Goal: Task Accomplishment & Management: Manage account settings

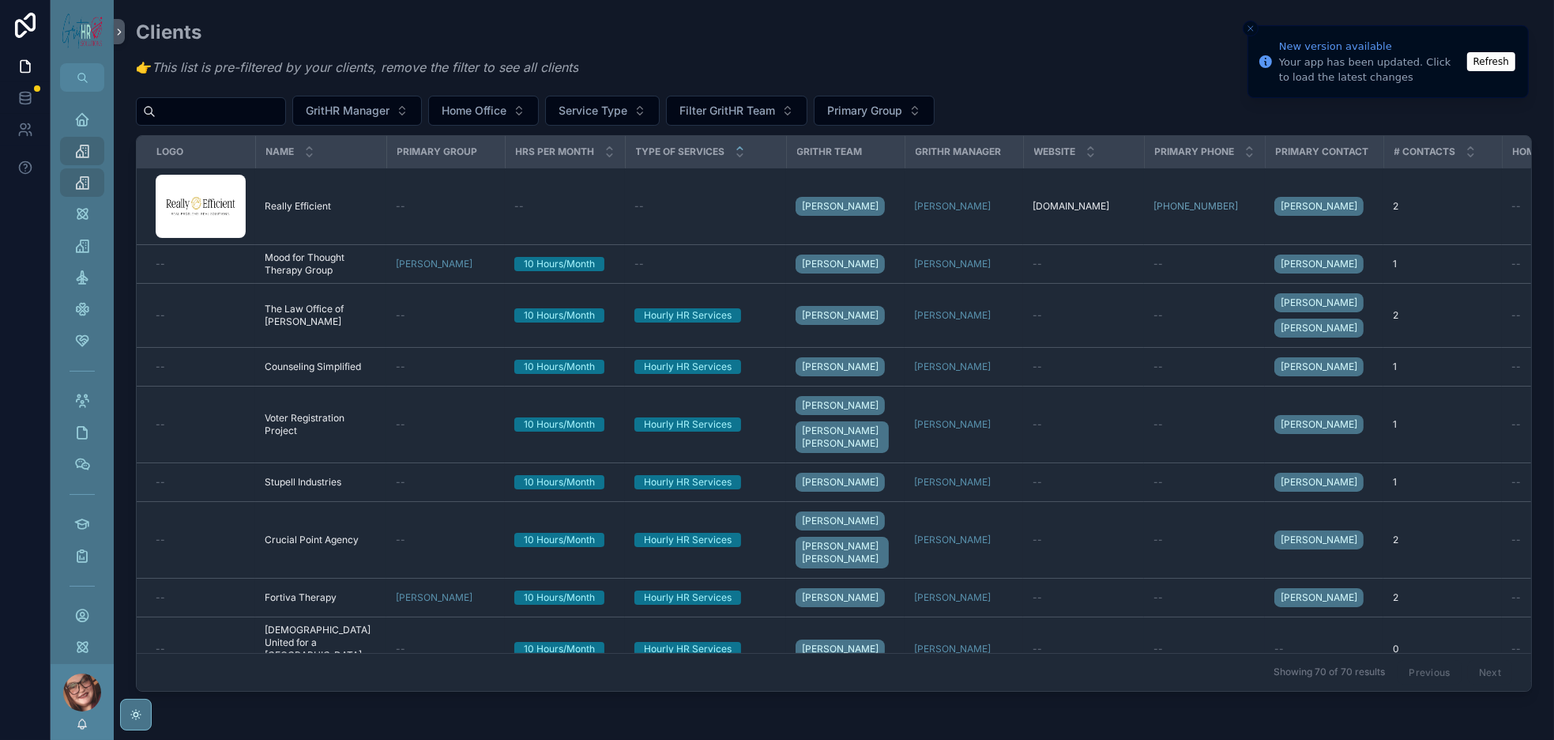
click at [1490, 61] on button "Refresh" at bounding box center [1492, 61] width 48 height 19
click at [285, 122] on input "scrollable content" at bounding box center [221, 111] width 130 height 22
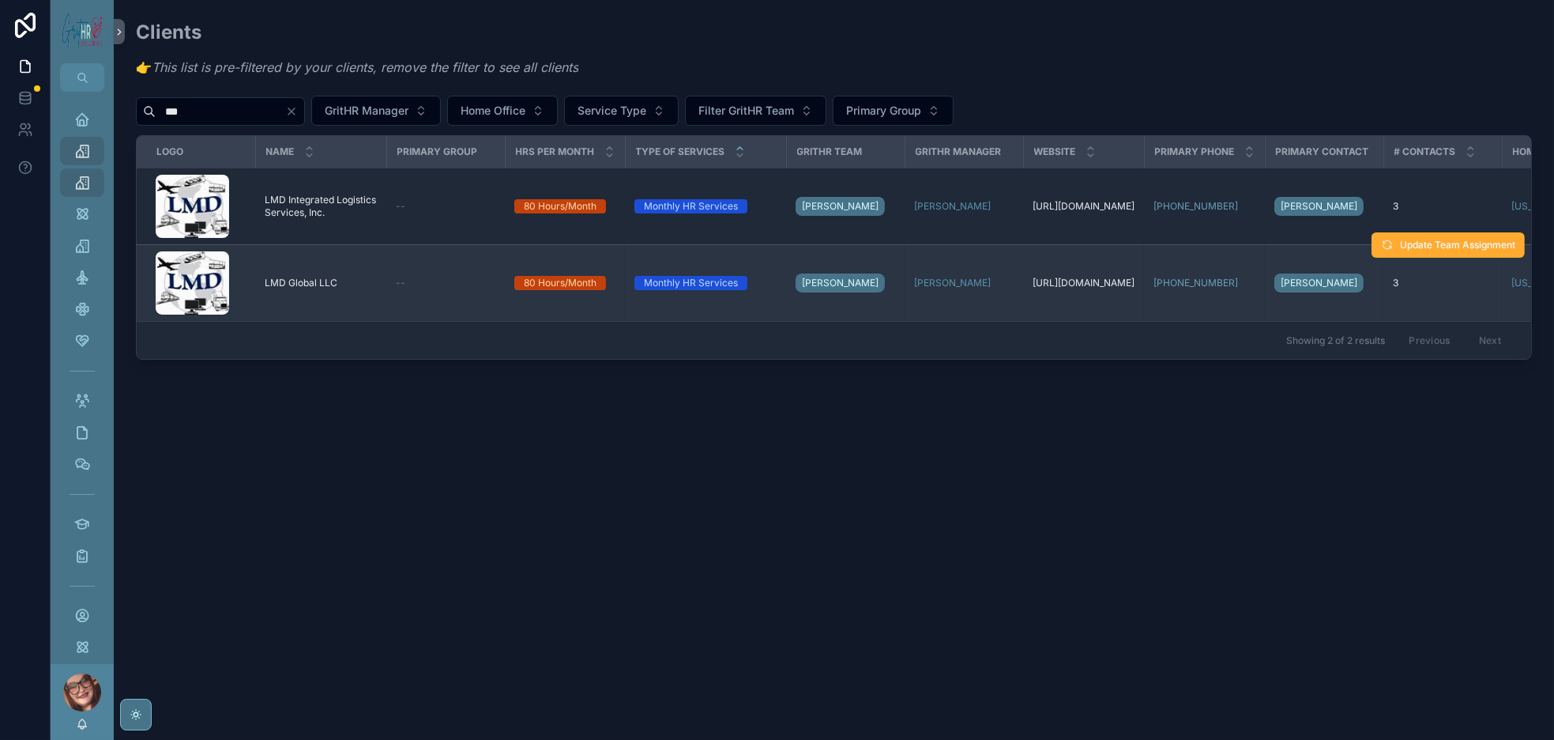
type input "***"
click at [337, 289] on span "LMD Global LLC" at bounding box center [301, 283] width 73 height 13
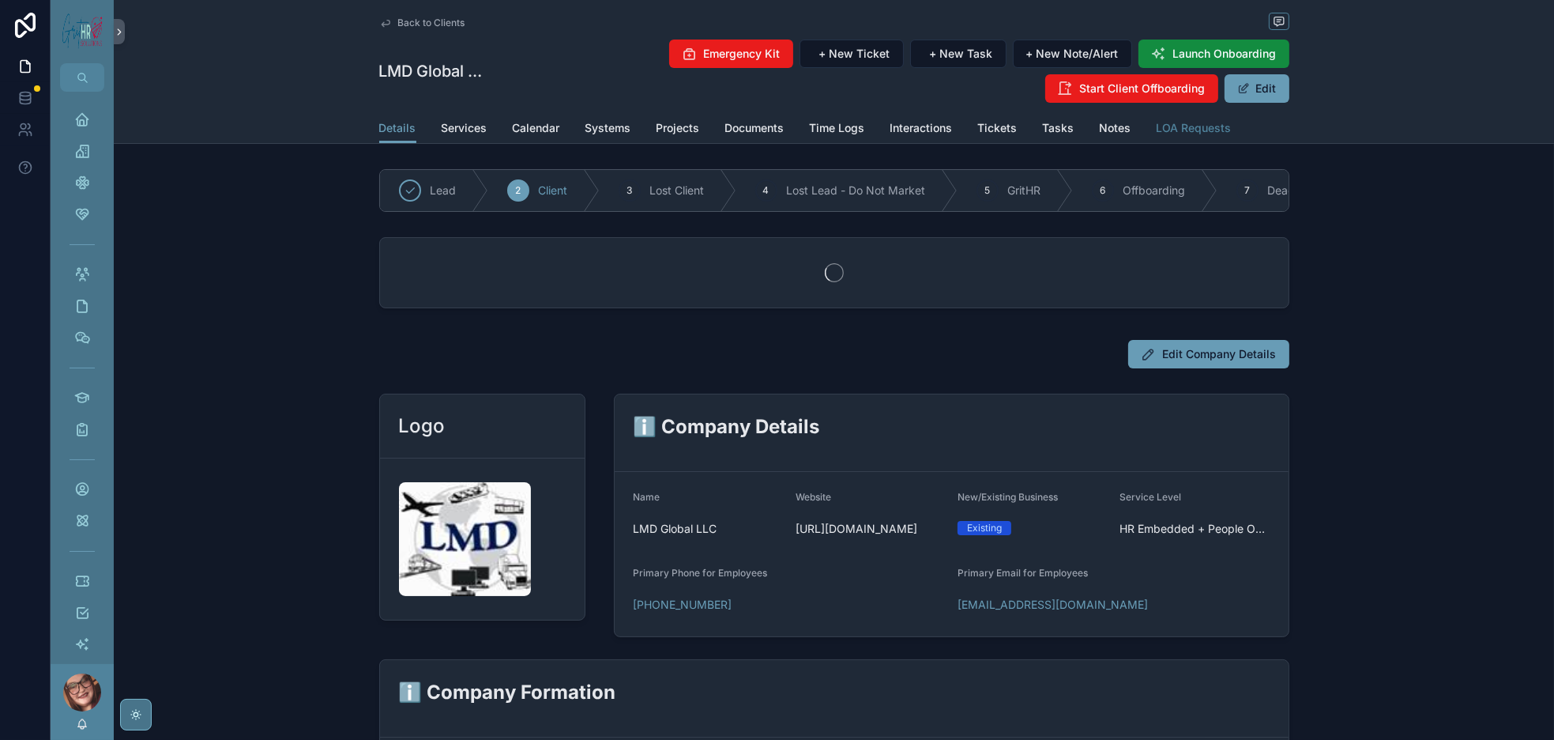
click at [1232, 136] on span "LOA Requests" at bounding box center [1194, 128] width 75 height 16
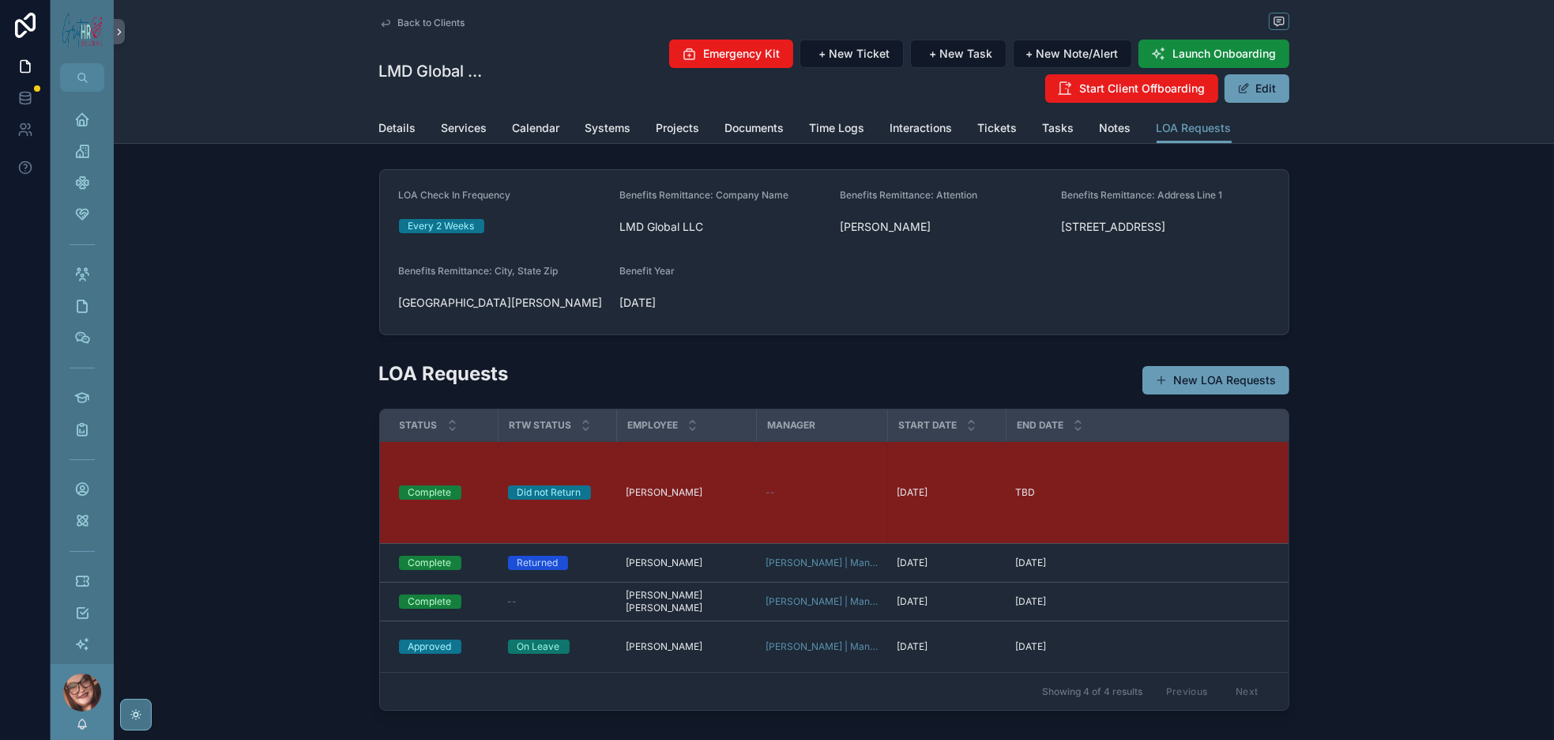
click at [398, 21] on span "Back to Clients" at bounding box center [431, 23] width 67 height 13
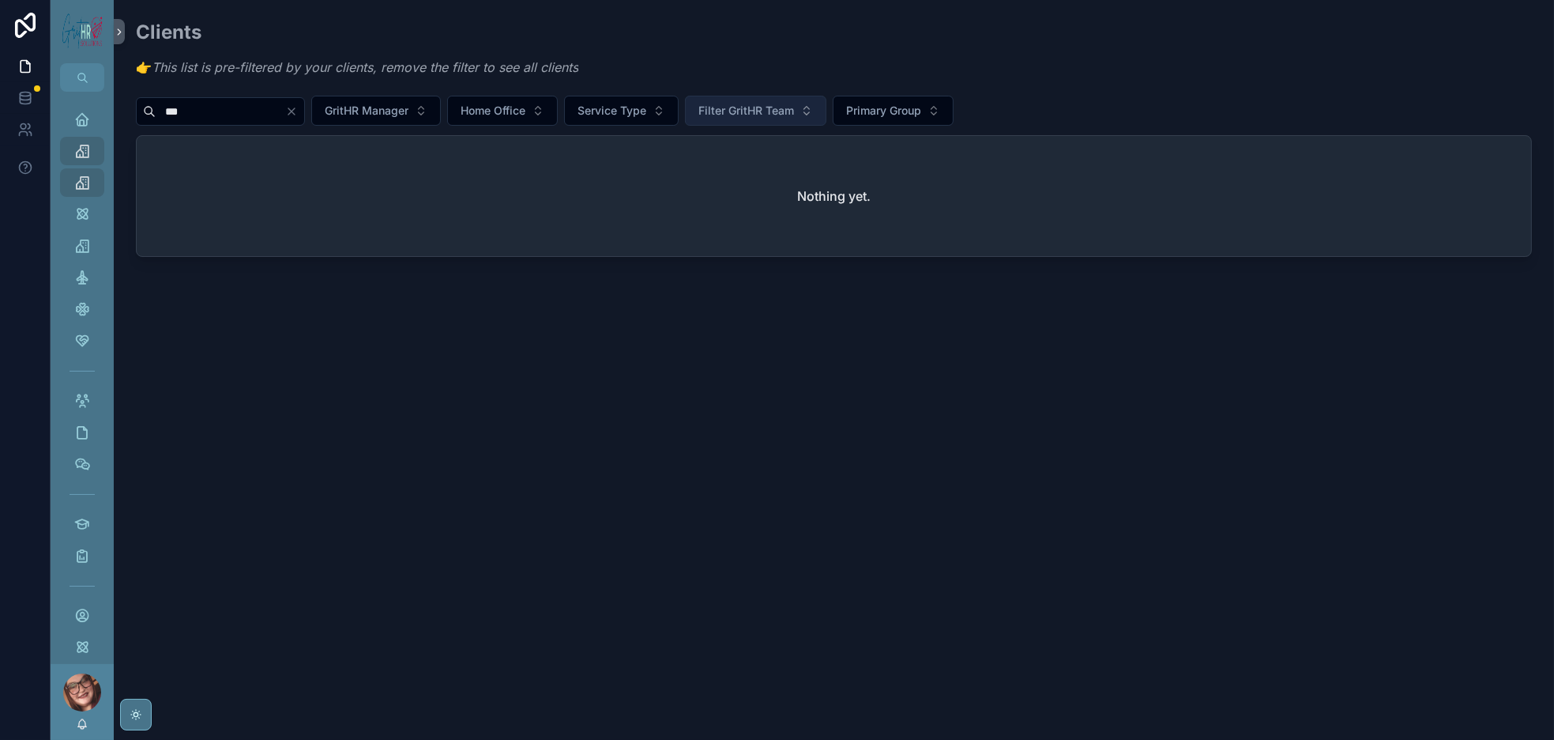
click at [794, 119] on span "Filter GritHR Team" at bounding box center [747, 111] width 96 height 16
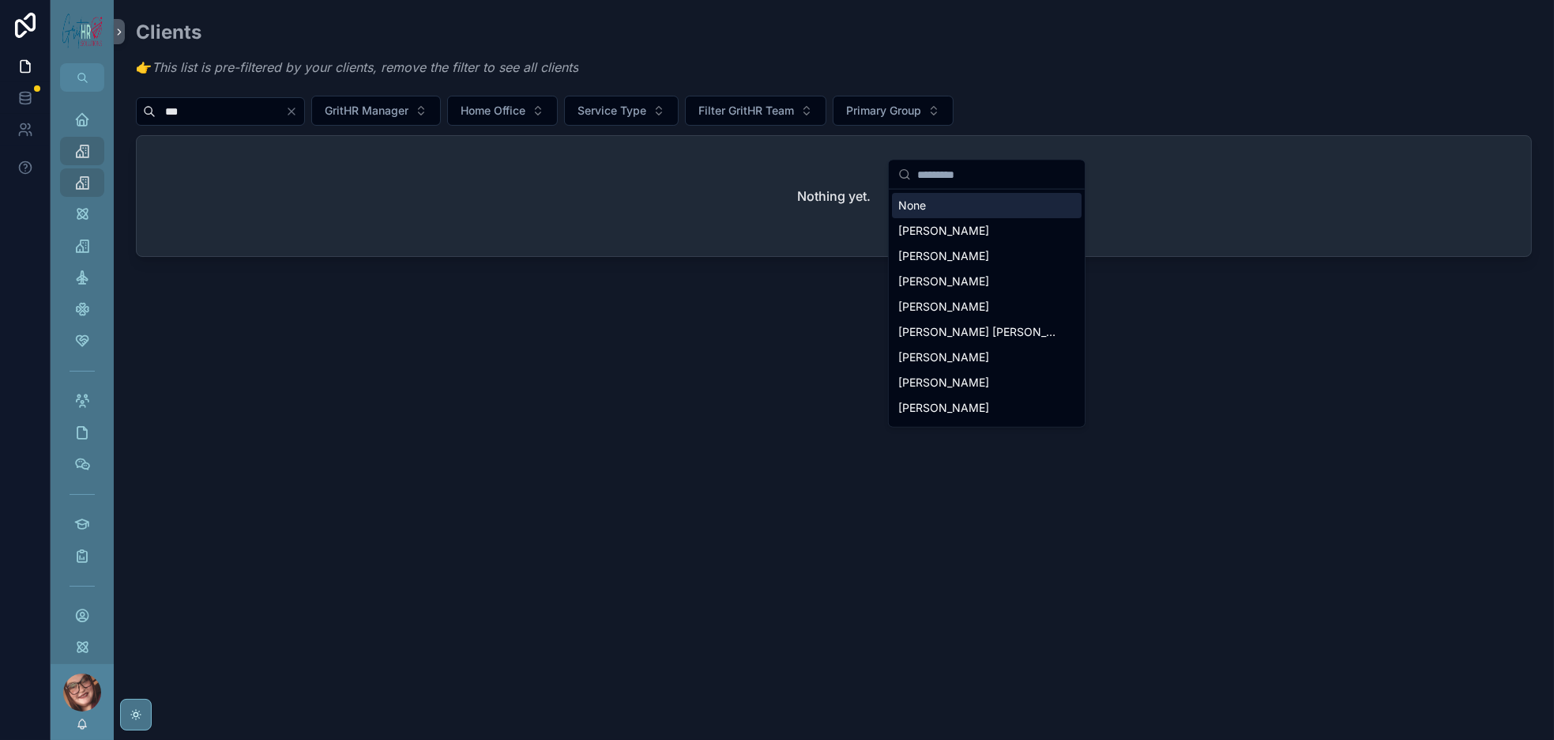
click at [936, 212] on div "None" at bounding box center [987, 205] width 190 height 25
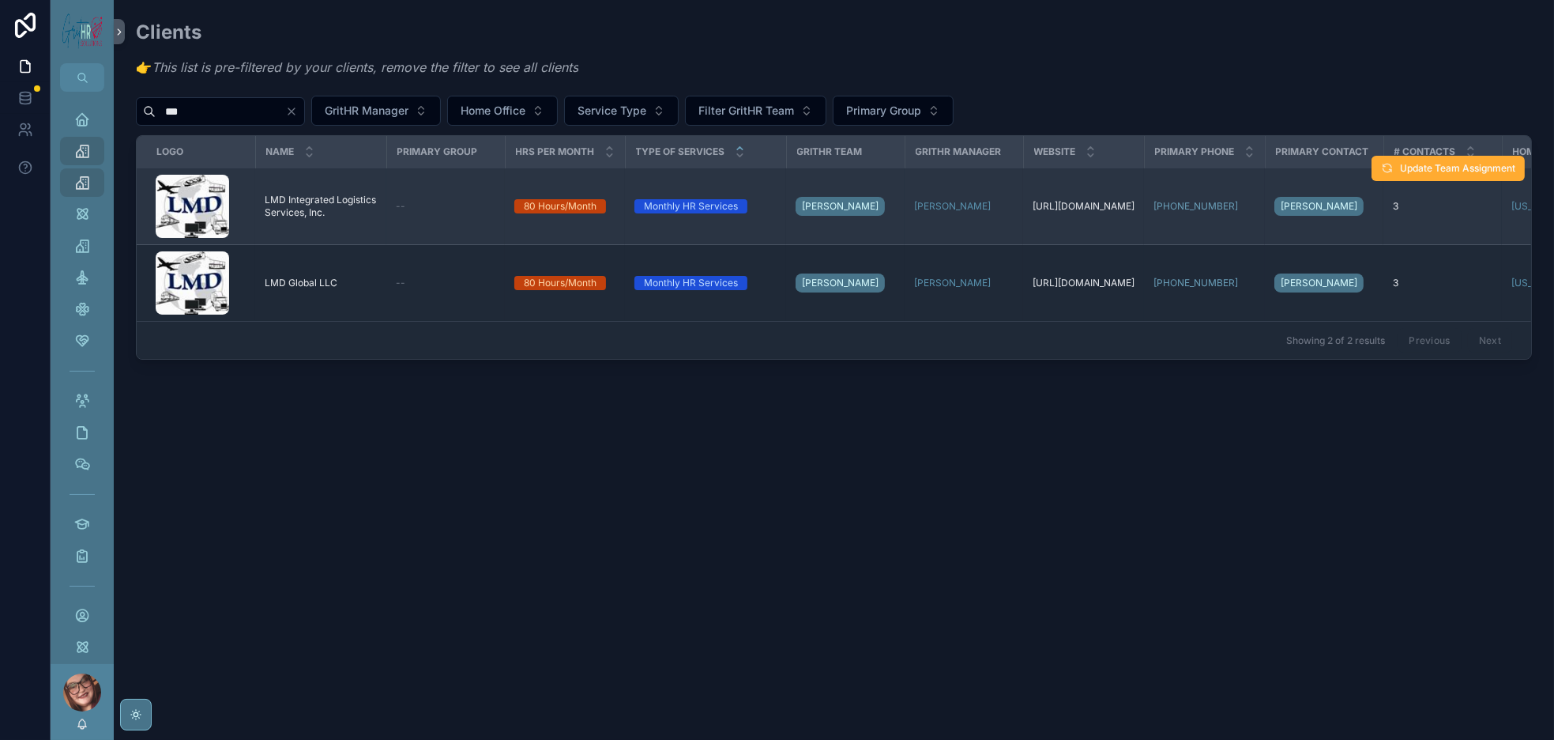
click at [361, 219] on span "LMD Integrated Logistics Services, Inc." at bounding box center [321, 206] width 112 height 25
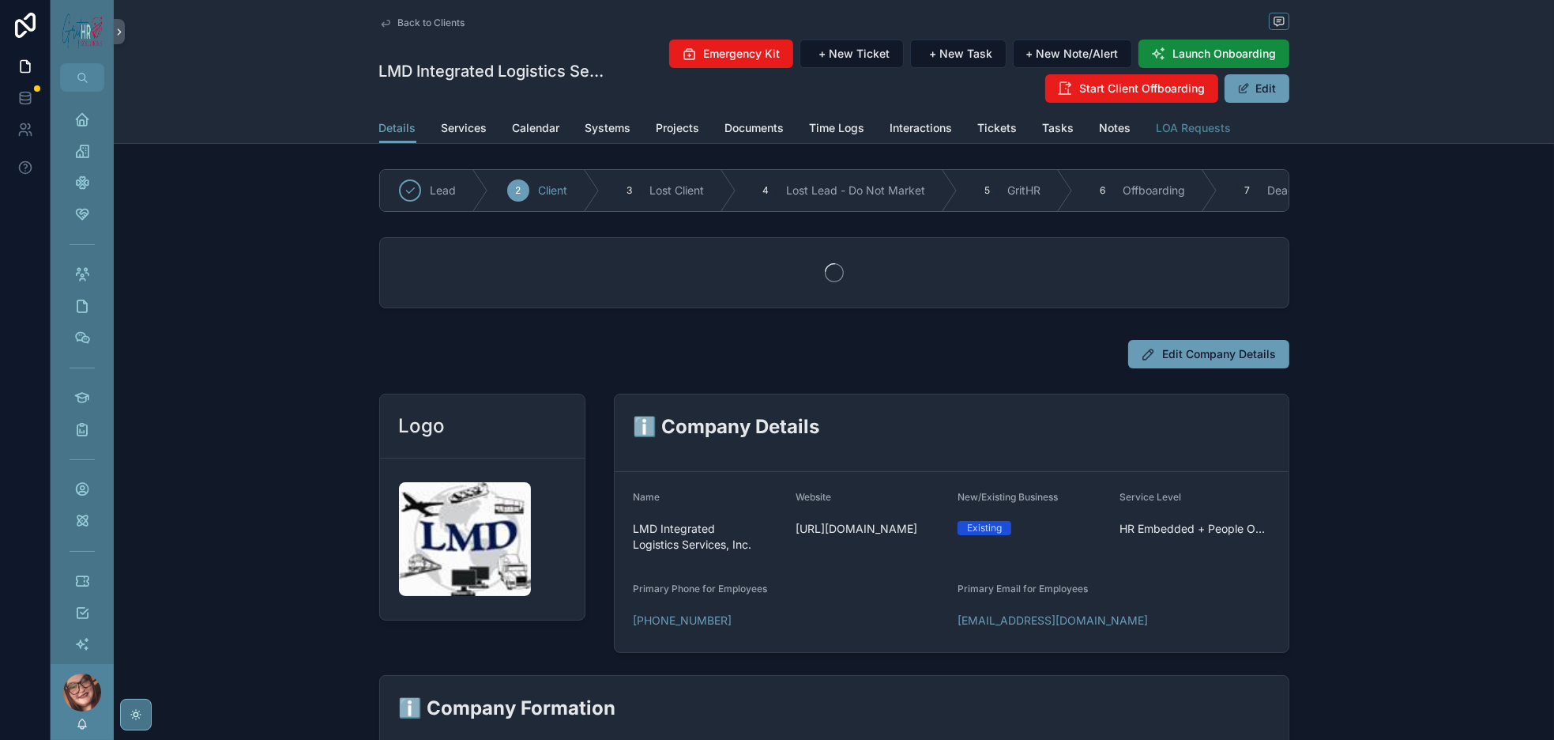
click at [1232, 136] on span "LOA Requests" at bounding box center [1194, 128] width 75 height 16
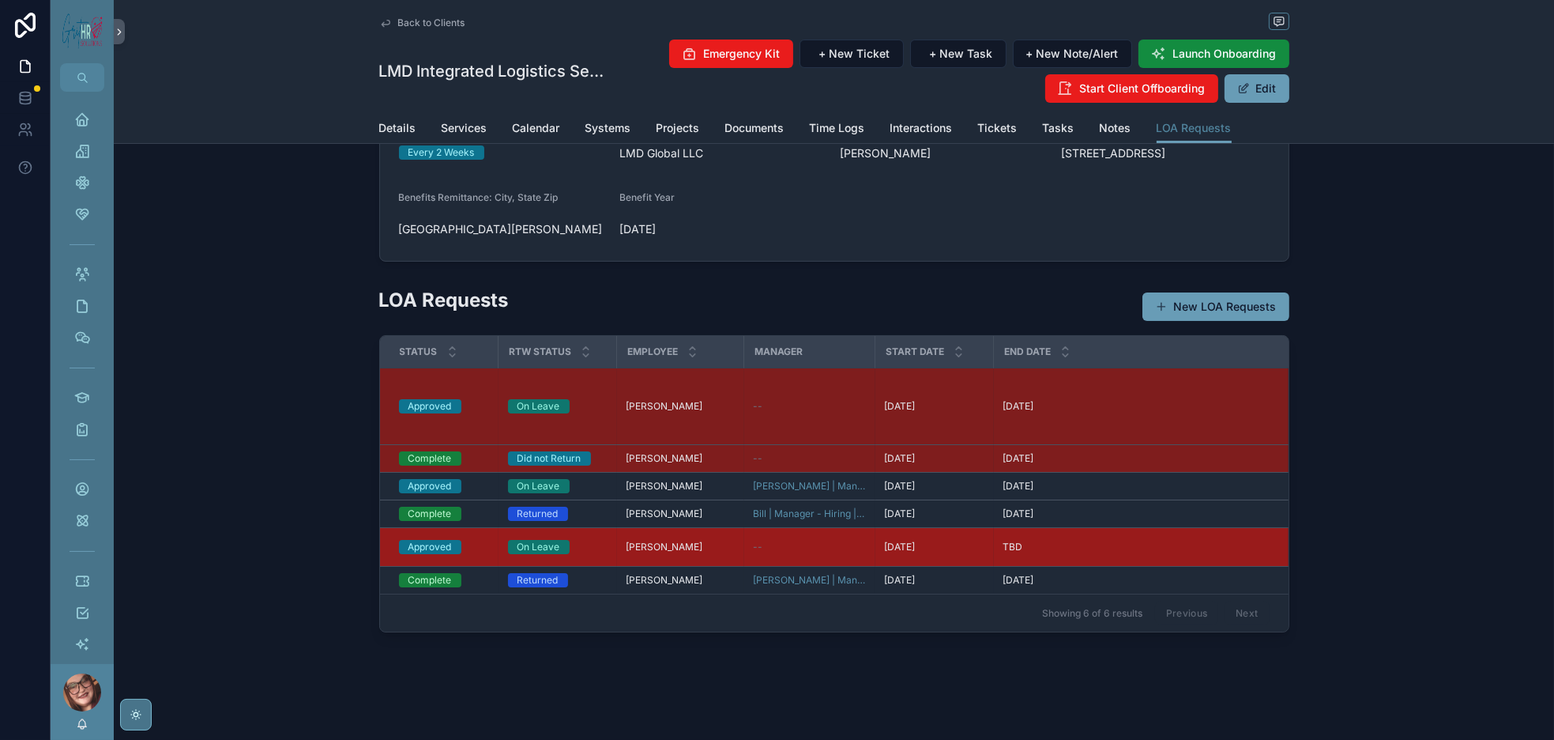
scroll to position [309, 0]
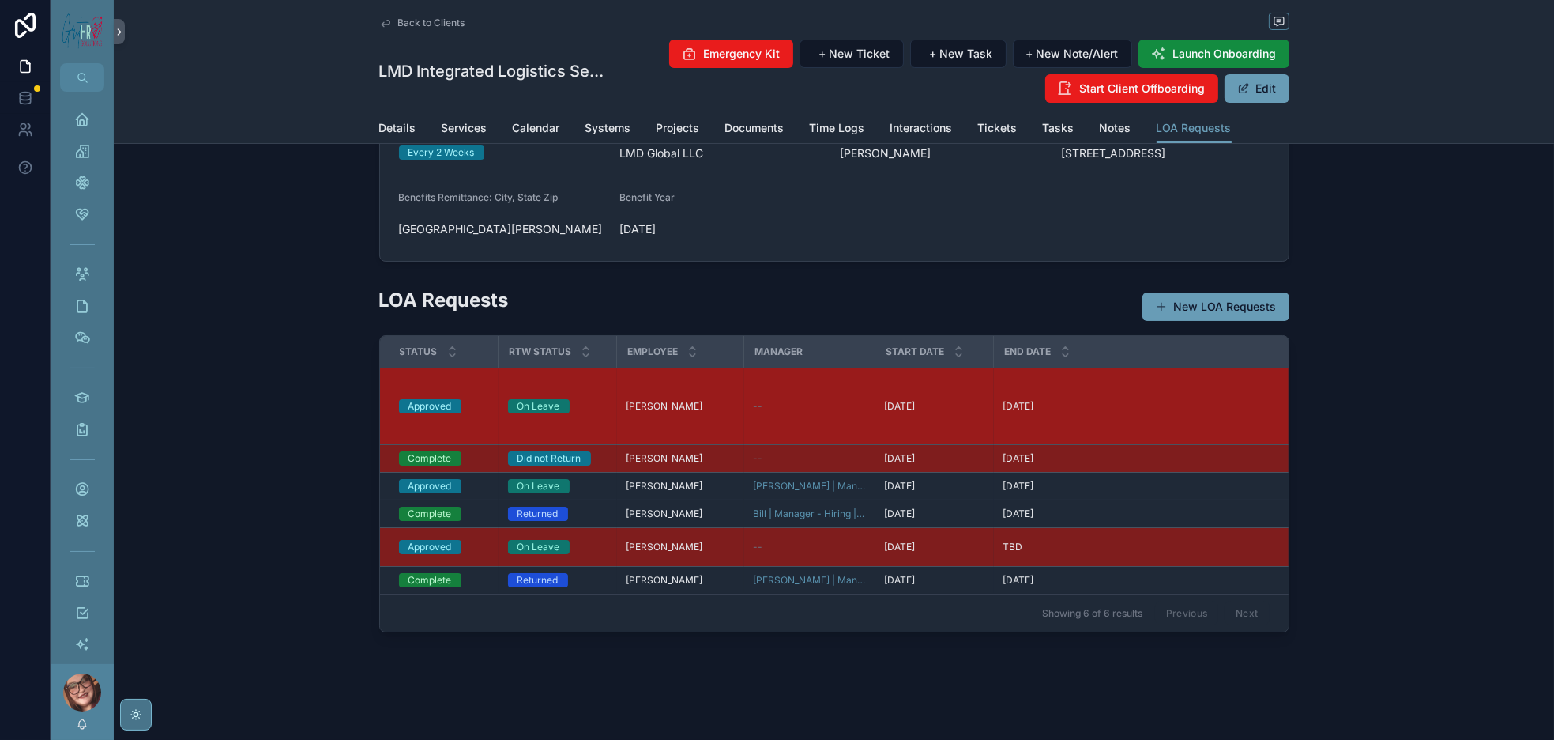
click at [744, 368] on td "--" at bounding box center [809, 406] width 131 height 77
click at [1070, 400] on div "9/30/2025 9/30/2025" at bounding box center [1142, 406] width 277 height 13
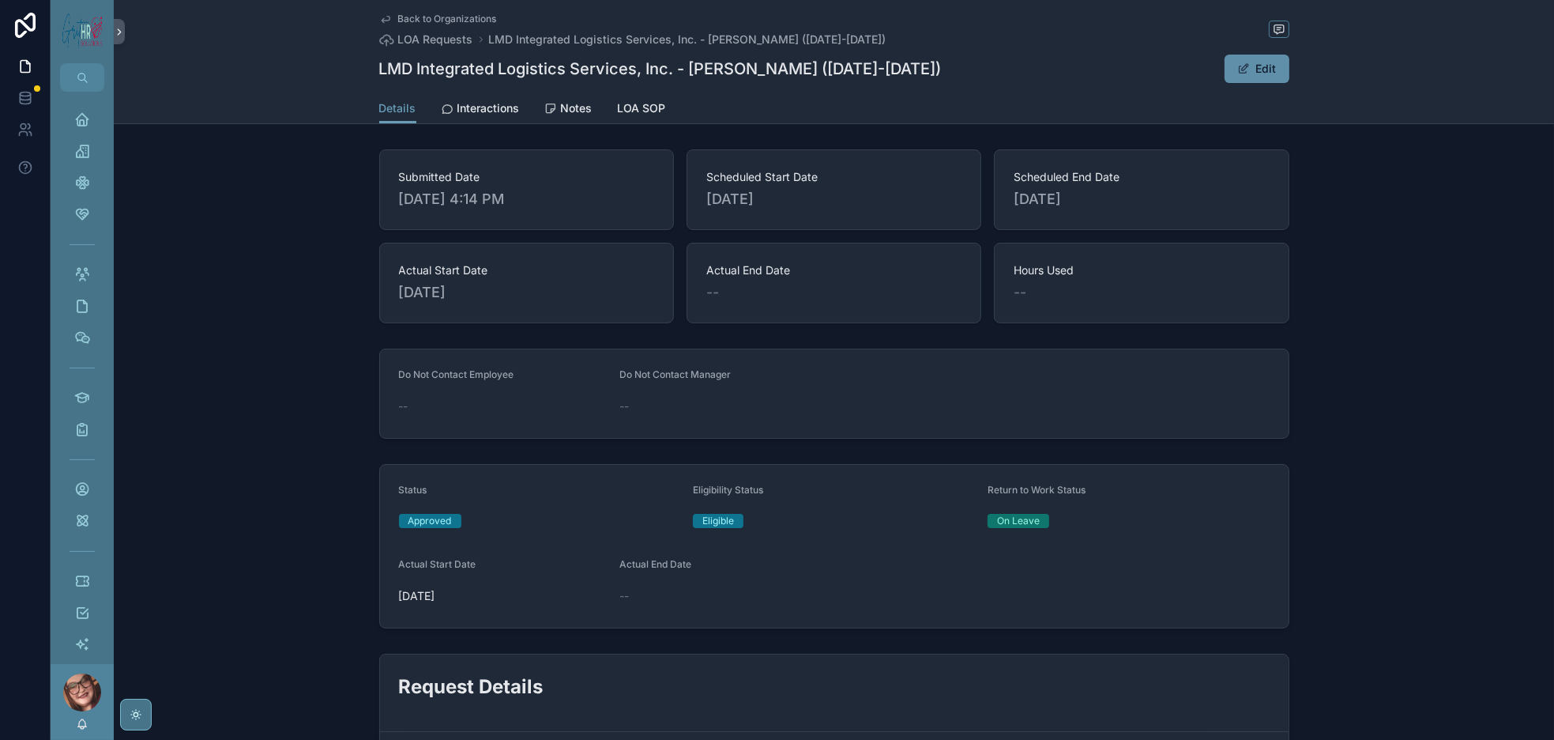
click at [1290, 83] on button "Edit" at bounding box center [1257, 69] width 65 height 28
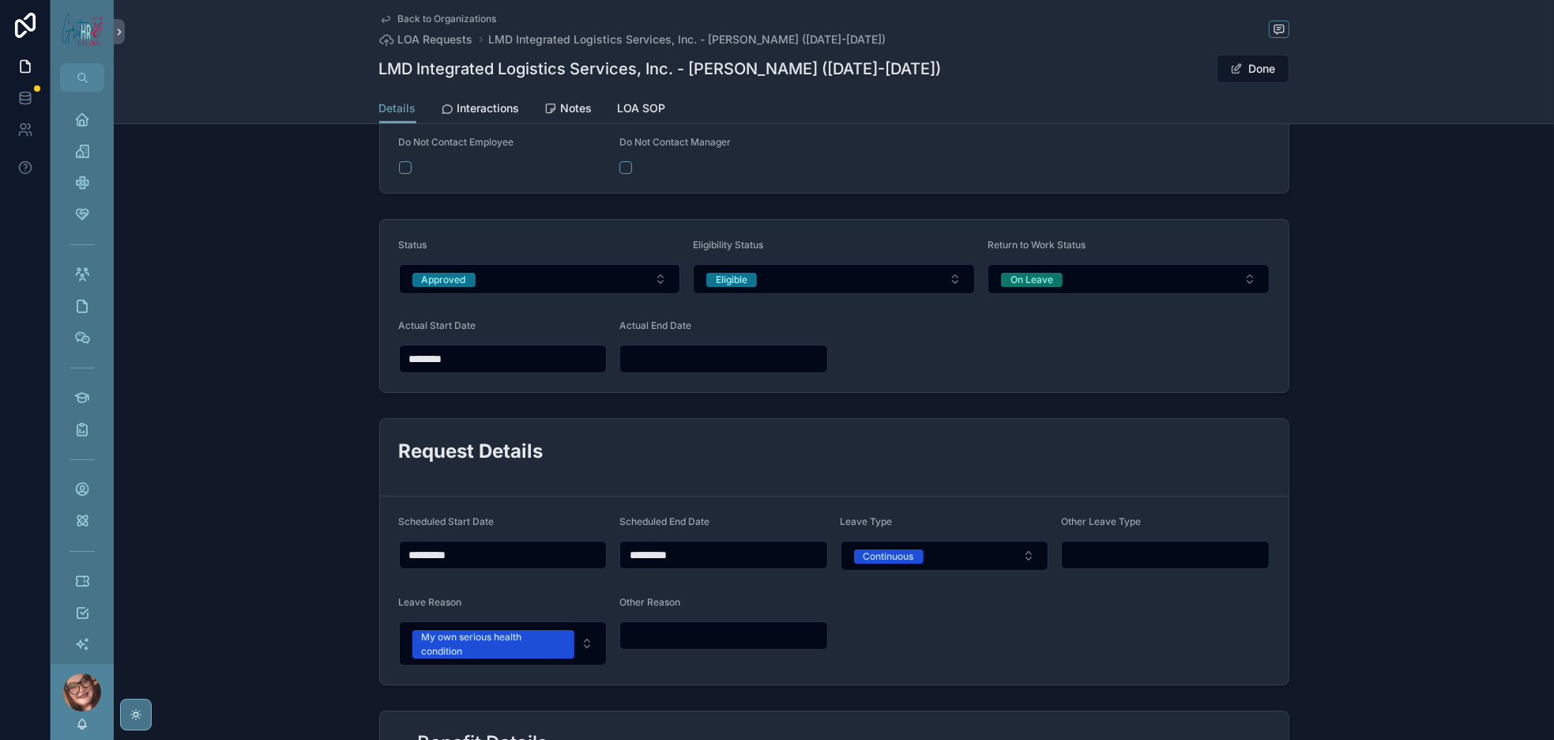
scroll to position [237, 0]
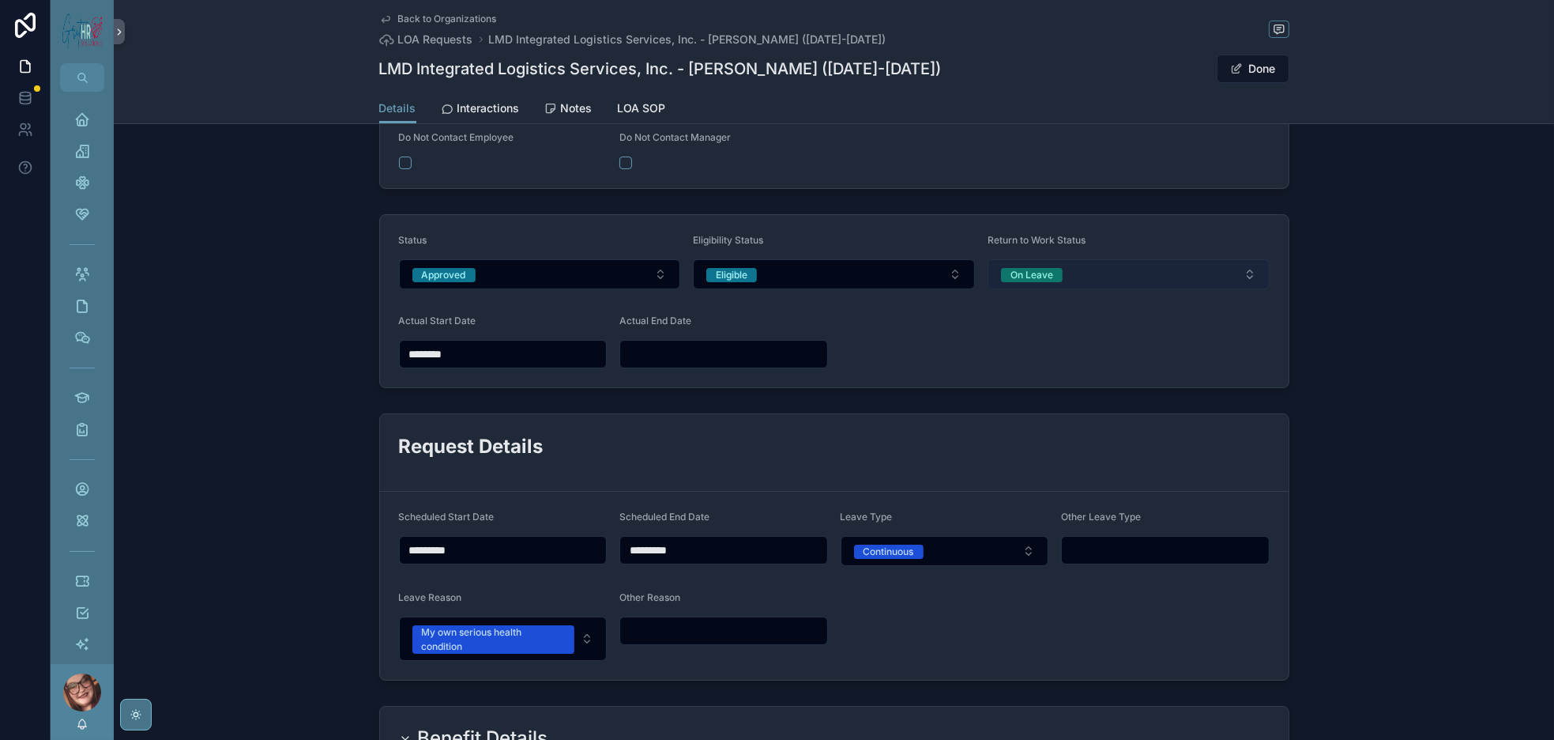
click at [1063, 282] on span "On Leave" at bounding box center [1032, 275] width 62 height 14
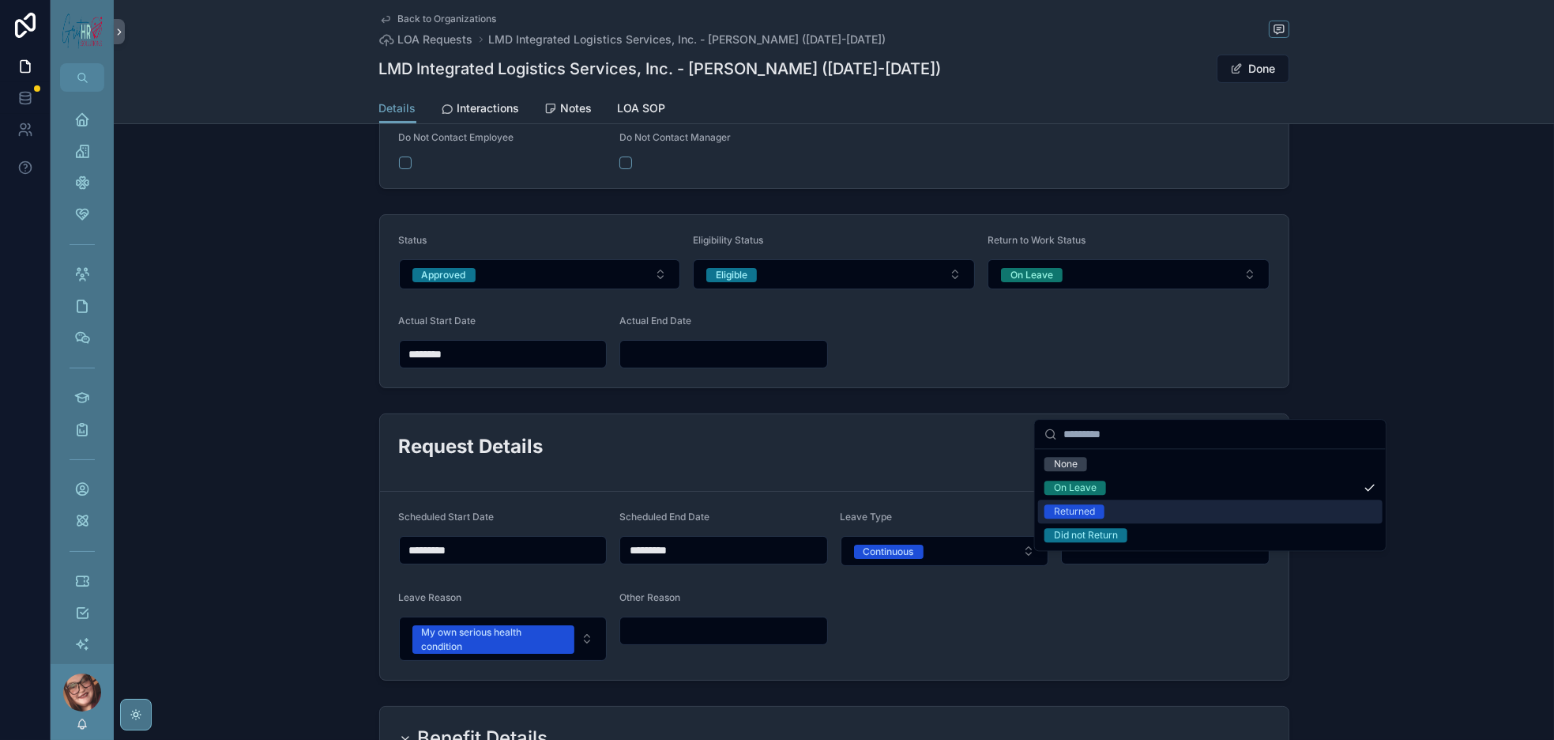
click at [1132, 523] on div "Returned" at bounding box center [1210, 511] width 345 height 24
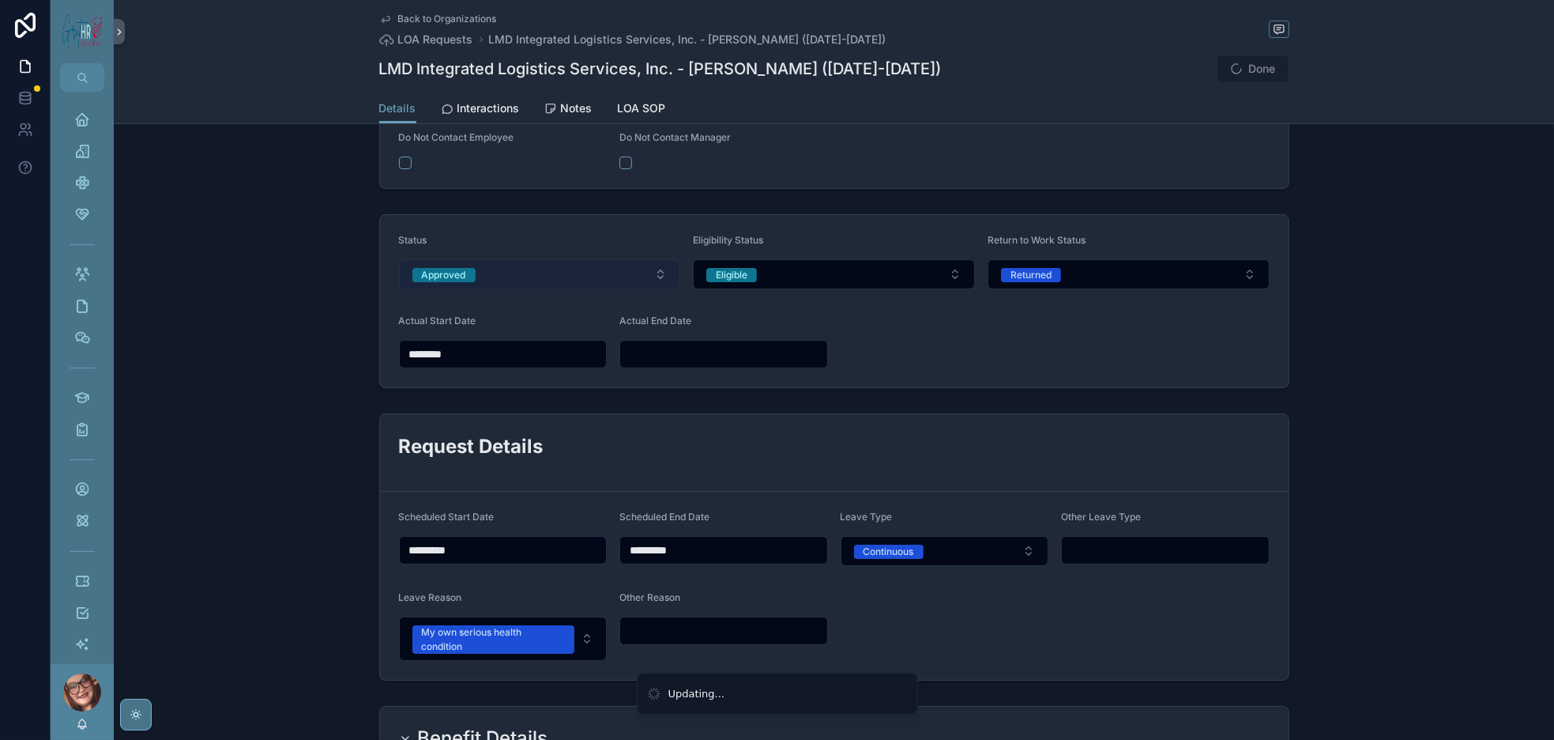
click at [473, 289] on button "Approved" at bounding box center [540, 274] width 282 height 30
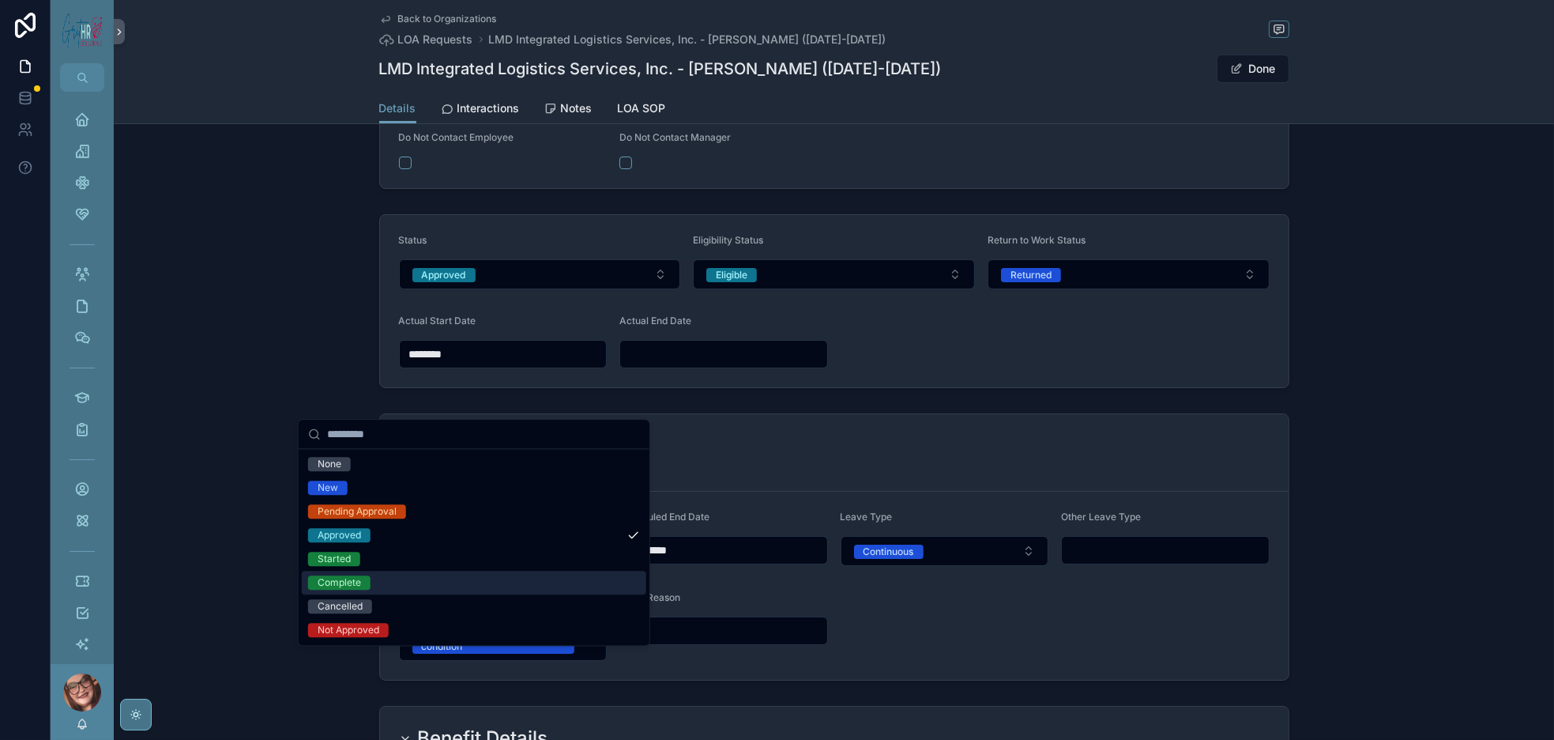
click at [399, 594] on div "Complete" at bounding box center [474, 583] width 345 height 24
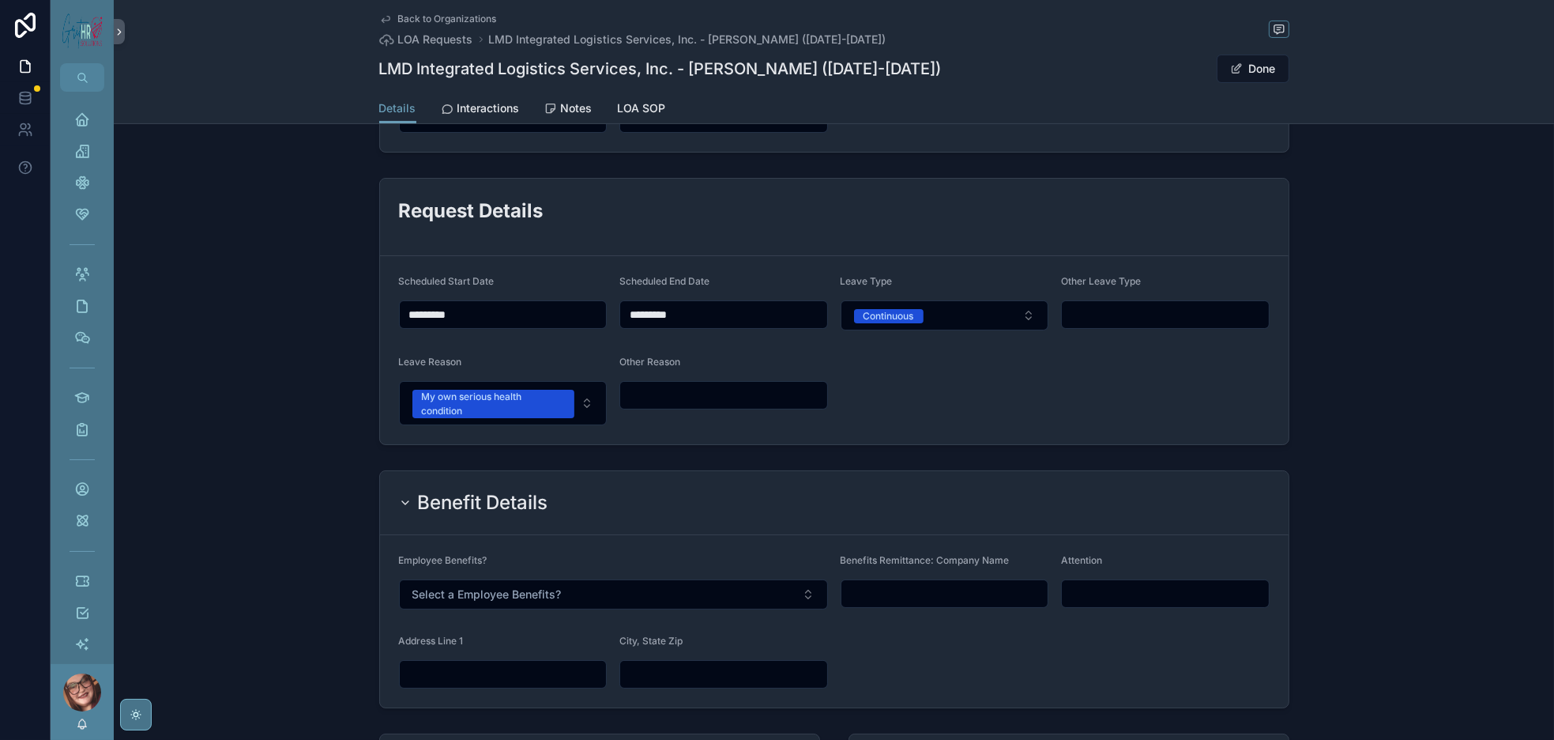
scroll to position [474, 0]
click at [642, 128] on input "scrollable content" at bounding box center [723, 117] width 207 height 22
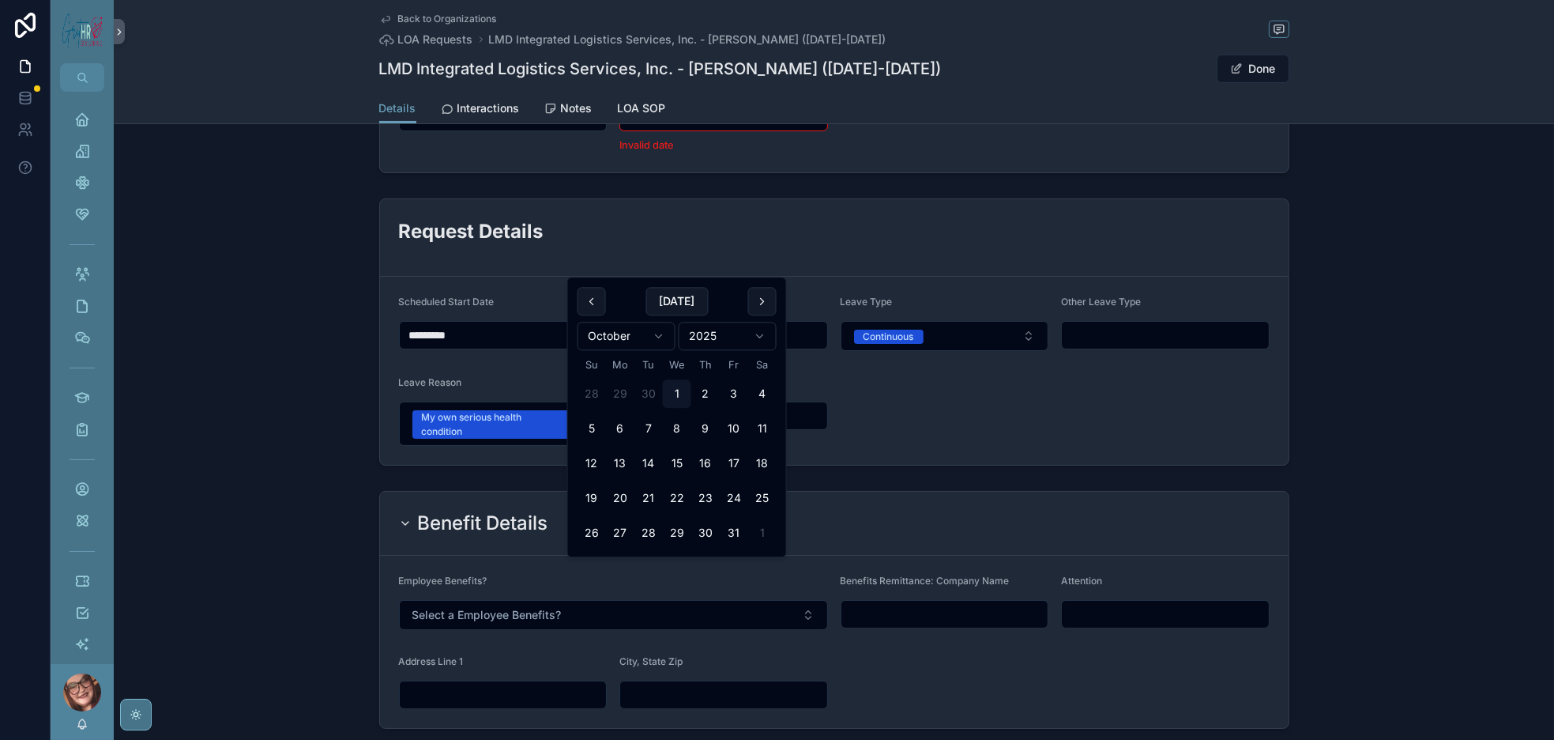
type input "*********"
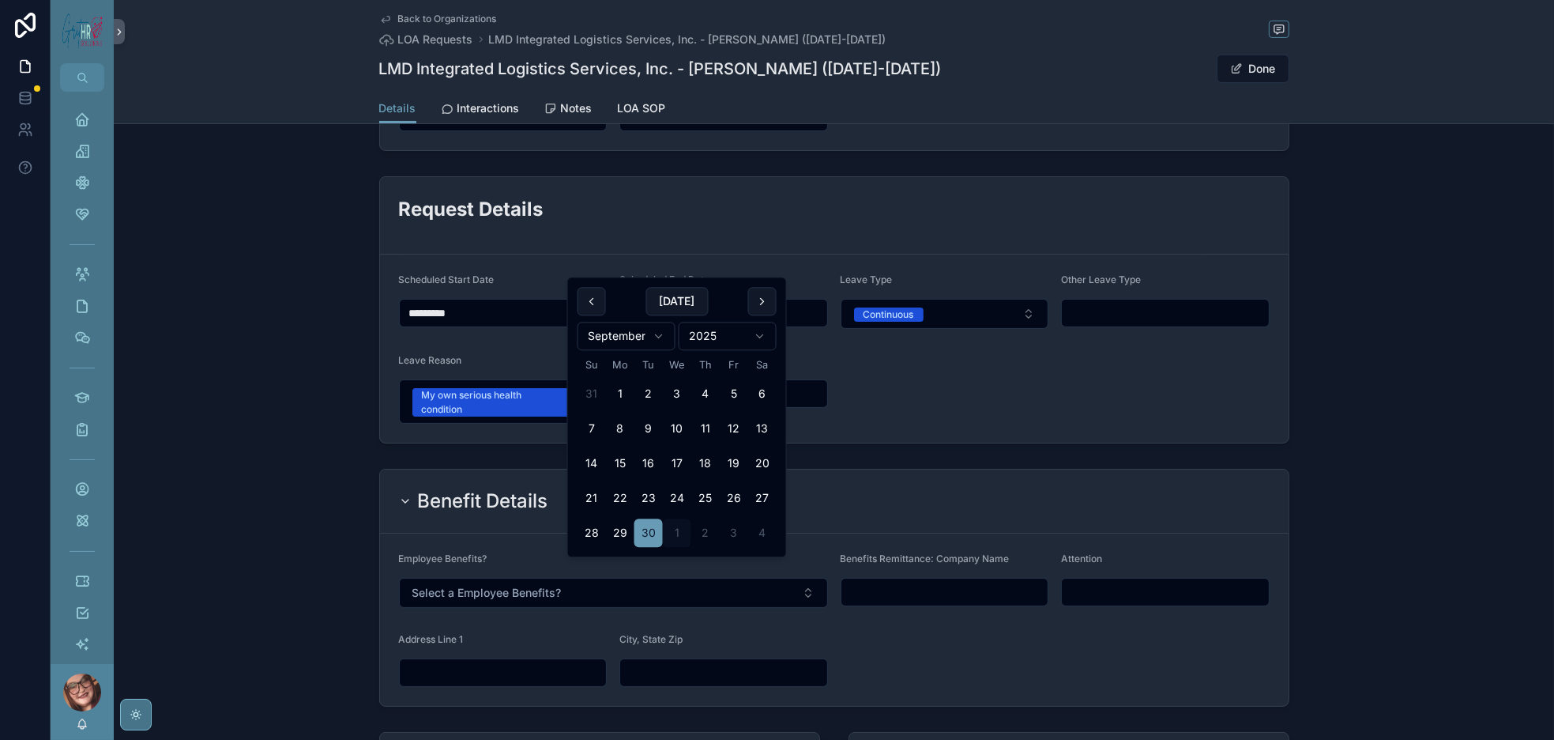
type input "*********"
click at [1055, 150] on form "Status Complete Eligibility Status Eligible Return to Work Status Returned Actu…" at bounding box center [834, 64] width 909 height 172
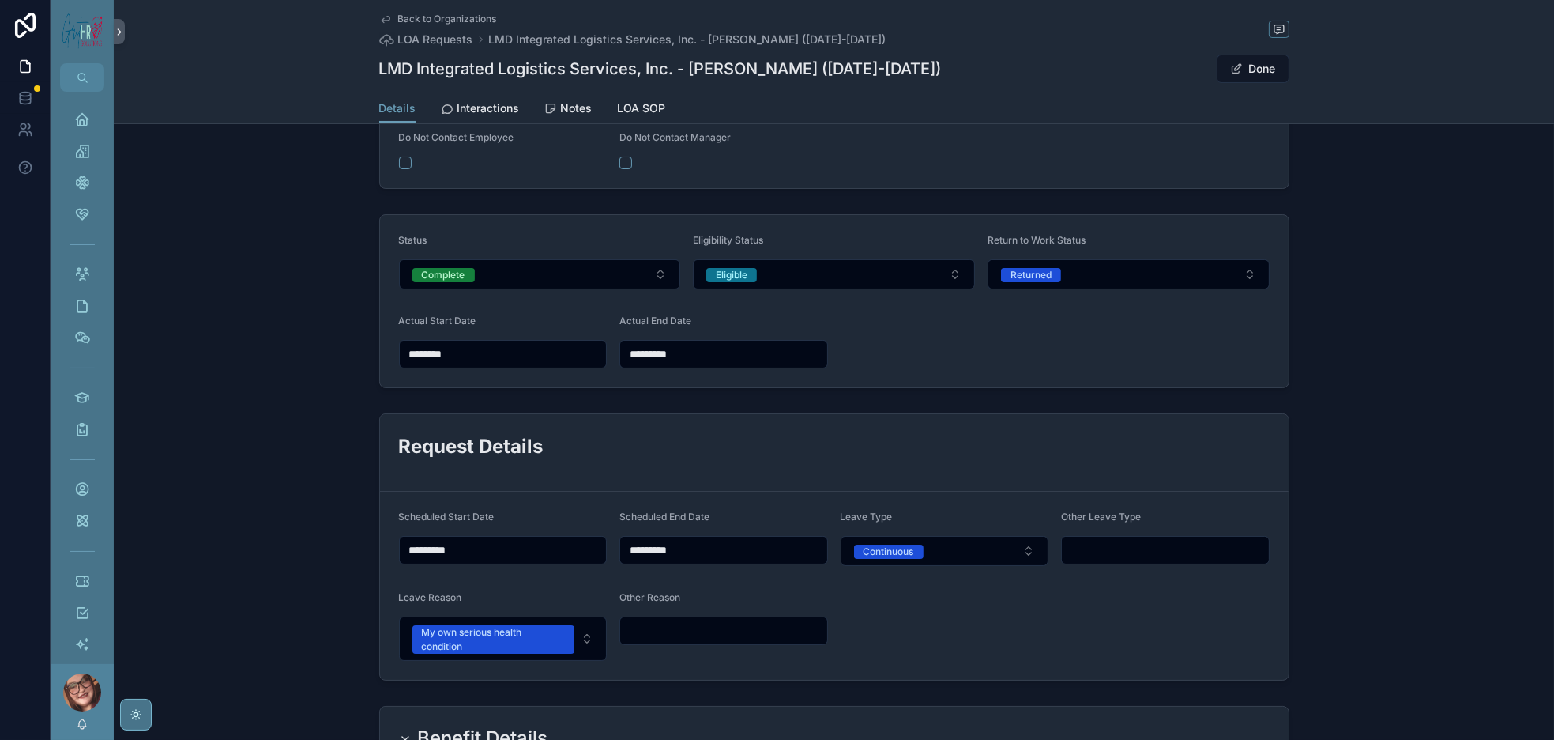
scroll to position [0, 0]
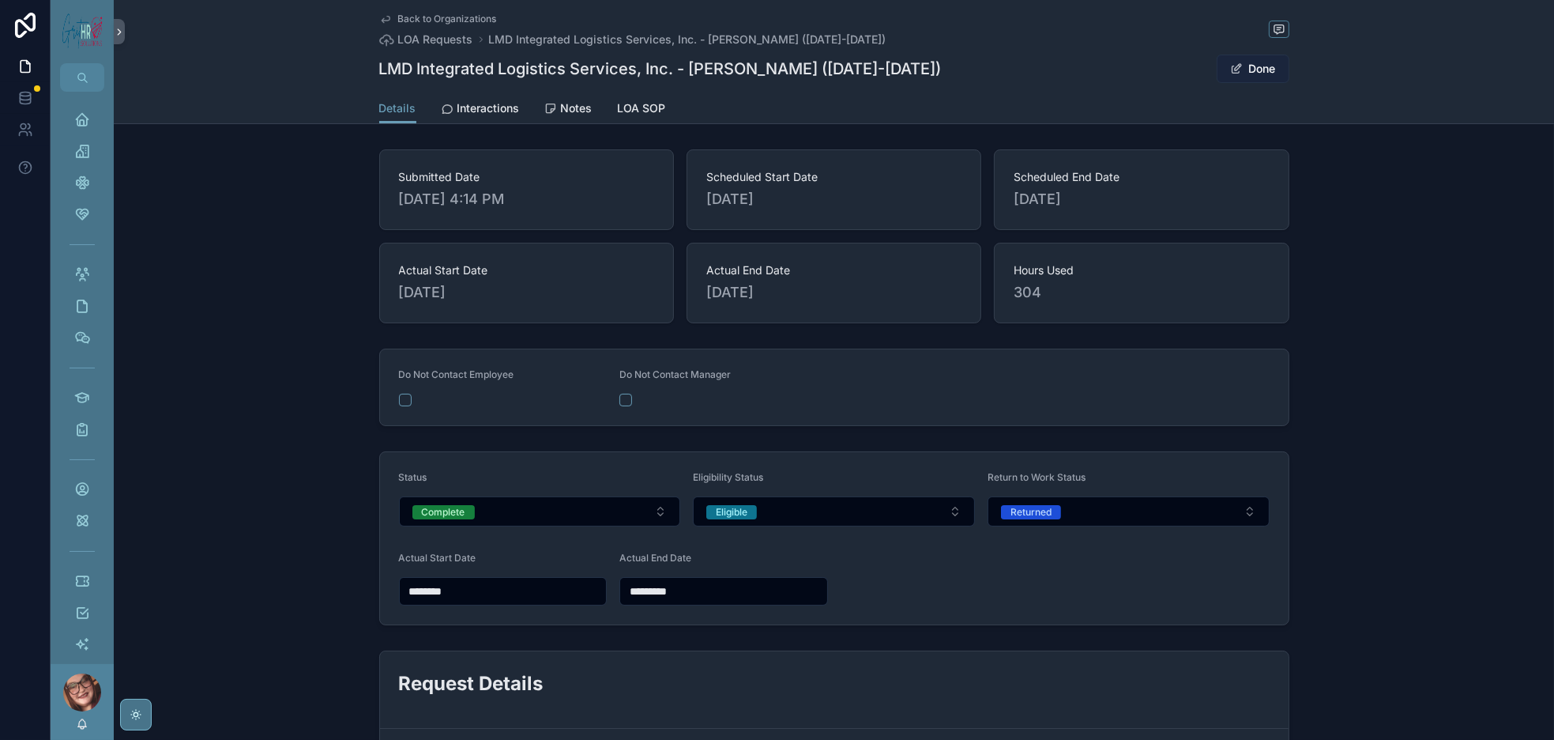
click at [1290, 83] on button "Done" at bounding box center [1253, 69] width 73 height 28
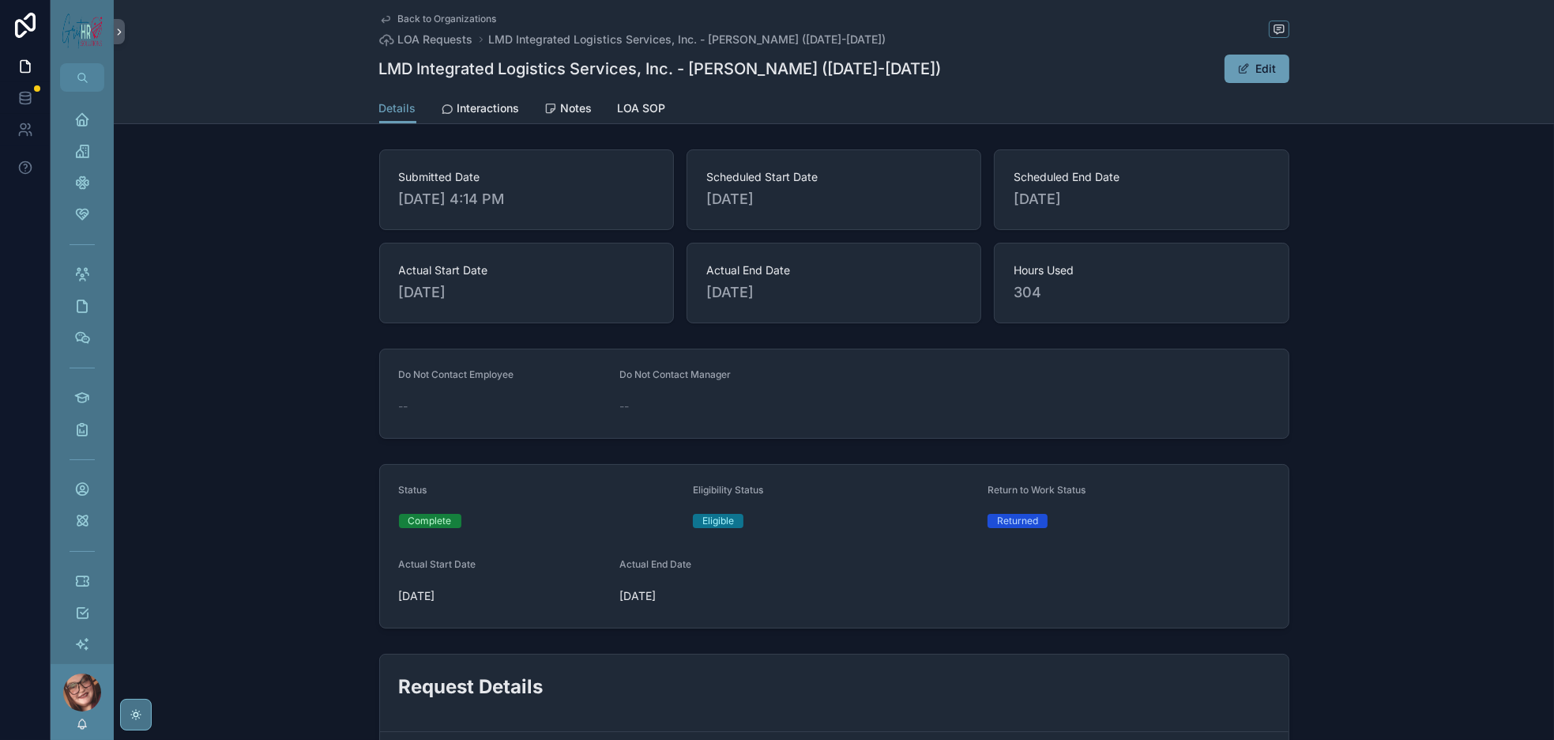
click at [398, 19] on span "Back to Organizations" at bounding box center [447, 19] width 99 height 13
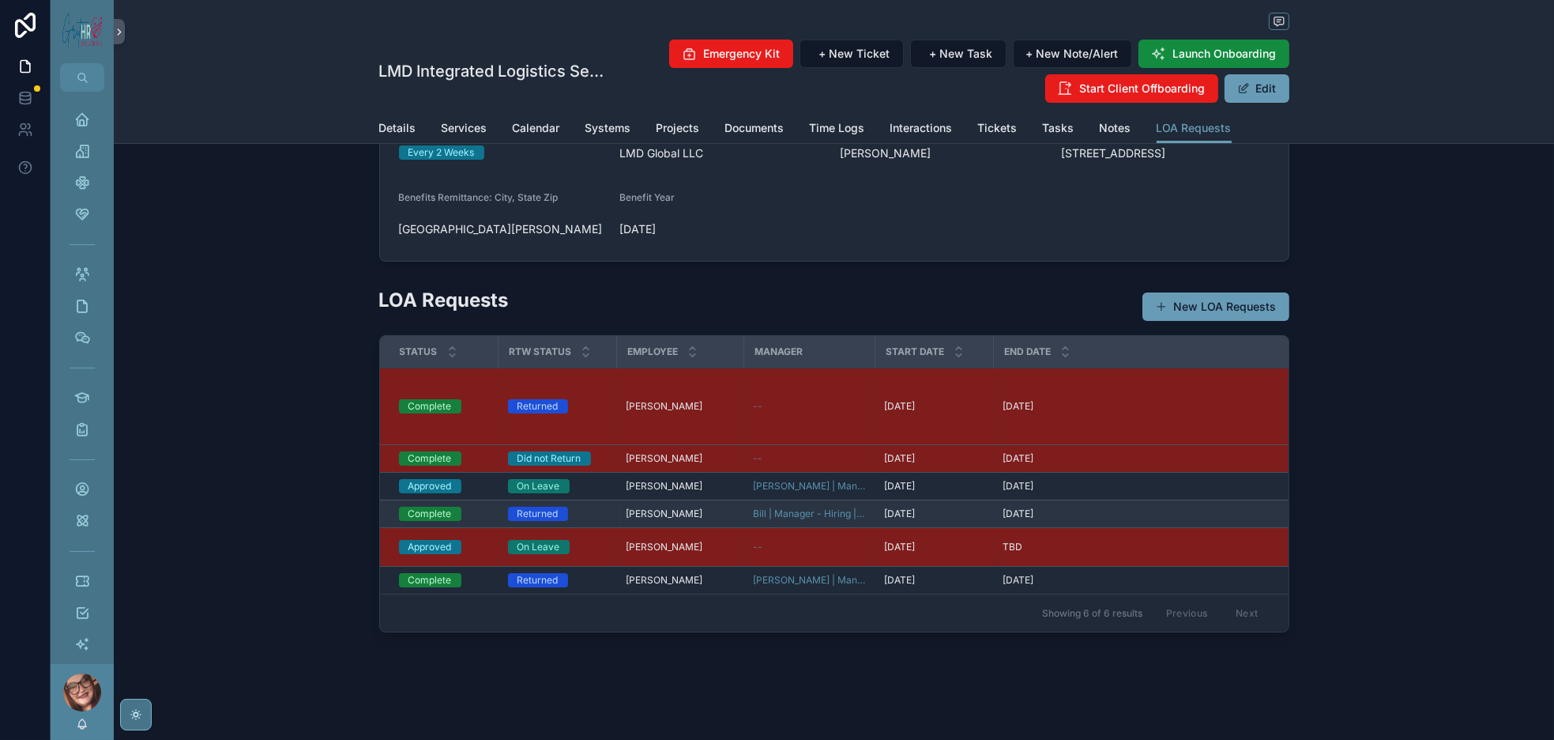
scroll to position [237, 0]
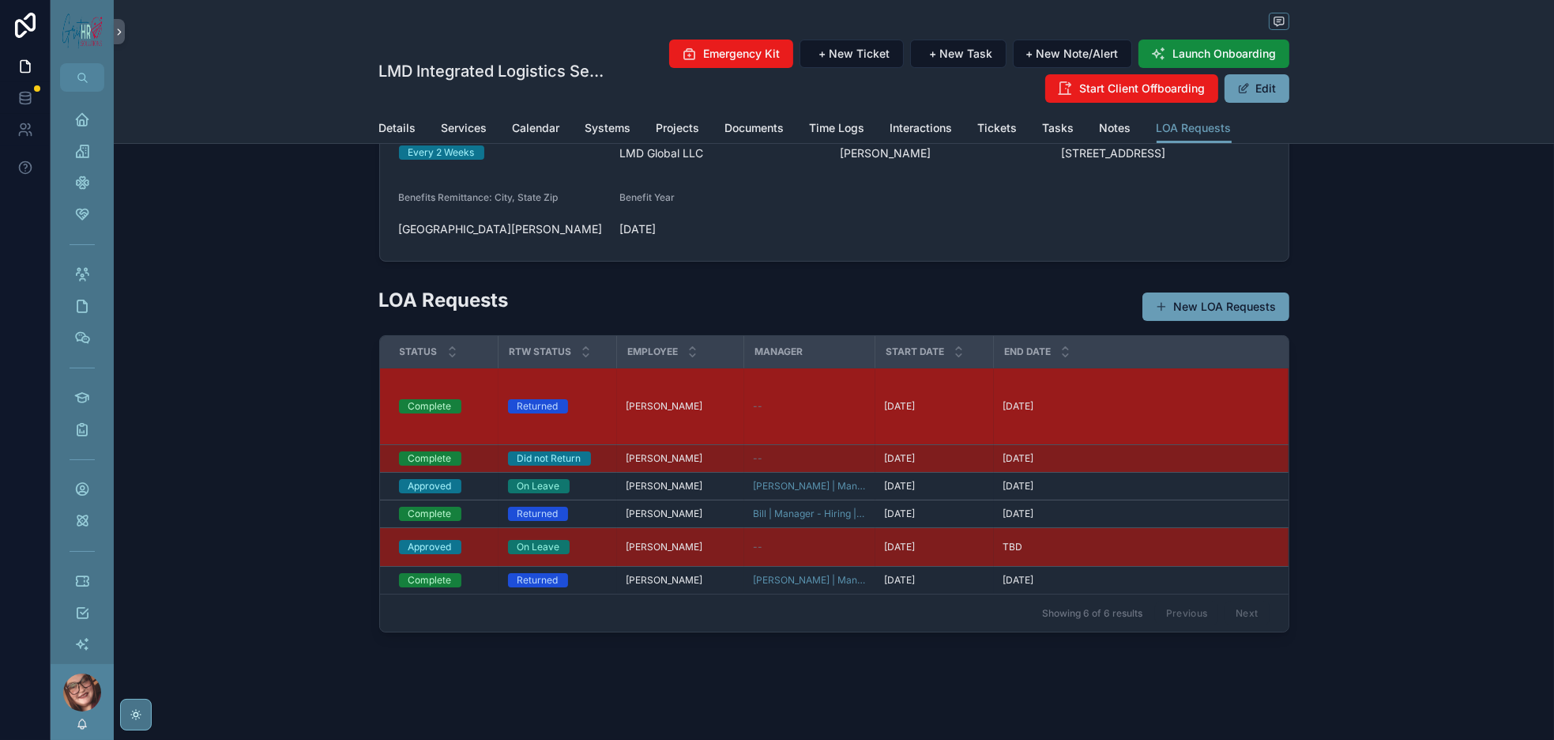
click at [617, 381] on td "Anthony Daniel Anthony Daniel" at bounding box center [680, 406] width 127 height 77
click at [1061, 368] on td "9/30/2025 9/30/2025" at bounding box center [1142, 406] width 296 height 77
click at [1300, 375] on span "Sending medical documentation. Eligibility will be determined upon receipt of m…" at bounding box center [1356, 406] width 112 height 63
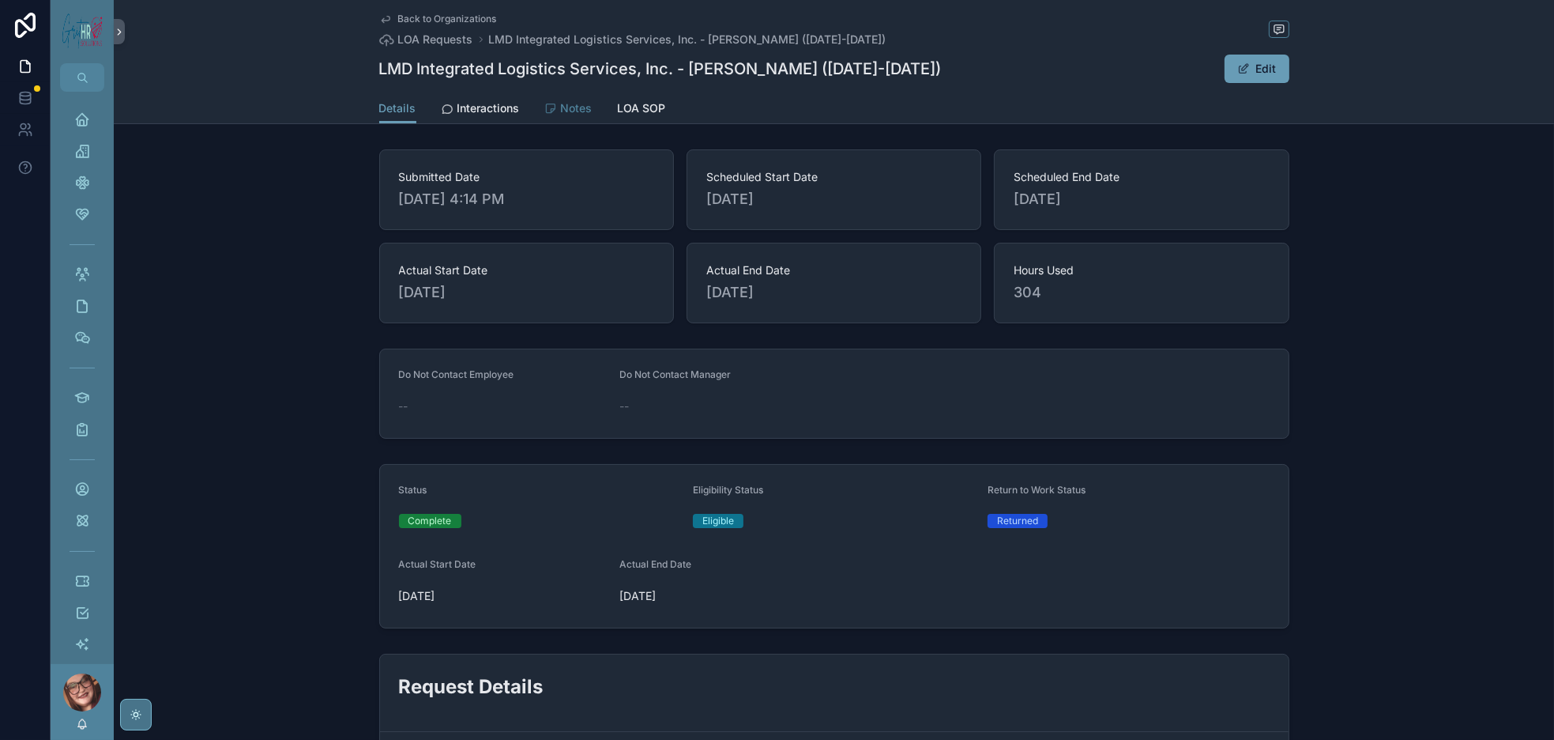
click at [561, 116] on span "Notes" at bounding box center [577, 108] width 32 height 16
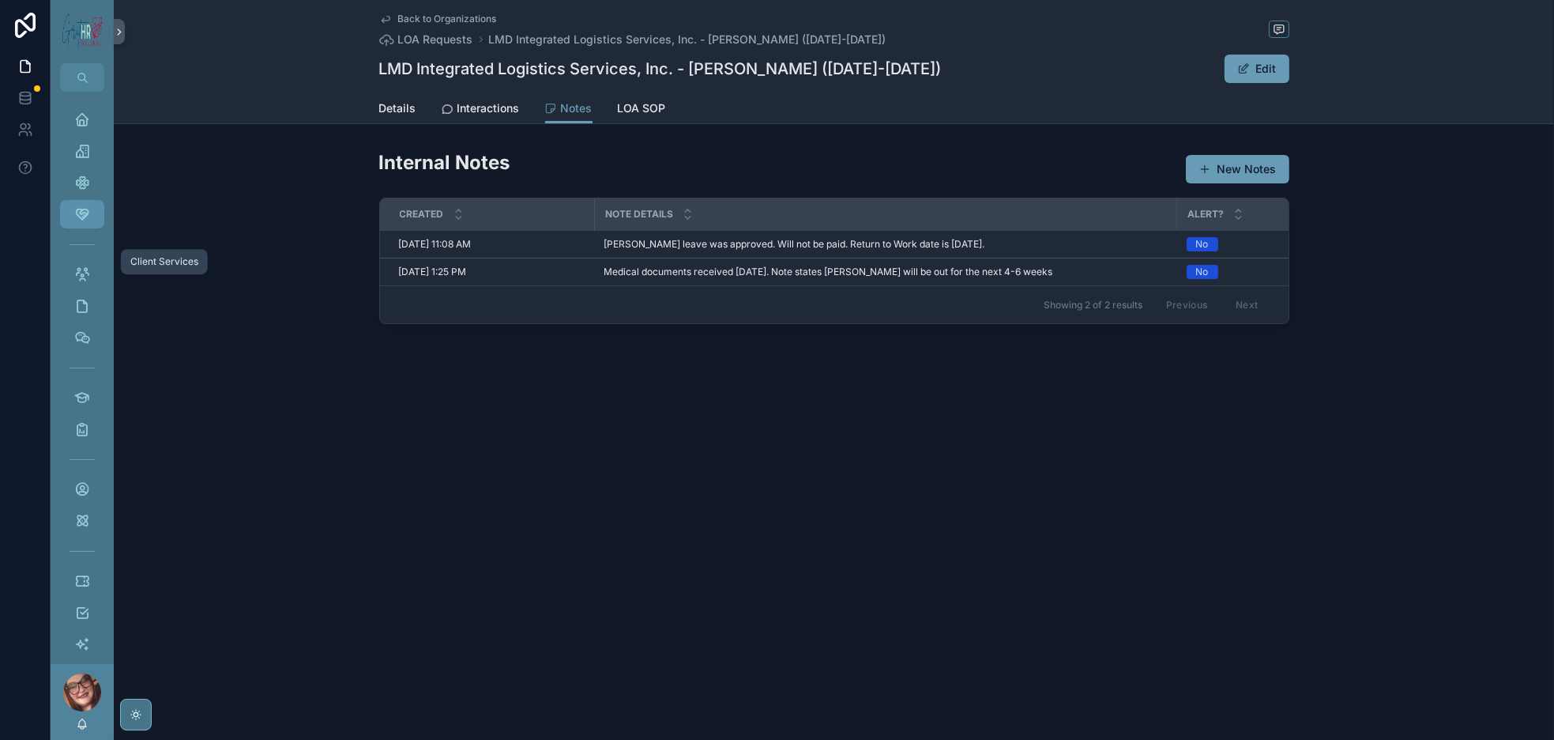
click at [90, 222] on icon "scrollable content" at bounding box center [82, 214] width 16 height 16
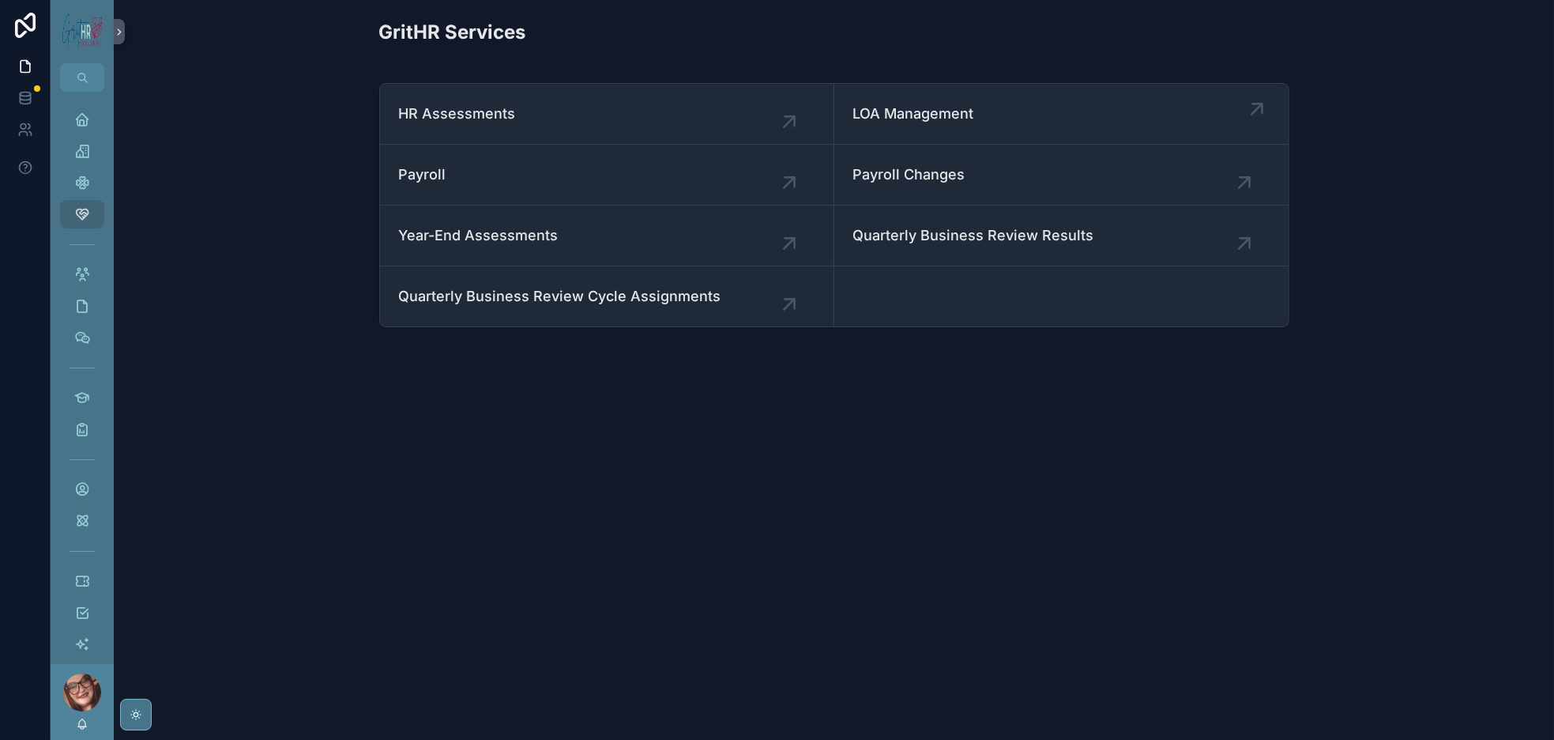
click at [967, 125] on span "LOA Management" at bounding box center [1061, 114] width 416 height 22
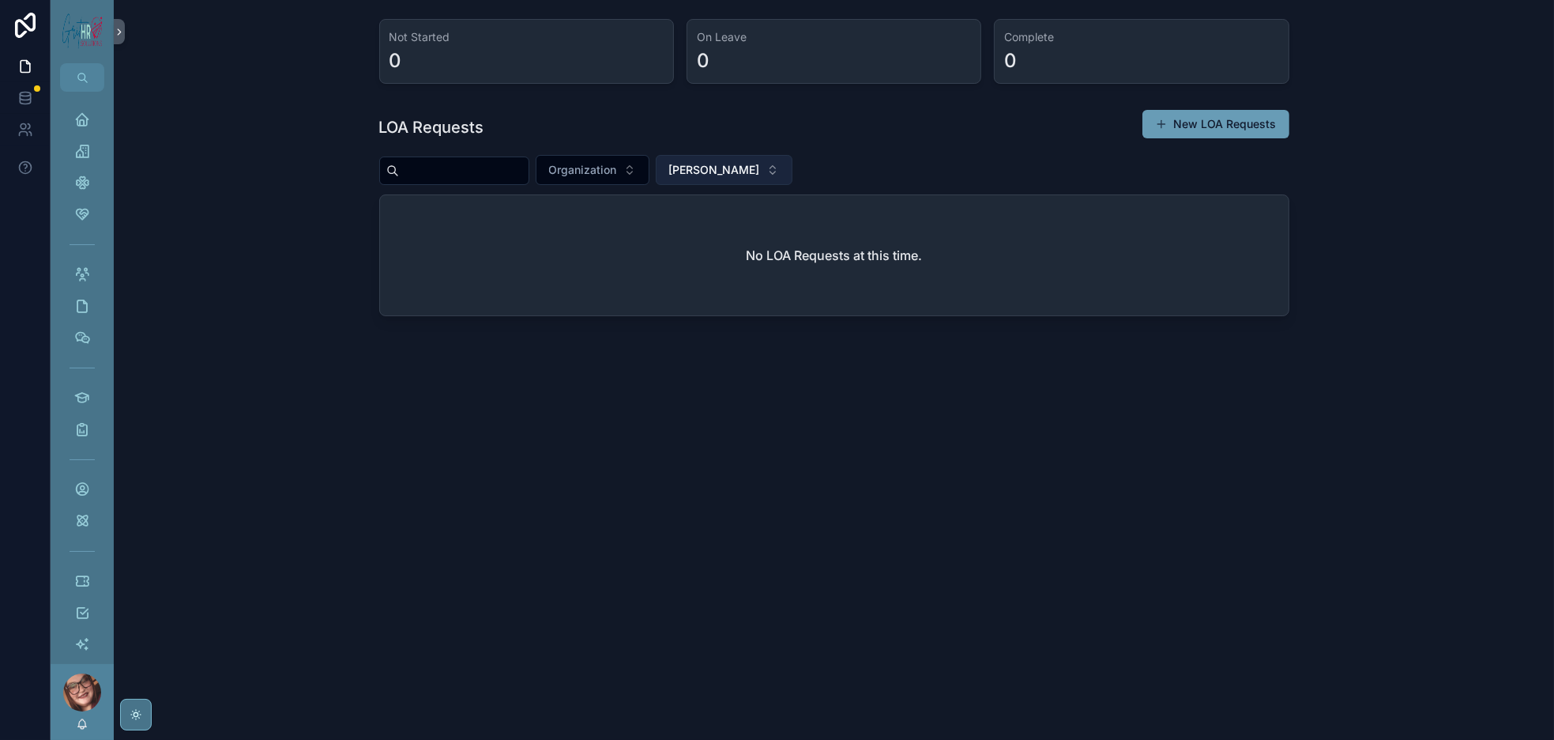
click at [741, 178] on span "[PERSON_NAME][MEDICAL_DATA]" at bounding box center [714, 170] width 91 height 16
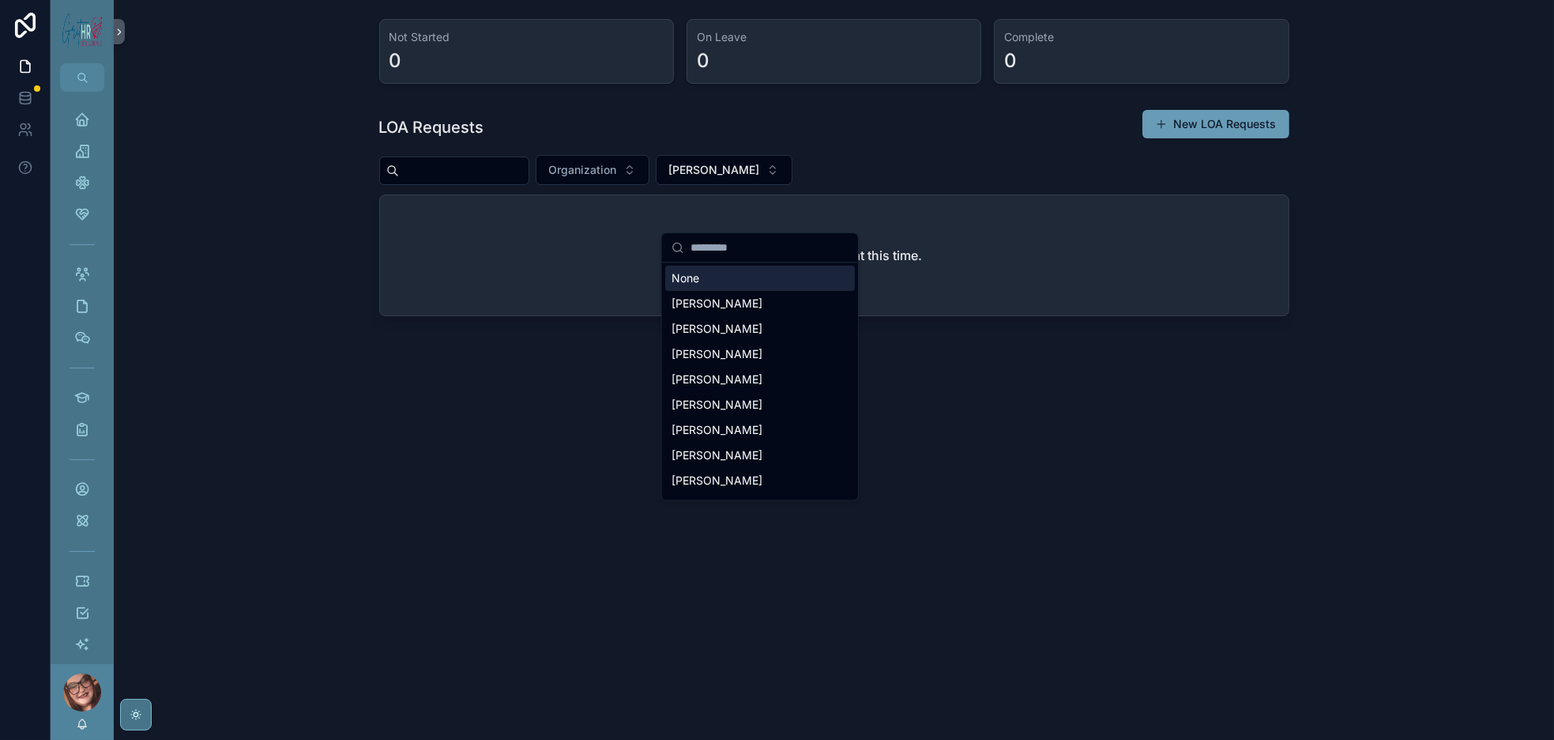
click at [711, 288] on div "None" at bounding box center [760, 278] width 190 height 25
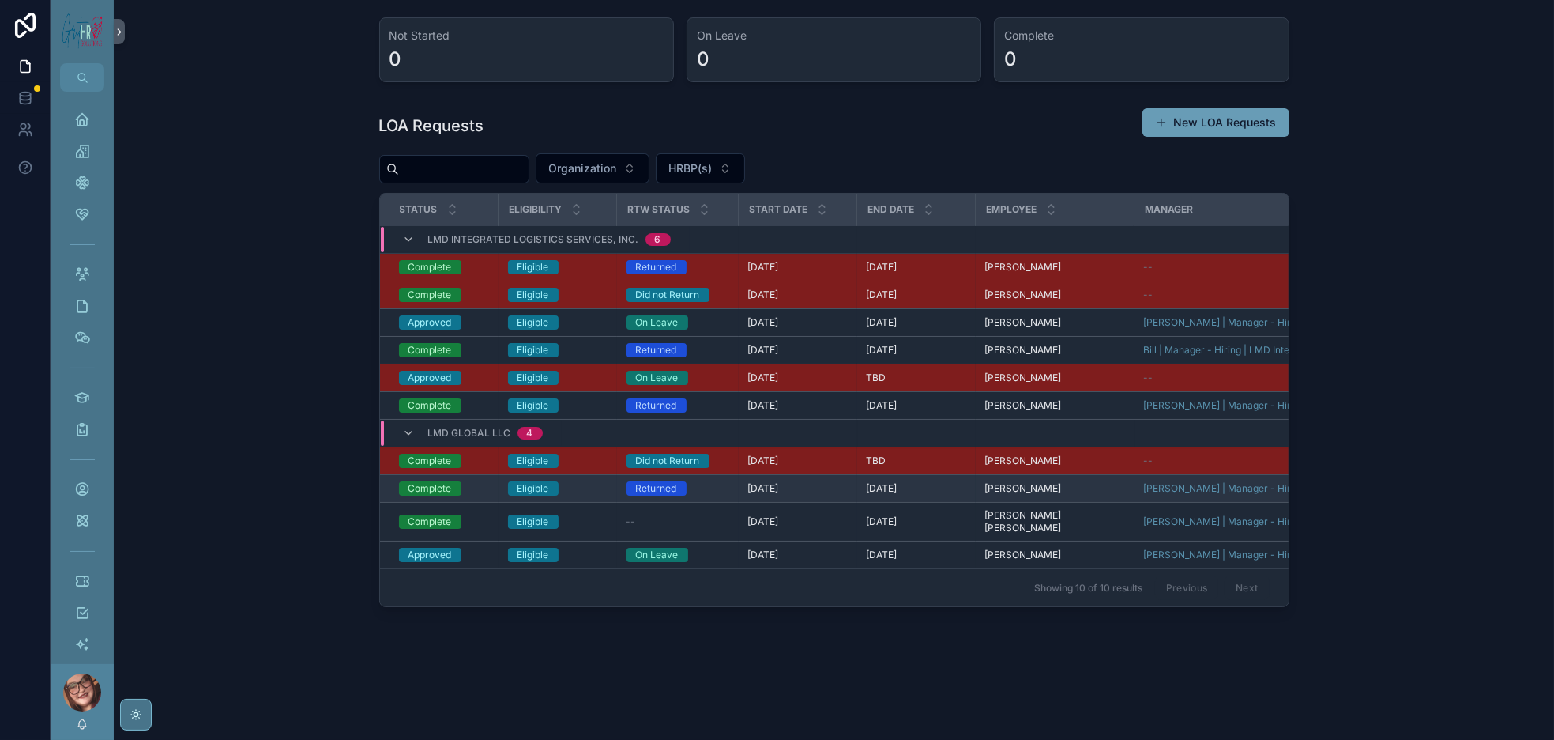
scroll to position [183, 0]
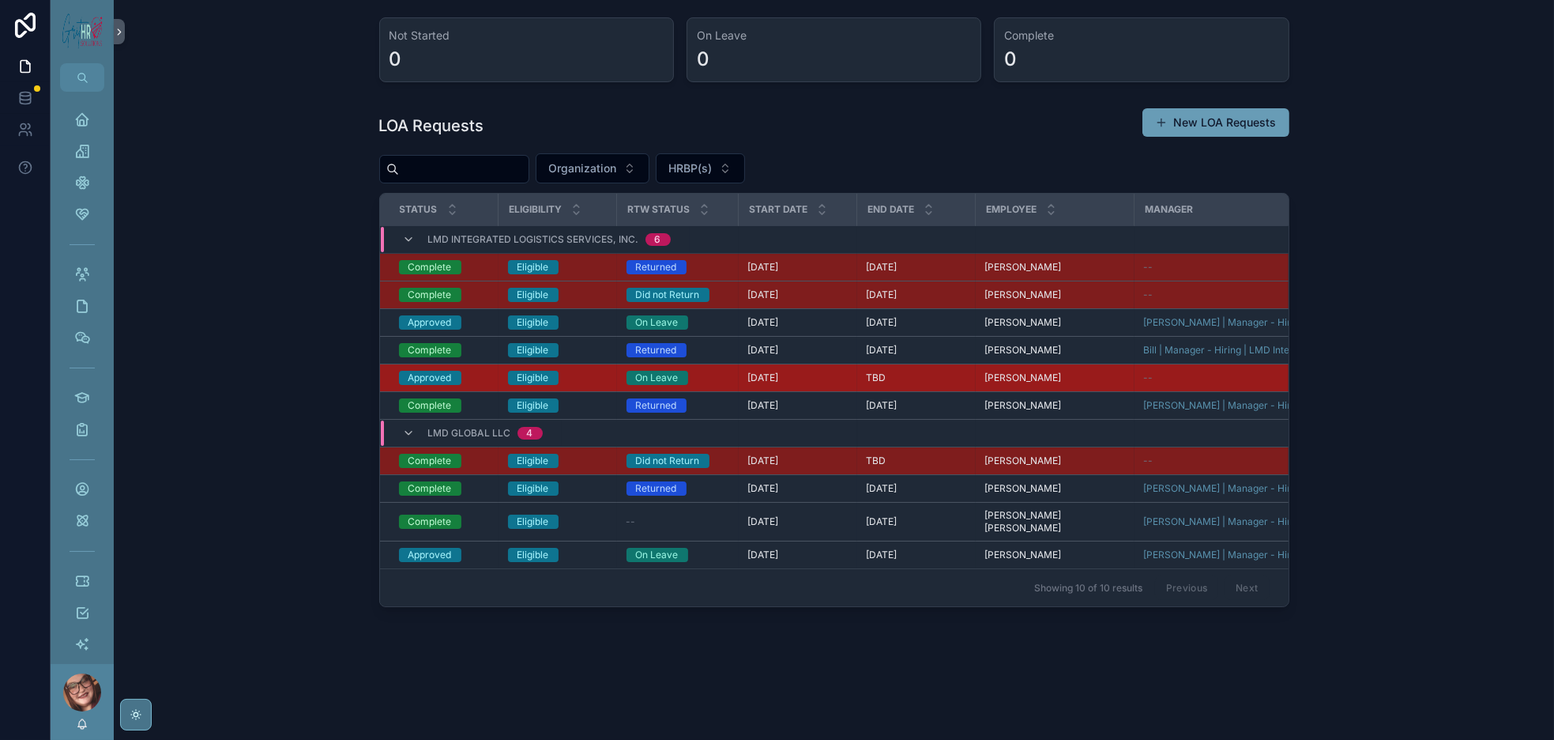
click at [409, 371] on div "Approved" at bounding box center [430, 378] width 43 height 14
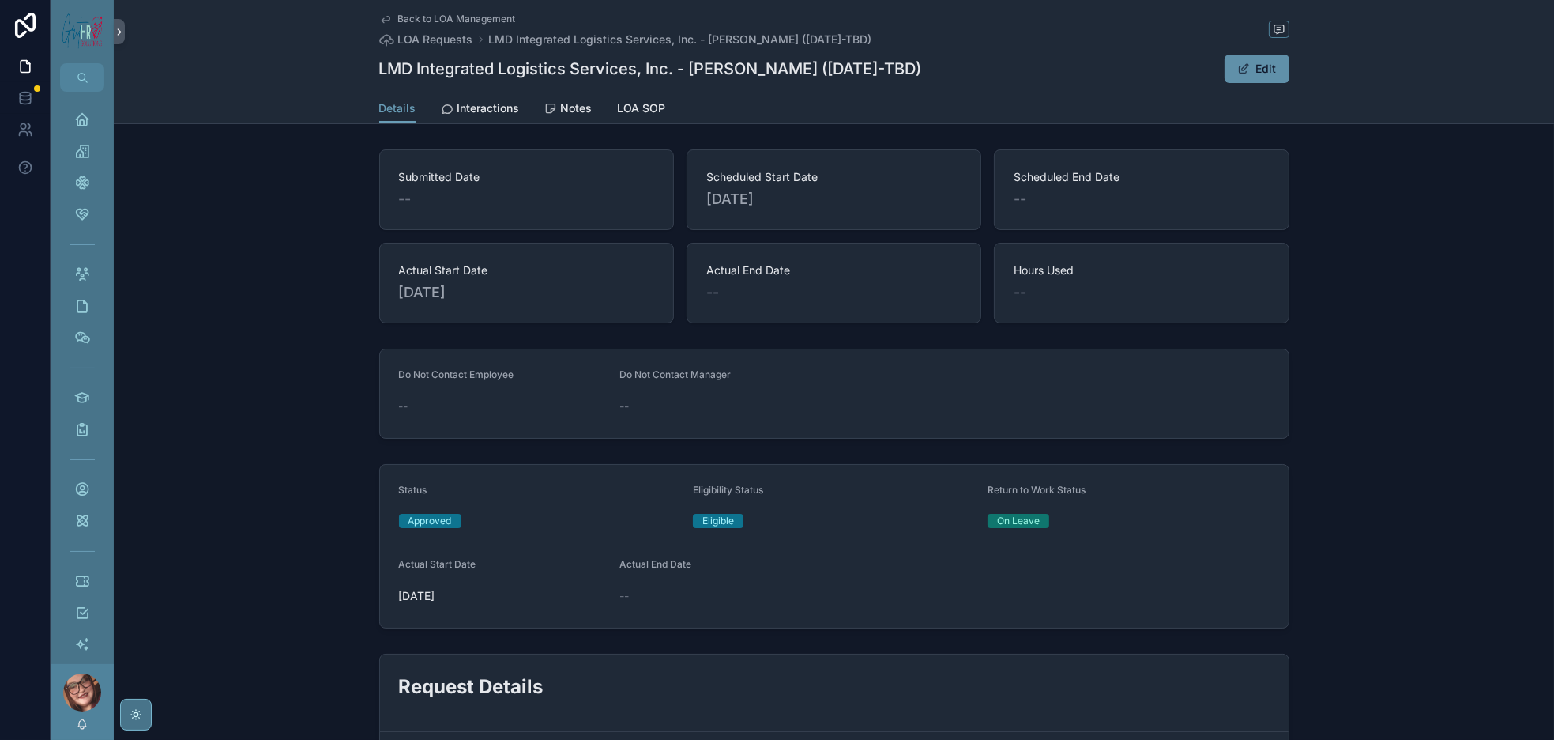
click at [1290, 83] on button "Edit" at bounding box center [1257, 69] width 65 height 28
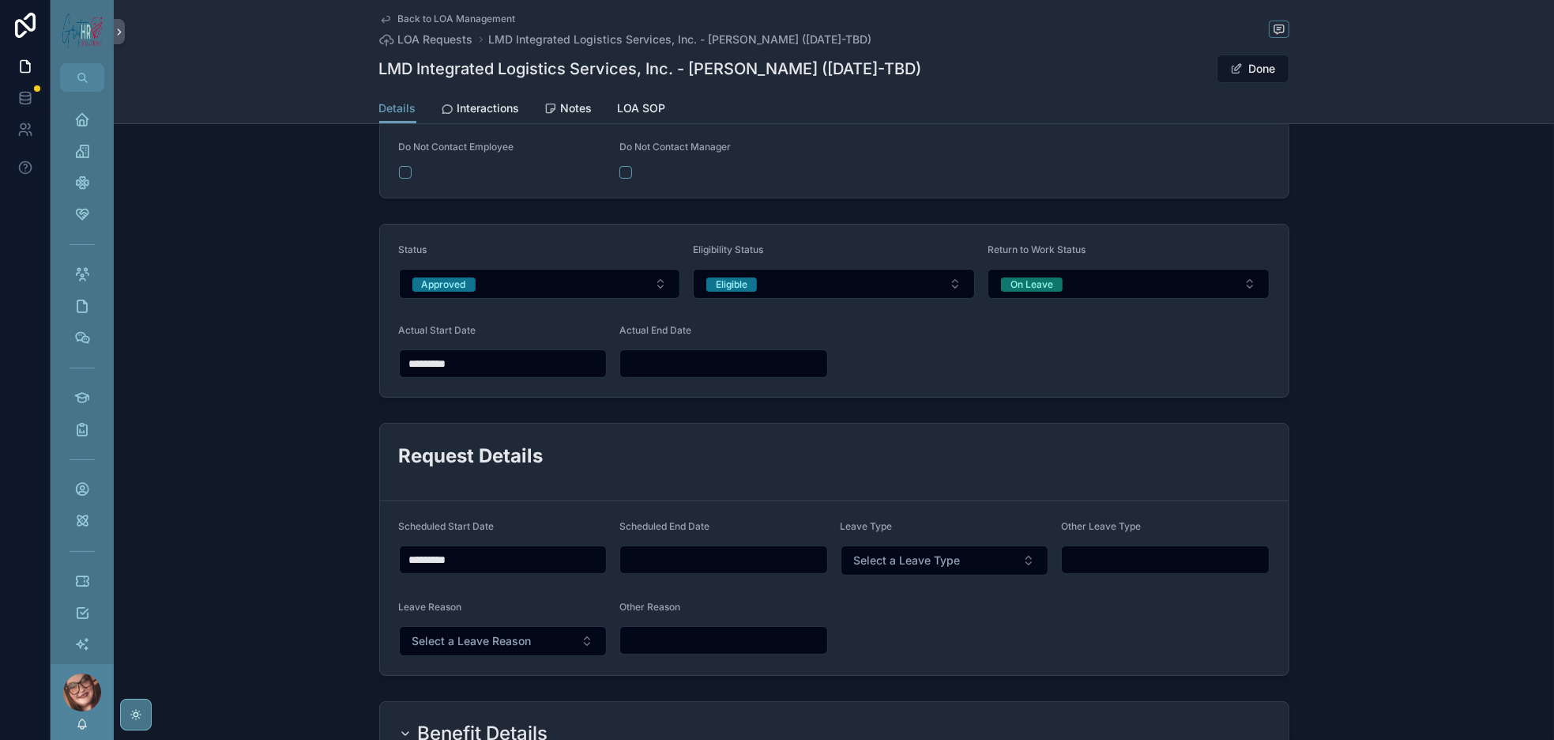
scroll to position [237, 0]
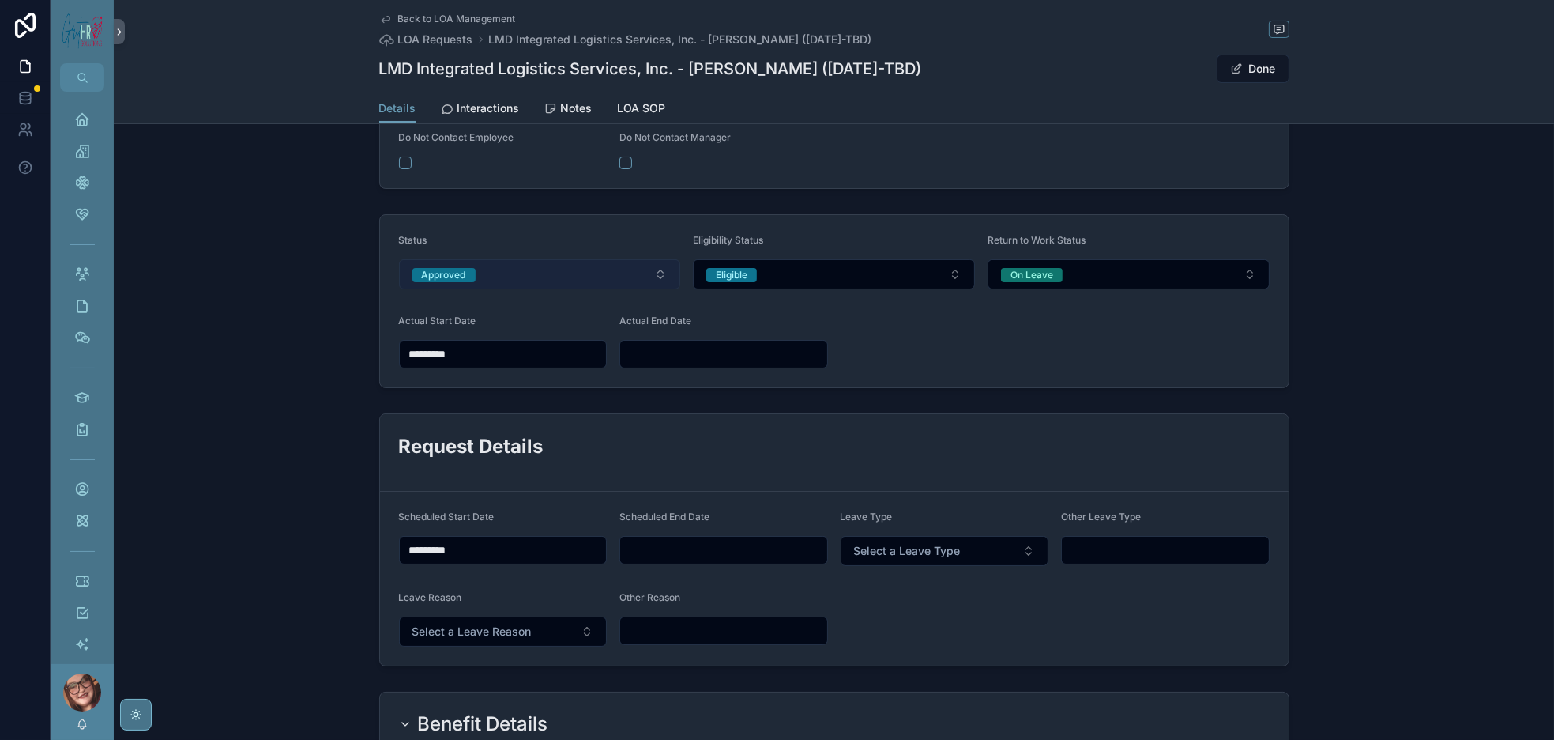
click at [435, 289] on button "Approved" at bounding box center [540, 274] width 282 height 30
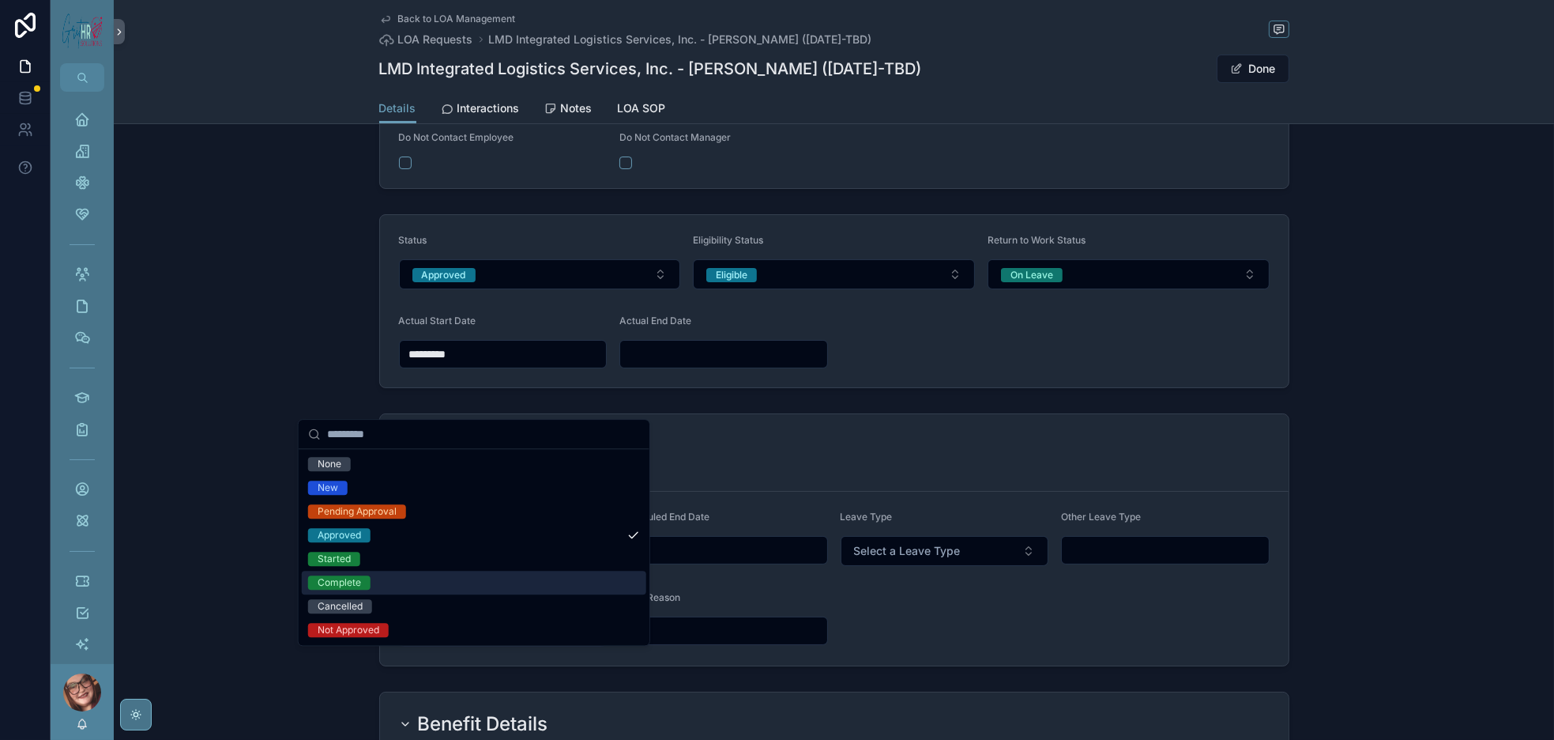
click at [861, 459] on h2 "Request Details" at bounding box center [834, 446] width 871 height 26
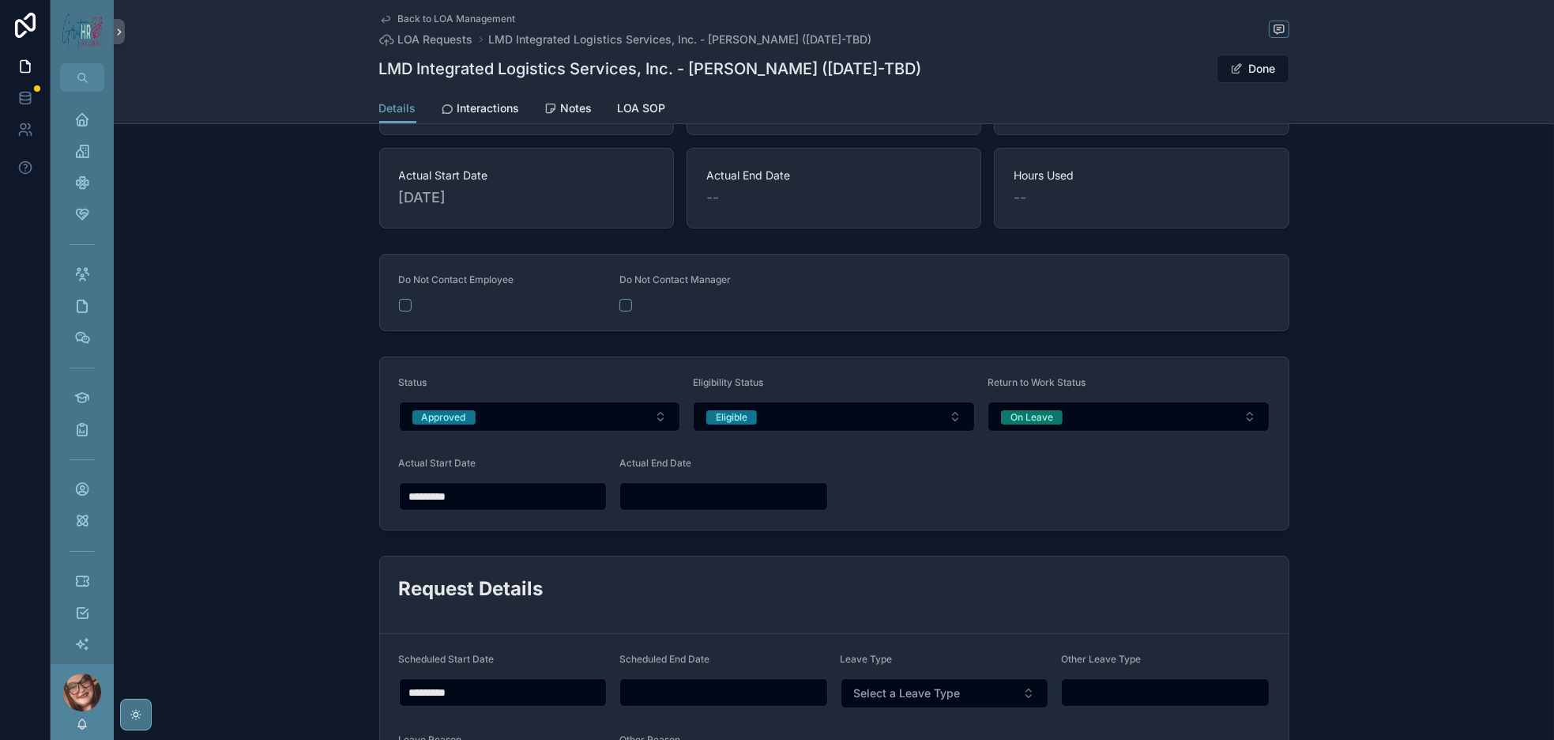
scroll to position [0, 0]
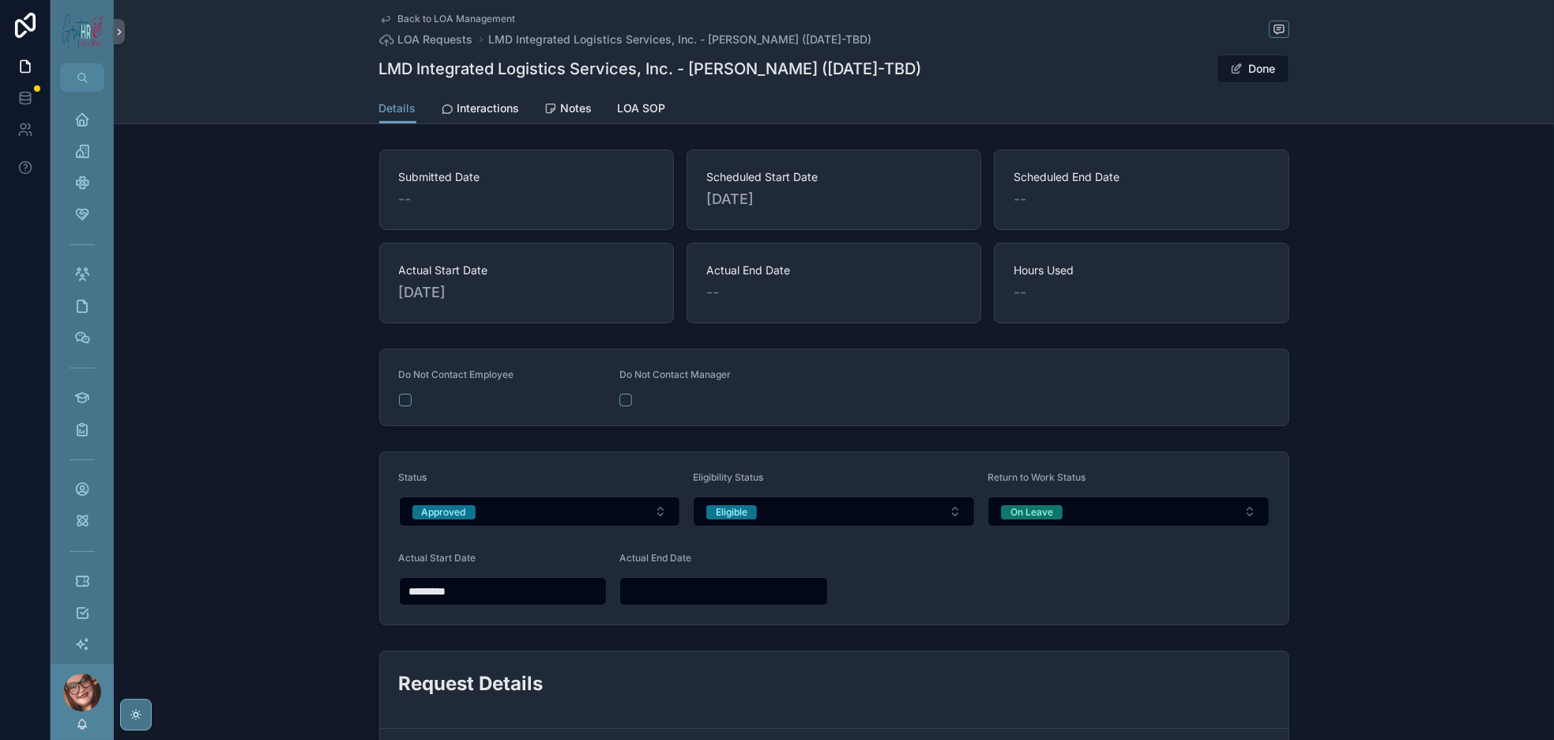
click at [398, 23] on span "Back to LOA Management" at bounding box center [457, 19] width 118 height 13
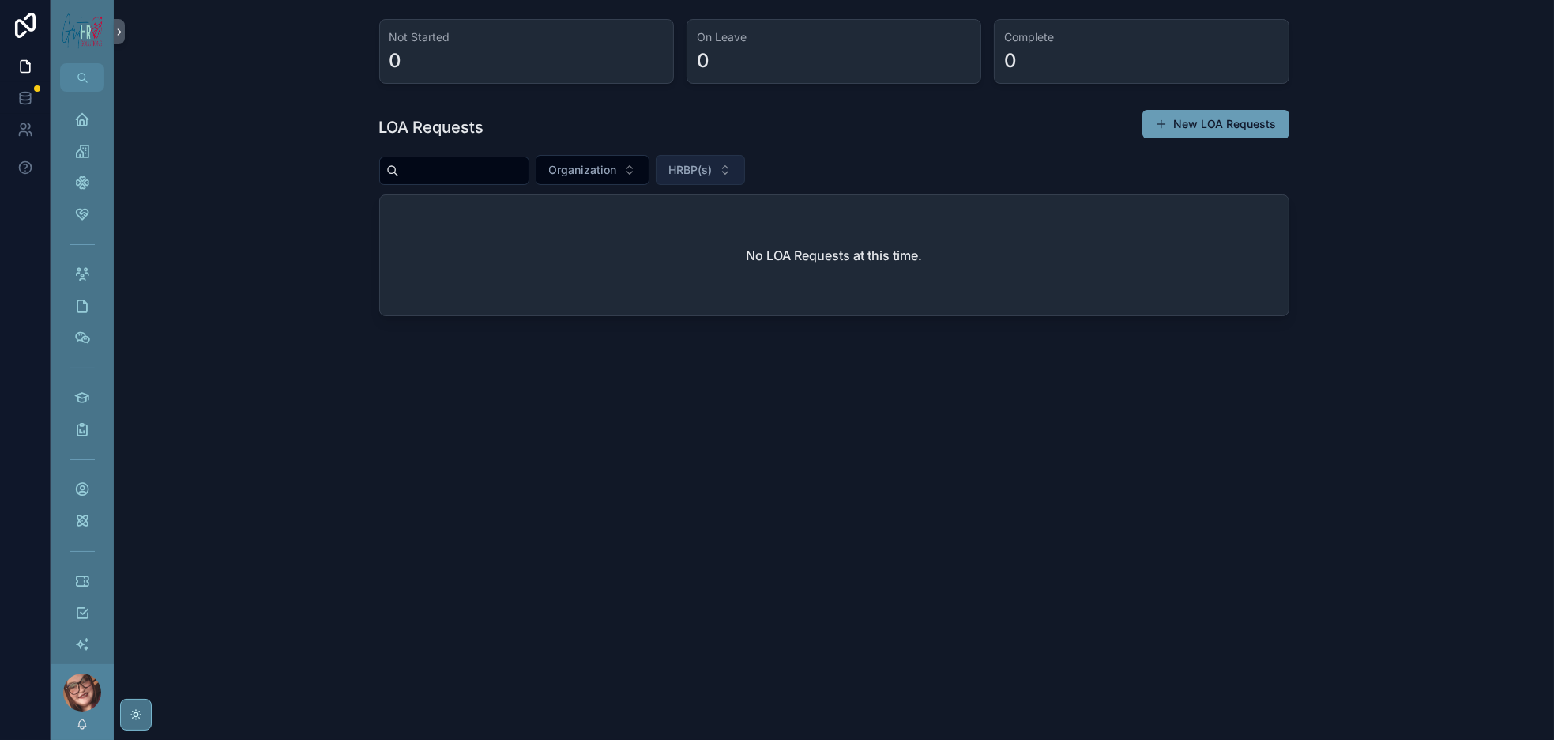
click at [707, 185] on button "HRBP(s)" at bounding box center [700, 170] width 89 height 30
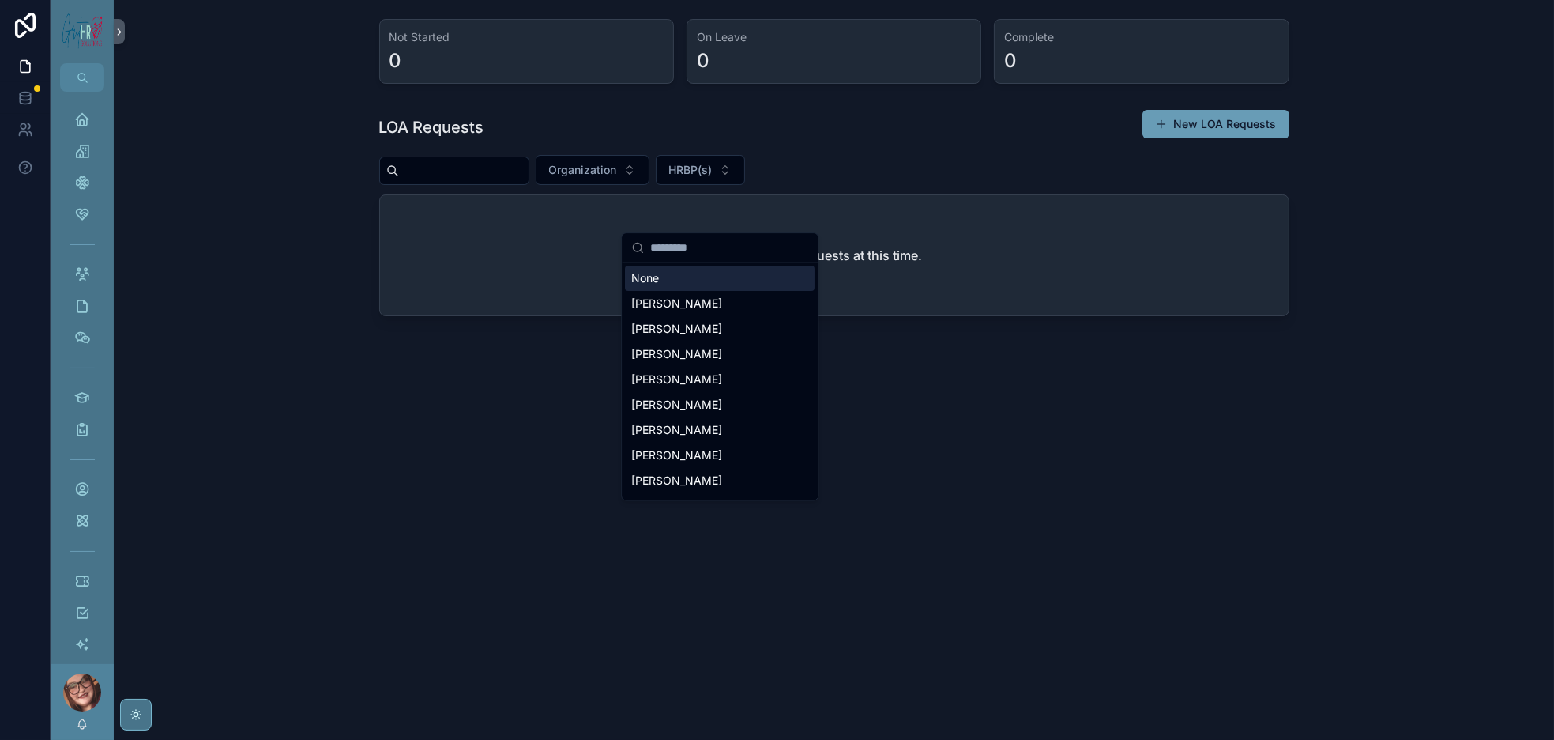
click at [693, 281] on div "None" at bounding box center [720, 278] width 190 height 25
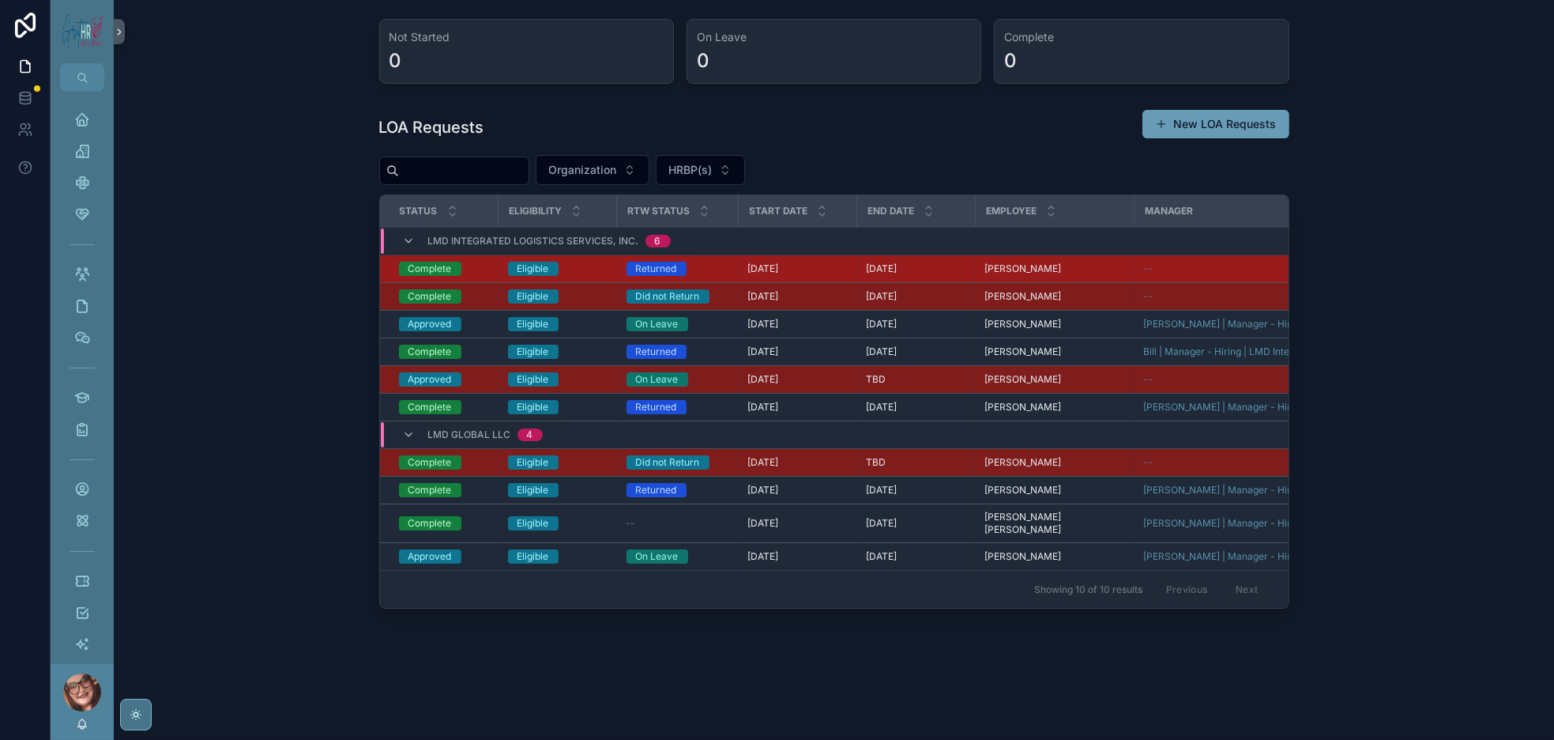
click at [985, 275] on span "Anthony Daniel" at bounding box center [1023, 268] width 77 height 13
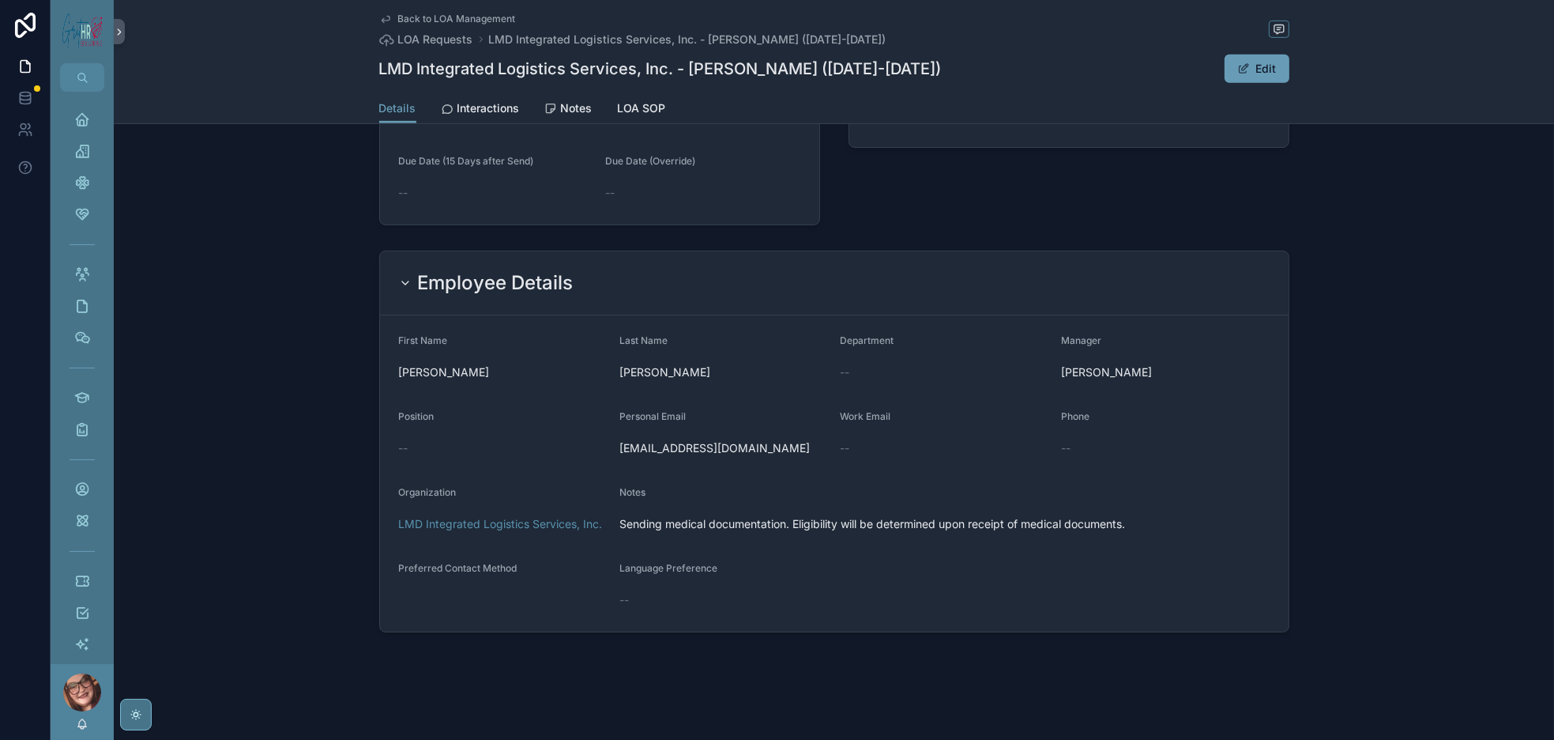
scroll to position [1748, 0]
click at [1290, 81] on button "Edit" at bounding box center [1257, 69] width 65 height 28
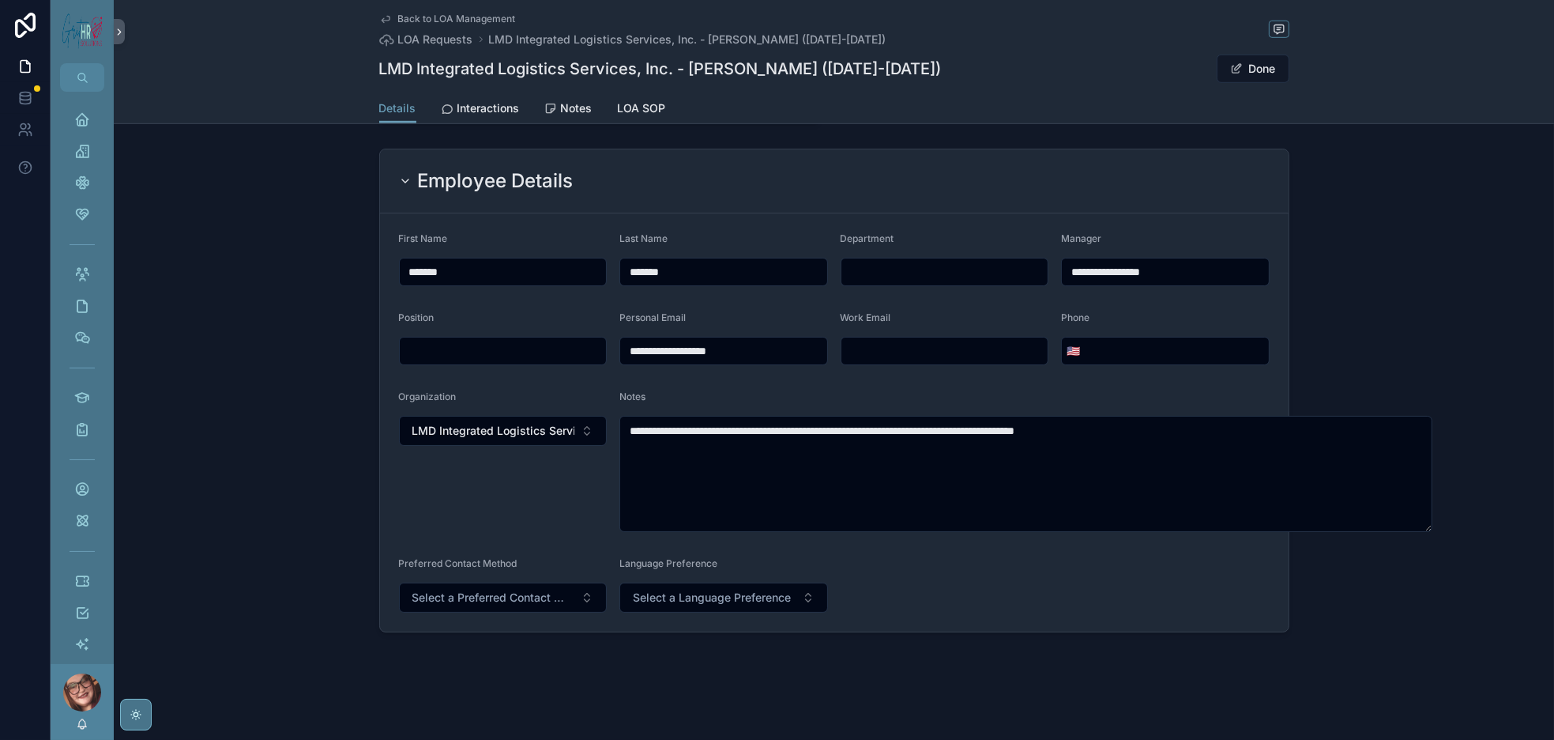
click at [1265, 283] on input "**********" at bounding box center [1165, 272] width 207 height 22
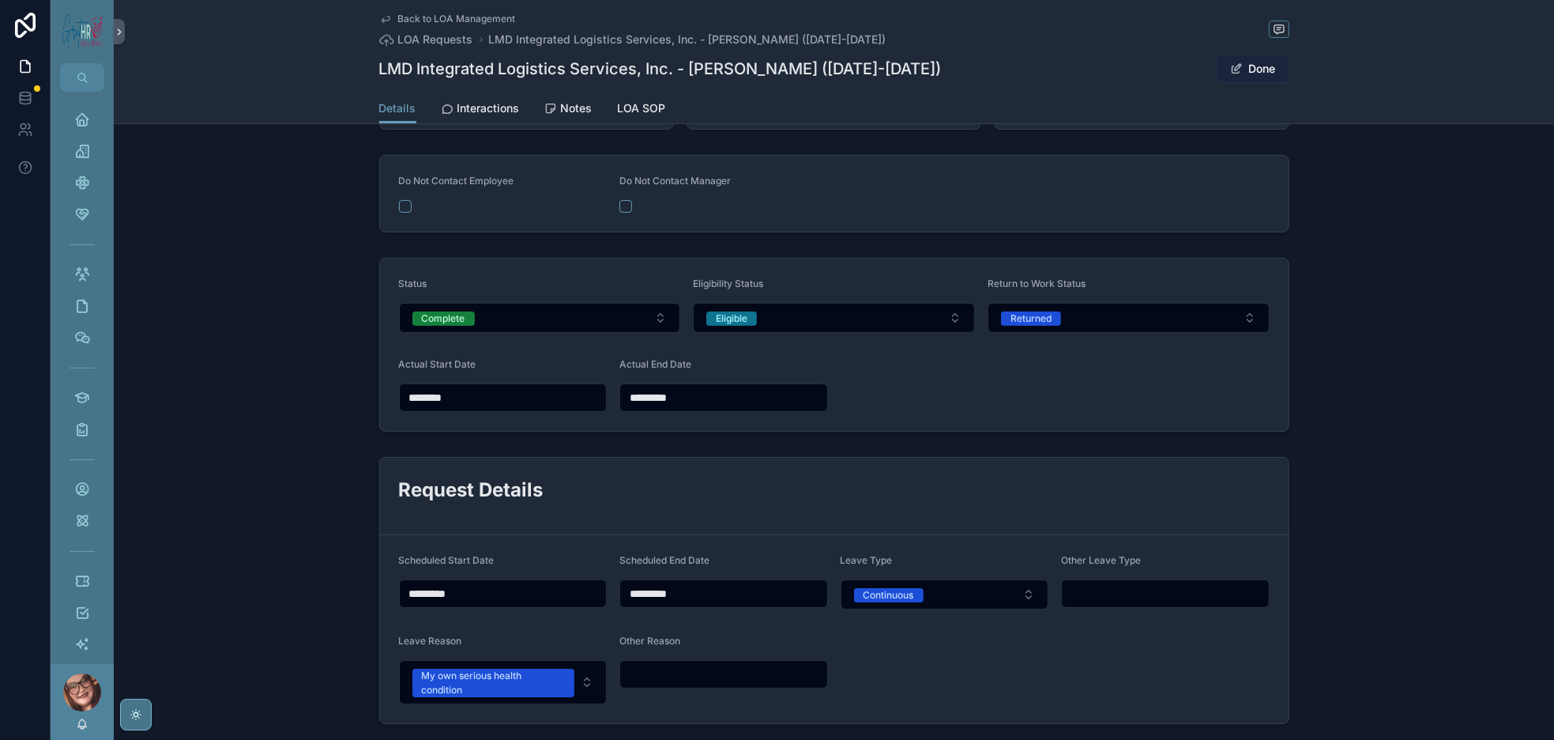
scroll to position [141, 0]
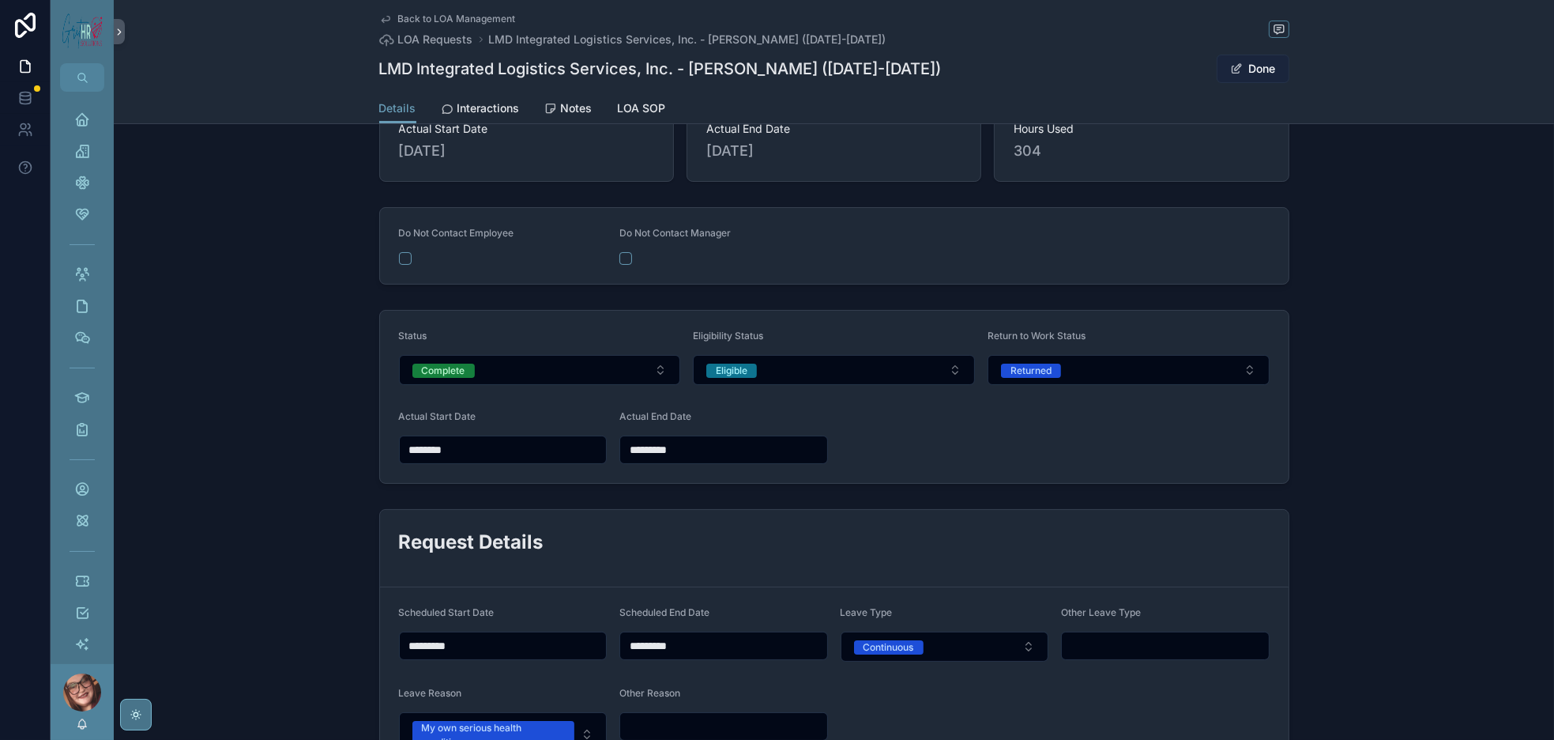
click at [1243, 75] on span "scrollable content" at bounding box center [1236, 68] width 13 height 13
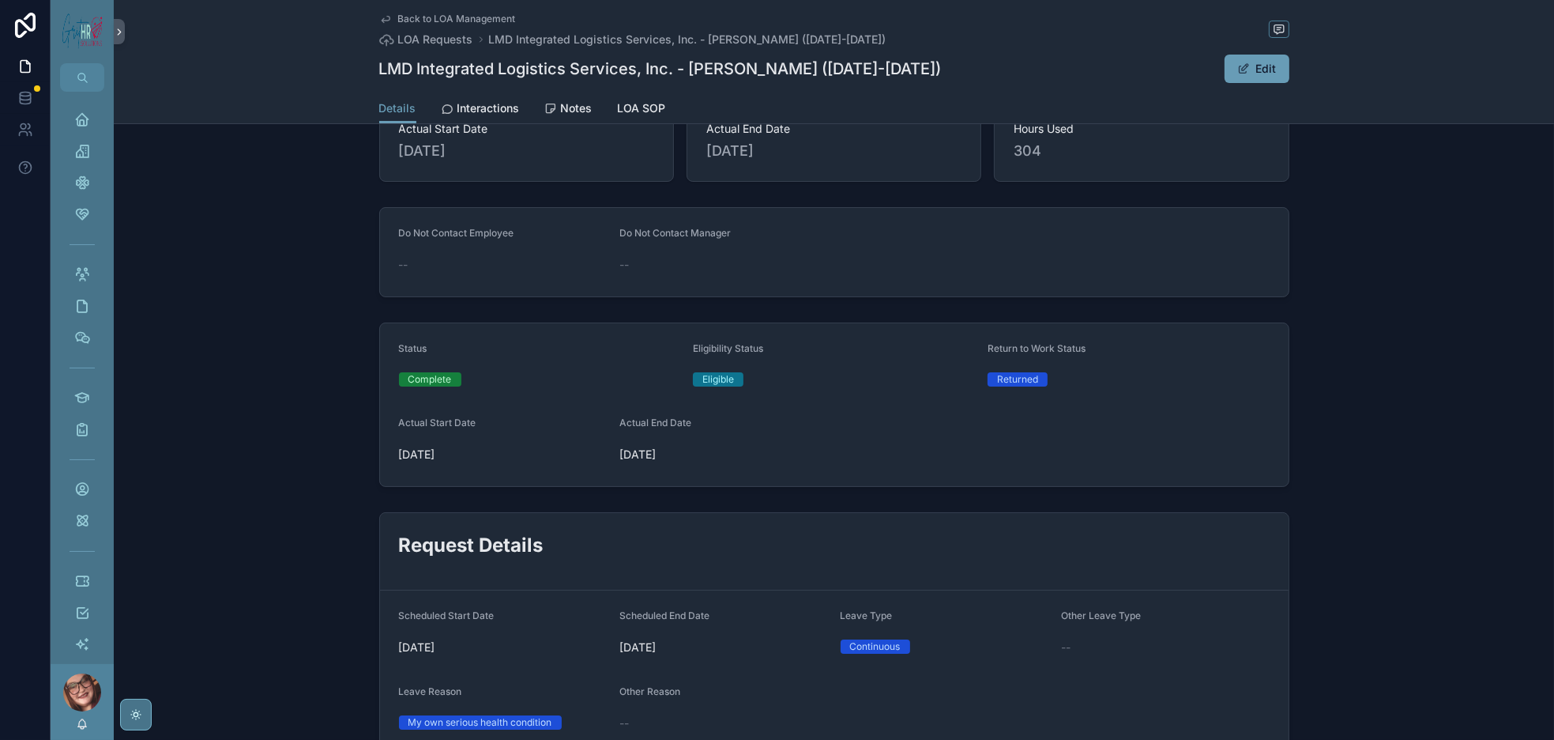
scroll to position [0, 0]
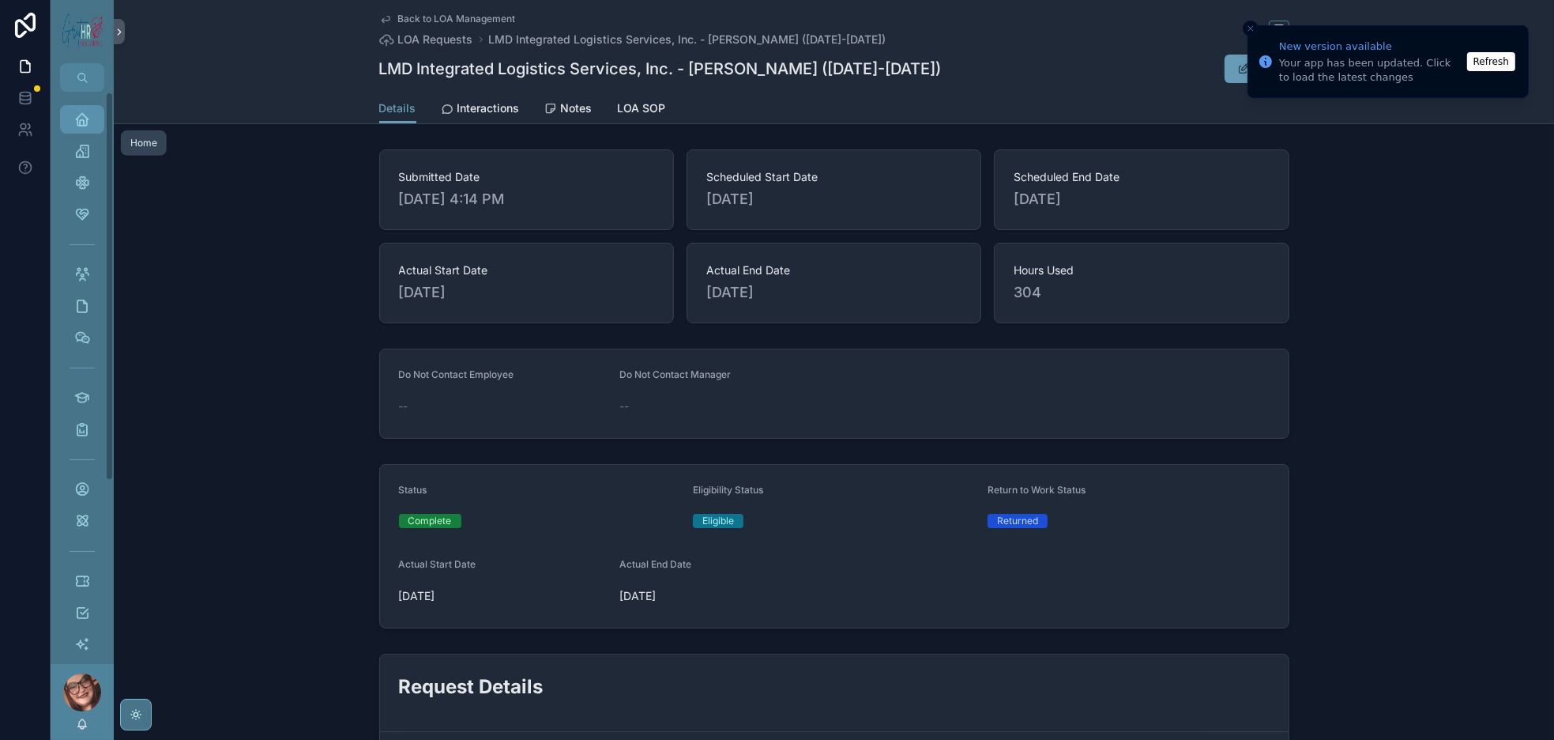
click at [89, 132] on div "Home" at bounding box center [82, 119] width 25 height 25
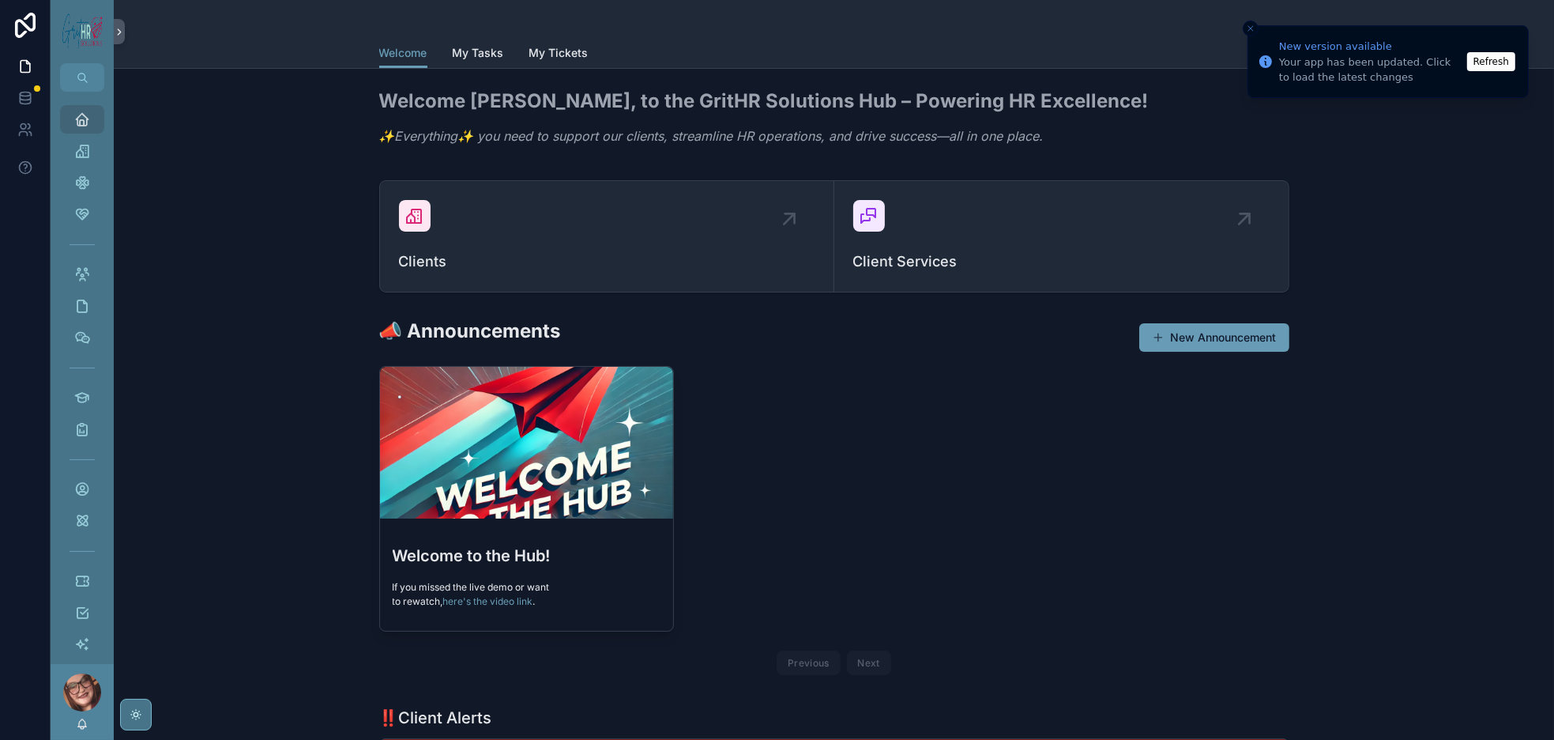
click at [1505, 55] on button "Refresh" at bounding box center [1492, 61] width 48 height 19
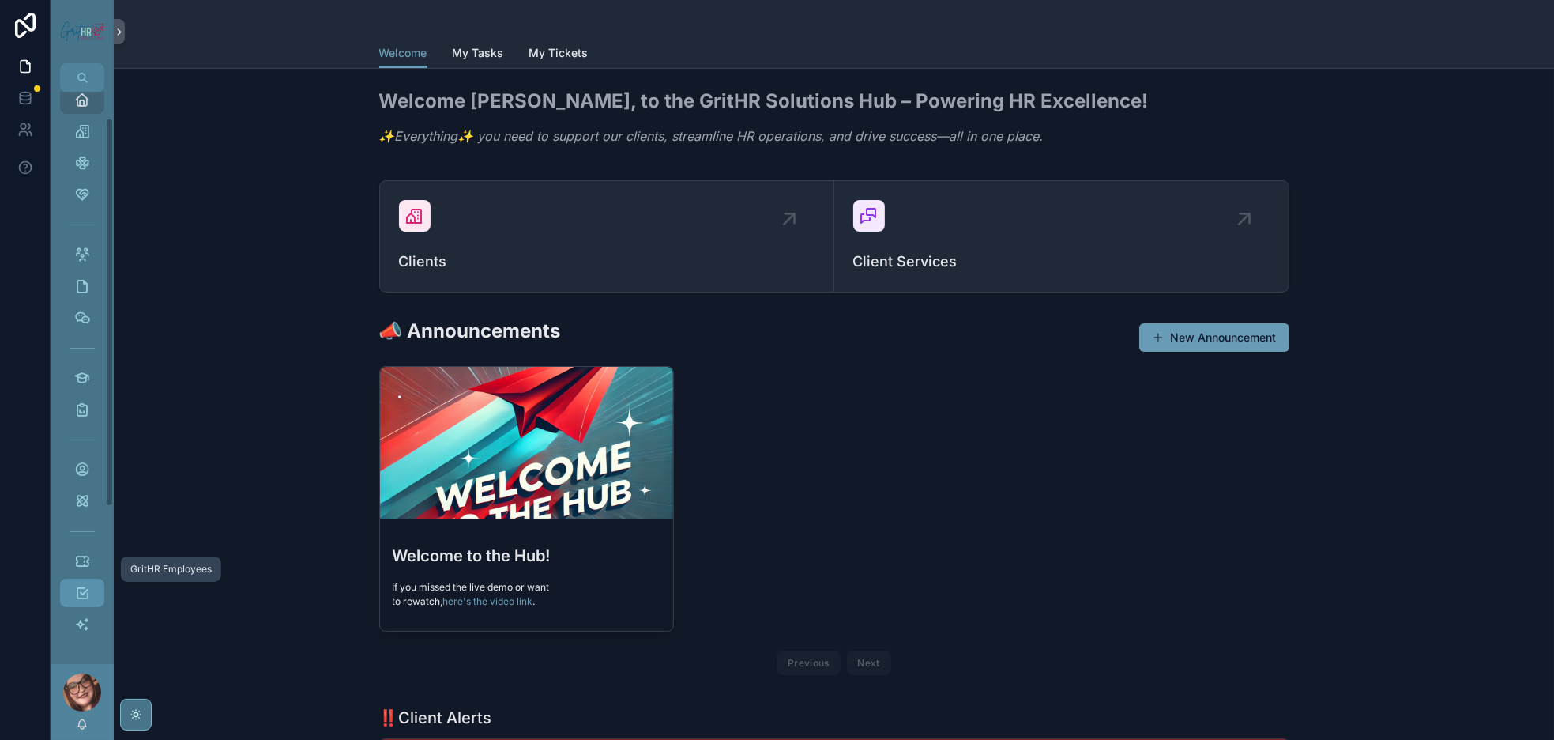
scroll to position [197, 0]
click at [90, 616] on icon "scrollable content" at bounding box center [82, 624] width 16 height 16
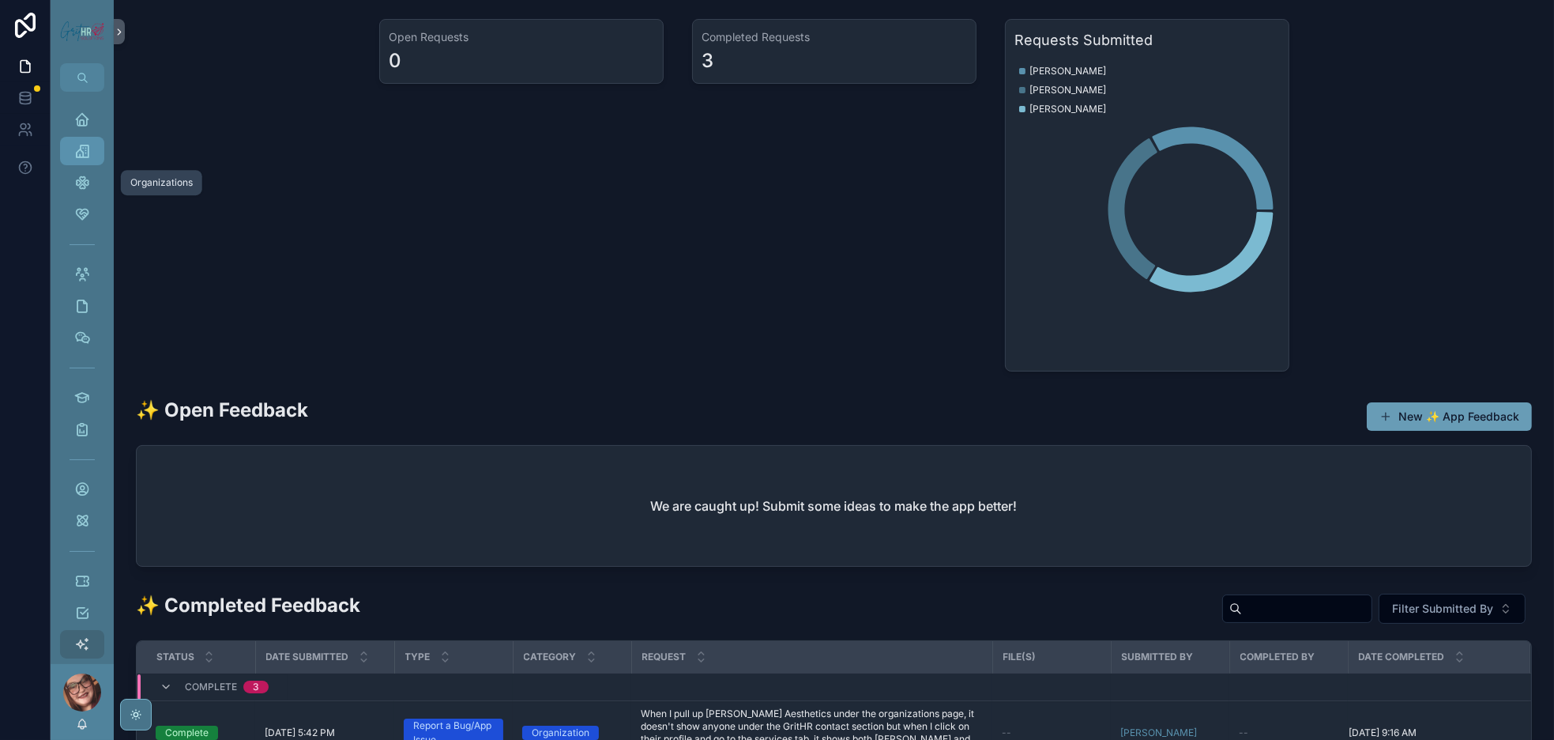
click at [90, 159] on icon "scrollable content" at bounding box center [82, 151] width 16 height 16
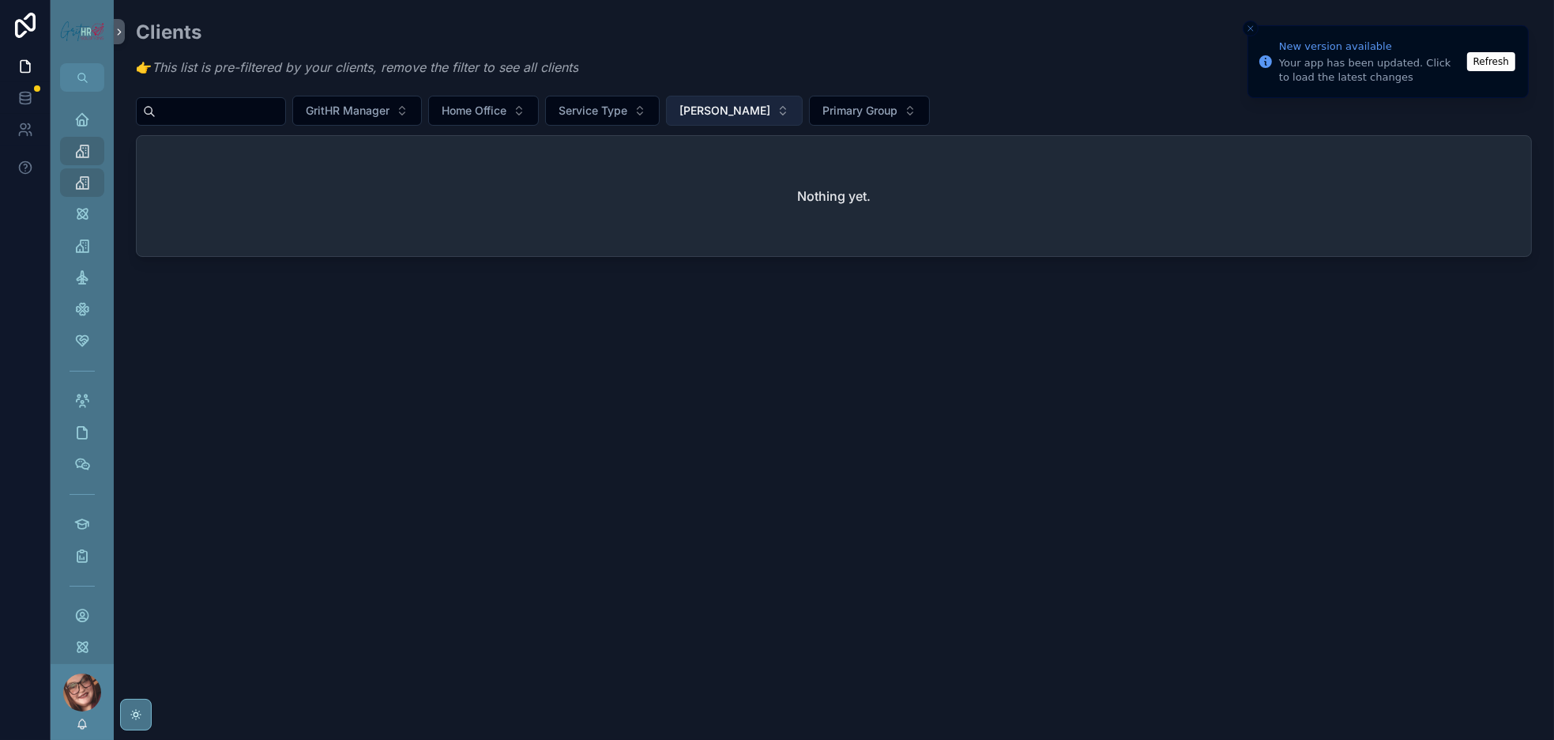
click at [803, 126] on button "[PERSON_NAME][MEDICAL_DATA]" at bounding box center [734, 111] width 137 height 30
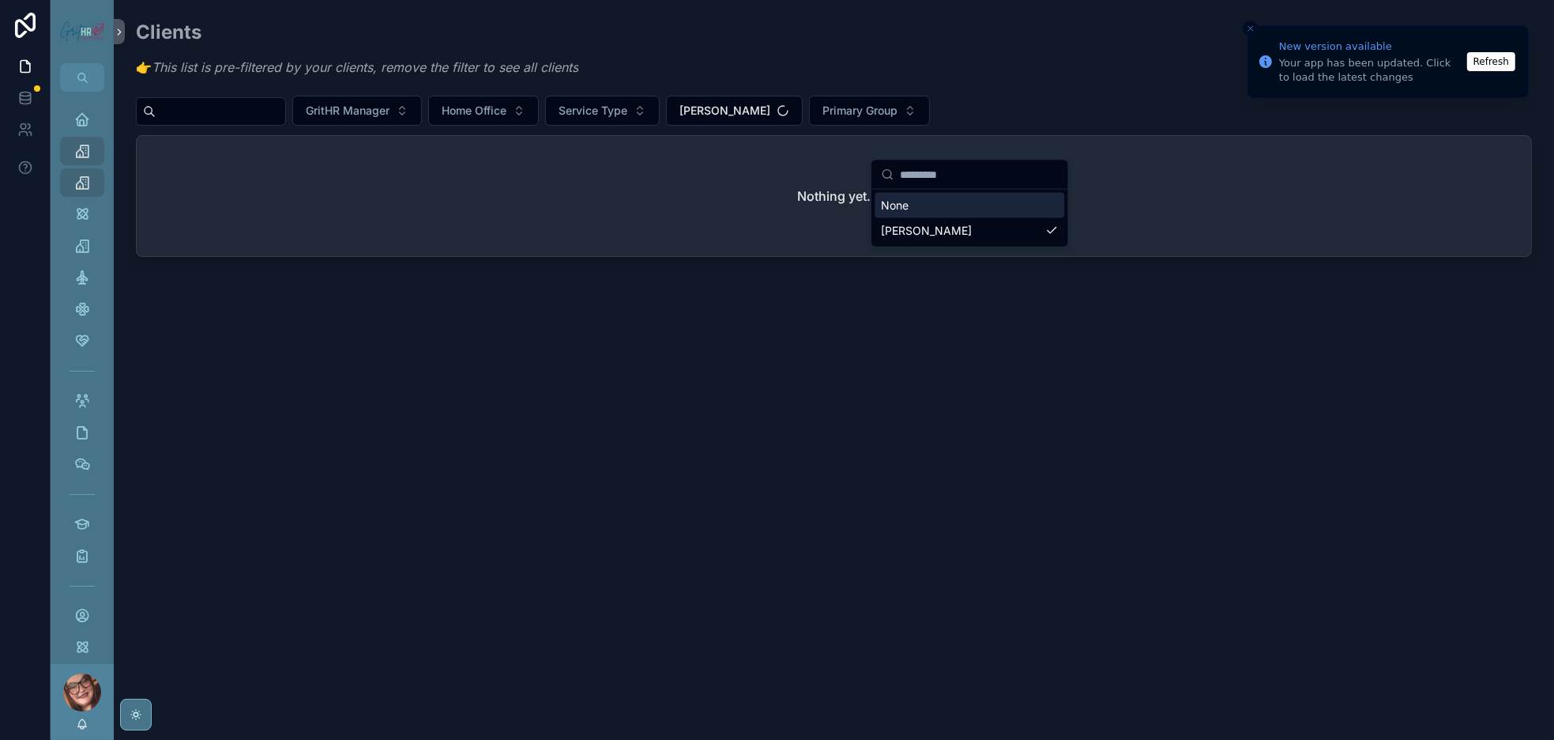
click at [924, 218] on div "None" at bounding box center [970, 205] width 190 height 25
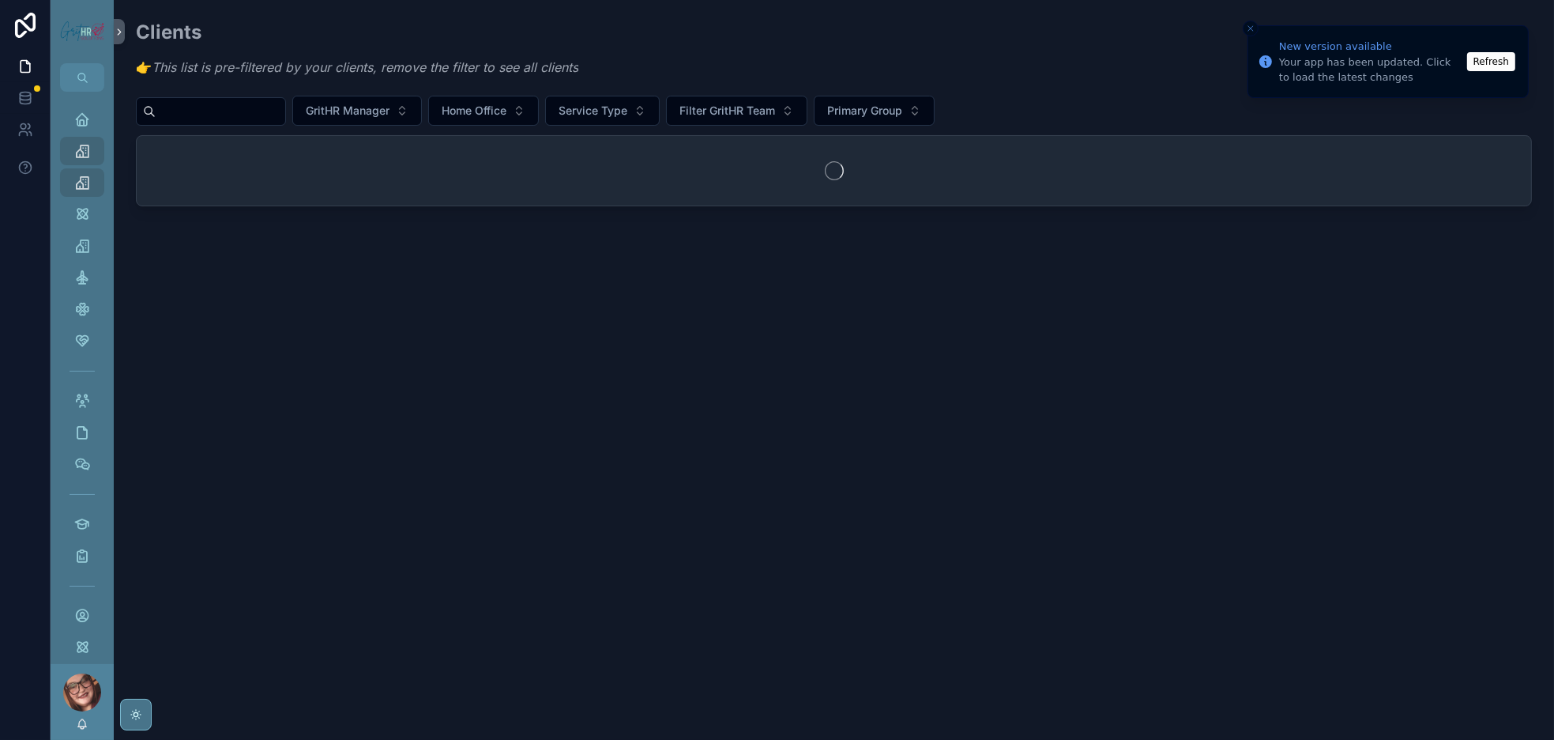
click at [1490, 68] on button "Refresh" at bounding box center [1492, 61] width 48 height 19
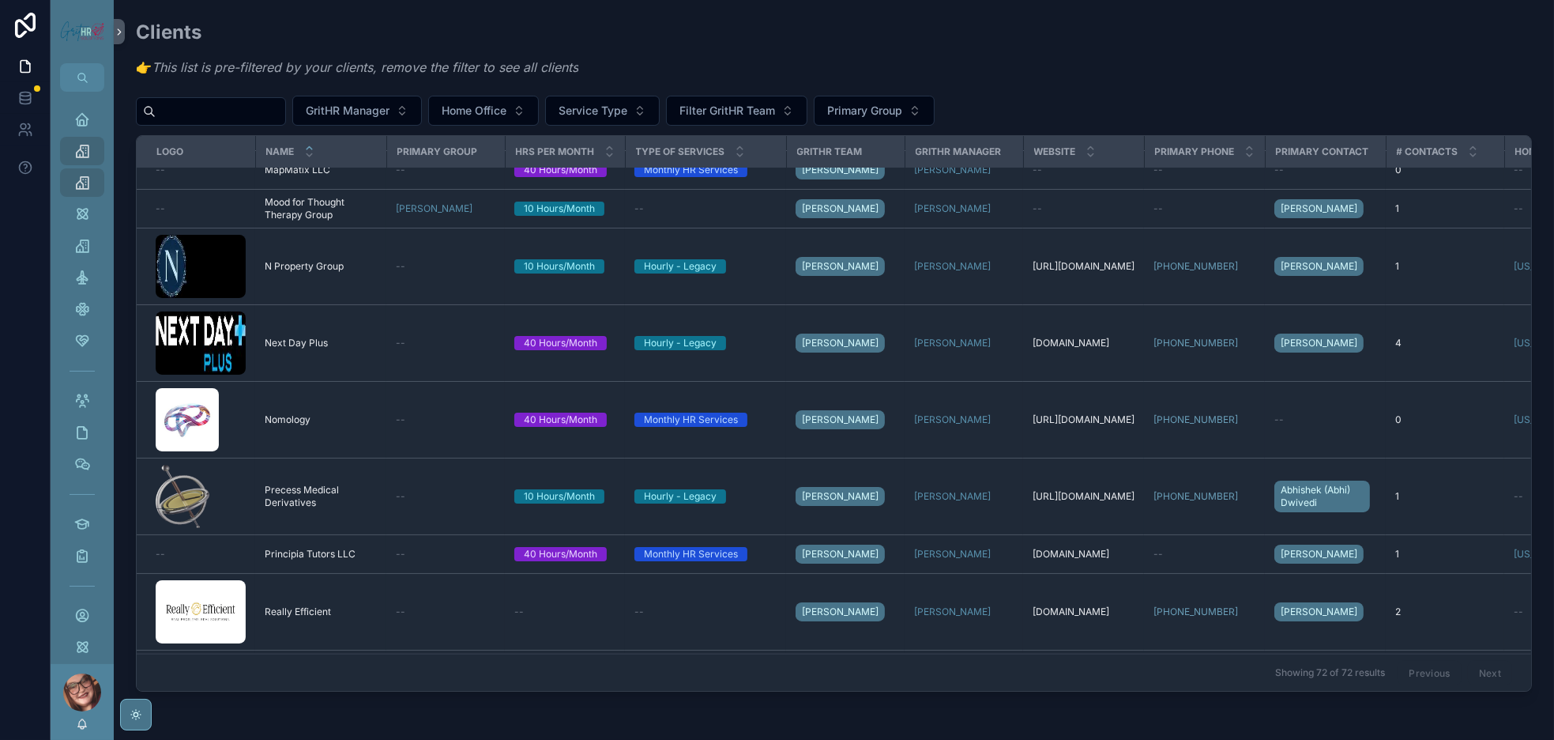
scroll to position [2492, 0]
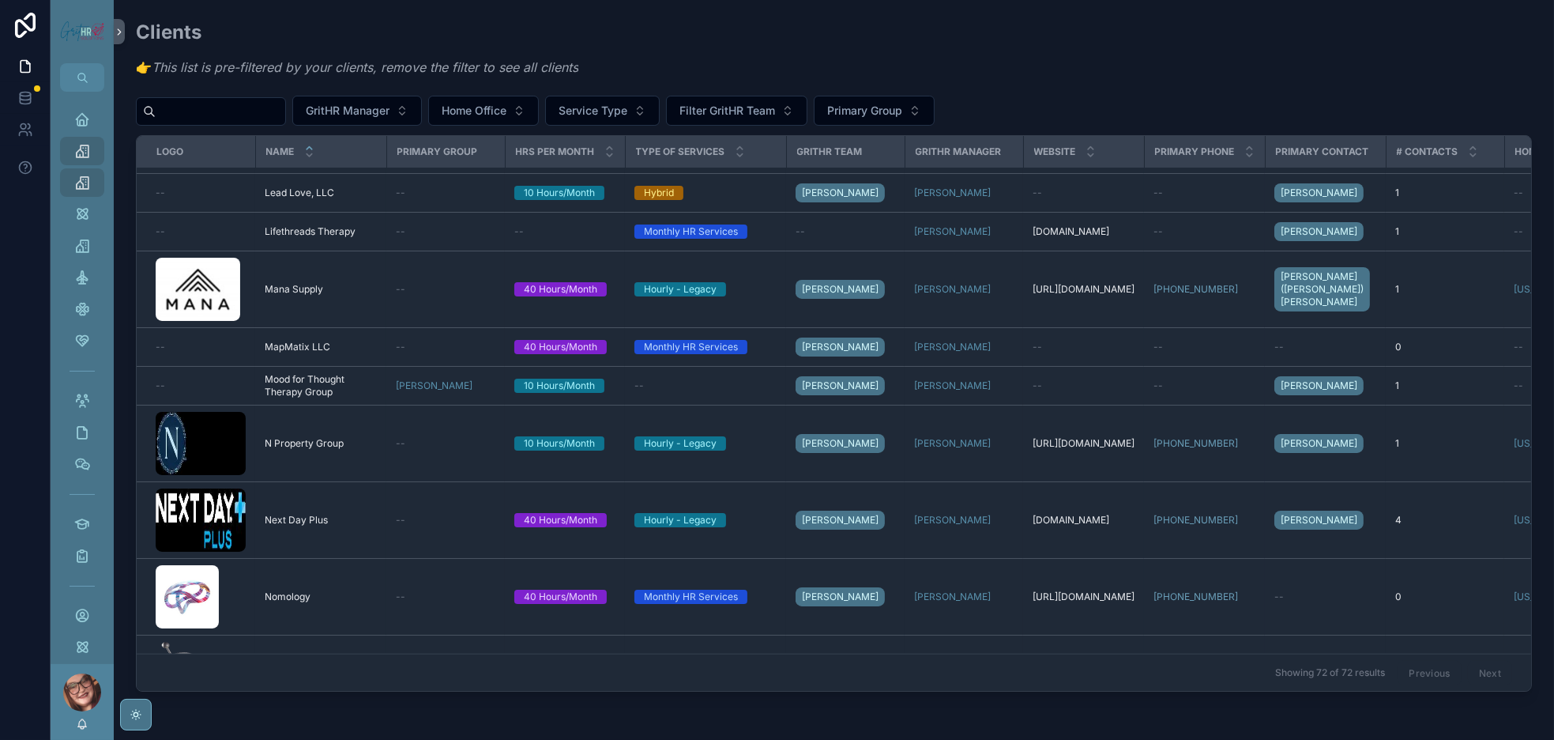
click at [323, 84] on span "LMD Integrated Logistics Services, Inc." at bounding box center [321, 70] width 112 height 25
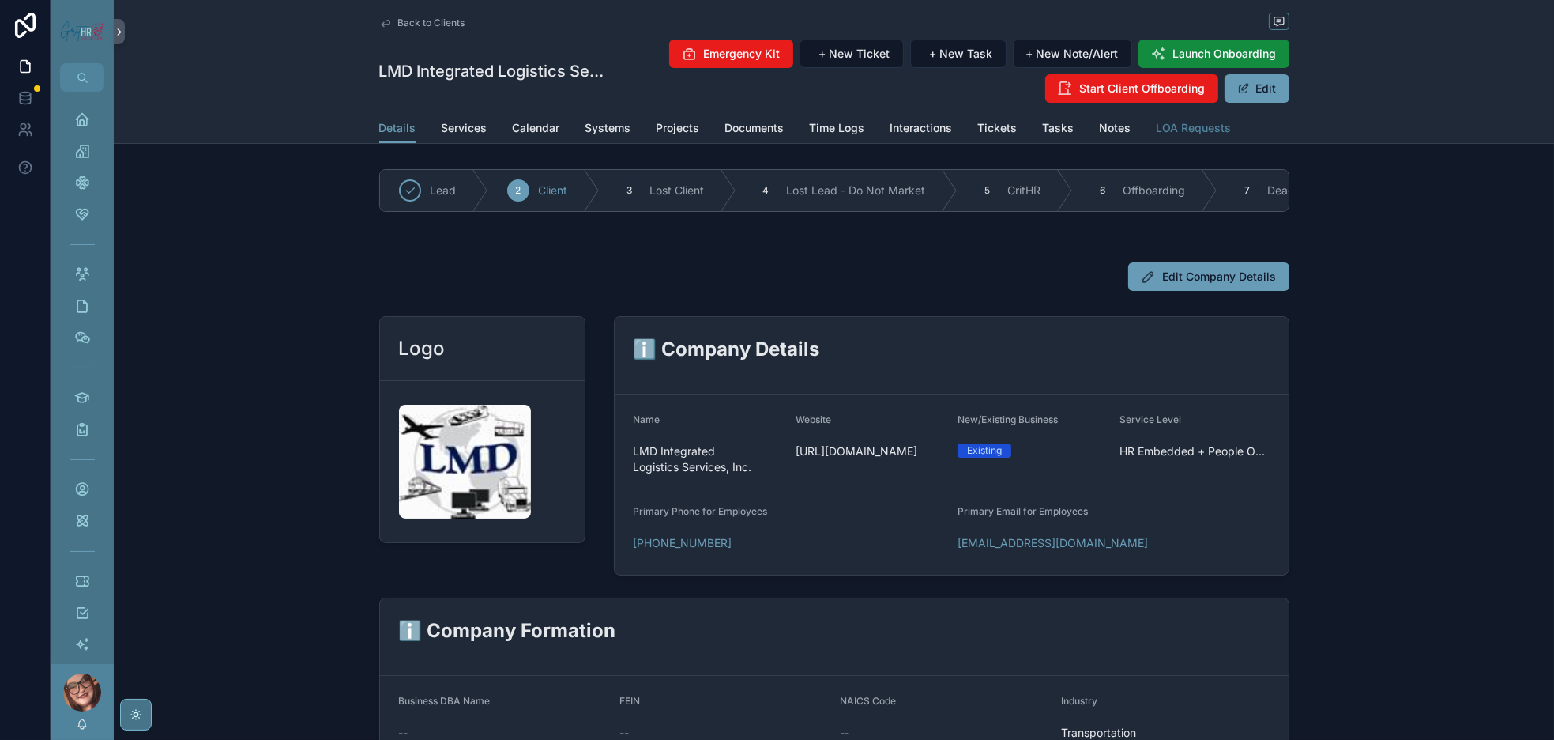
click at [1232, 136] on span "LOA Requests" at bounding box center [1194, 128] width 75 height 16
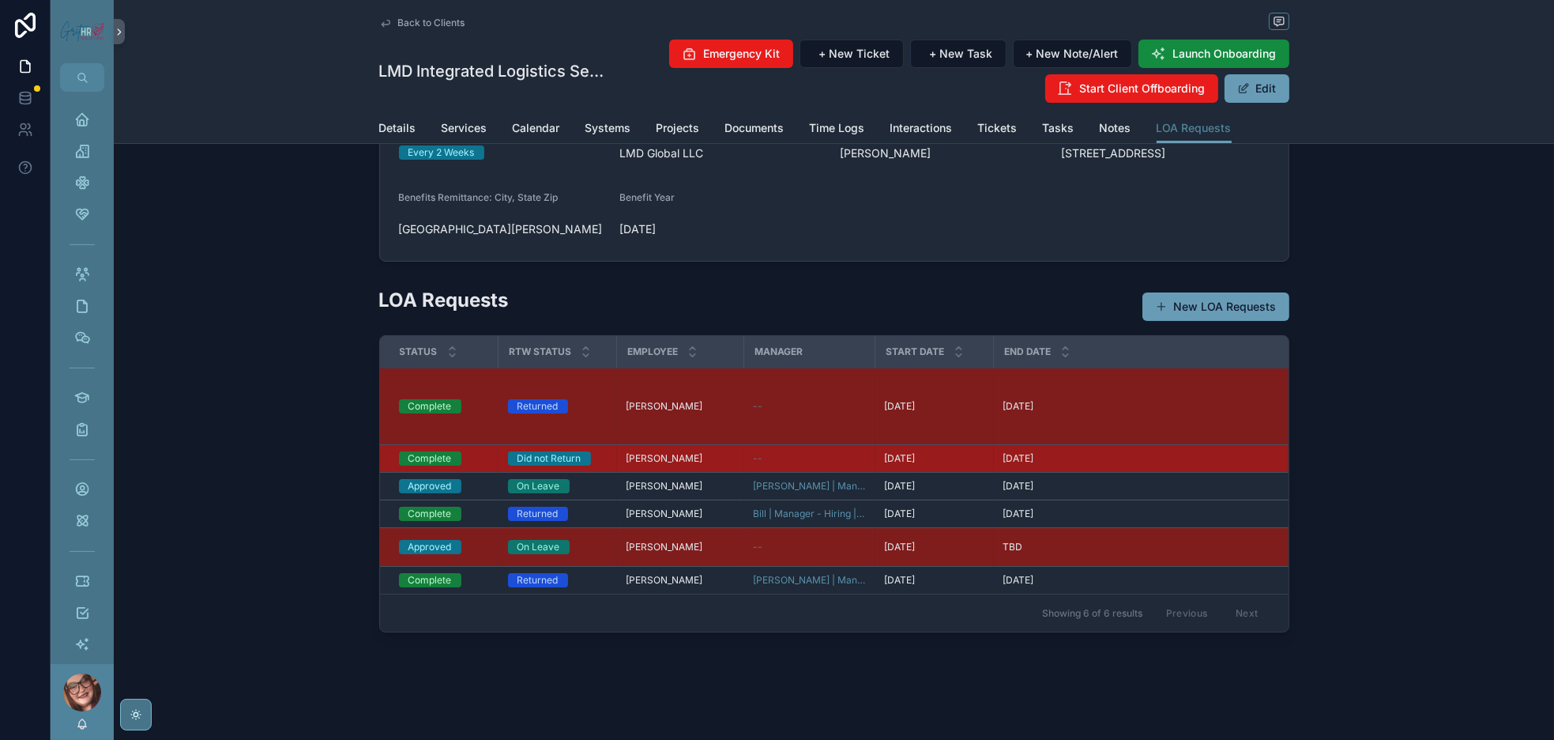
scroll to position [309, 0]
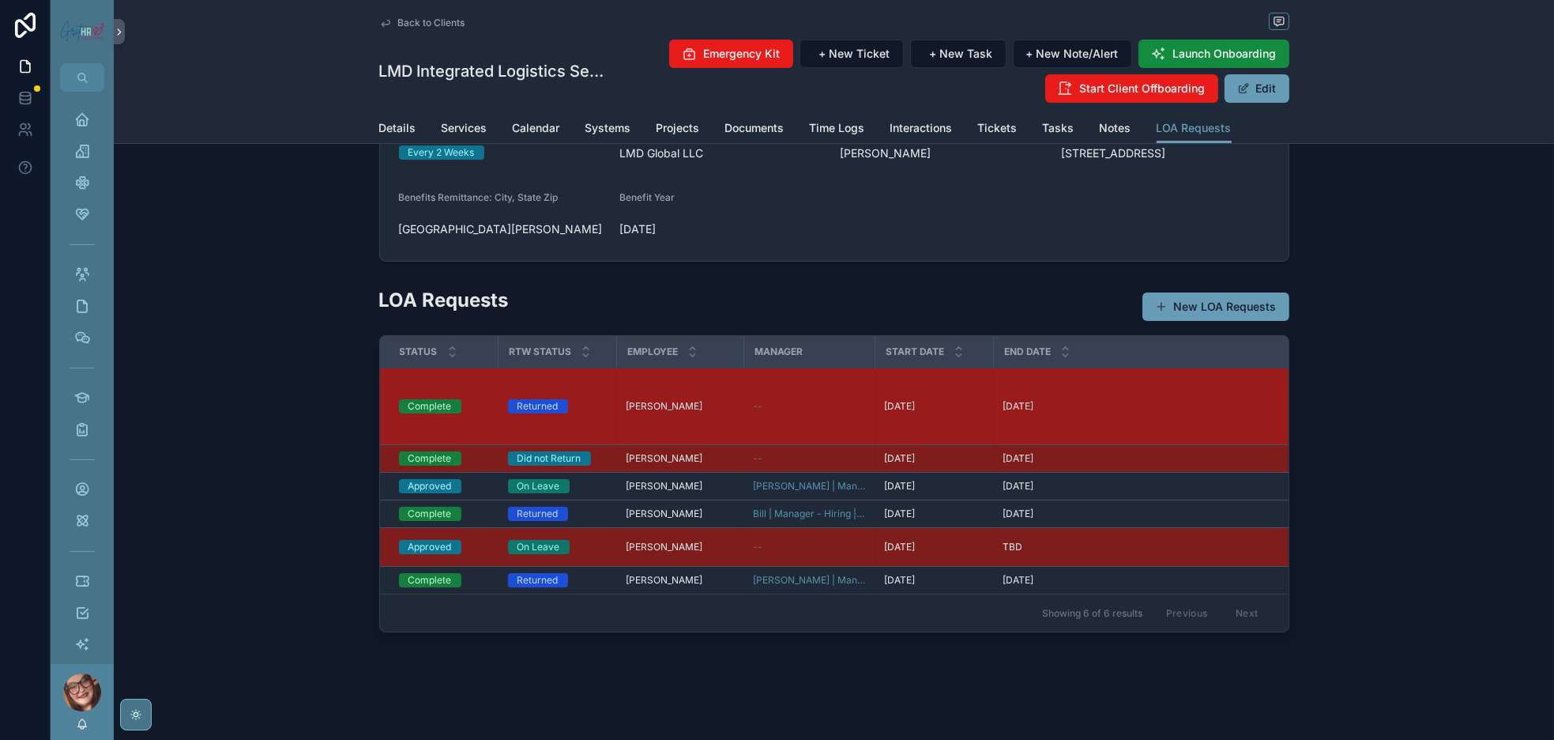
click at [627, 400] on span "Anthony Daniel" at bounding box center [665, 406] width 77 height 13
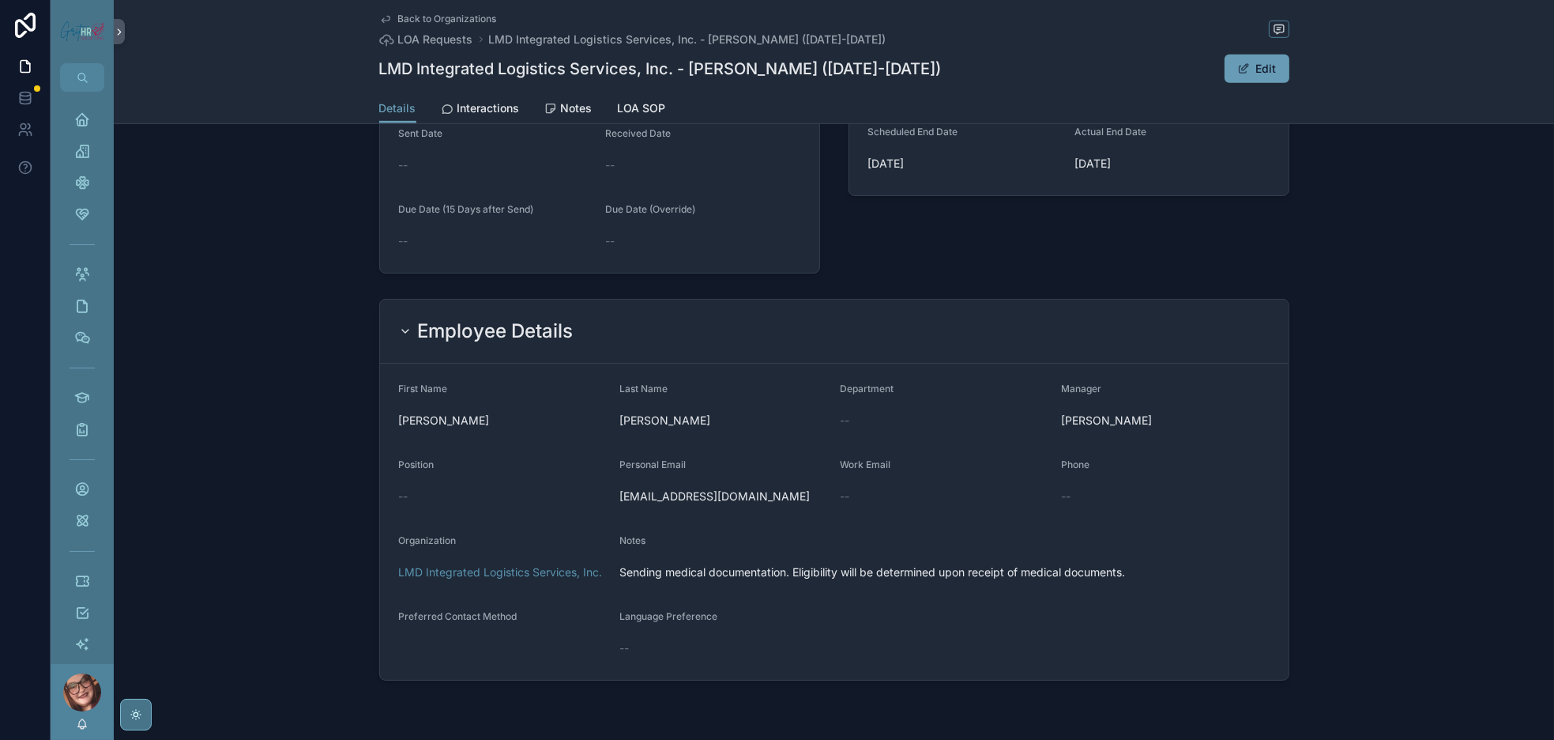
scroll to position [1304, 0]
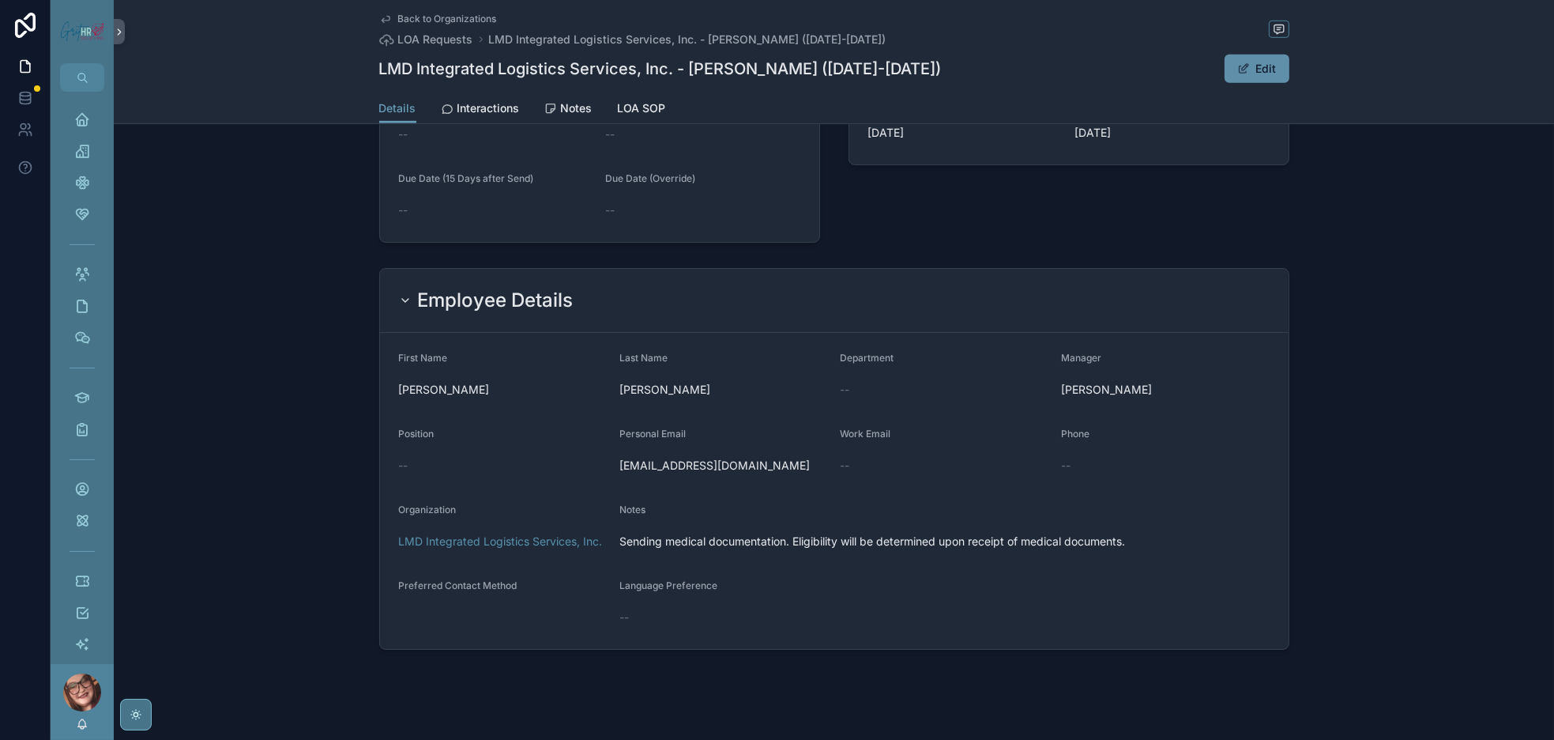
click at [1250, 75] on span "scrollable content" at bounding box center [1244, 68] width 13 height 13
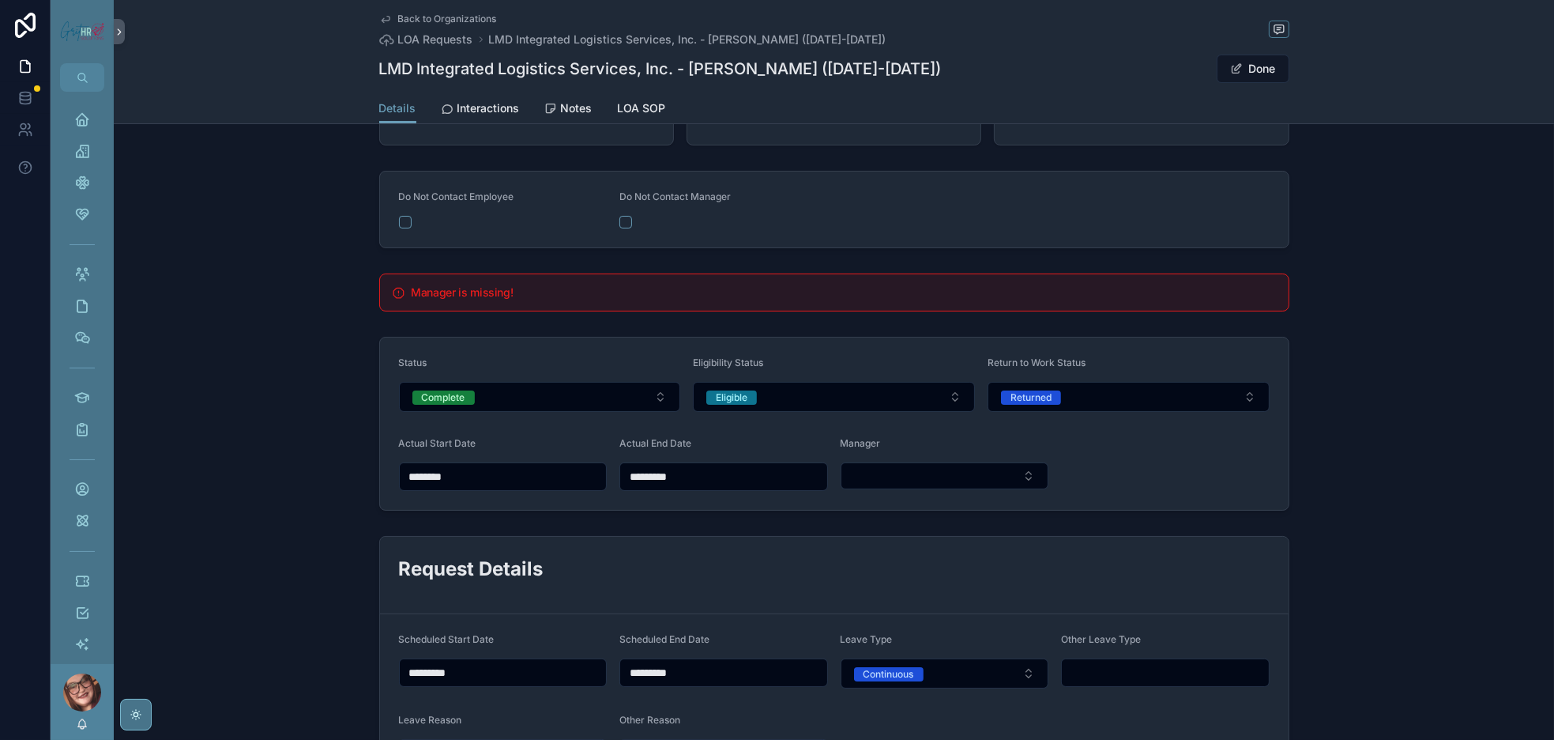
scroll to position [260, 0]
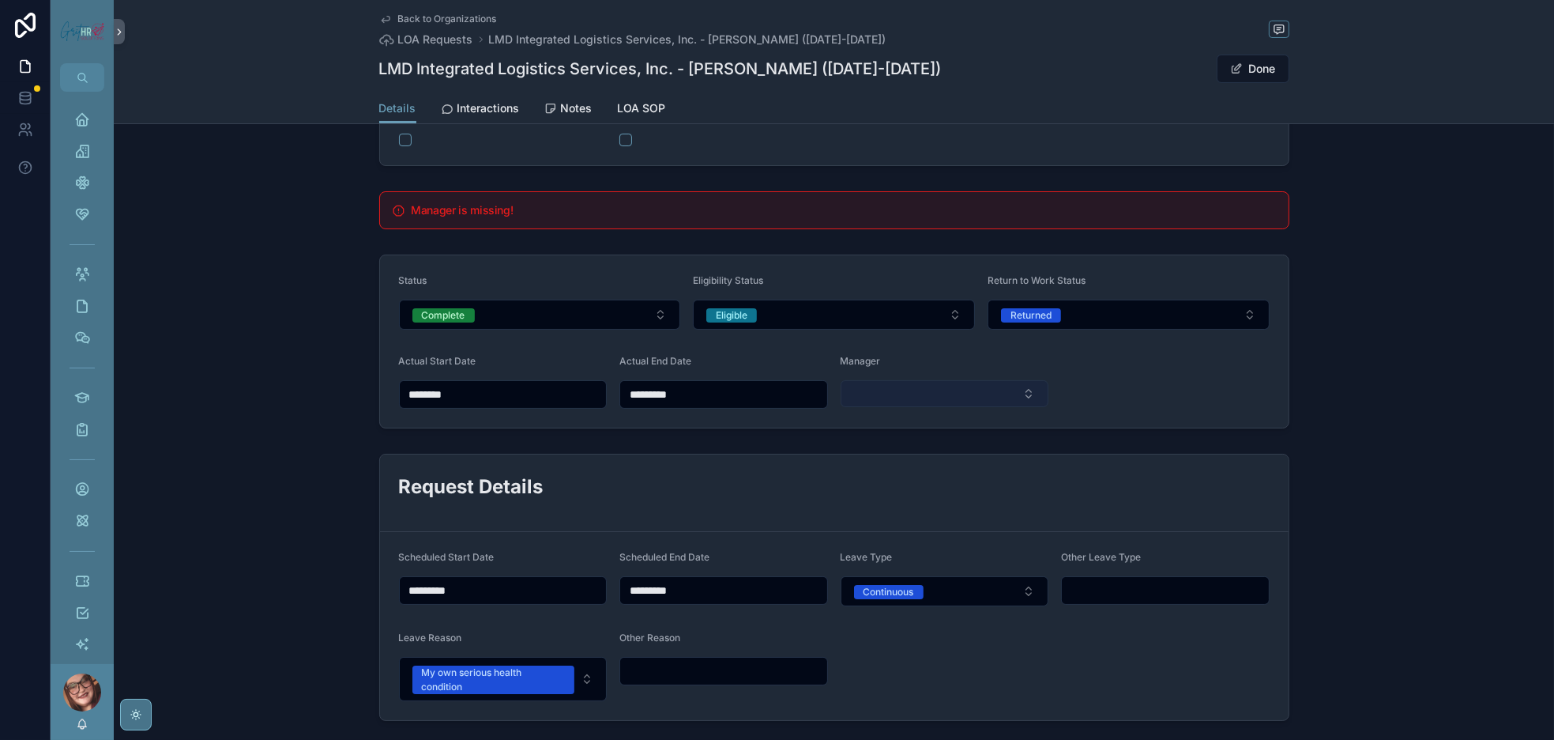
click at [944, 407] on button "Select Button" at bounding box center [945, 393] width 208 height 27
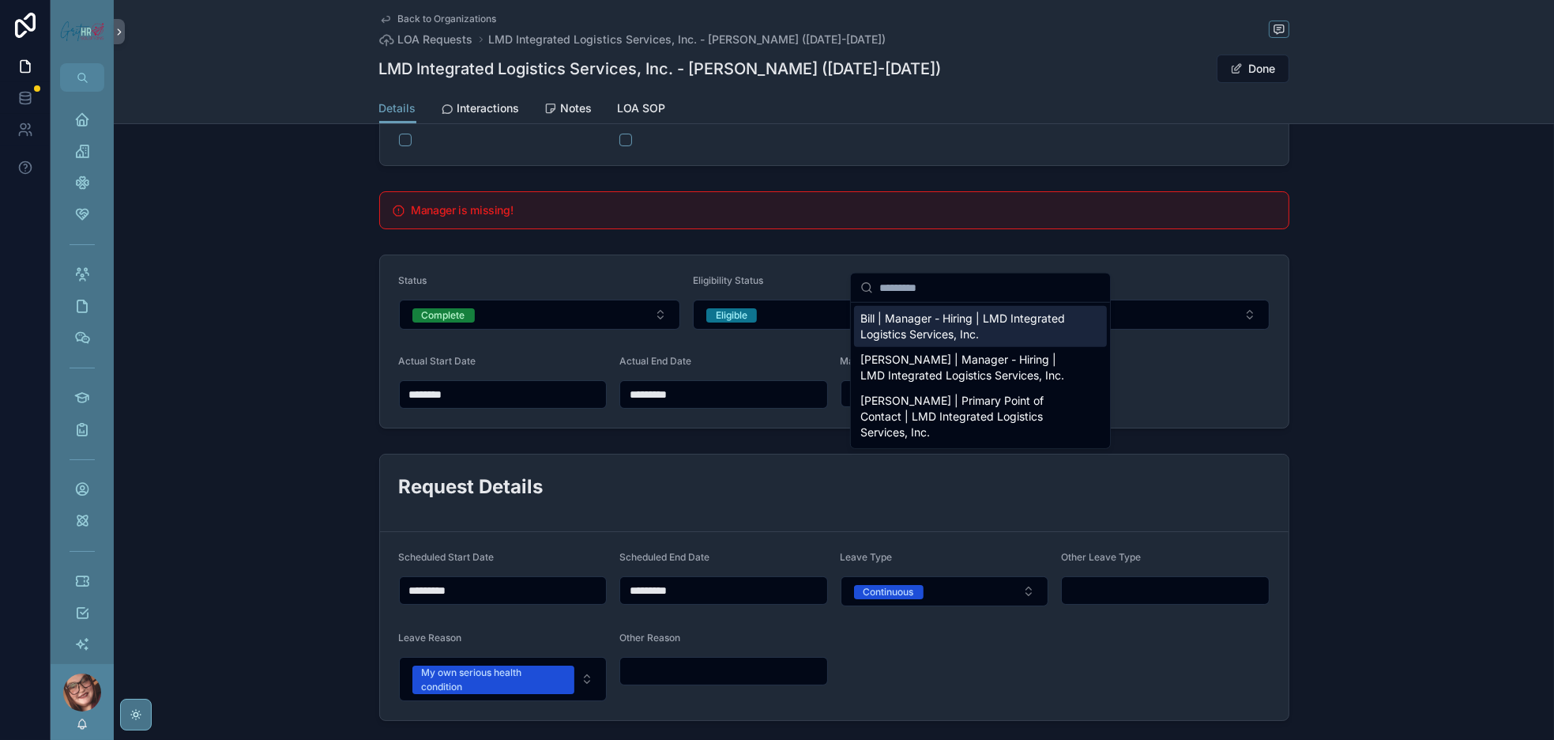
click at [935, 292] on input "scrollable content" at bounding box center [990, 287] width 221 height 28
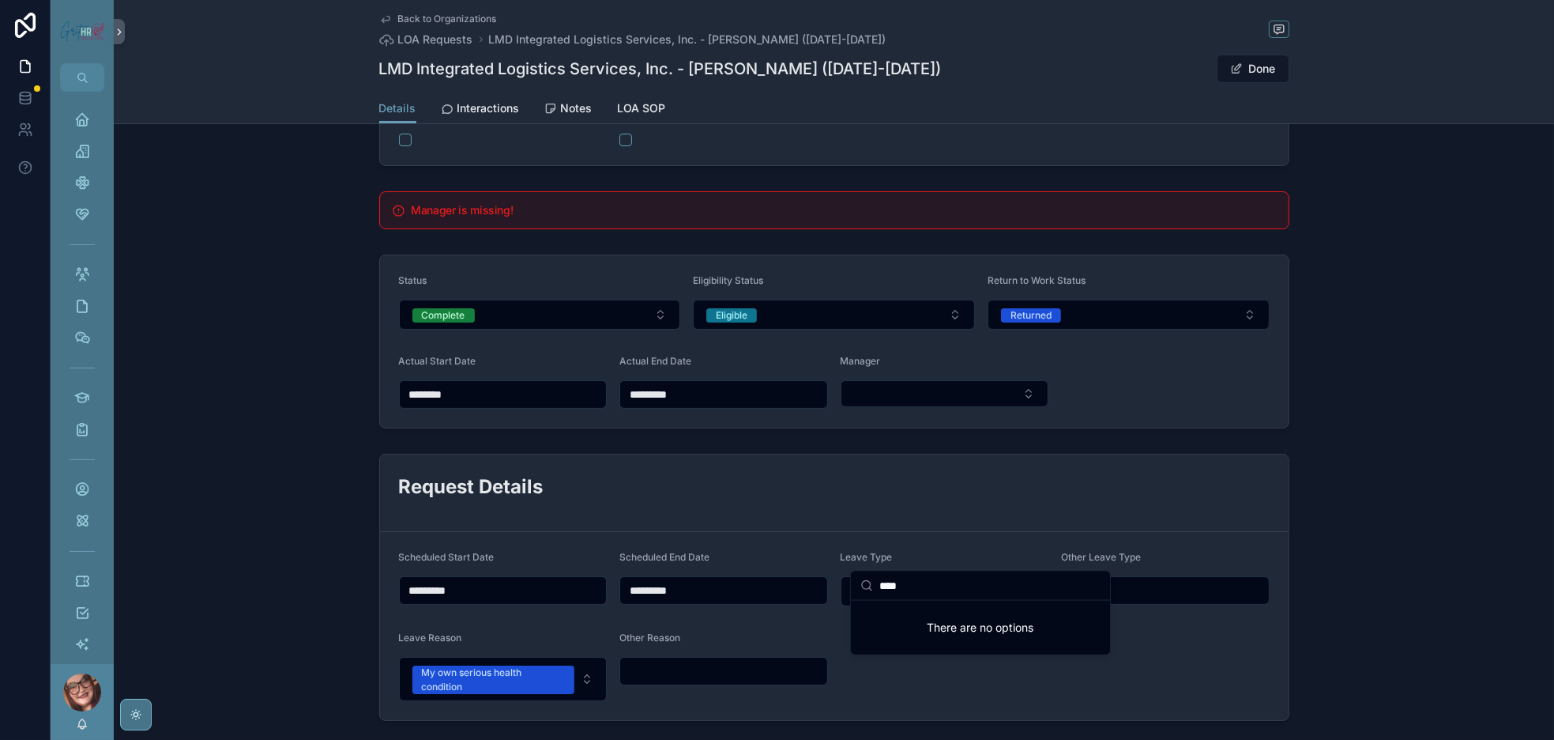
type input "*****"
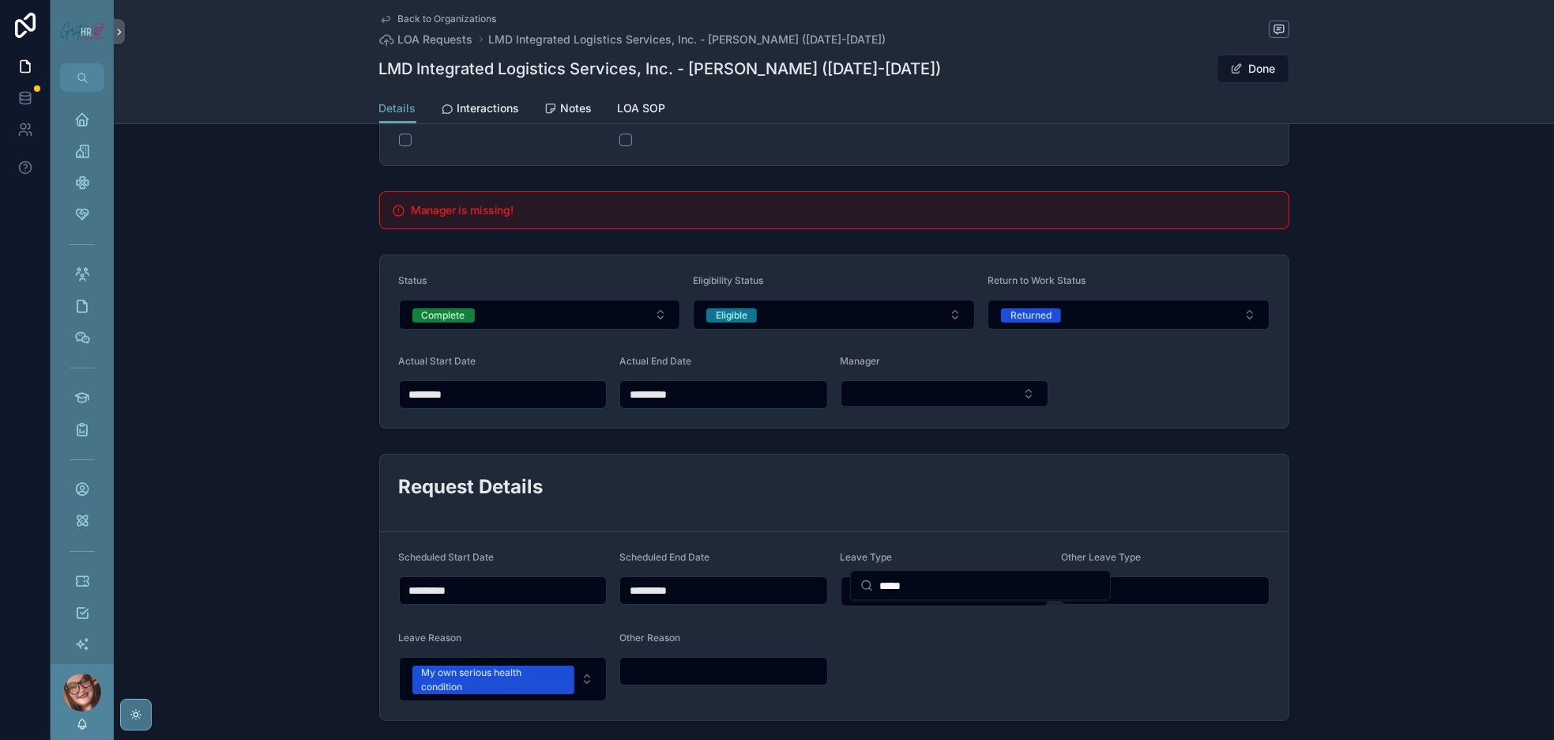
drag, startPoint x: 983, startPoint y: 594, endPoint x: 865, endPoint y: 590, distance: 118.6
click at [865, 590] on div "*****" at bounding box center [980, 585] width 259 height 29
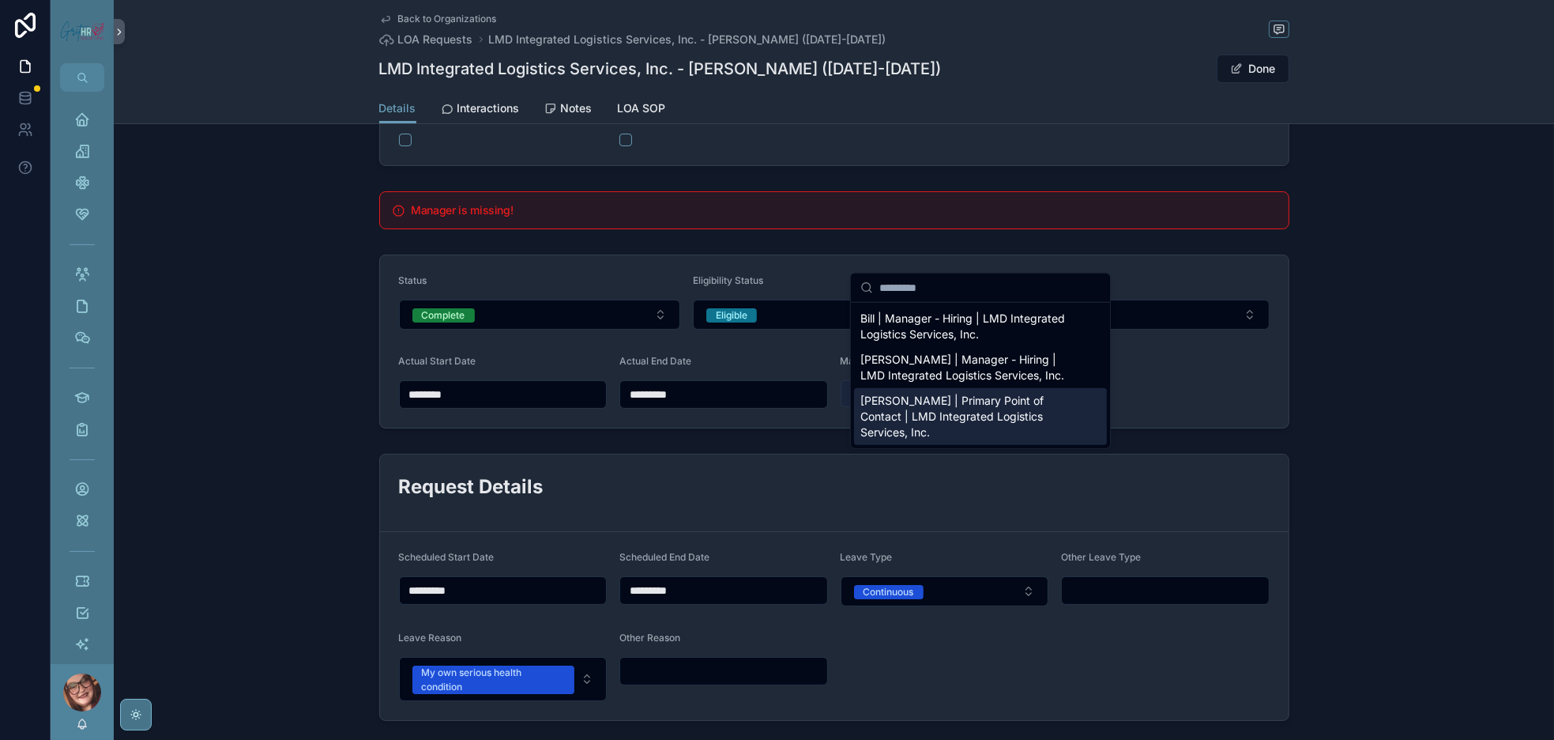
click at [1012, 407] on button "Select Button" at bounding box center [945, 393] width 208 height 27
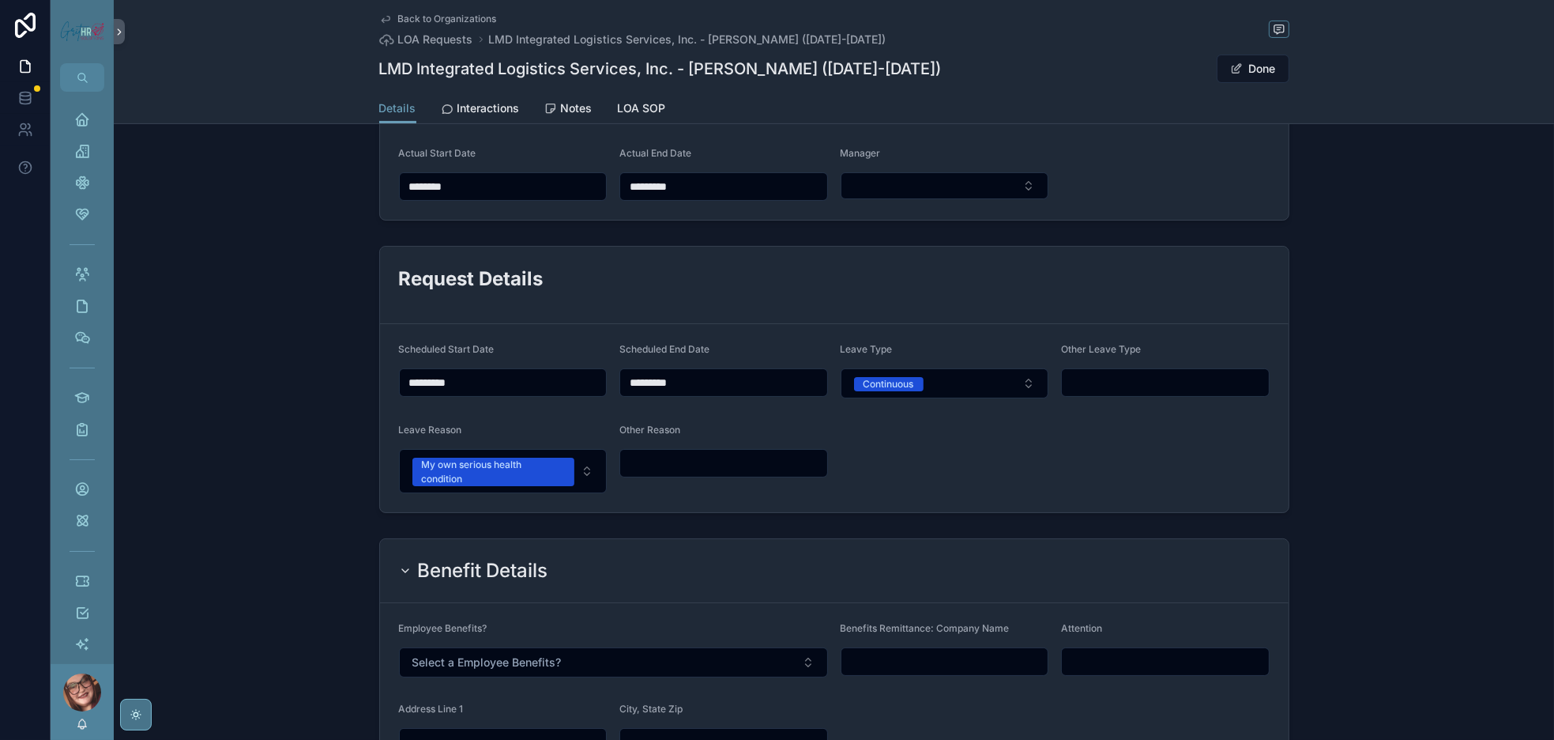
scroll to position [497, 0]
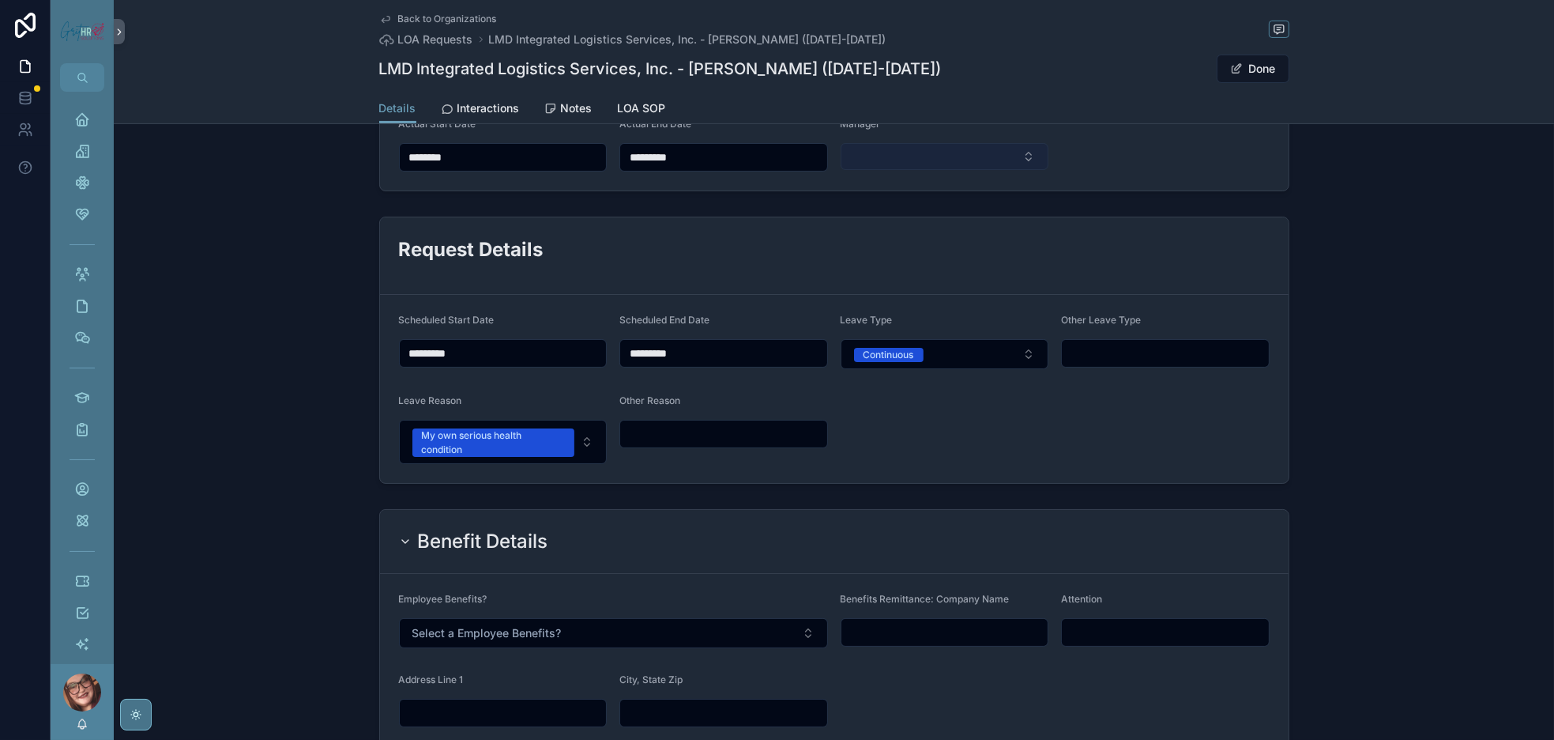
click at [914, 170] on button "Select Button" at bounding box center [945, 156] width 208 height 27
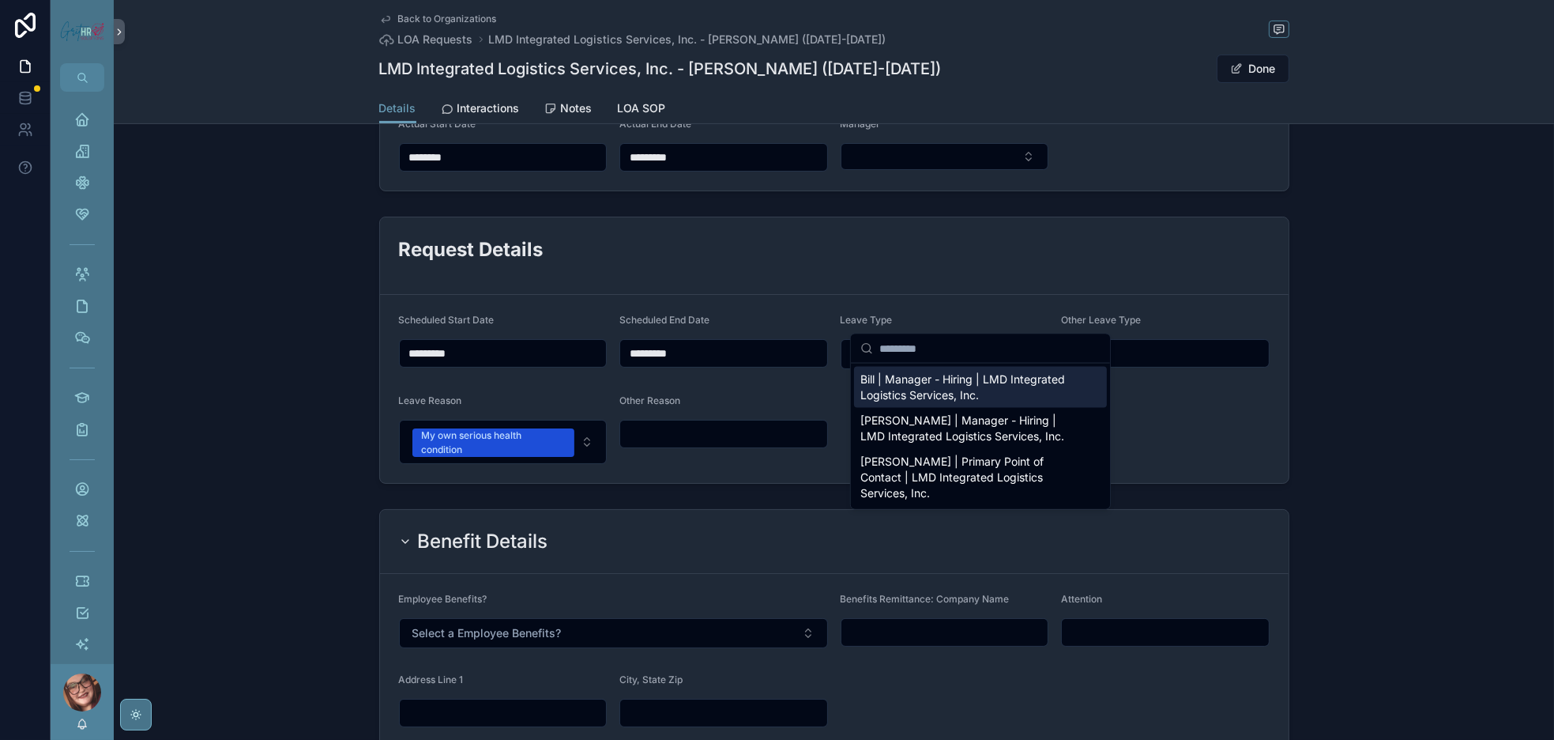
click at [948, 350] on input "scrollable content" at bounding box center [990, 348] width 221 height 28
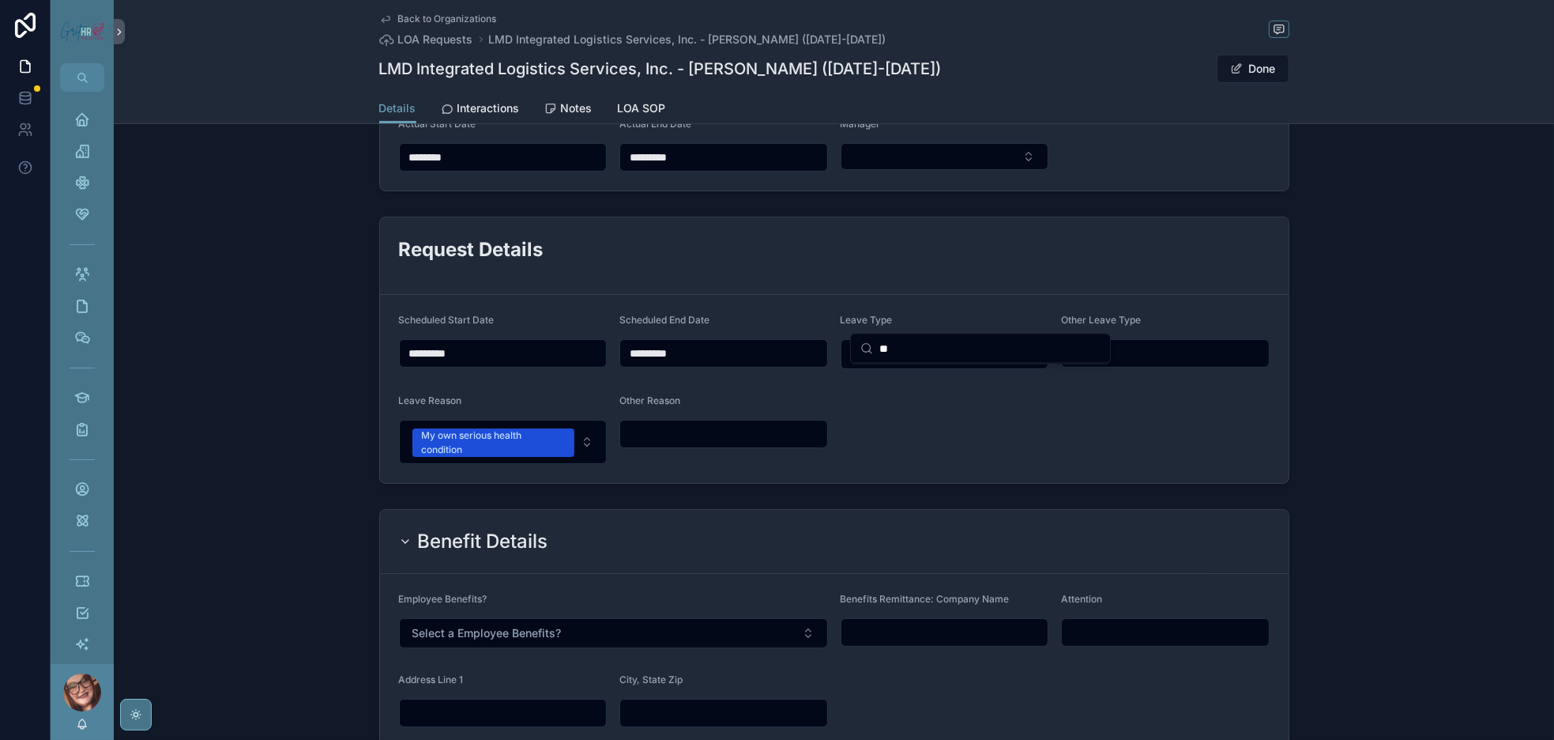
type input "*"
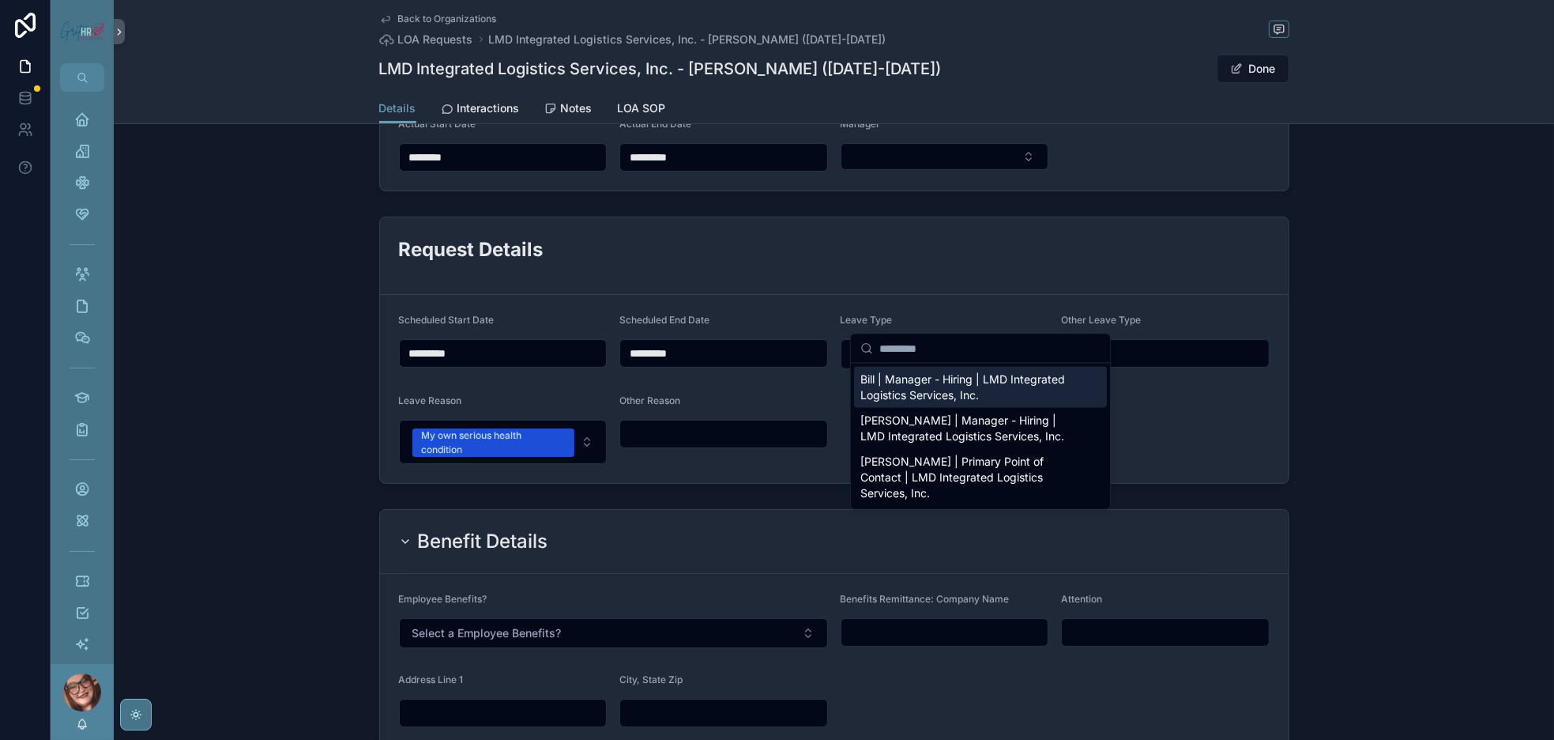
click at [1179, 190] on form "Status Complete Eligibility Status Eligible Return to Work Status Returned Actu…" at bounding box center [834, 104] width 909 height 172
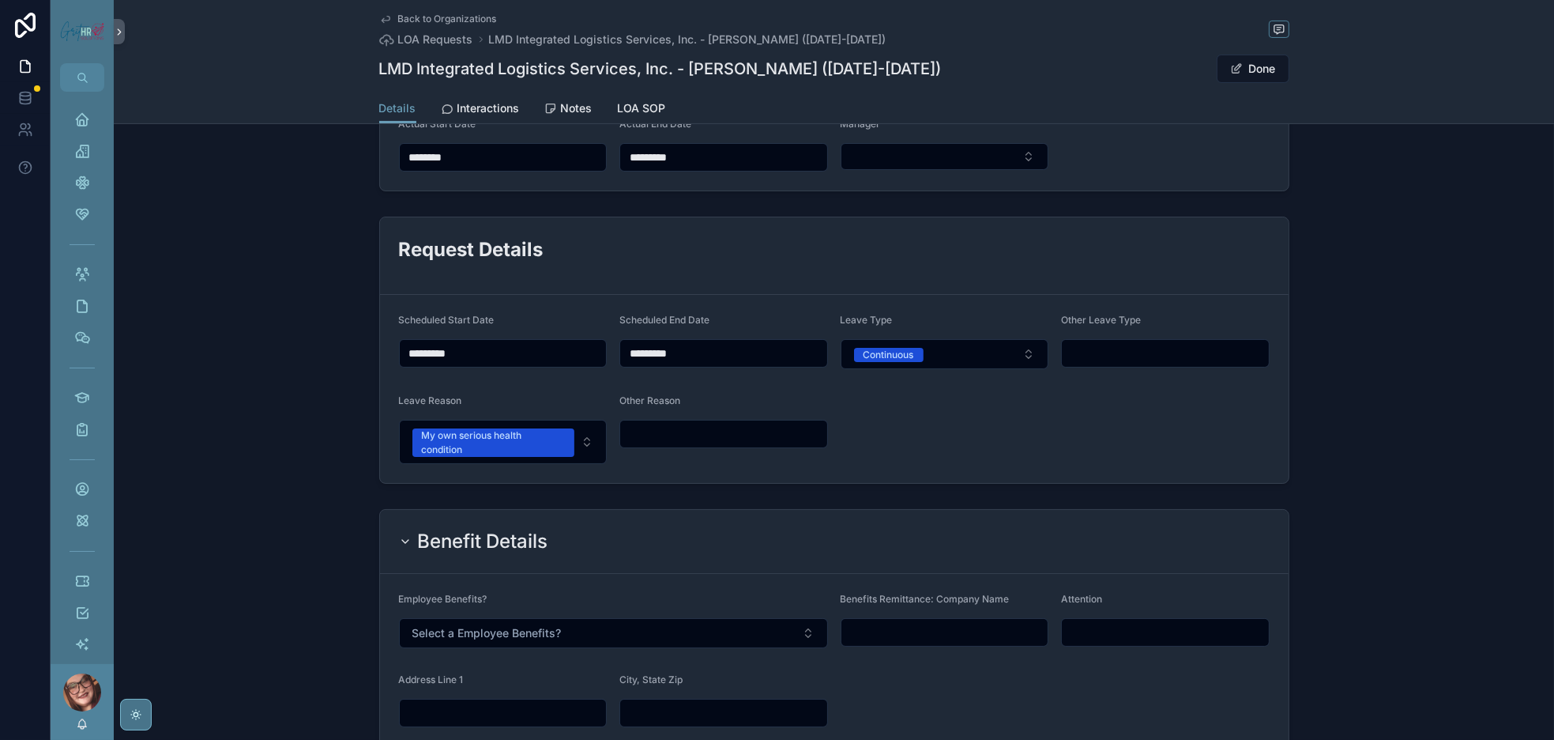
click at [439, 92] on button "Complete" at bounding box center [540, 77] width 282 height 30
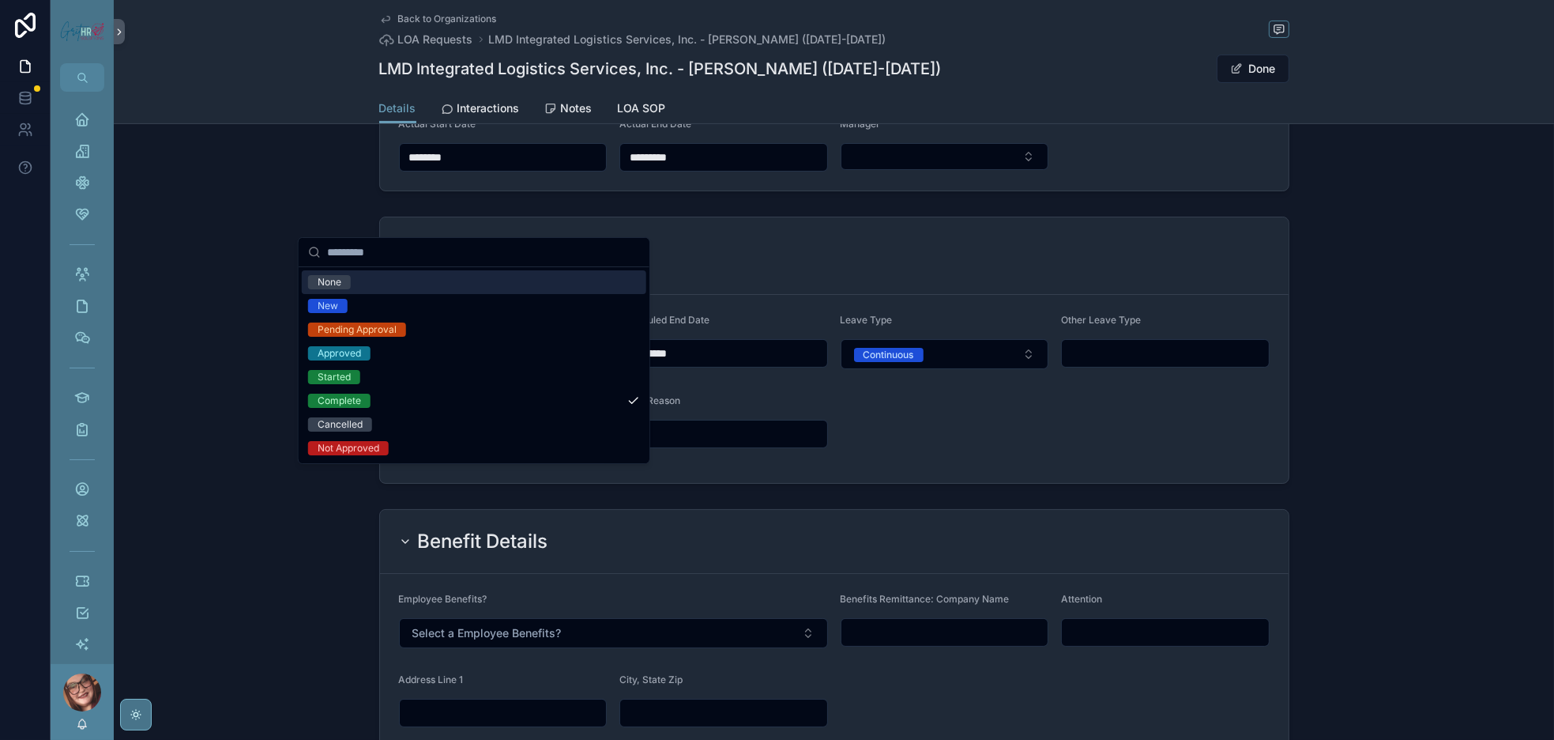
click at [439, 92] on button "Complete" at bounding box center [540, 77] width 282 height 30
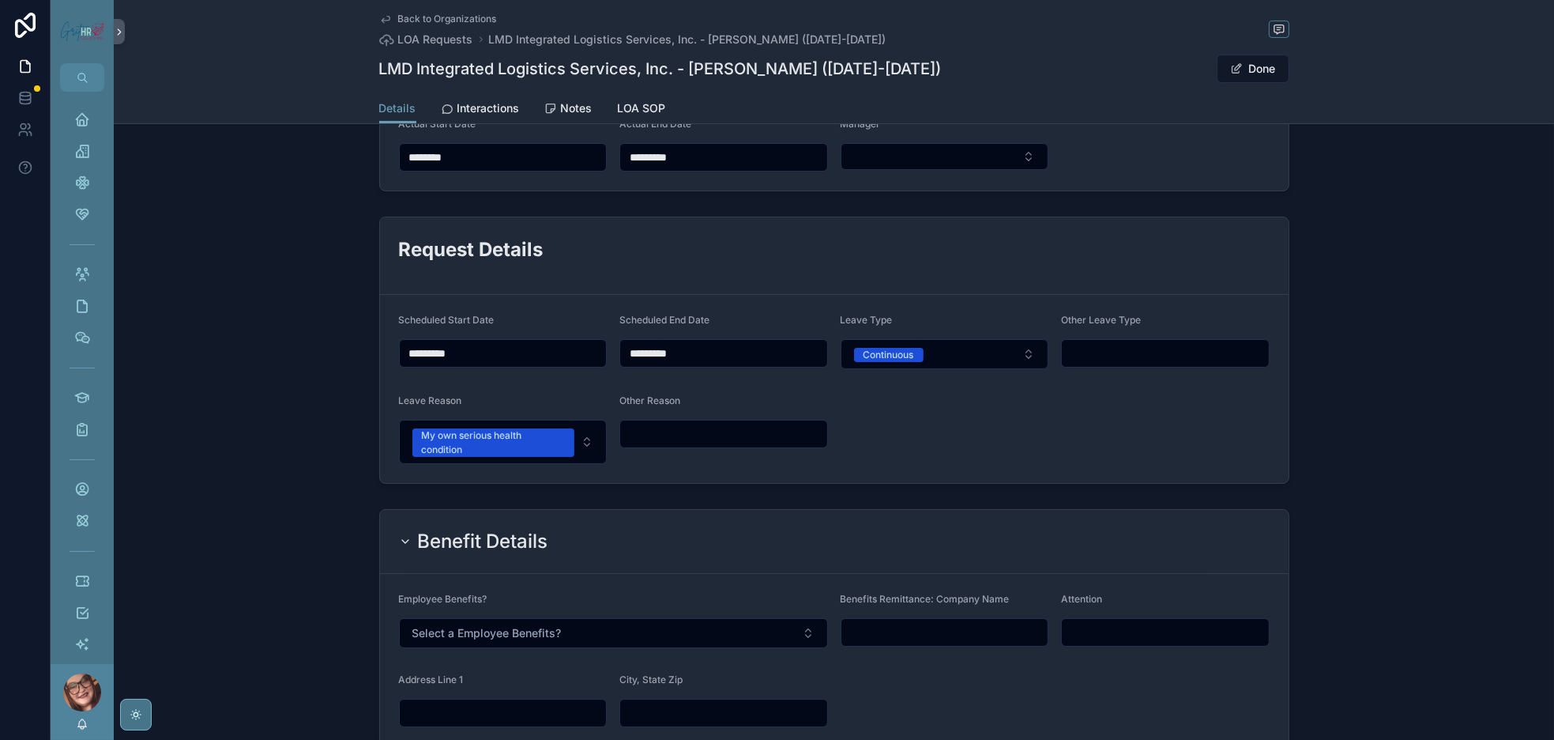
click at [1171, 92] on button "Returned" at bounding box center [1129, 77] width 282 height 30
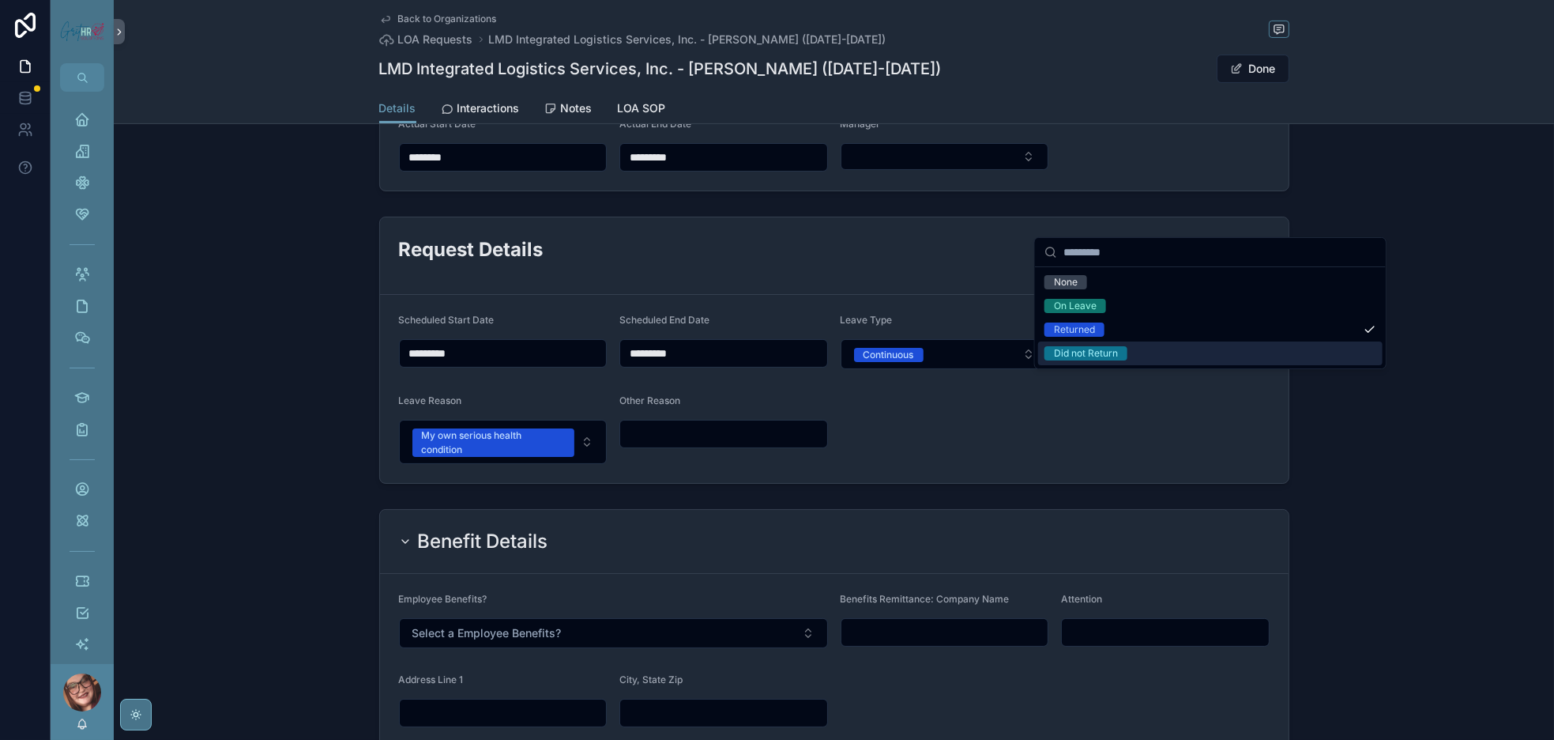
click at [1118, 360] on div "Did not Return" at bounding box center [1086, 353] width 64 height 14
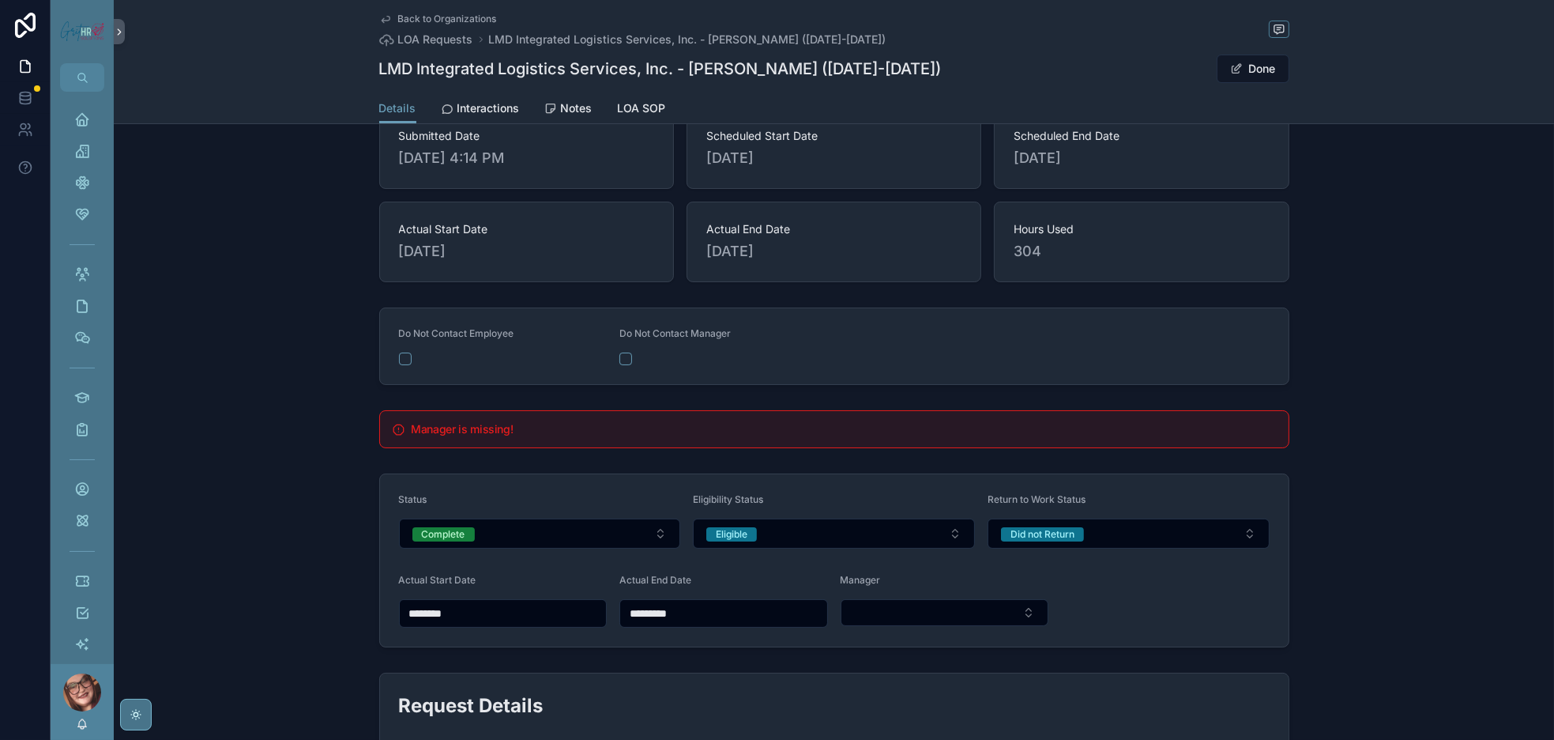
scroll to position [0, 0]
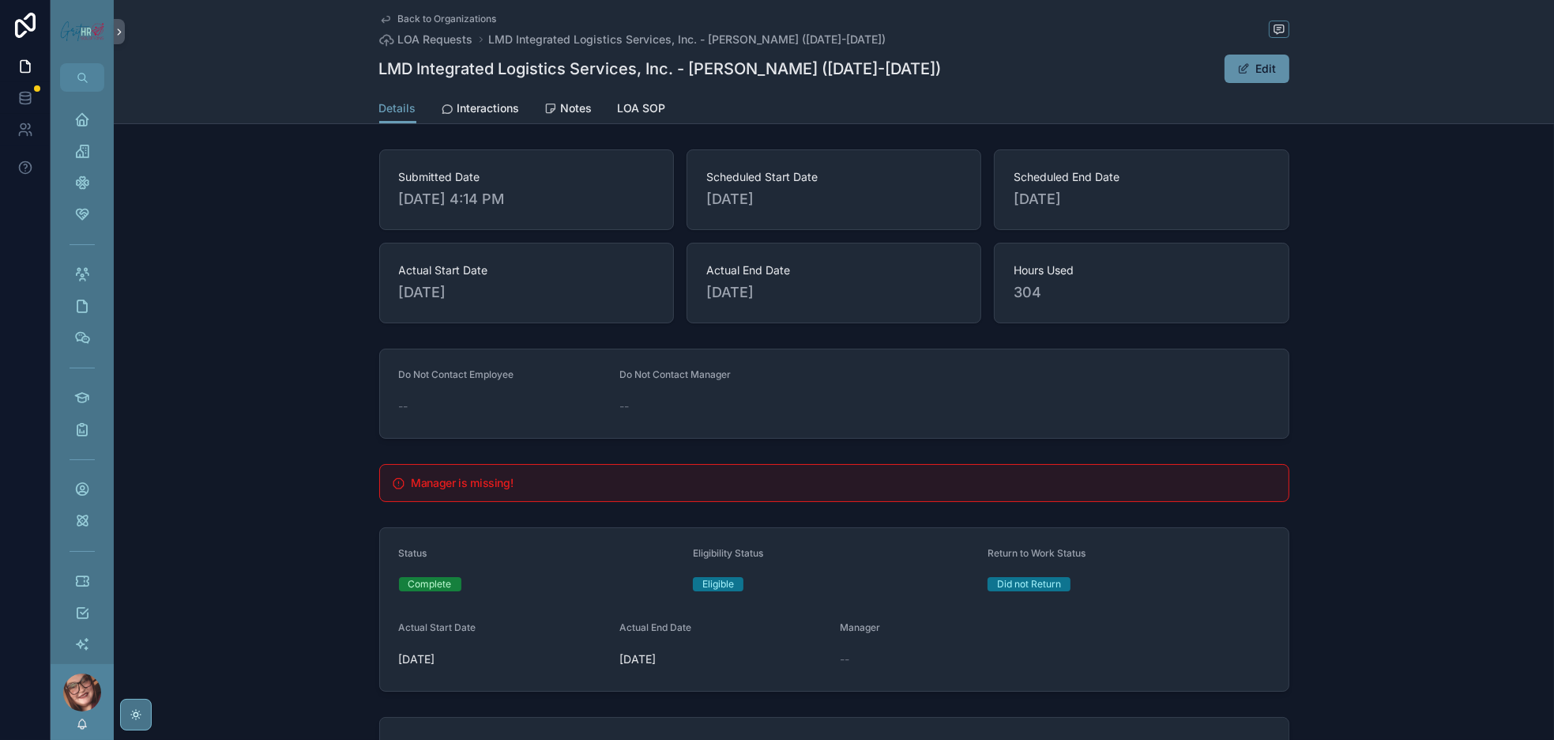
click at [1250, 75] on span "scrollable content" at bounding box center [1244, 68] width 13 height 13
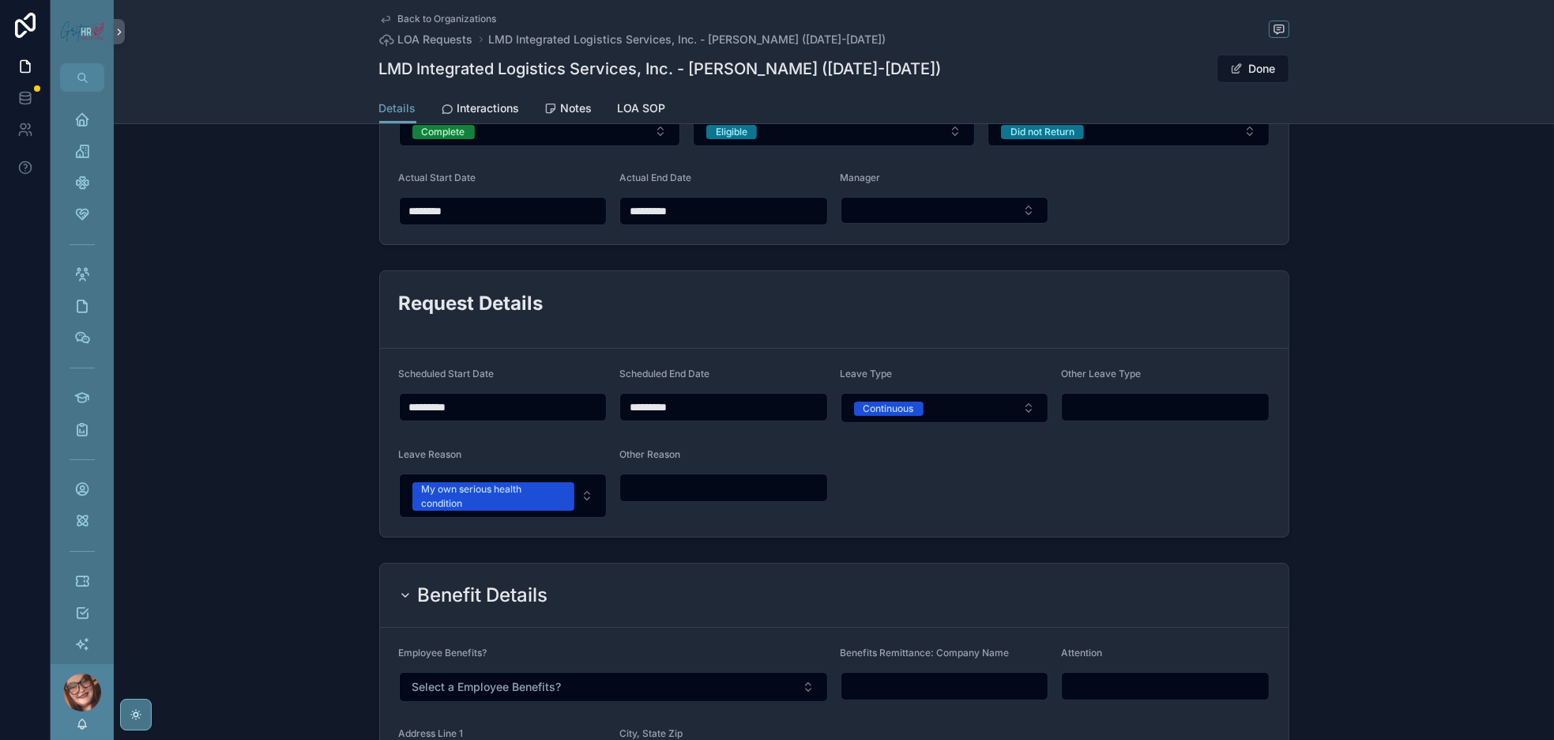
scroll to position [474, 0]
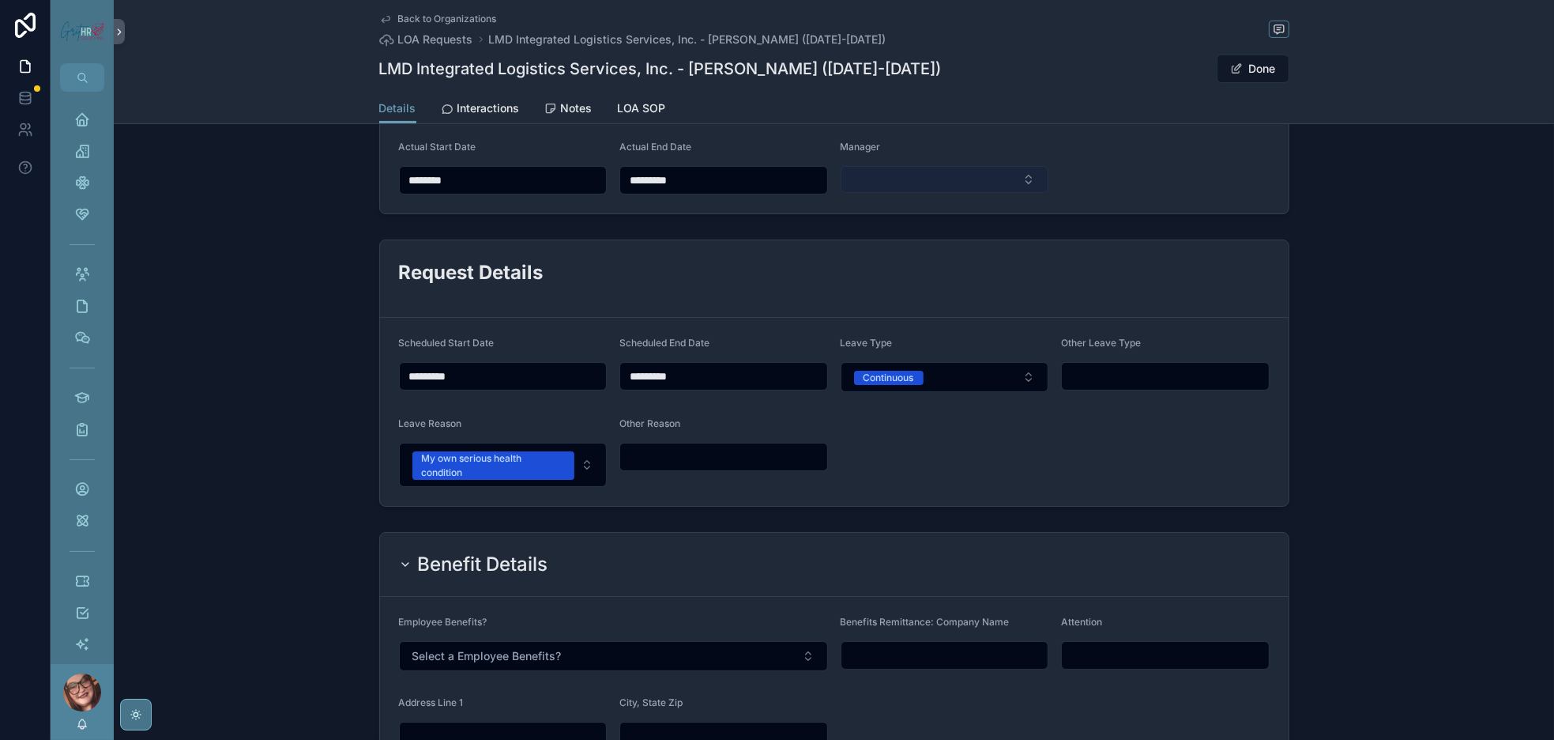
click at [891, 193] on button "Select Button" at bounding box center [945, 179] width 208 height 27
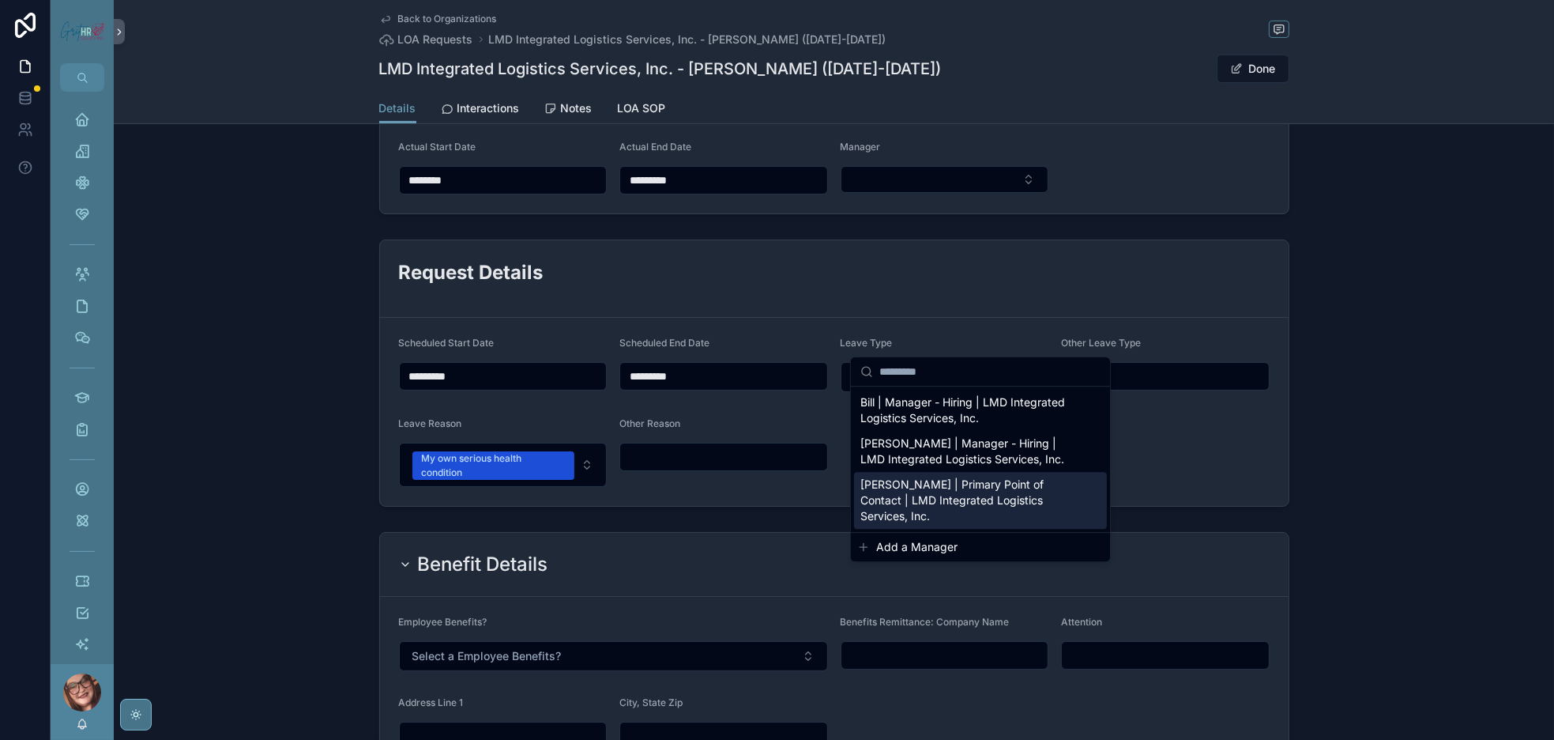
click at [917, 555] on span "Add a Manager" at bounding box center [916, 547] width 81 height 16
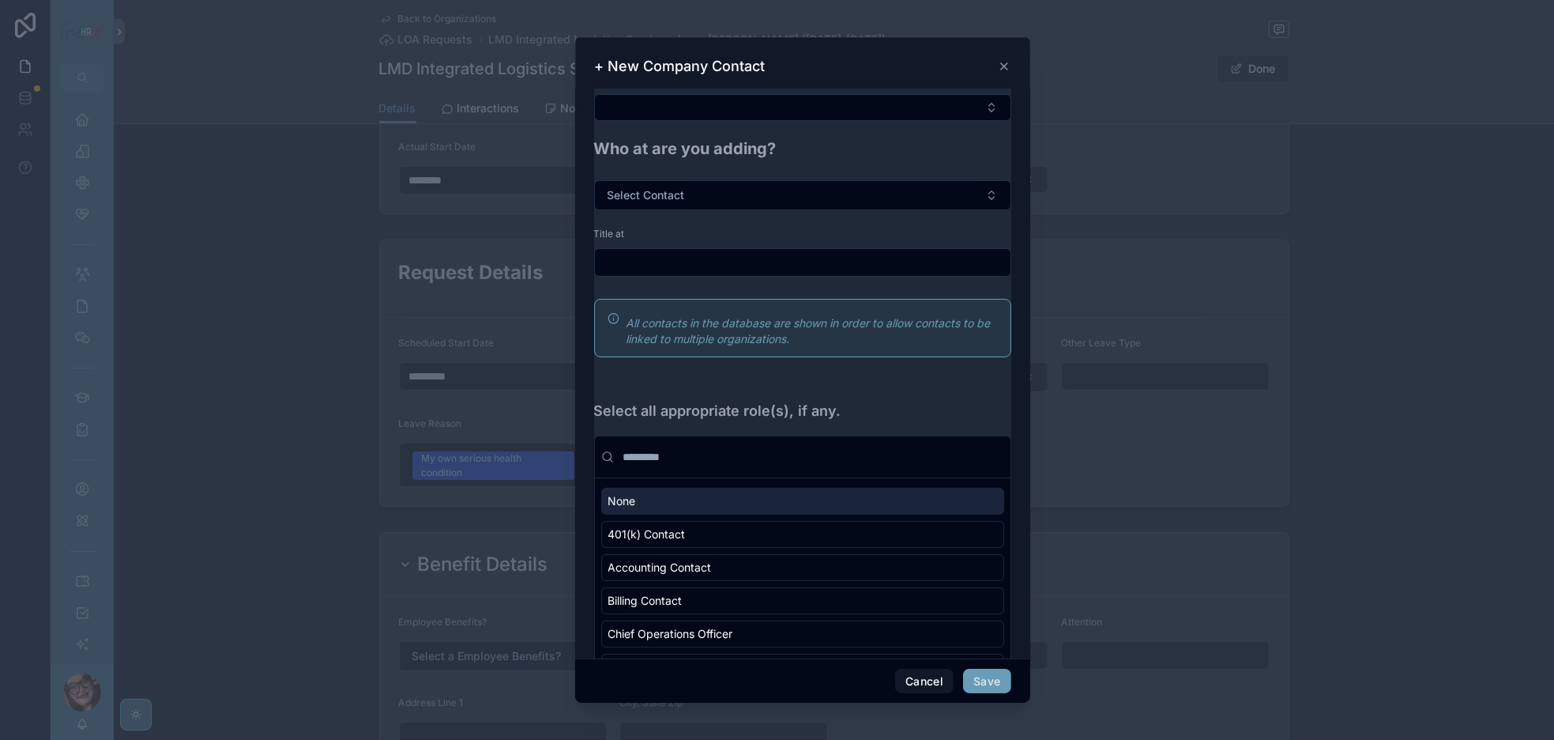
scroll to position [0, 0]
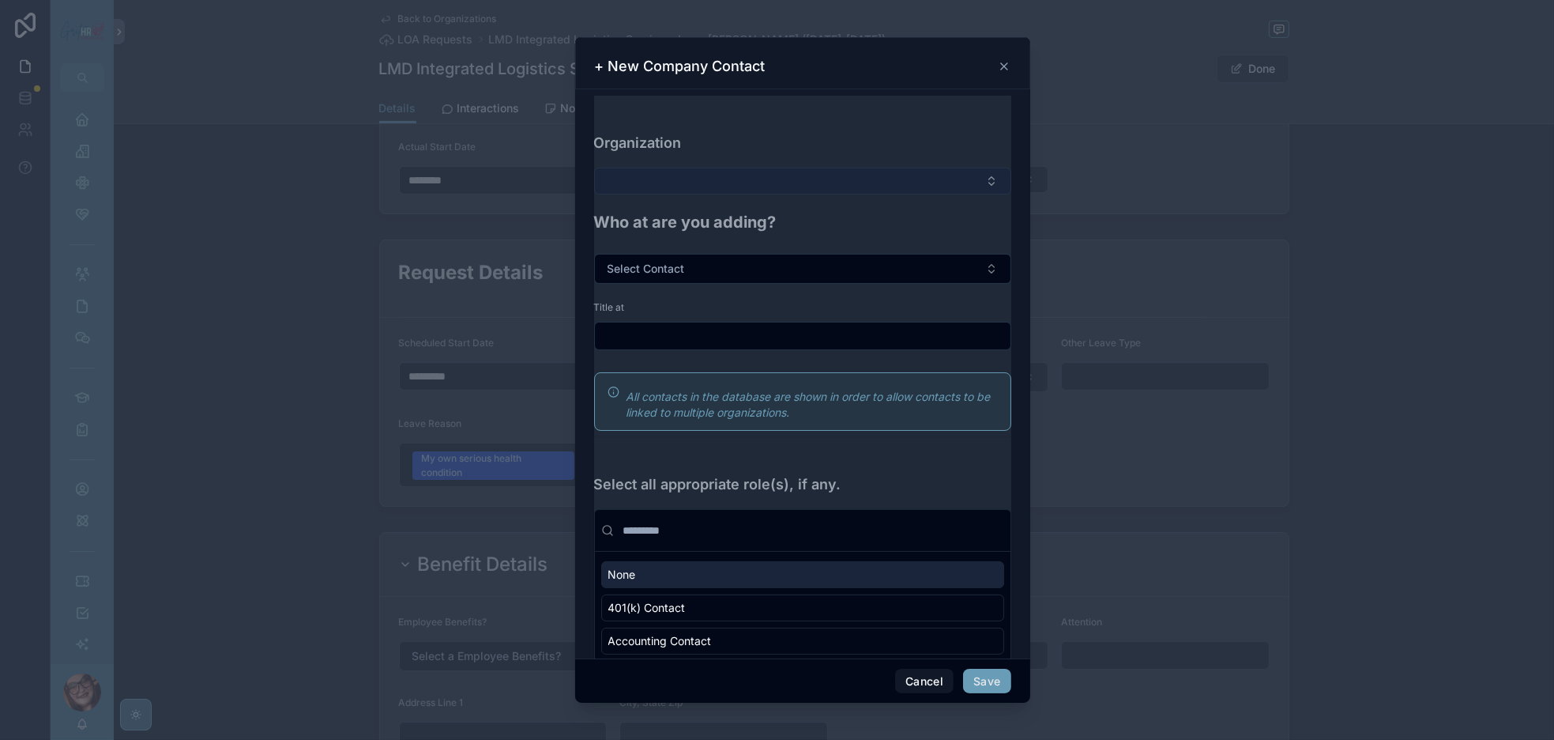
click at [652, 194] on button "Select Button" at bounding box center [802, 181] width 417 height 27
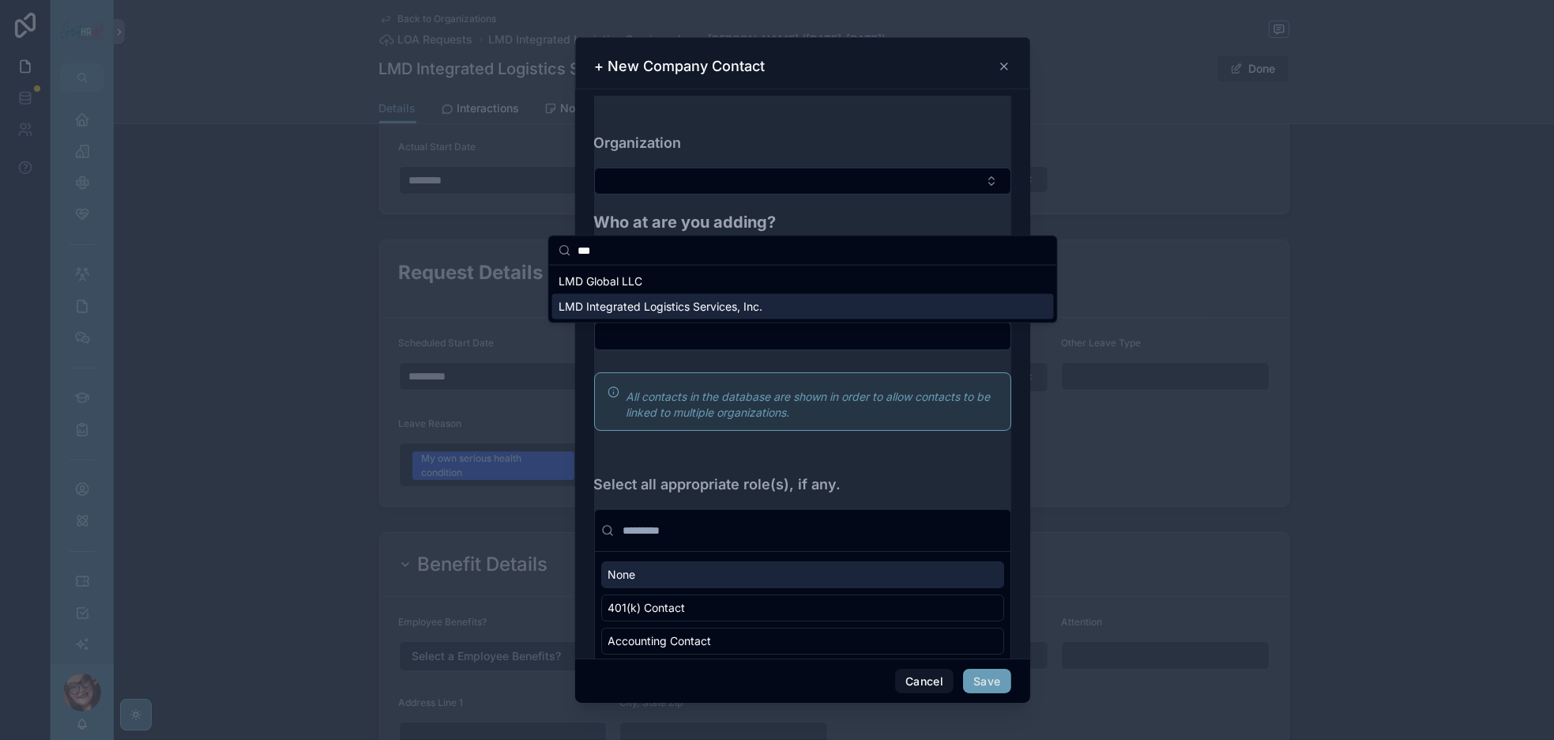
type input "***"
click at [671, 315] on span "LMD Integrated Logistics Services, Inc." at bounding box center [661, 307] width 204 height 16
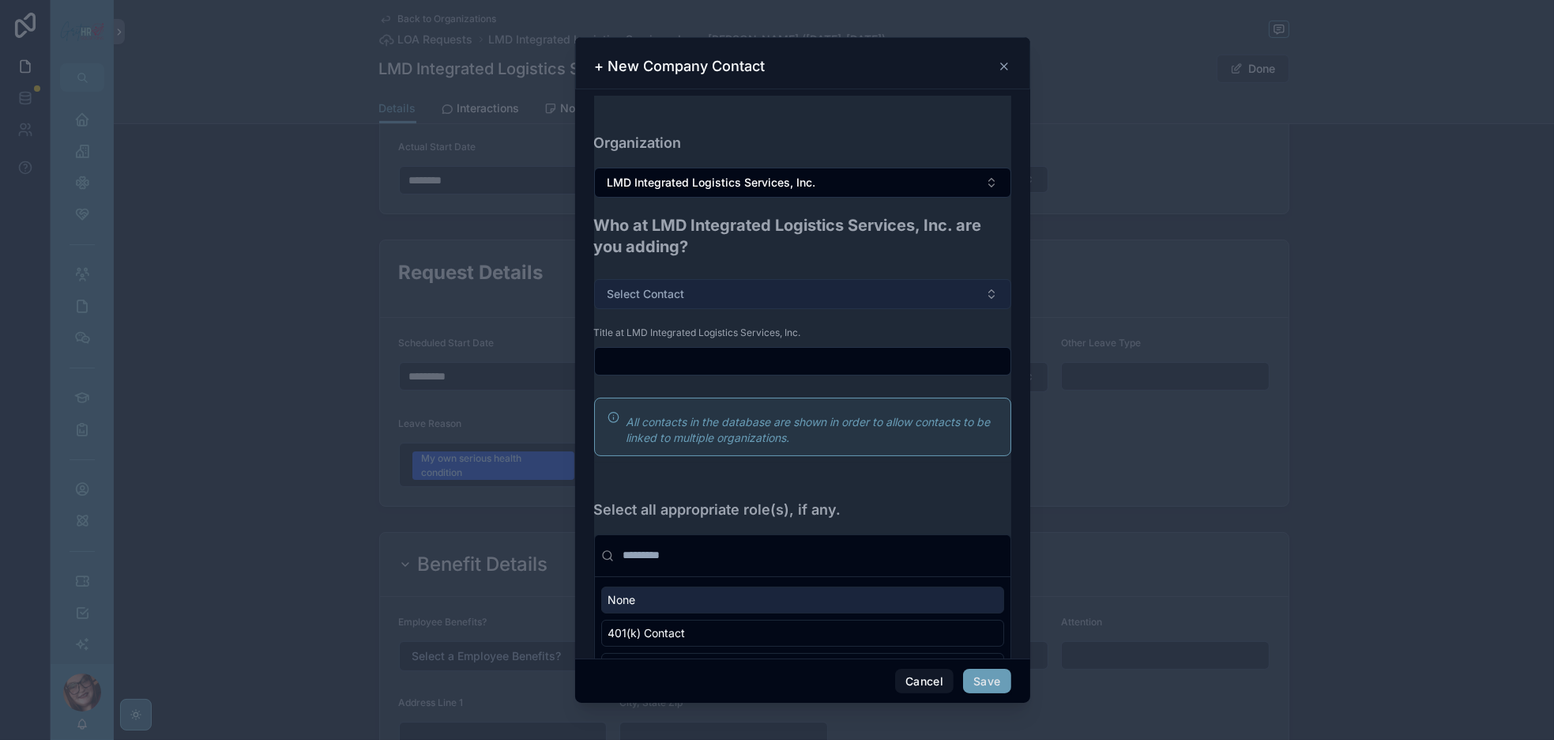
click at [635, 302] on span "Select Contact" at bounding box center [646, 294] width 77 height 16
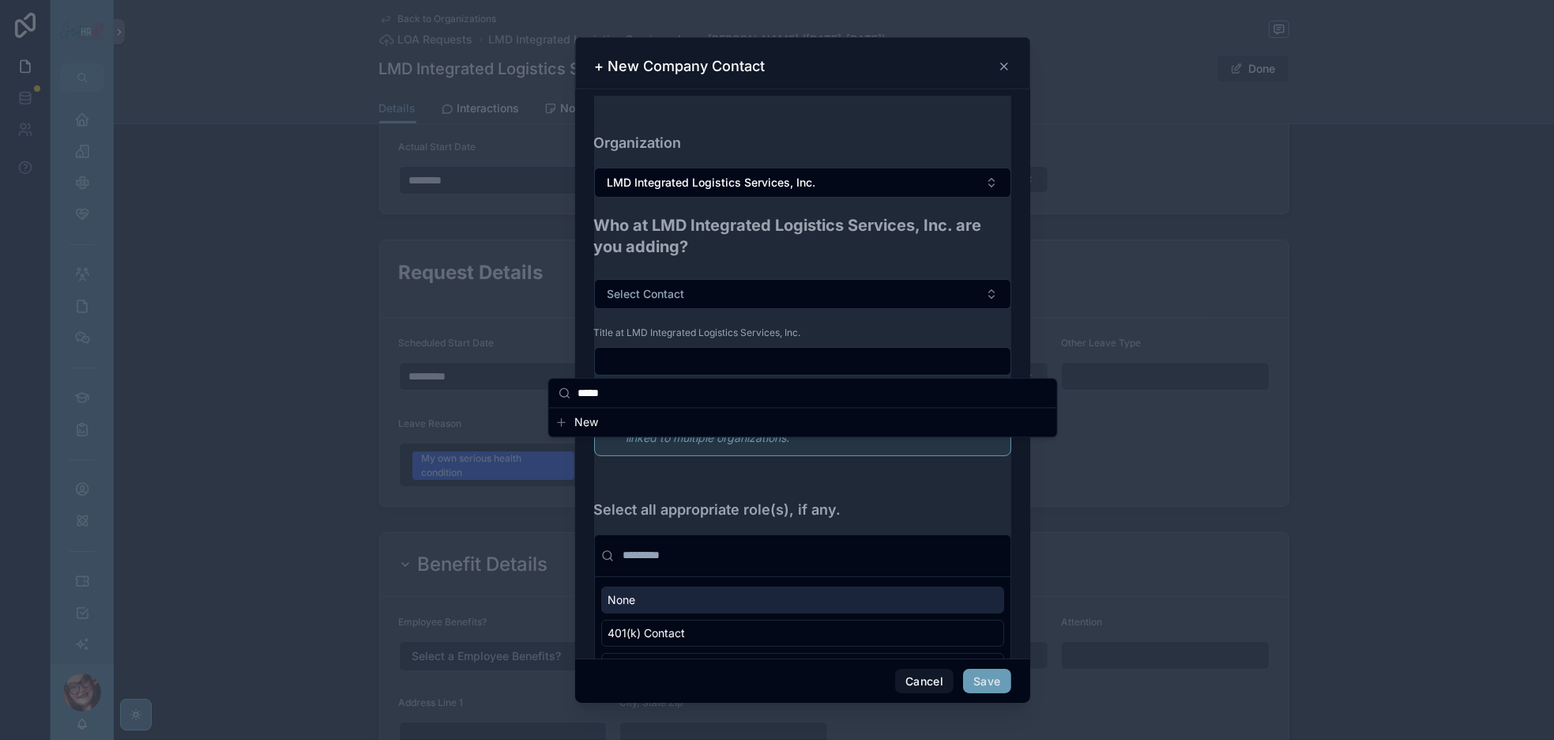
type input "*****"
click at [586, 425] on span "New" at bounding box center [587, 422] width 24 height 16
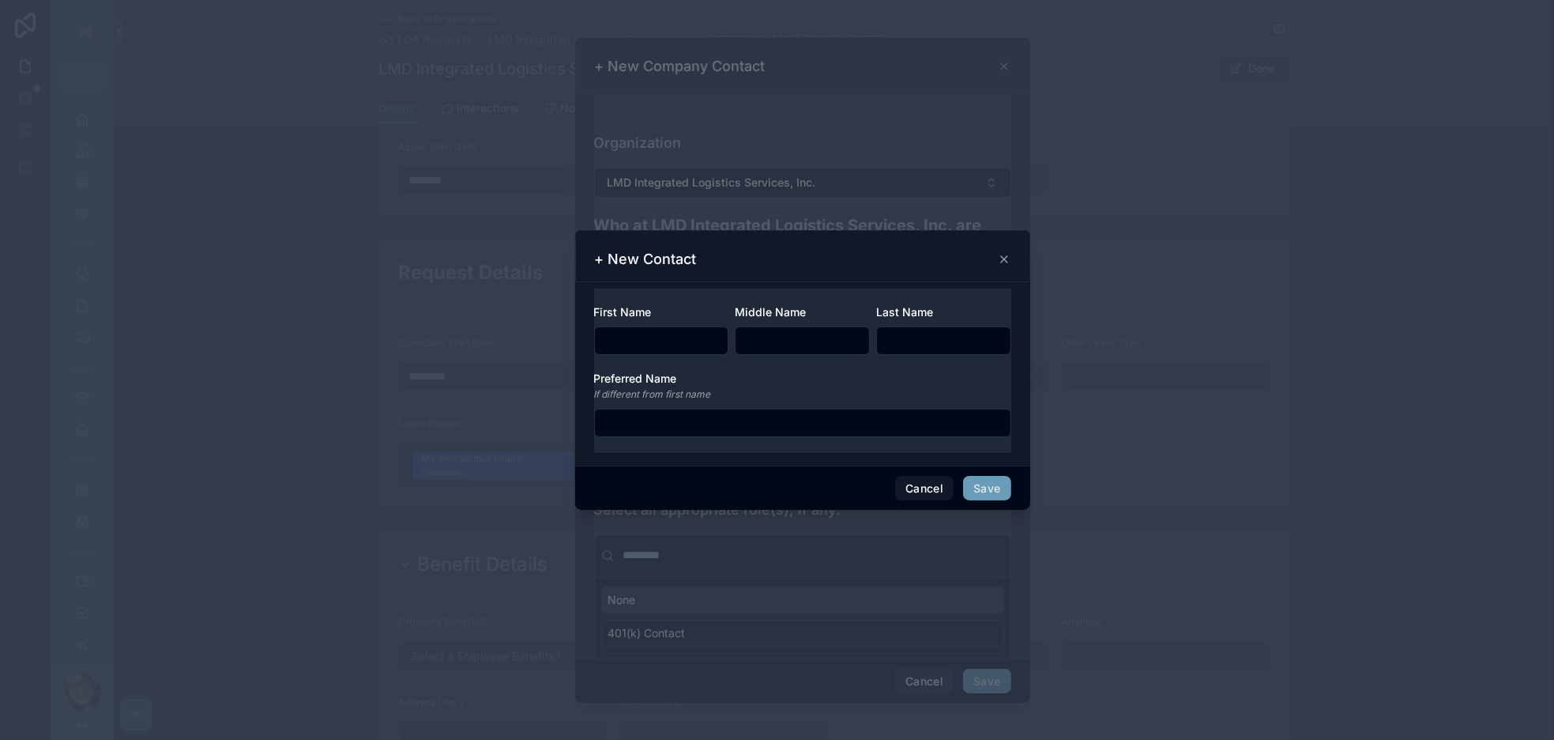
click at [610, 331] on input "scrollable content" at bounding box center [662, 341] width 134 height 22
click at [618, 330] on input "scrollable content" at bounding box center [662, 341] width 134 height 22
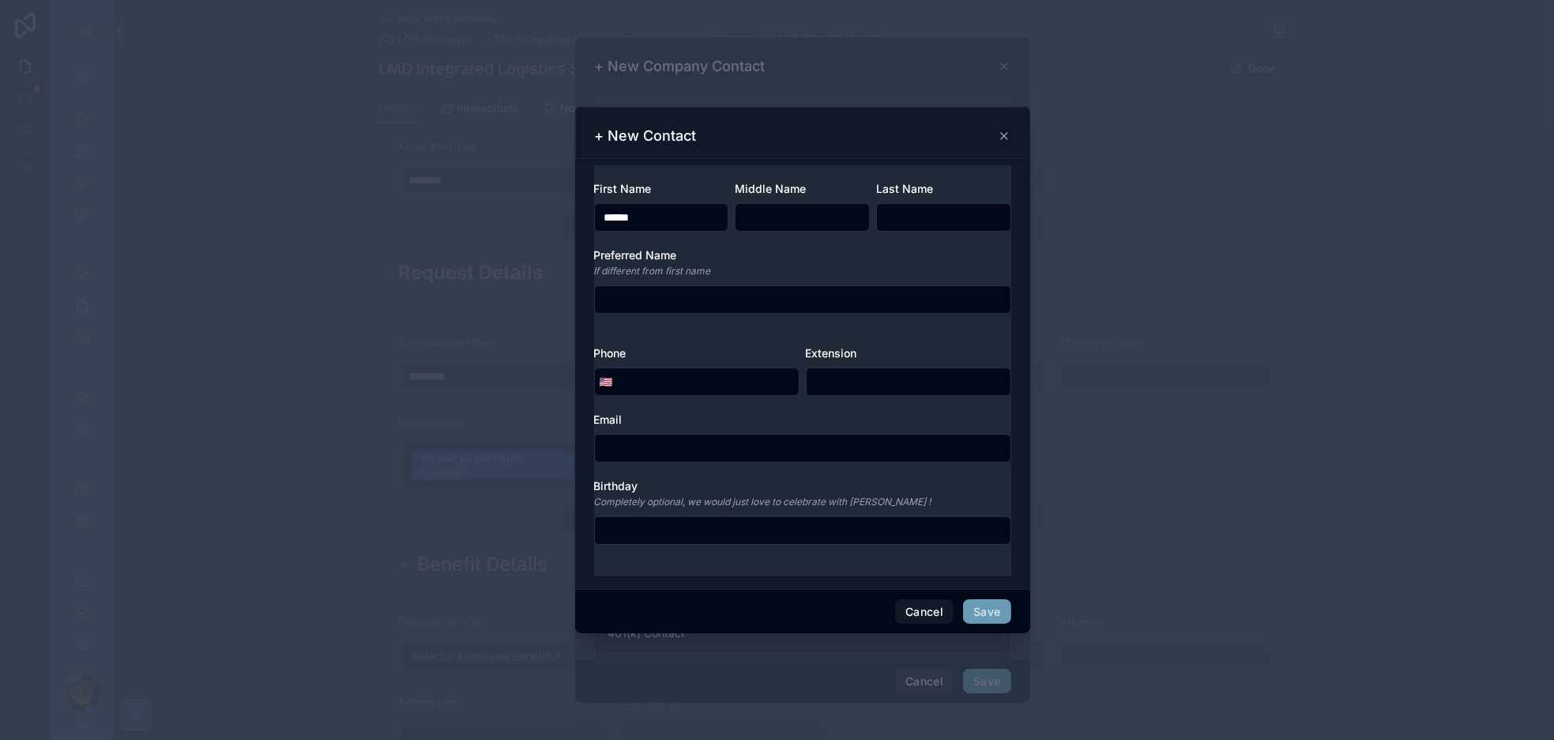
type input "*****"
type input "*******"
type input "***"
click at [712, 459] on input "scrollable content" at bounding box center [803, 448] width 416 height 22
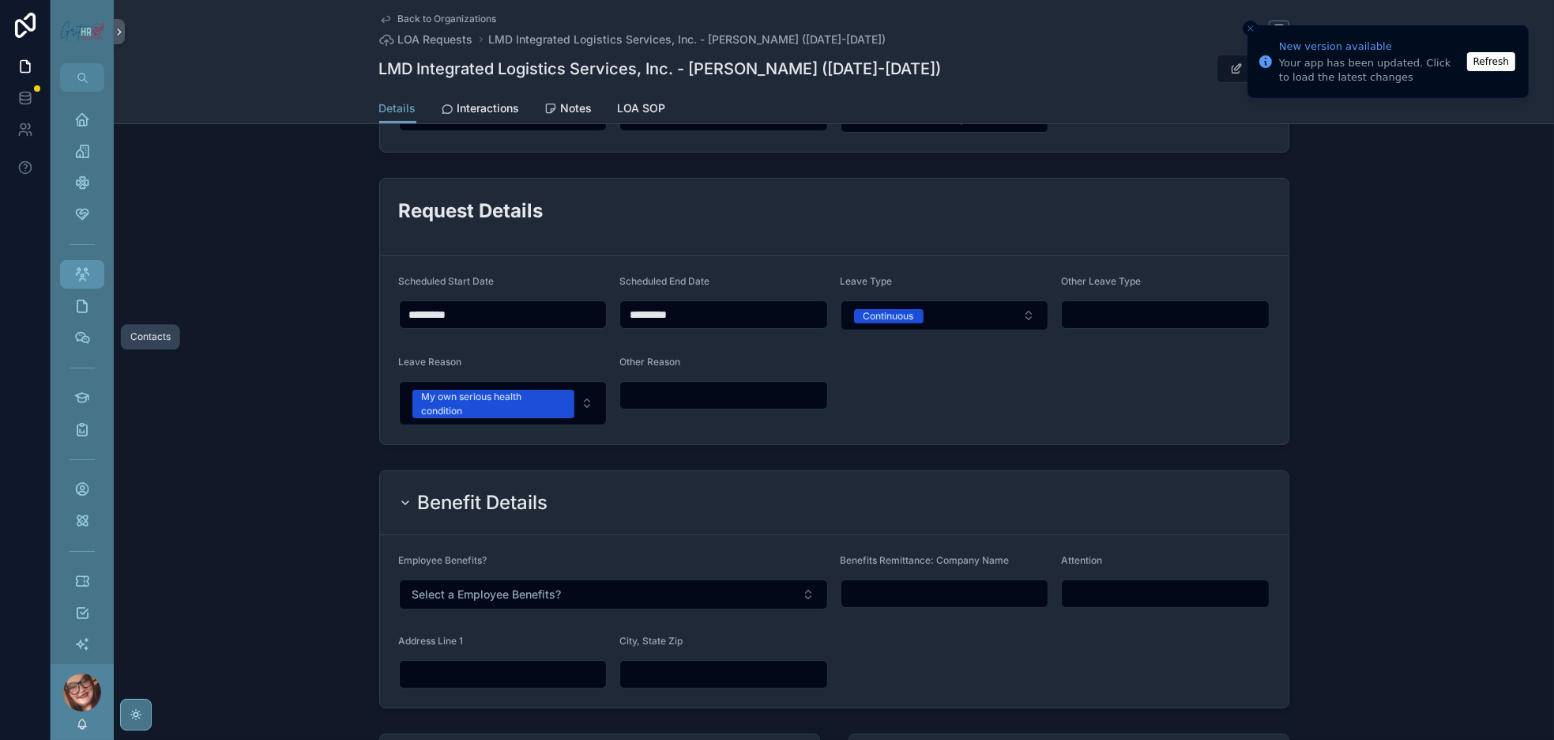
click at [95, 287] on div "Contacts" at bounding box center [82, 274] width 25 height 25
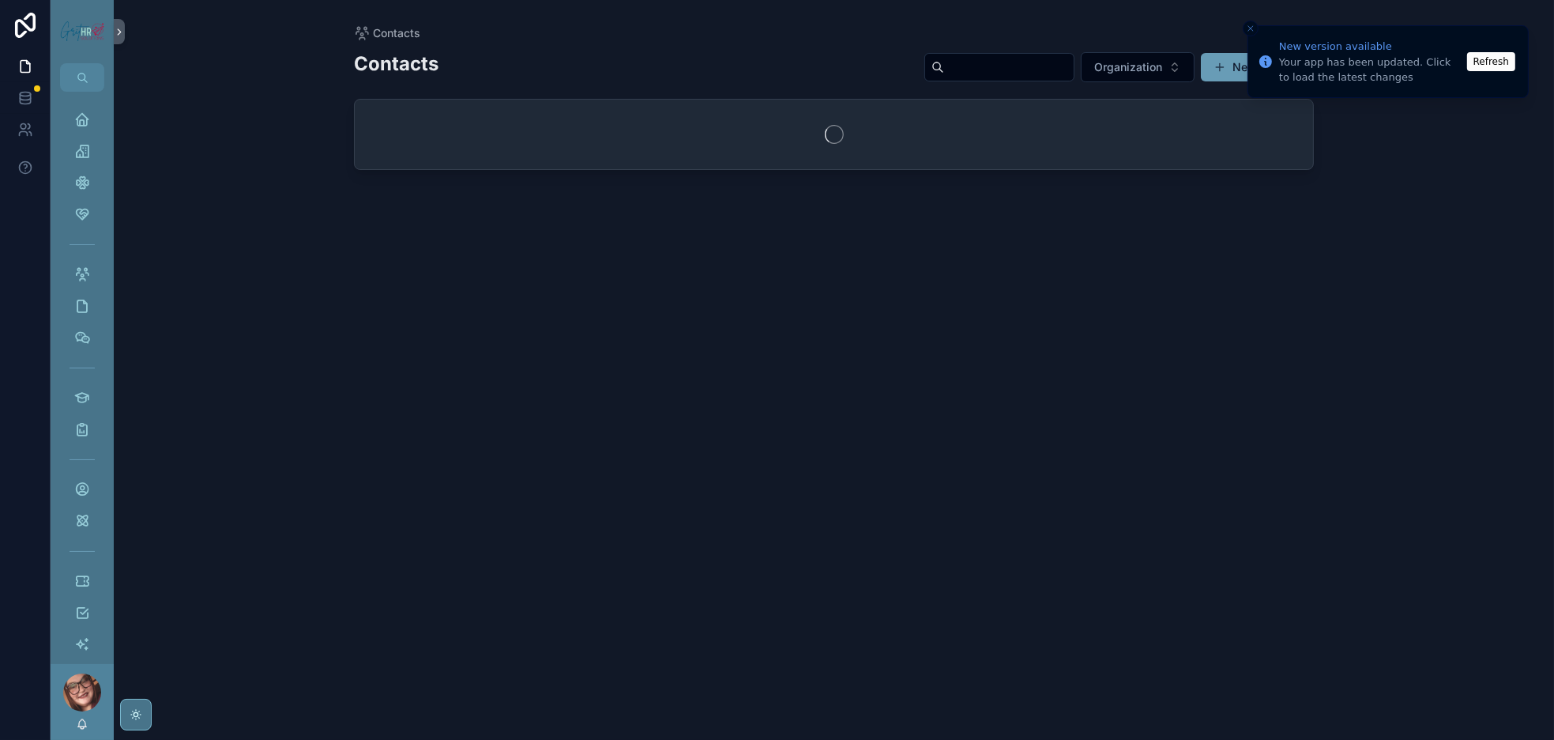
click at [1484, 58] on button "Refresh" at bounding box center [1492, 61] width 48 height 19
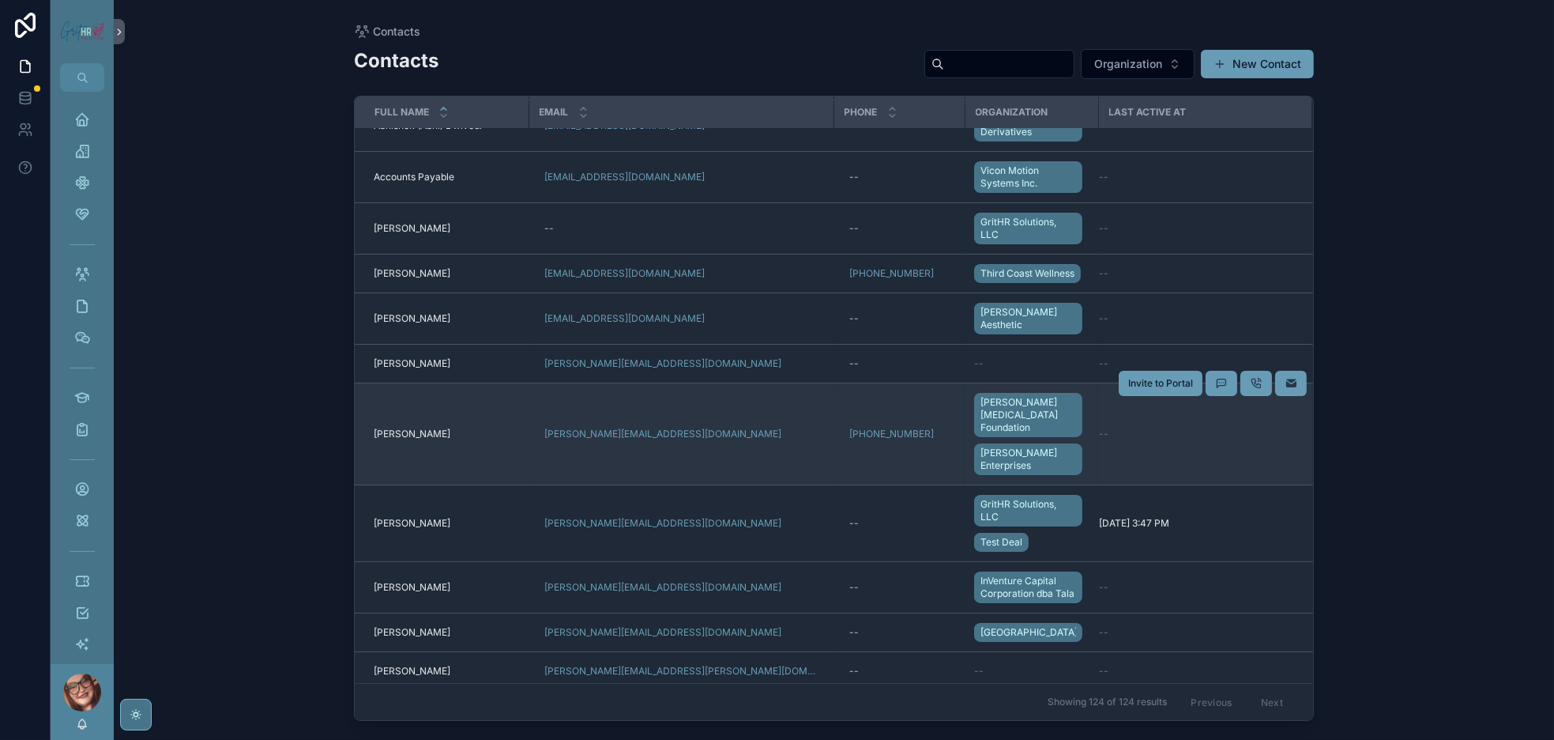
scroll to position [356, 0]
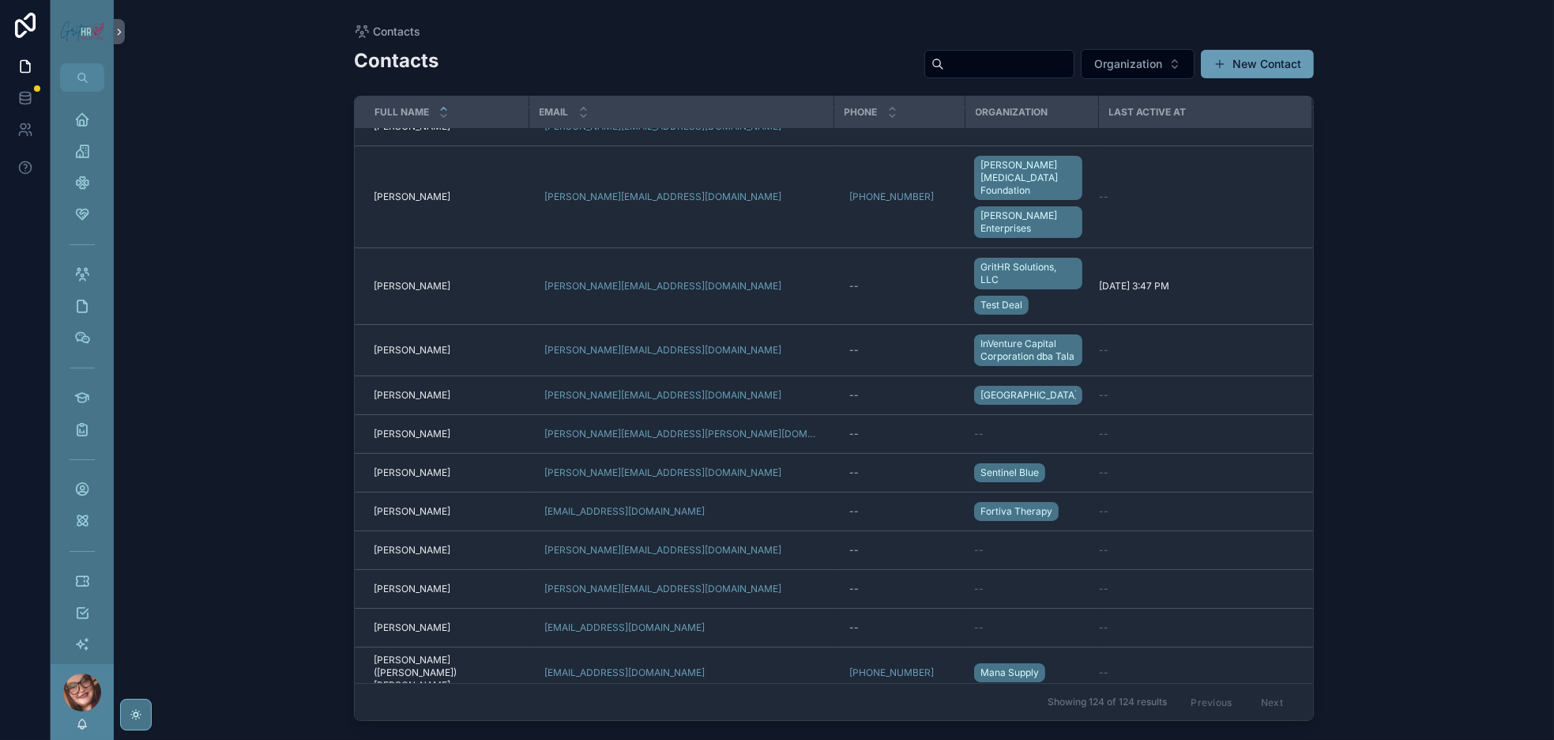
click at [944, 75] on input "scrollable content" at bounding box center [1009, 64] width 130 height 22
type input "*****"
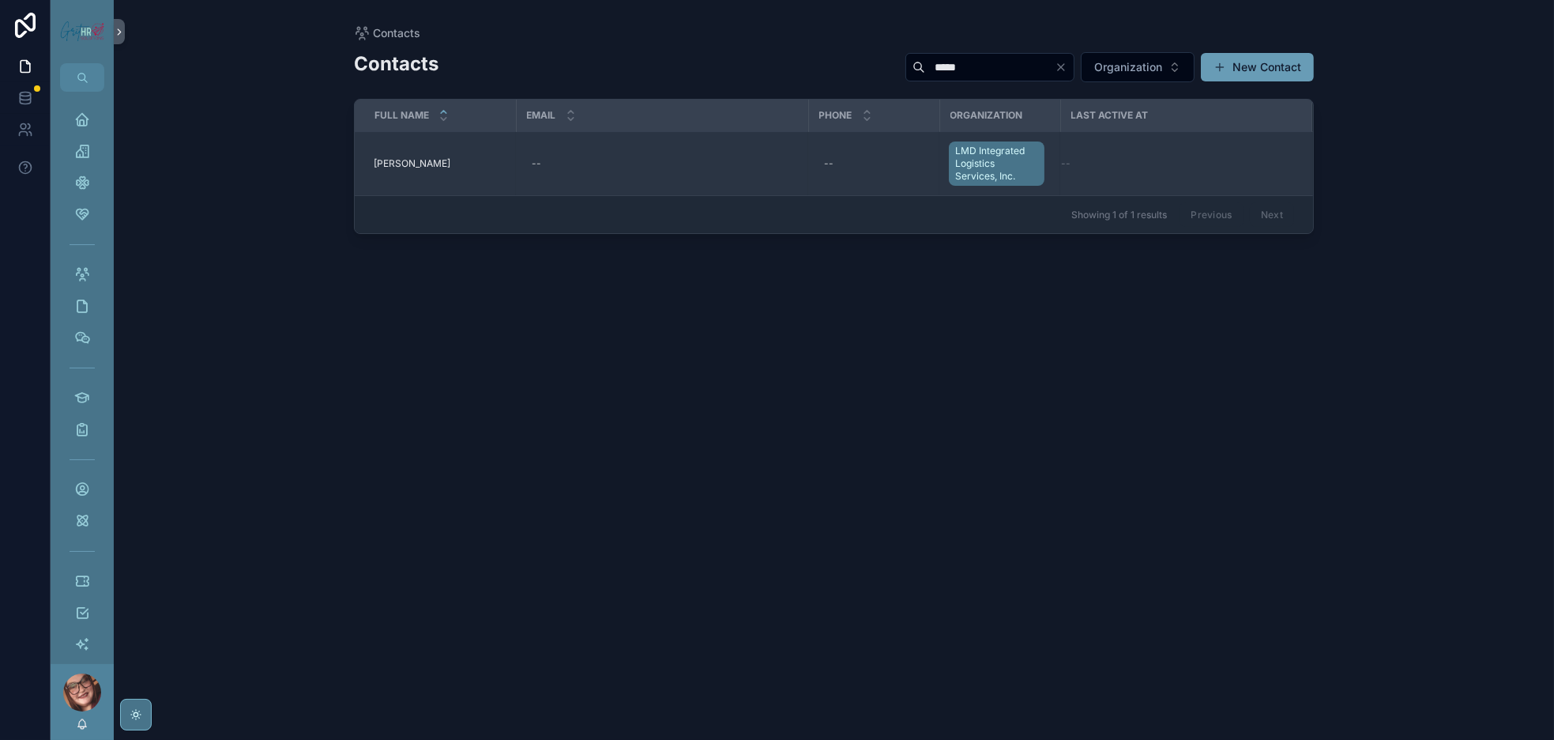
click at [1204, 196] on td "--" at bounding box center [1186, 164] width 251 height 64
click at [917, 176] on div "--" at bounding box center [874, 163] width 112 height 25
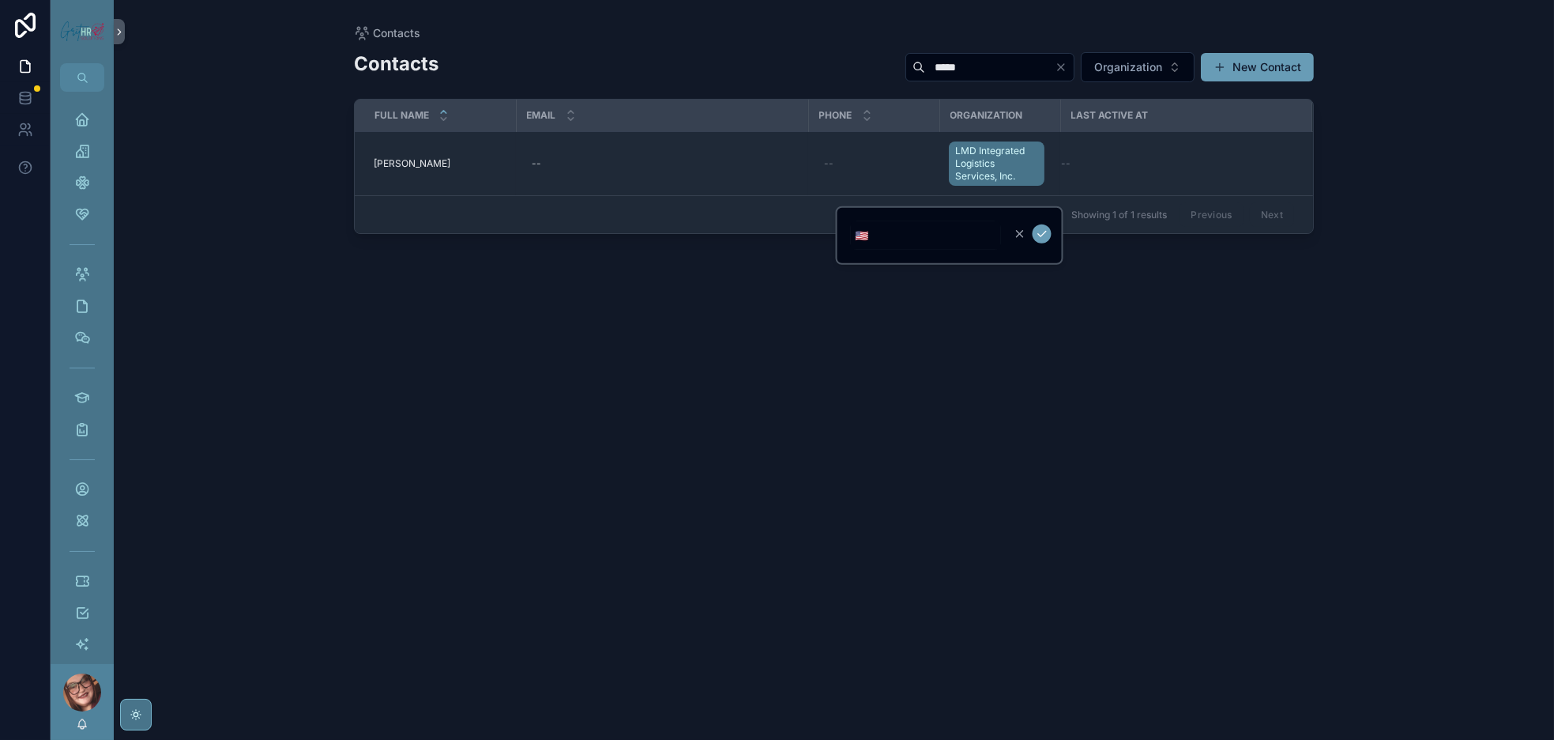
click at [961, 247] on input "scrollable content" at bounding box center [937, 235] width 127 height 22
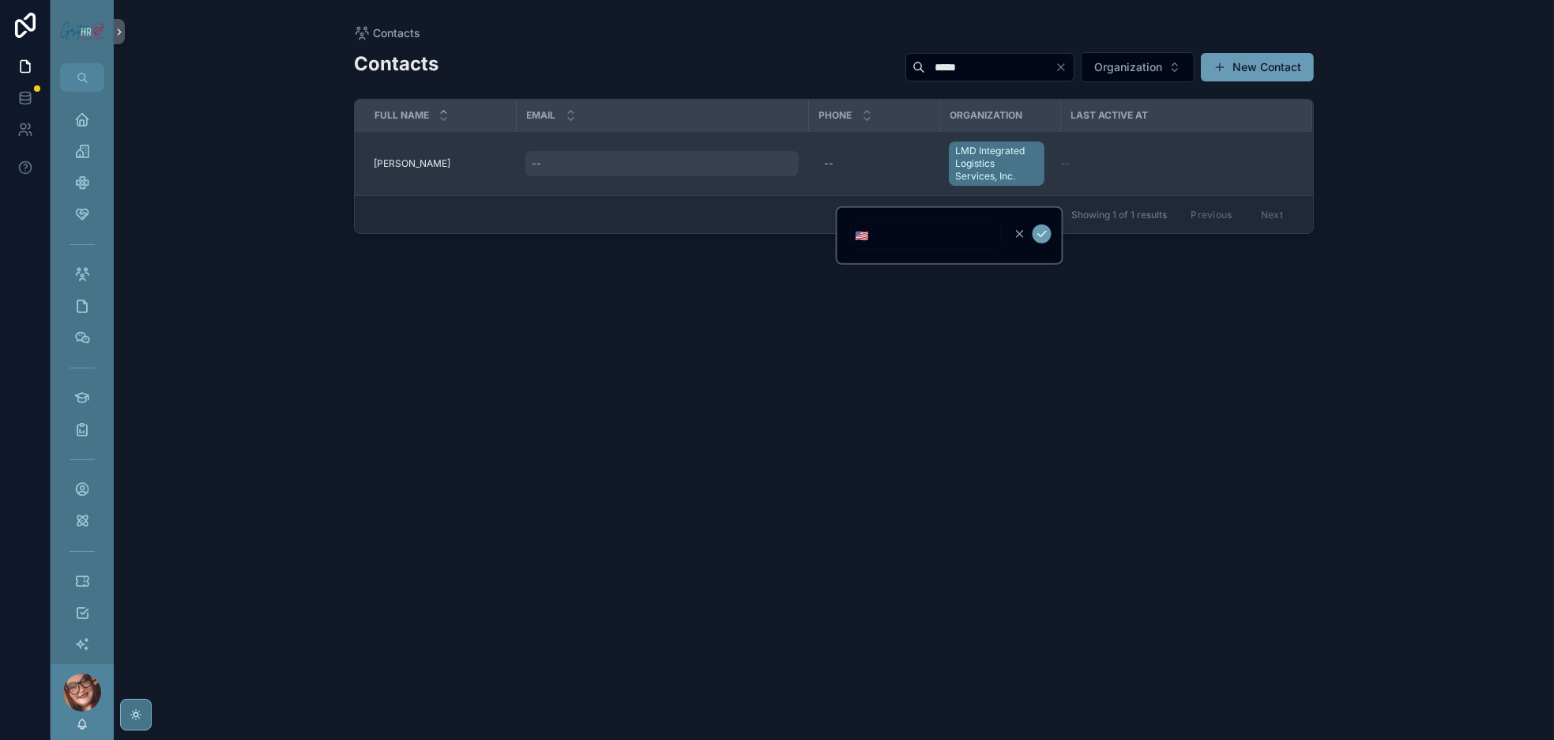
click at [607, 176] on div "--" at bounding box center [662, 163] width 273 height 25
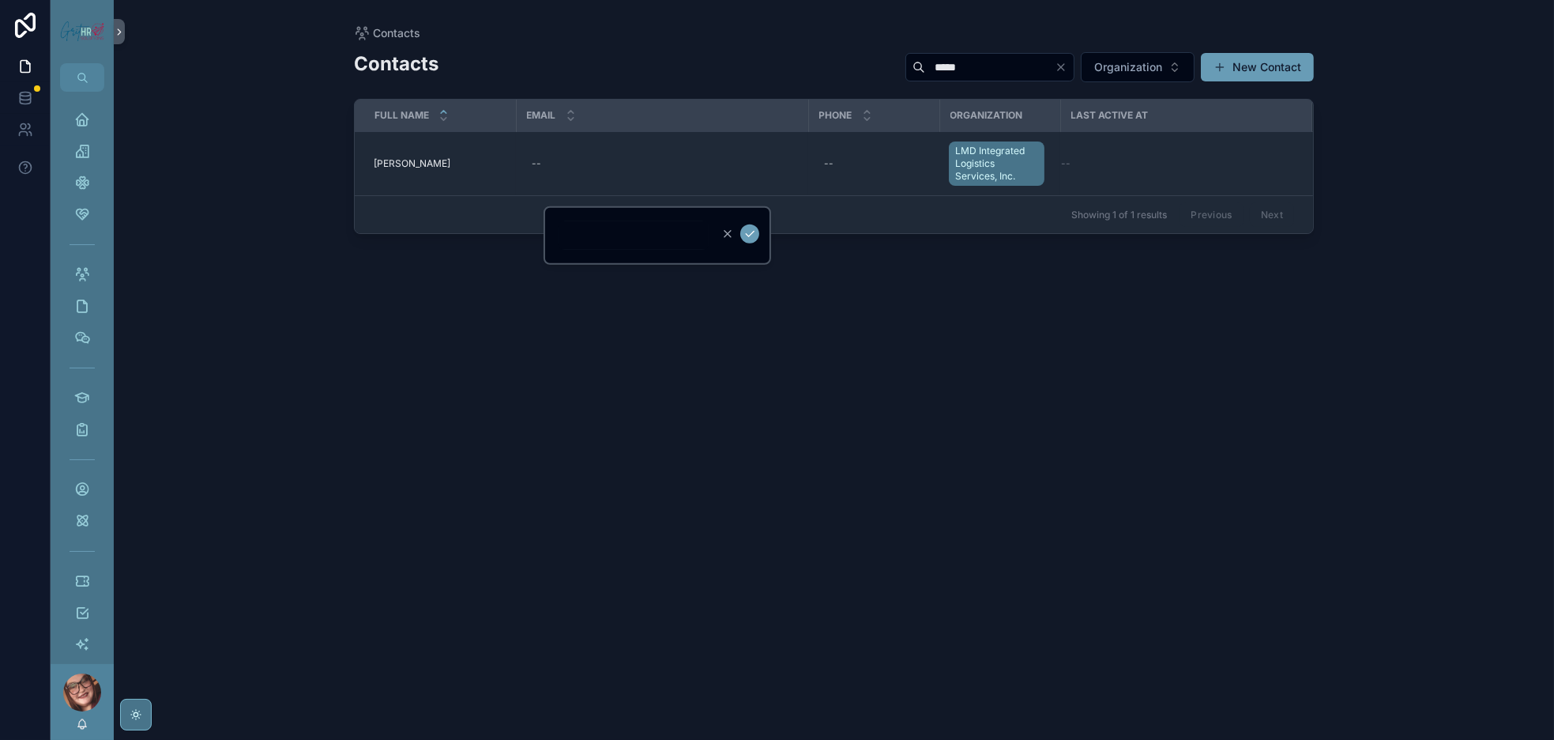
click at [742, 393] on div "Contacts ***** Organization New Contact Full Name Email Phone Organization Last…" at bounding box center [834, 381] width 960 height 680
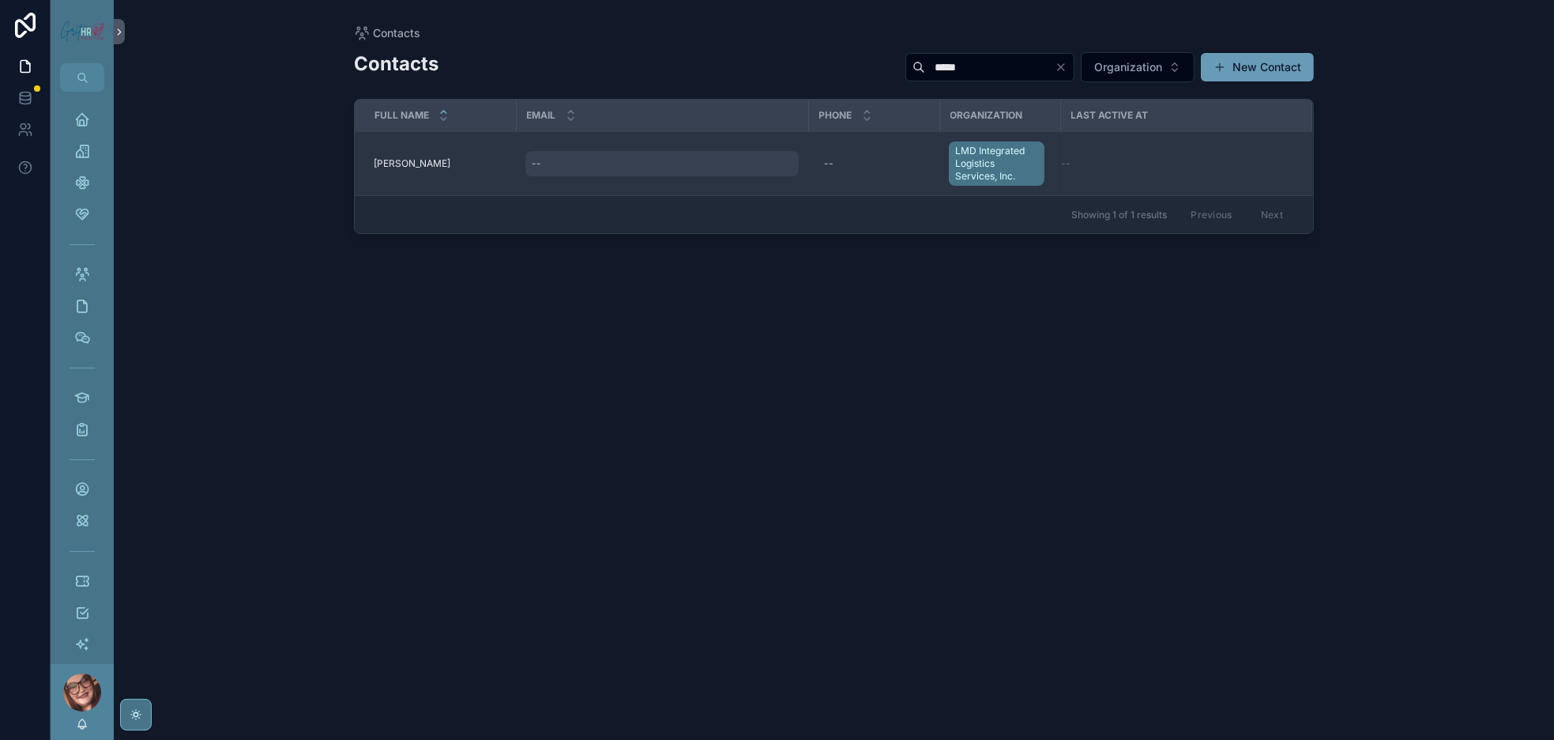
click at [642, 176] on div "--" at bounding box center [662, 163] width 273 height 25
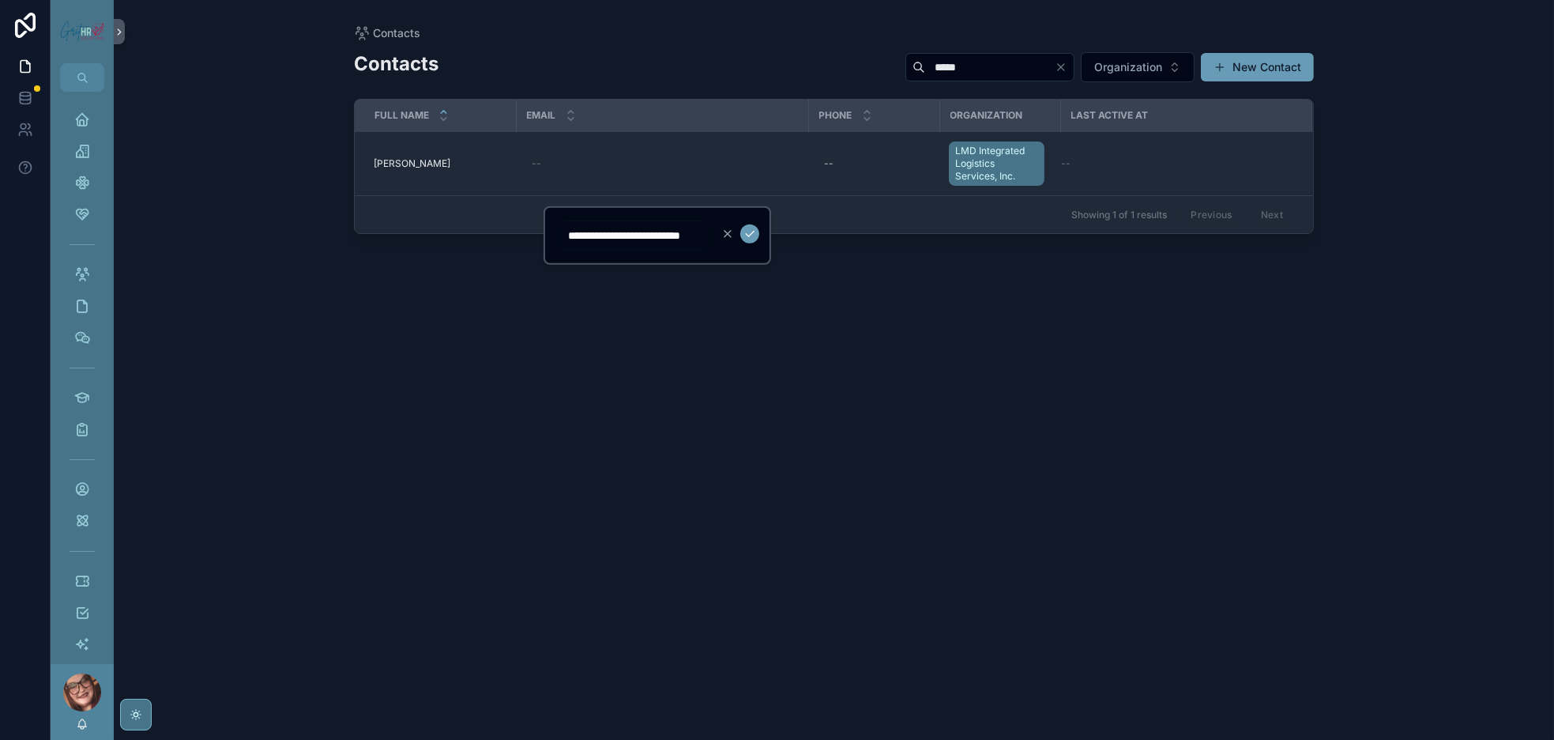
scroll to position [0, 8]
type input "**********"
click at [801, 235] on icon "scrollable content" at bounding box center [794, 234] width 13 height 13
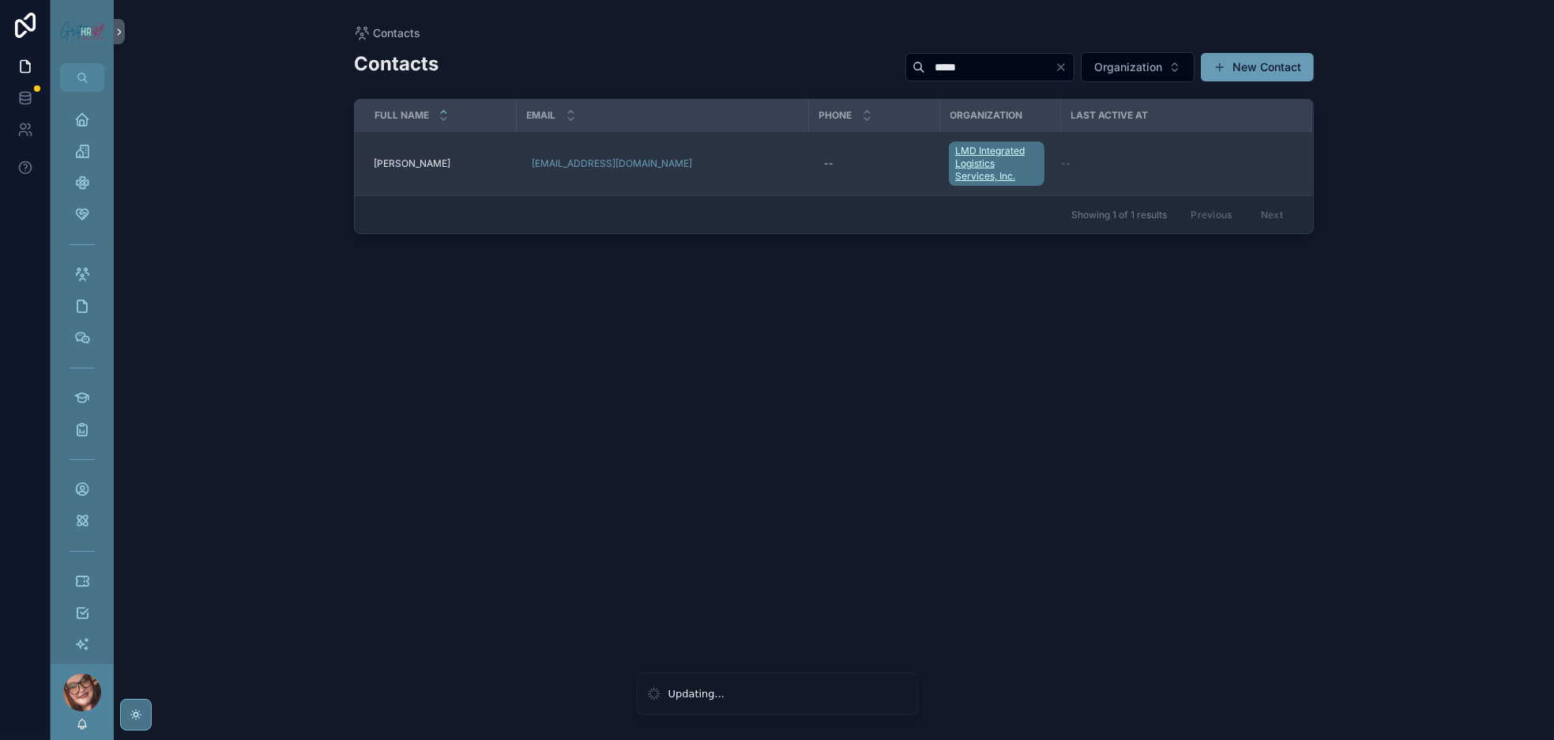
click at [1012, 183] on span "LMD Integrated Logistics Services, Inc." at bounding box center [996, 164] width 83 height 38
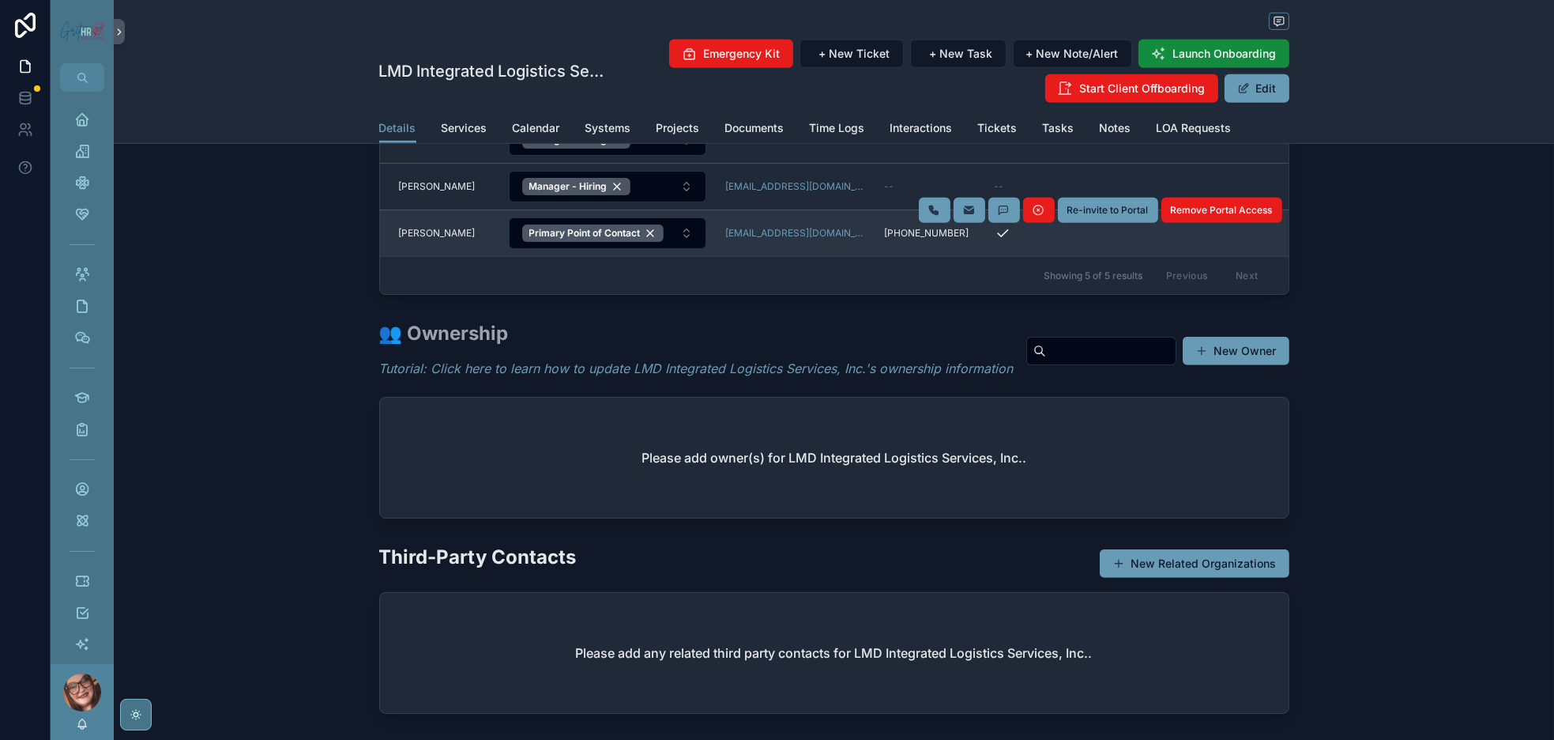
scroll to position [1185, 0]
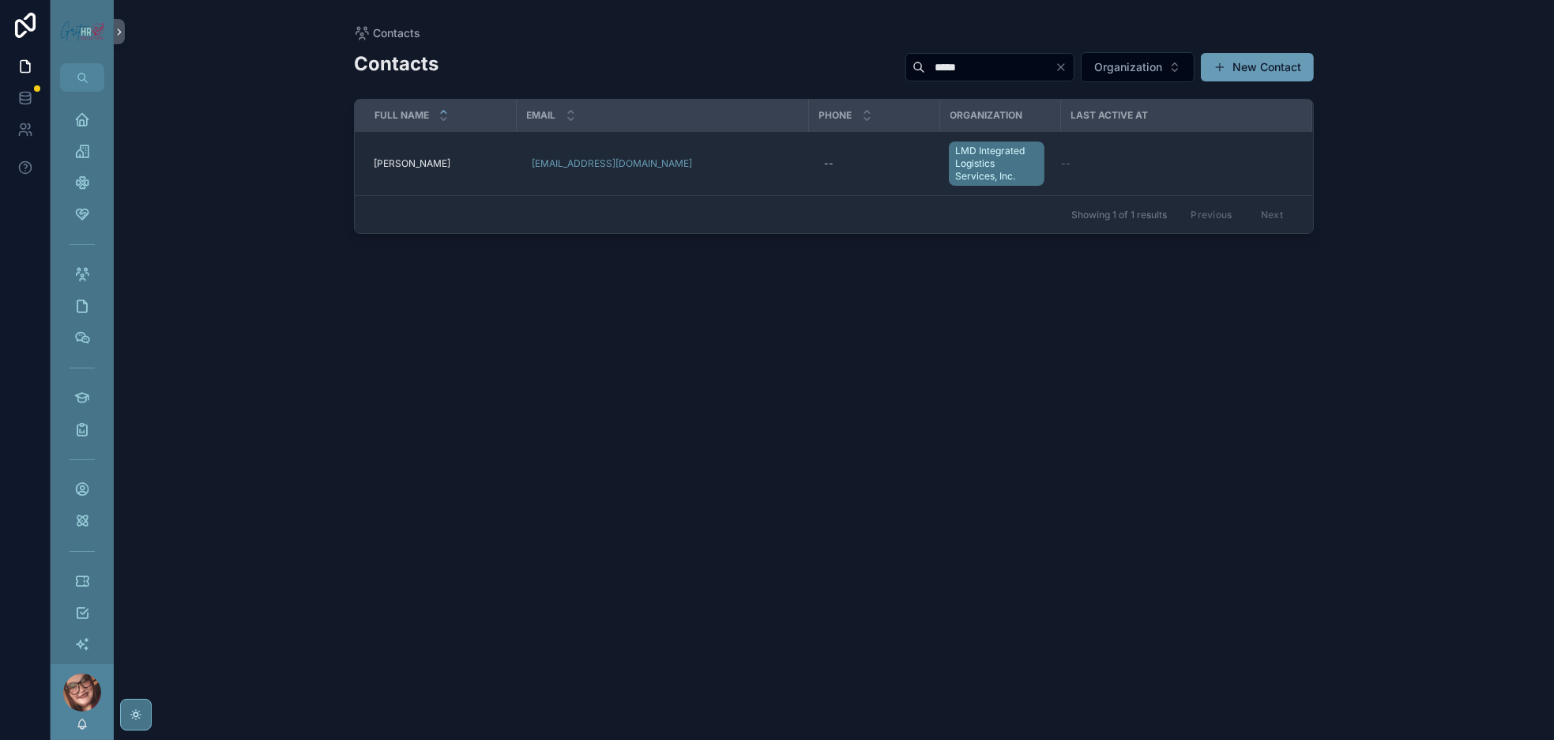
drag, startPoint x: 1040, startPoint y: 251, endPoint x: 999, endPoint y: 372, distance: 128.5
click at [976, 423] on div "Contacts ***** Organization New Contact Full Name Email Phone Organization Last…" at bounding box center [834, 381] width 960 height 680
click at [1023, 122] on span "Organization" at bounding box center [987, 115] width 73 height 13
click at [735, 397] on div "Contacts ***** Organization New Contact Full Name Email Phone Organization Last…" at bounding box center [834, 381] width 960 height 680
drag, startPoint x: 872, startPoint y: 85, endPoint x: 785, endPoint y: 81, distance: 87.0
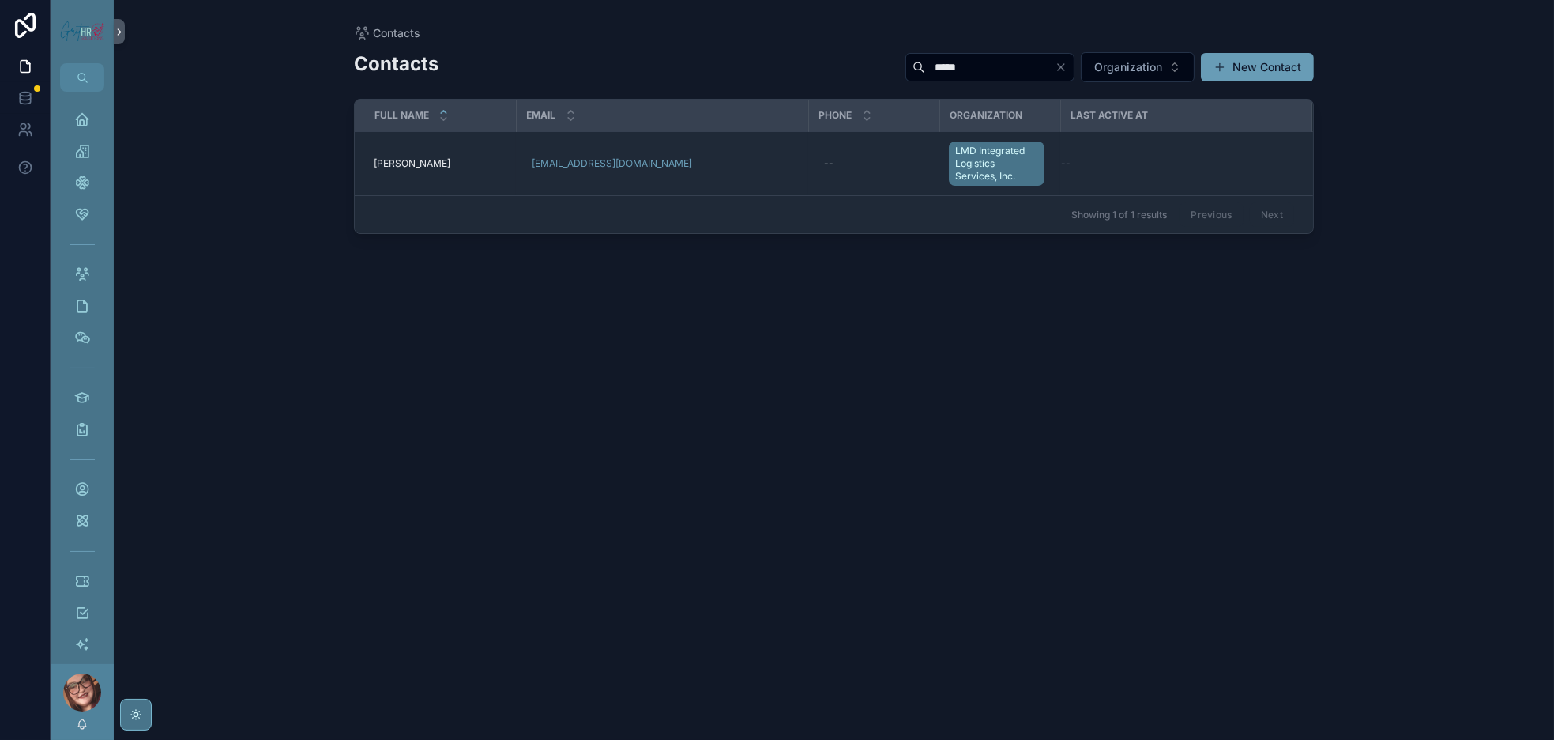
click at [906, 81] on div "*****" at bounding box center [990, 67] width 169 height 28
type input "******"
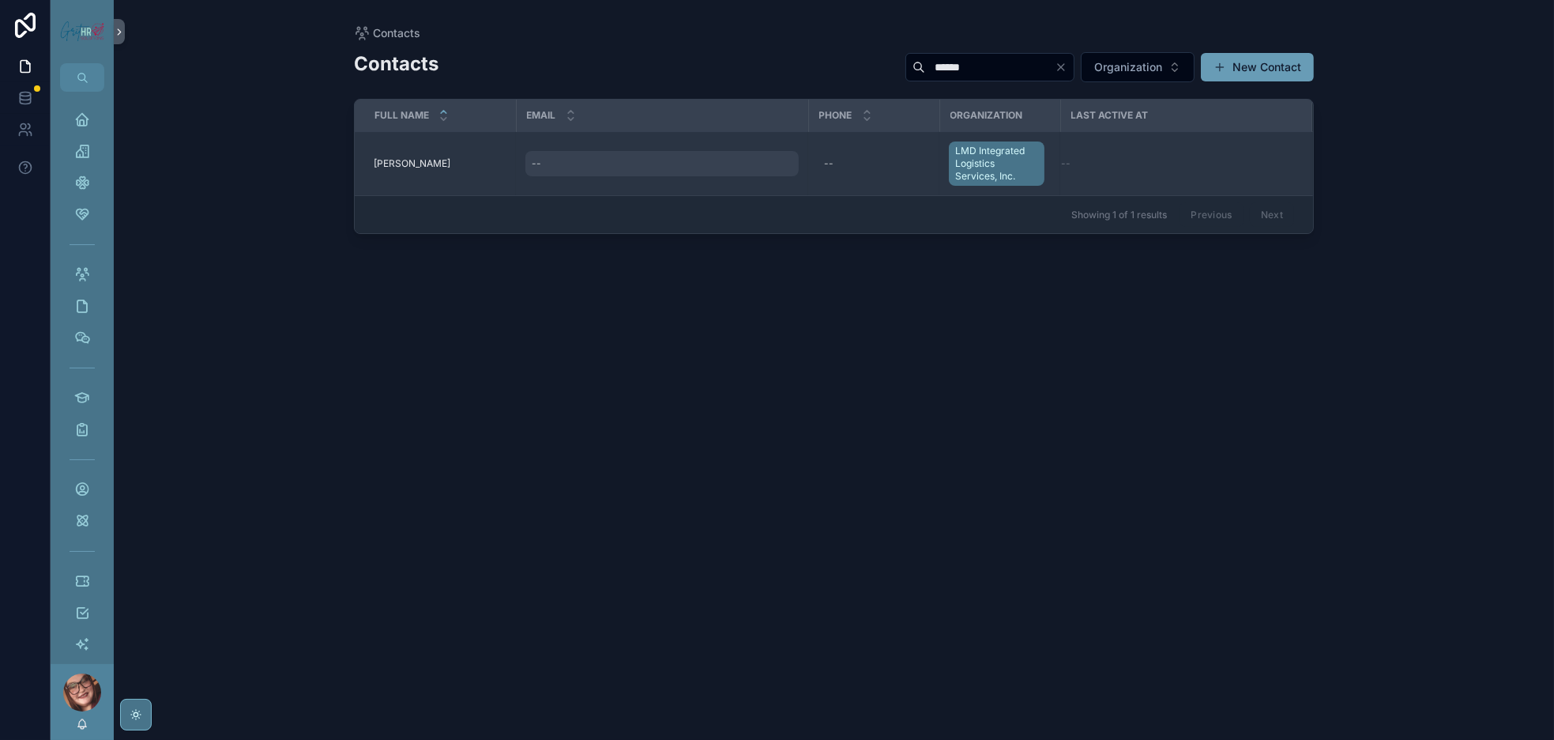
click at [623, 176] on div "--" at bounding box center [662, 163] width 273 height 25
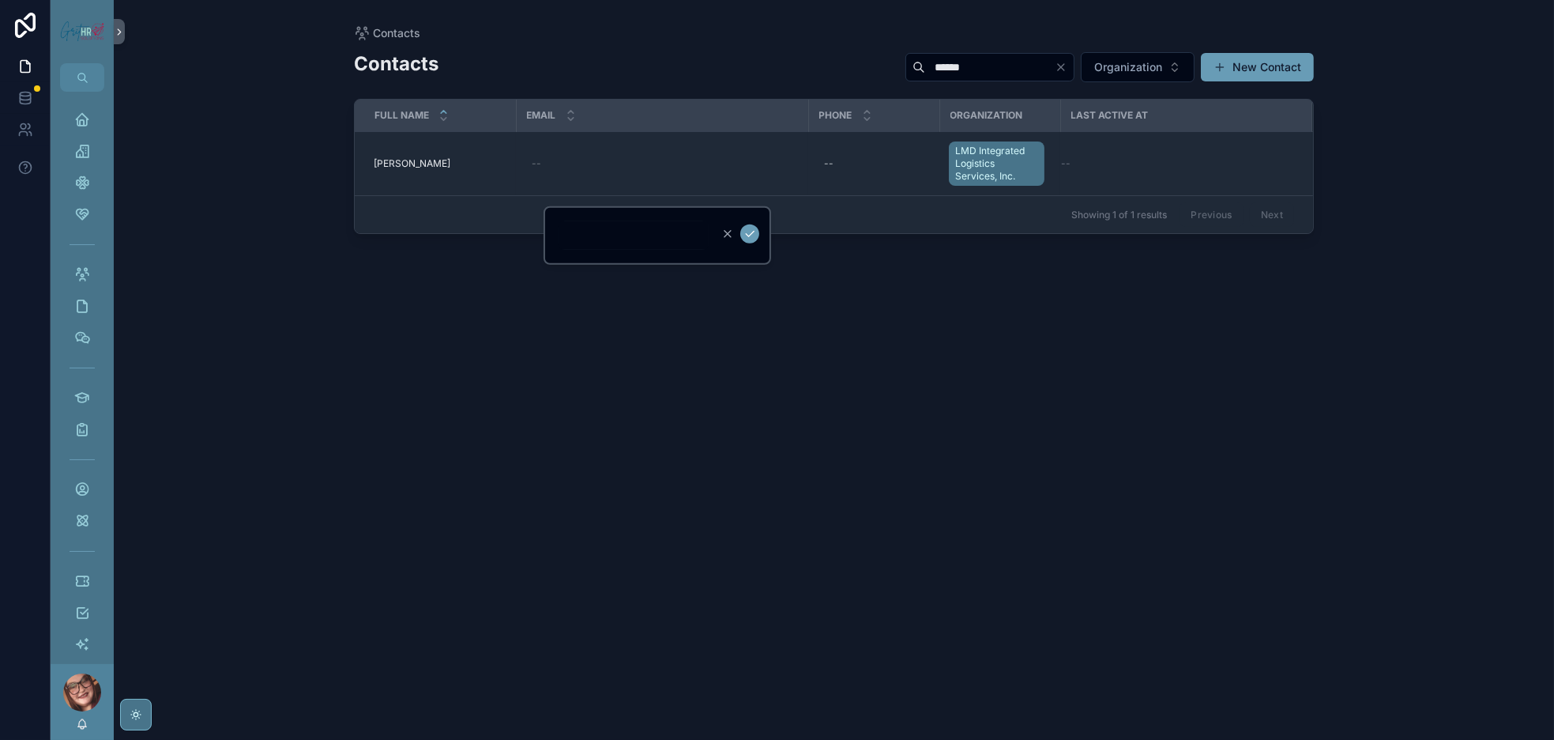
drag, startPoint x: 606, startPoint y: 226, endPoint x: 552, endPoint y: 338, distance: 124.4
click at [548, 369] on div "Contacts ****** Organization New Contact Full Name Email Phone Organization Las…" at bounding box center [834, 381] width 960 height 680
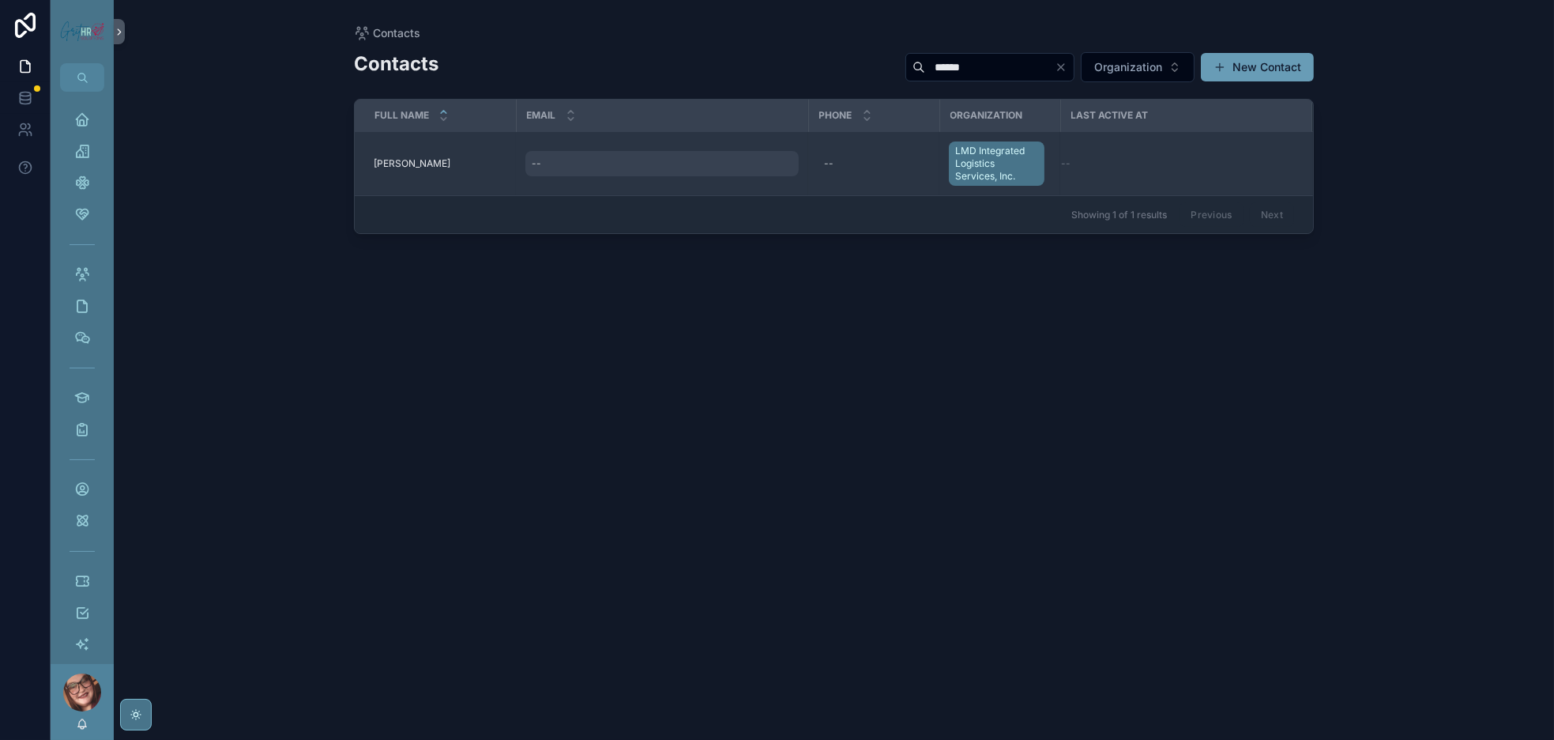
click at [571, 176] on div "--" at bounding box center [662, 163] width 273 height 25
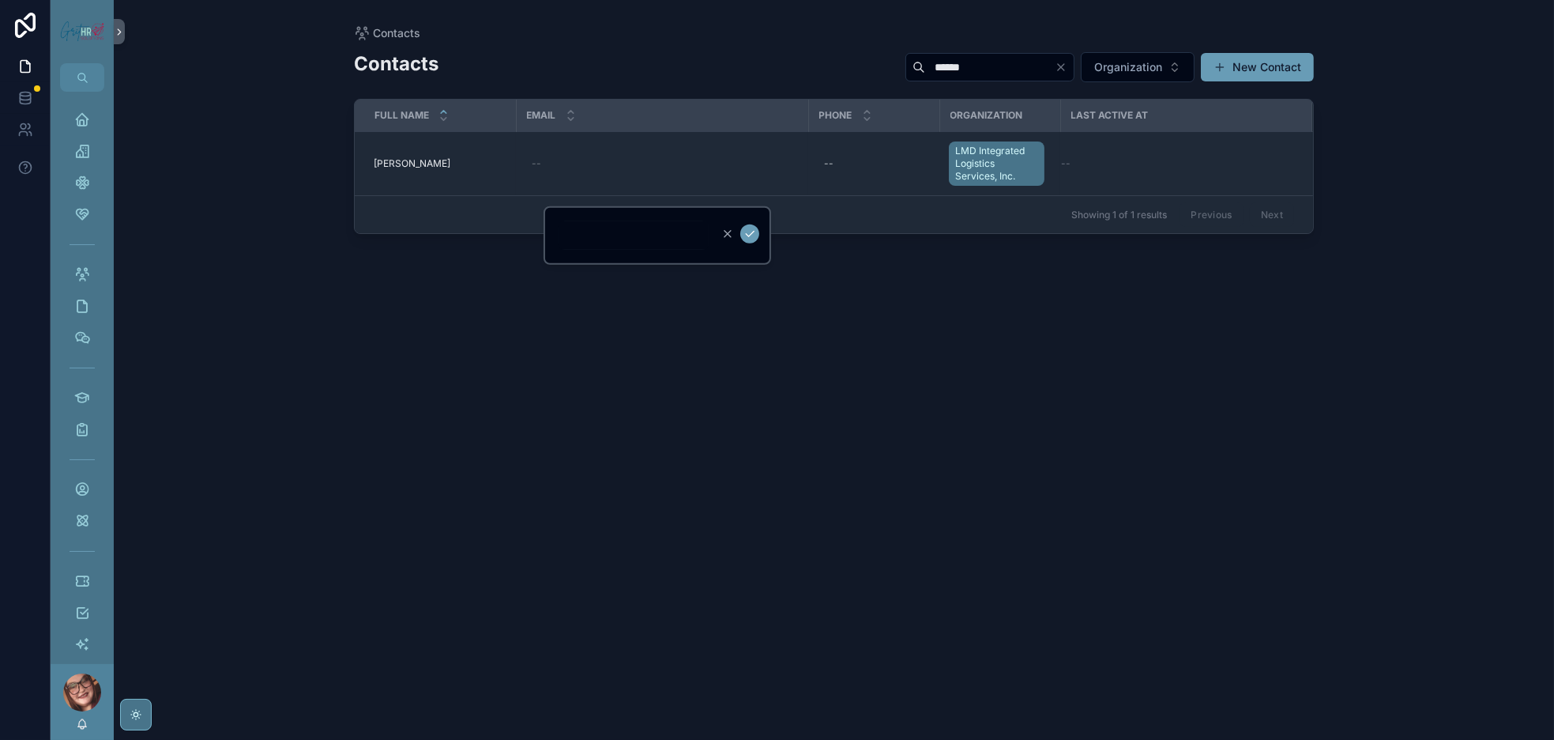
drag, startPoint x: 582, startPoint y: 225, endPoint x: 542, endPoint y: 352, distance: 133.5
click at [522, 388] on div "Contacts ****** Organization New Contact Full Name Email Phone Organization Las…" at bounding box center [834, 381] width 960 height 680
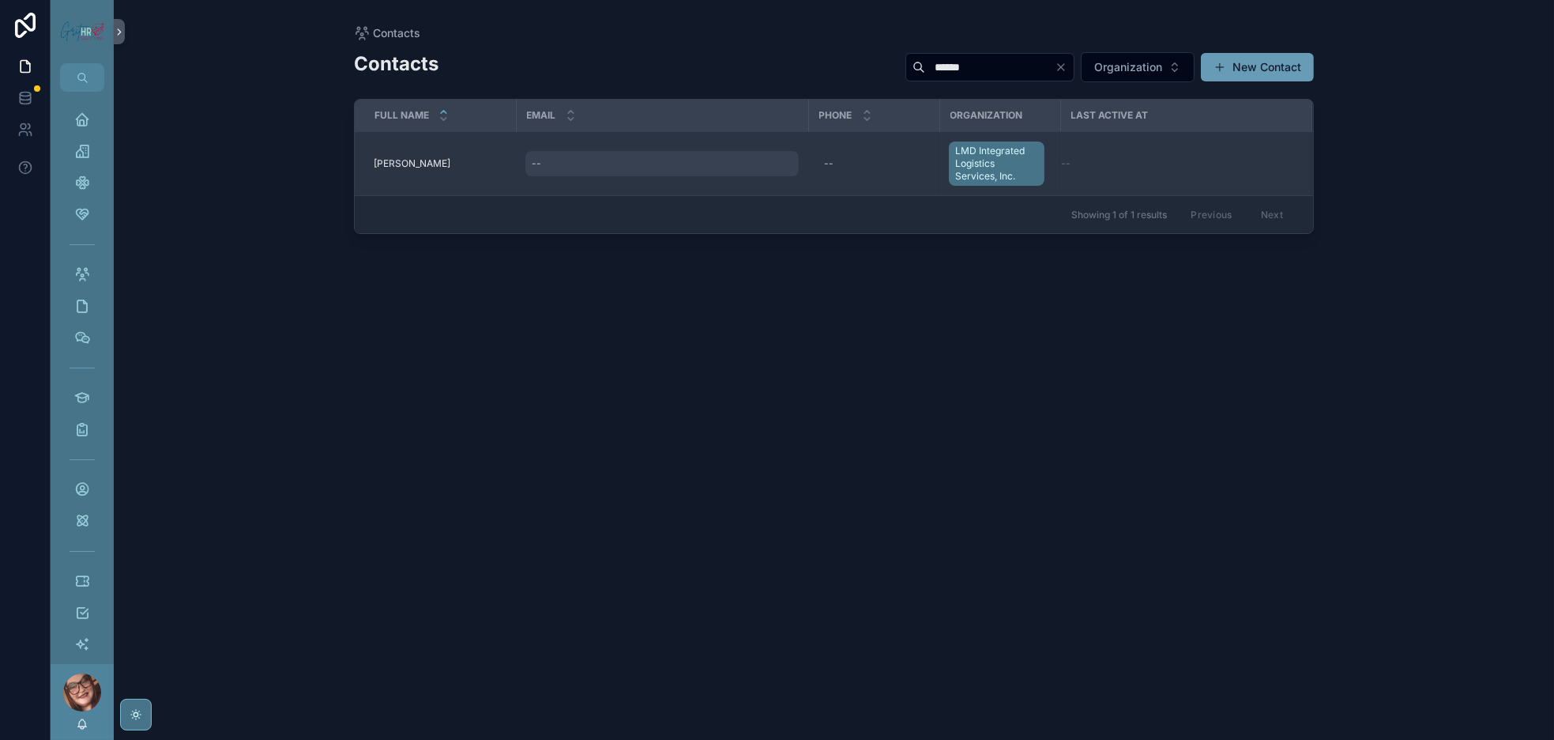
click at [591, 176] on div "--" at bounding box center [662, 163] width 273 height 25
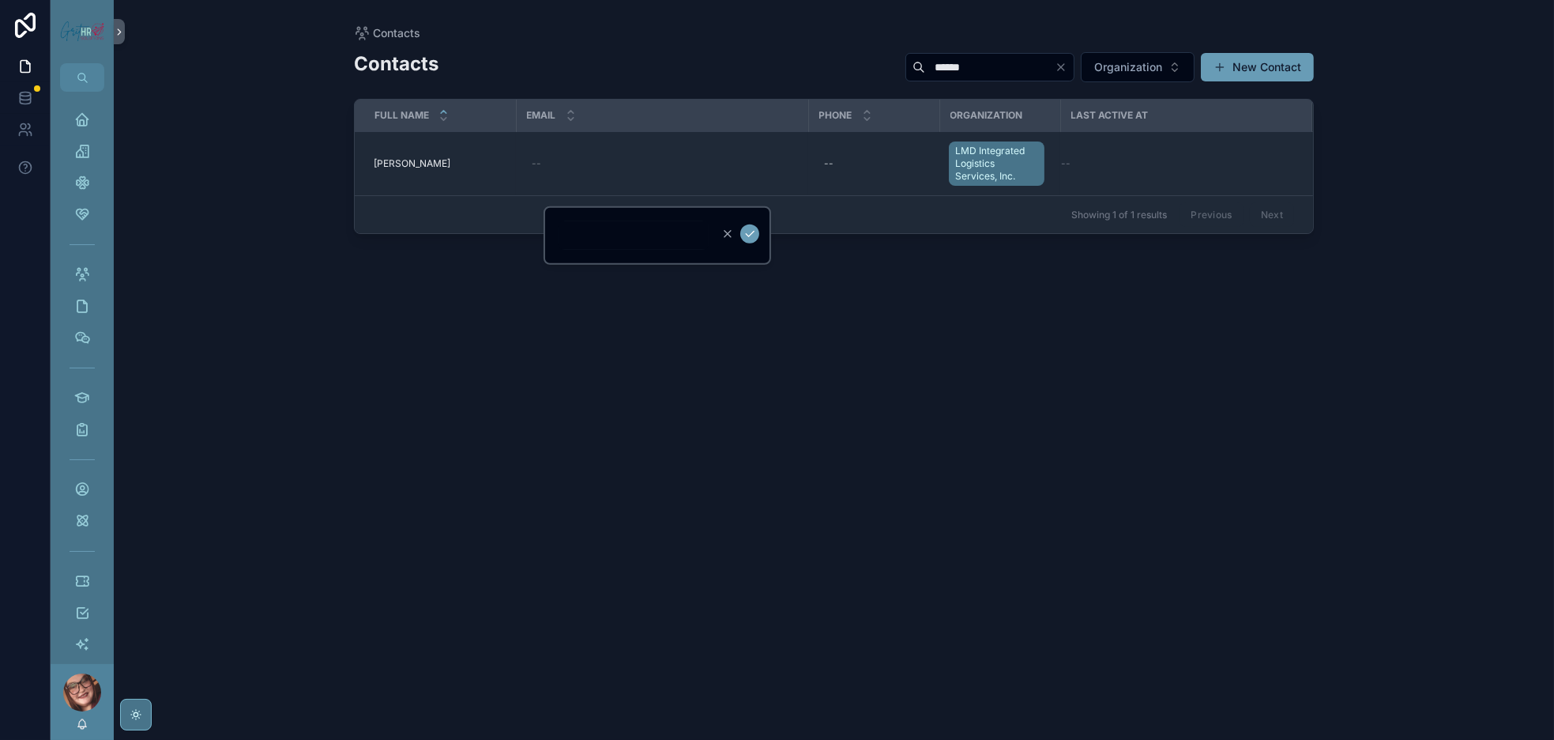
click at [584, 233] on input "scrollable content" at bounding box center [634, 235] width 150 height 22
type input "**********"
click at [801, 237] on icon "scrollable content" at bounding box center [794, 234] width 13 height 13
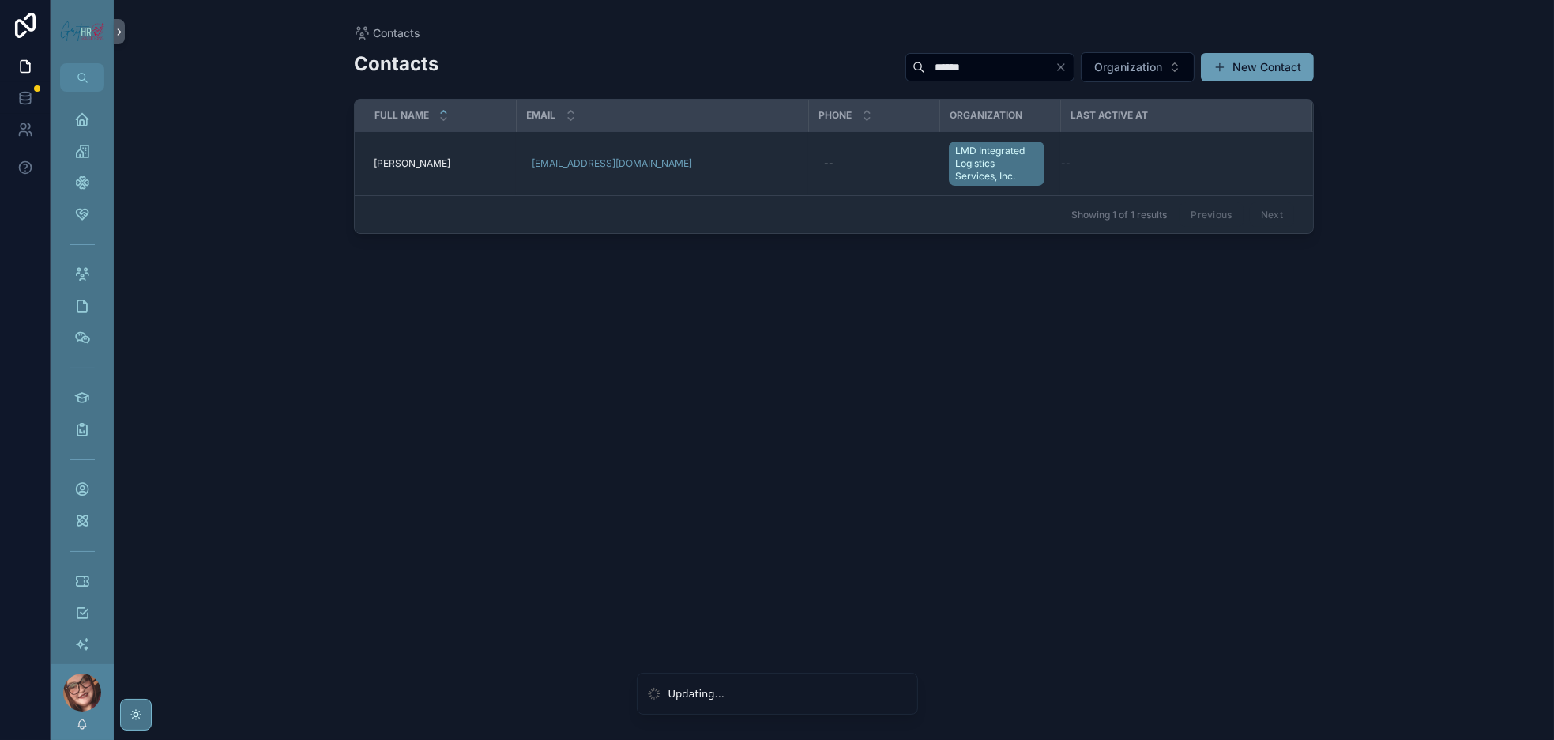
click at [1246, 485] on div "Contacts ****** Organization New Contact Full Name Email Phone Organization Las…" at bounding box center [834, 381] width 960 height 680
click at [1095, 75] on span "Organization" at bounding box center [1129, 67] width 68 height 16
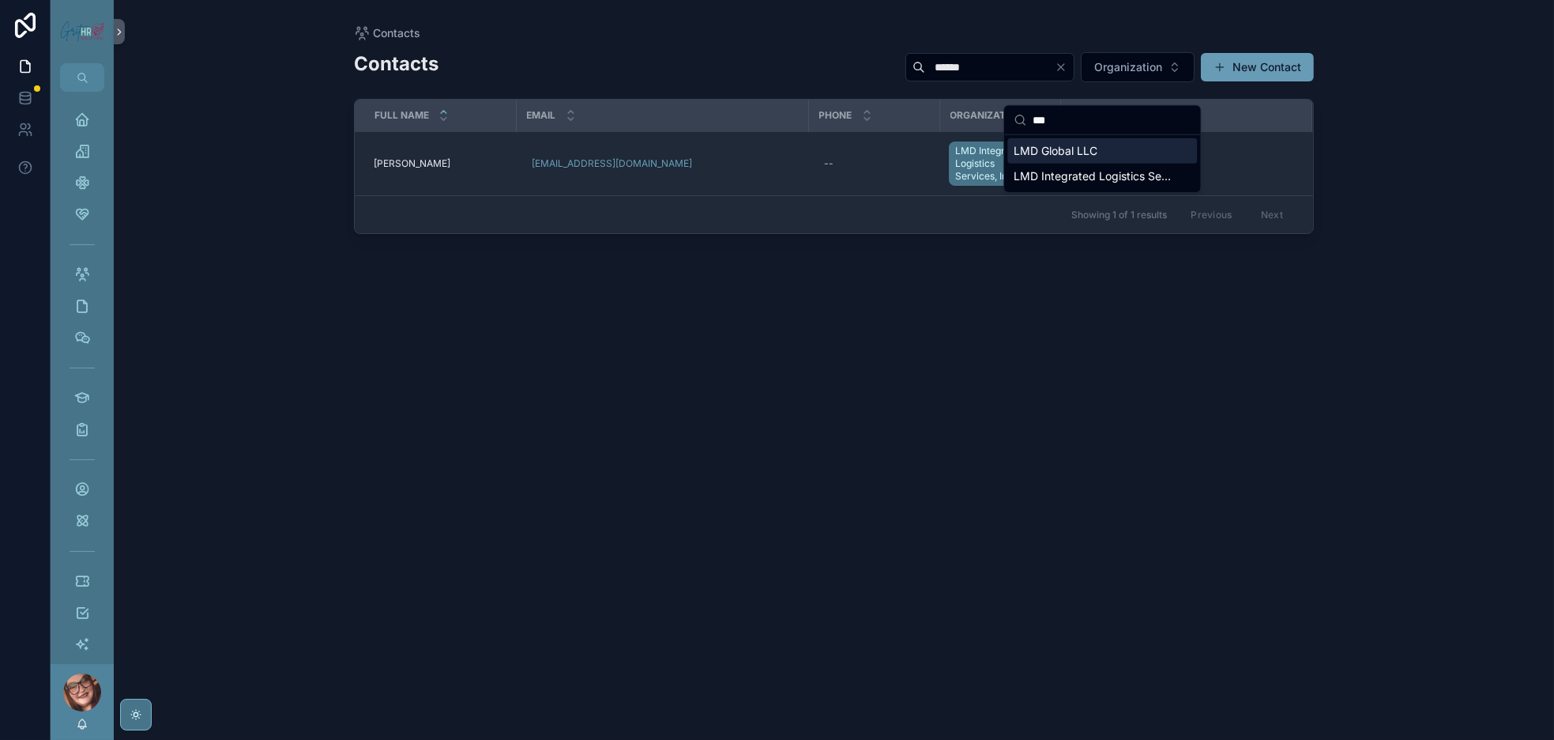
type input "***"
click at [1098, 159] on span "LMD Global LLC" at bounding box center [1056, 151] width 84 height 16
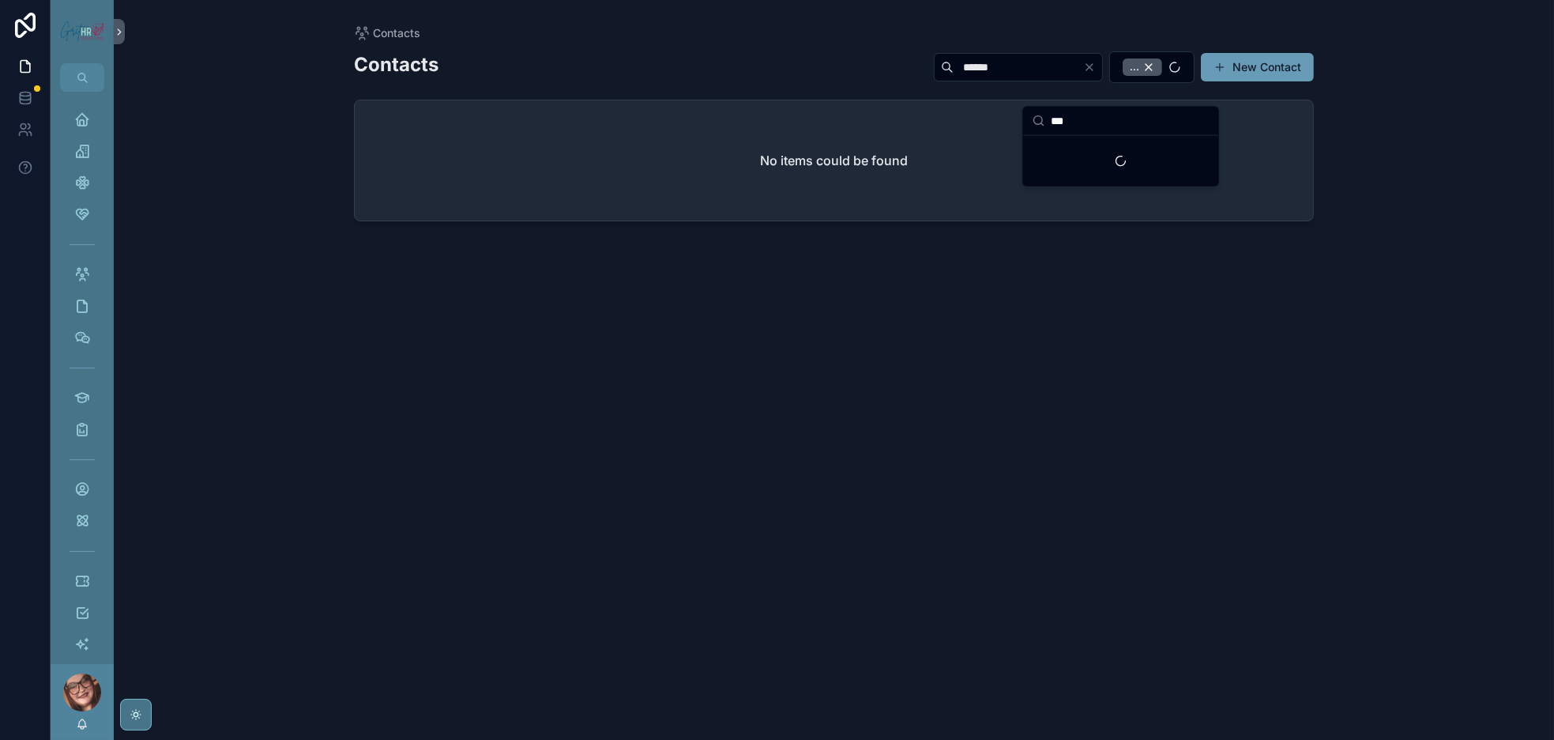
click at [966, 78] on div "******" at bounding box center [1018, 67] width 169 height 28
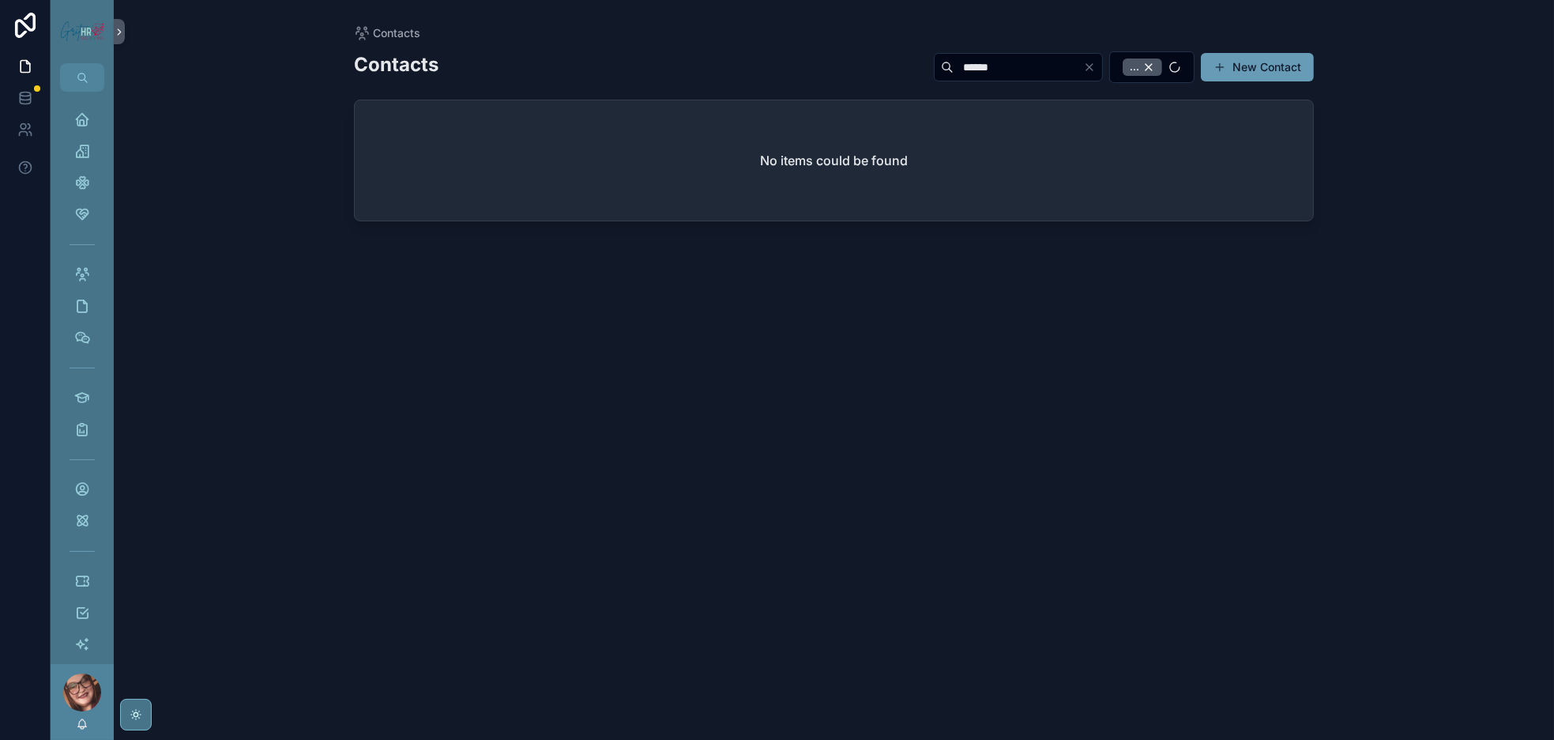
click at [1083, 73] on icon "Clear" at bounding box center [1089, 67] width 13 height 13
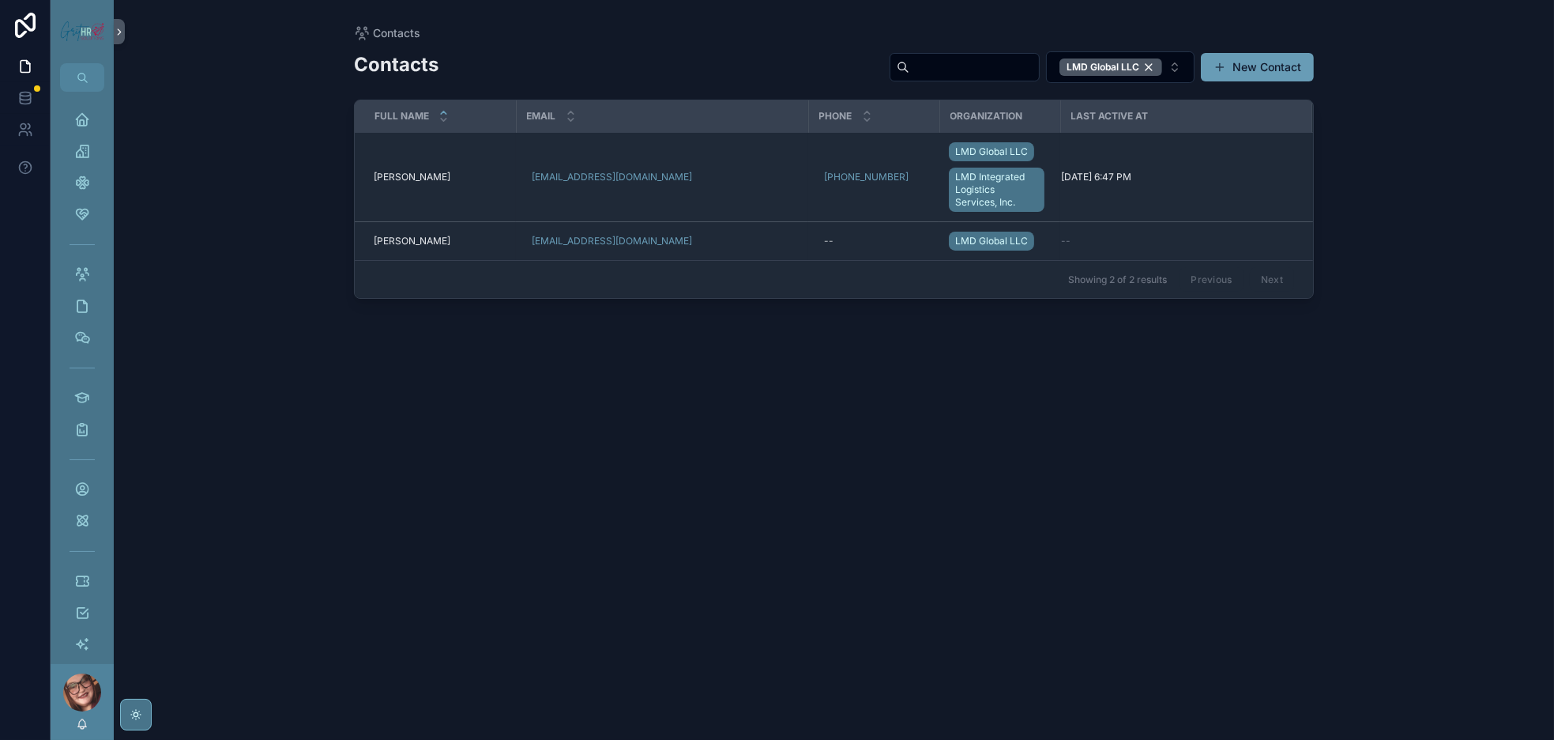
click at [1430, 237] on div "Contacts Contacts LMD Global LLC New Contact Full Name Email Phone Organization…" at bounding box center [834, 370] width 1441 height 740
click at [1117, 76] on div "LMD Global LLC" at bounding box center [1111, 66] width 103 height 17
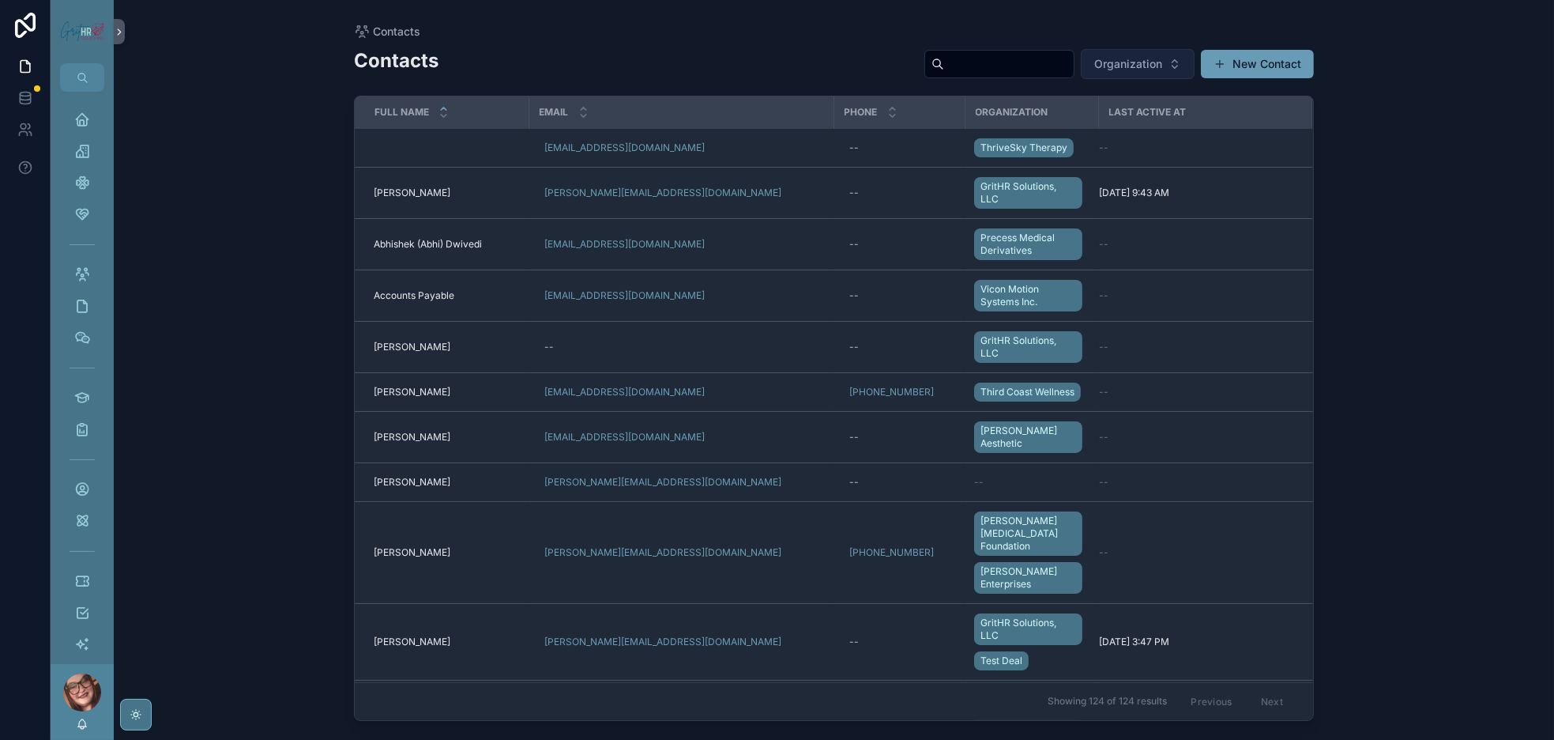
click at [1095, 72] on span "Organization" at bounding box center [1129, 64] width 68 height 16
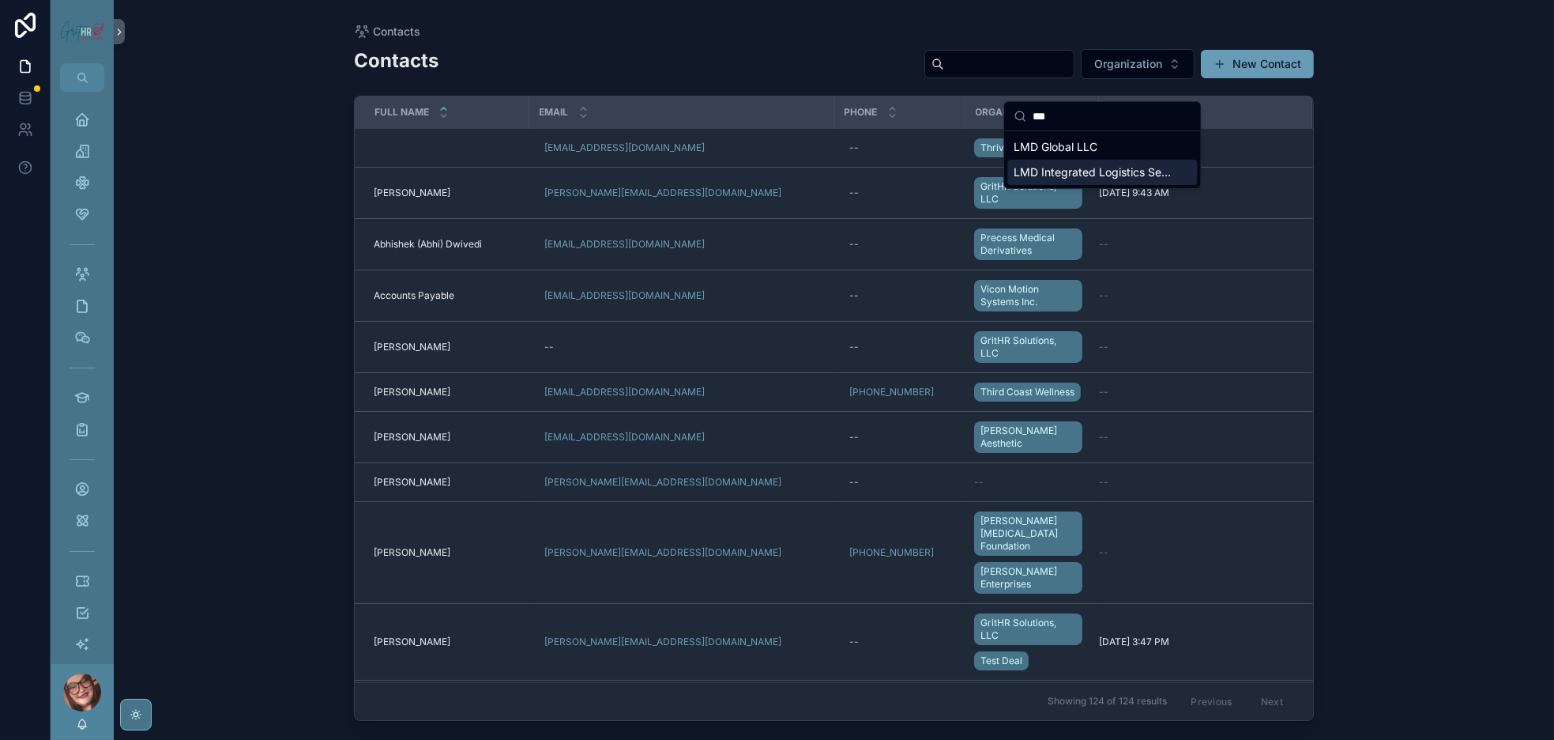
type input "***"
click at [1083, 178] on div "LMD Integrated Logistics Services, Inc." at bounding box center [1103, 172] width 190 height 25
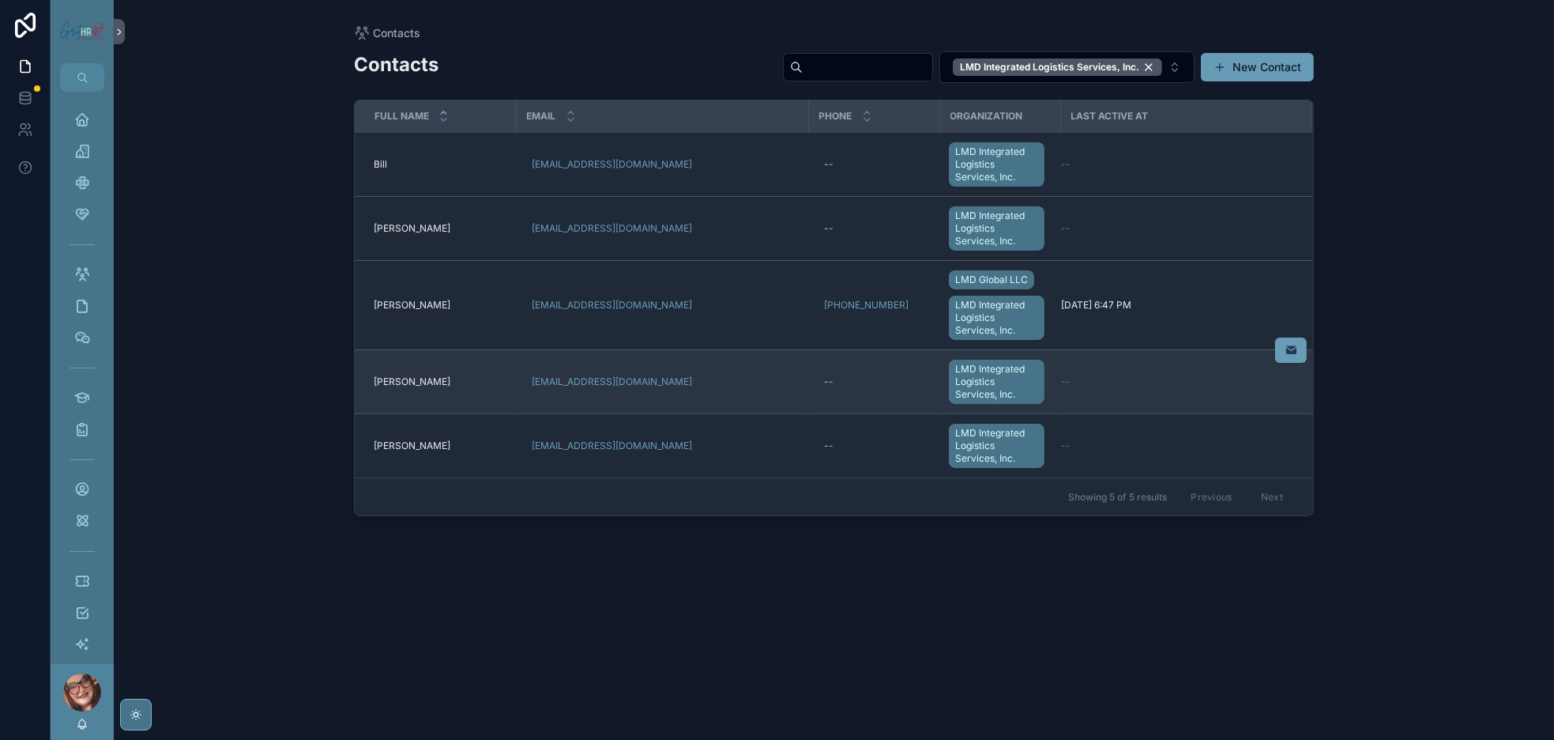
scroll to position [89, 0]
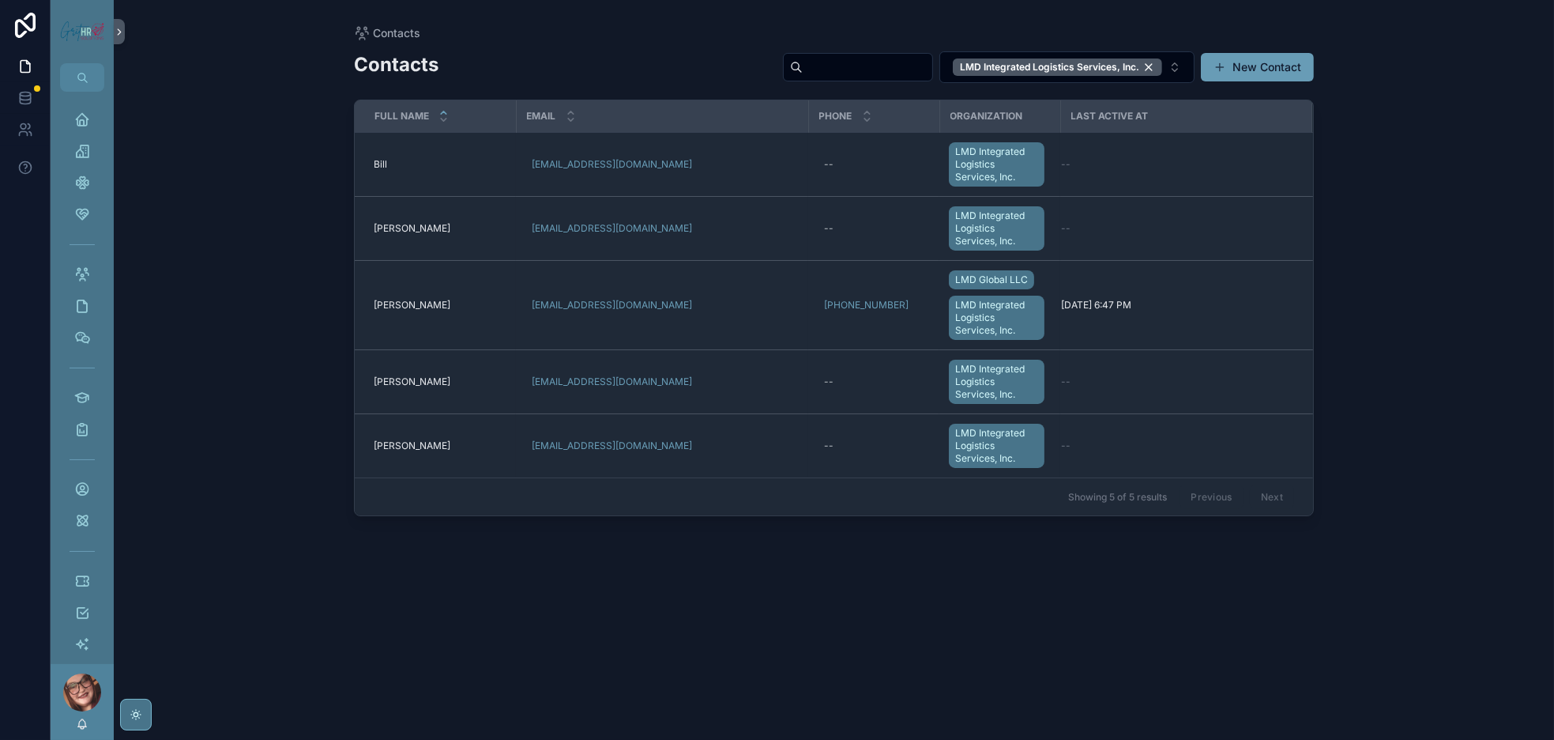
drag, startPoint x: 1063, startPoint y: 521, endPoint x: 1401, endPoint y: 547, distance: 339.2
click at [1401, 547] on div "Contacts Contacts LMD Integrated Logistics Services, Inc. New Contact Full Name…" at bounding box center [834, 370] width 1441 height 740
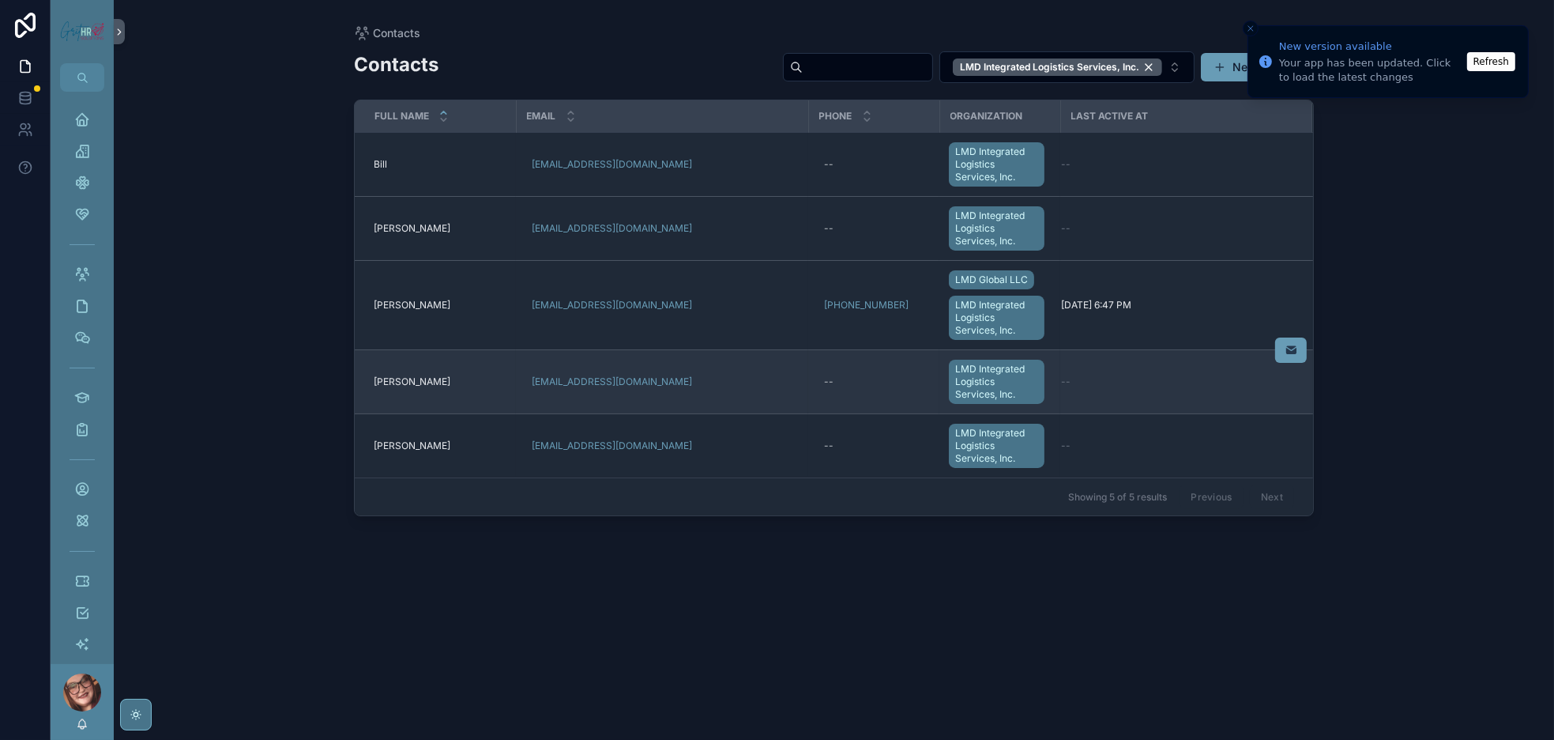
click at [456, 414] on td "Louis Diblosi III Louis Diblosi III" at bounding box center [435, 382] width 161 height 64
click at [439, 388] on span "[PERSON_NAME]" at bounding box center [412, 381] width 77 height 13
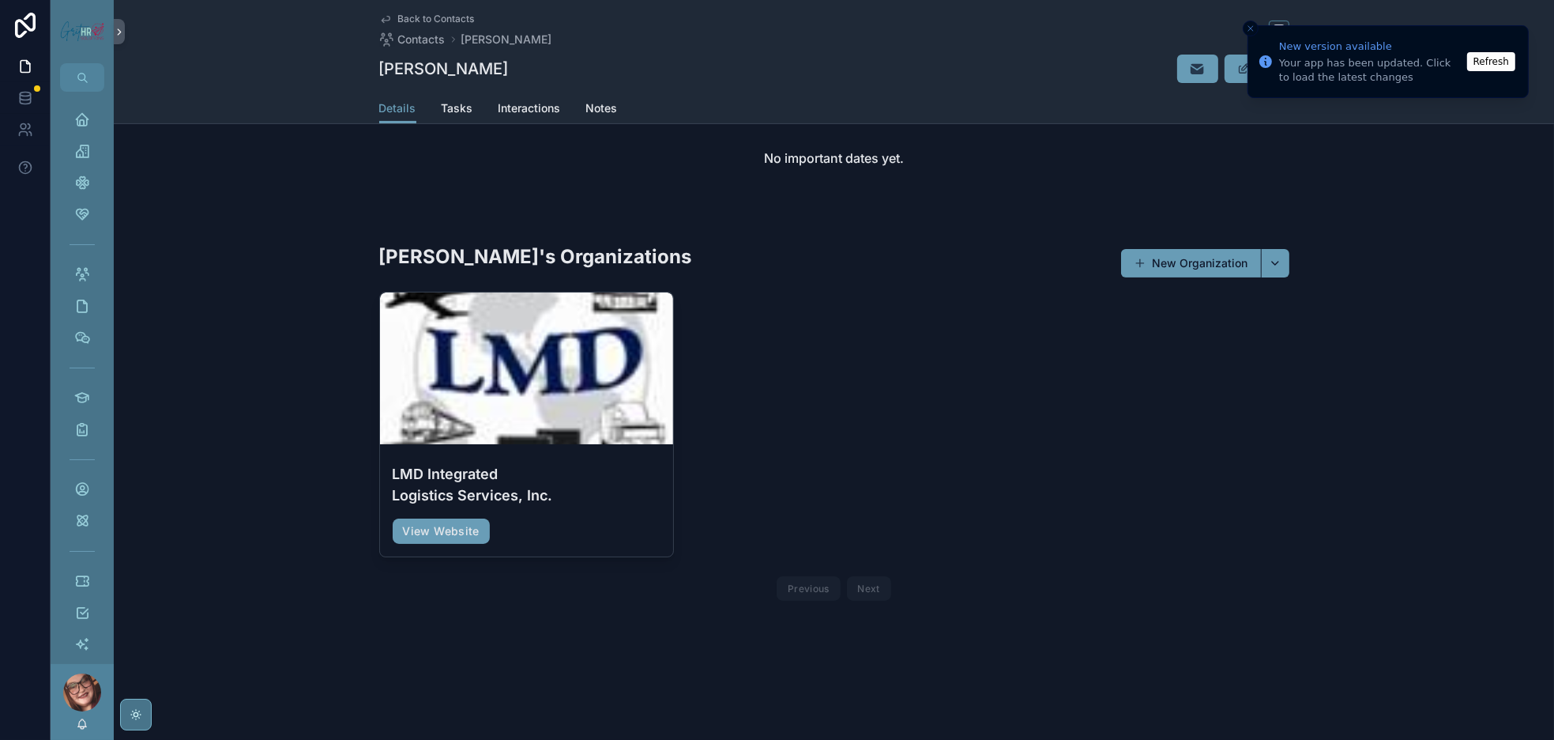
scroll to position [615, 0]
click at [1290, 277] on button "scrollable content" at bounding box center [1275, 263] width 28 height 28
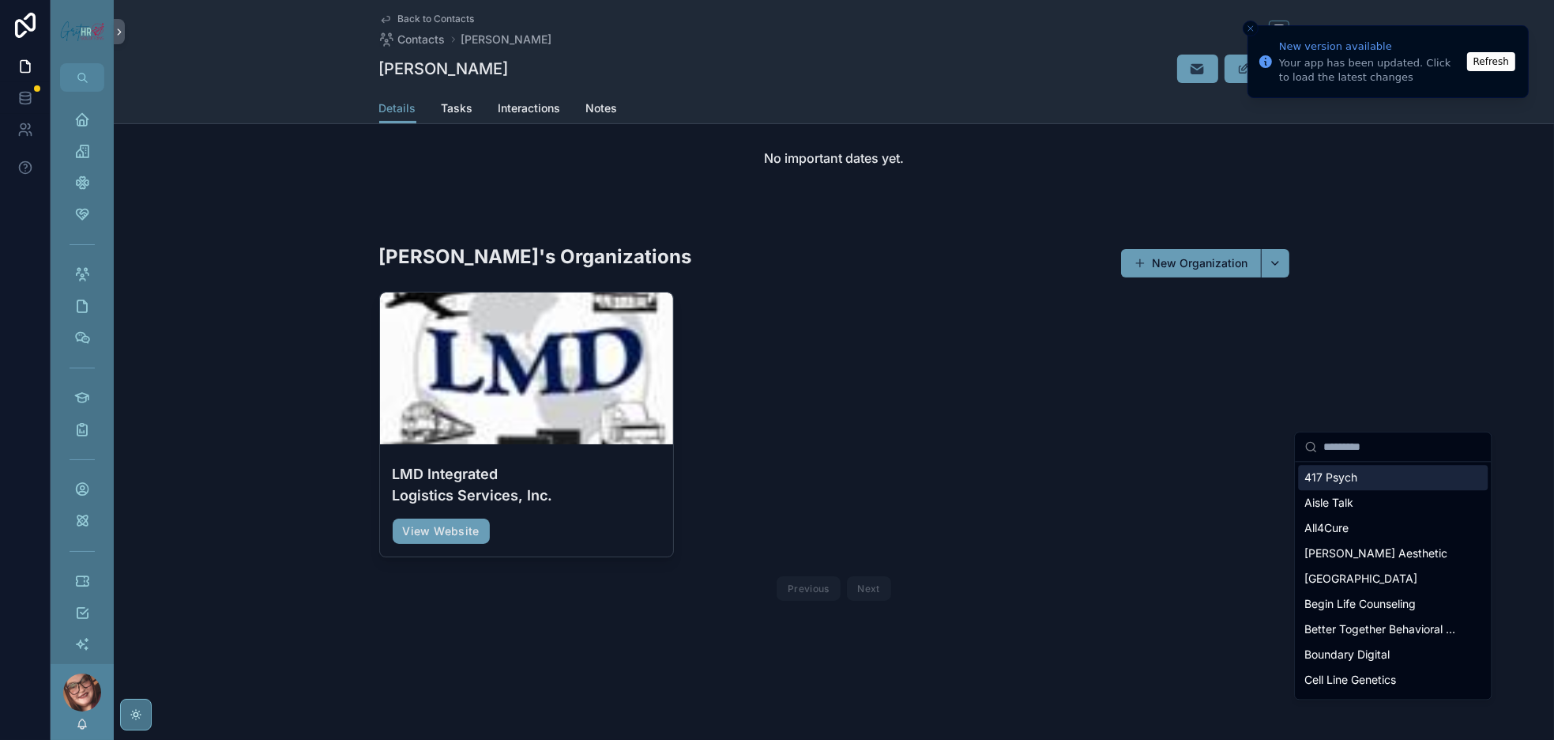
click at [1350, 446] on input "scrollable content" at bounding box center [1403, 446] width 158 height 28
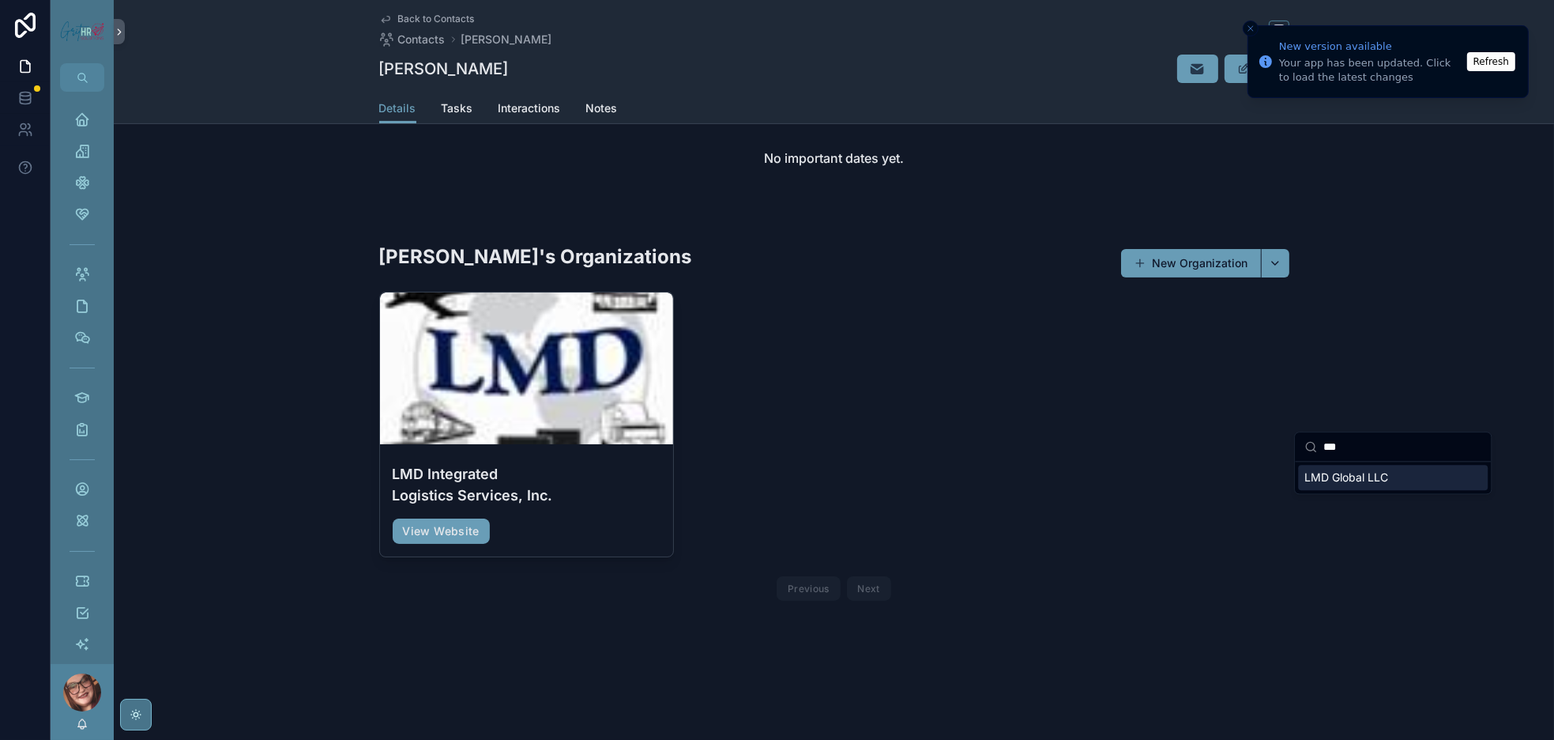
type input "***"
click at [1388, 485] on span "LMD Global LLC" at bounding box center [1347, 477] width 84 height 16
click at [1290, 277] on button "scrollable content" at bounding box center [1275, 263] width 28 height 28
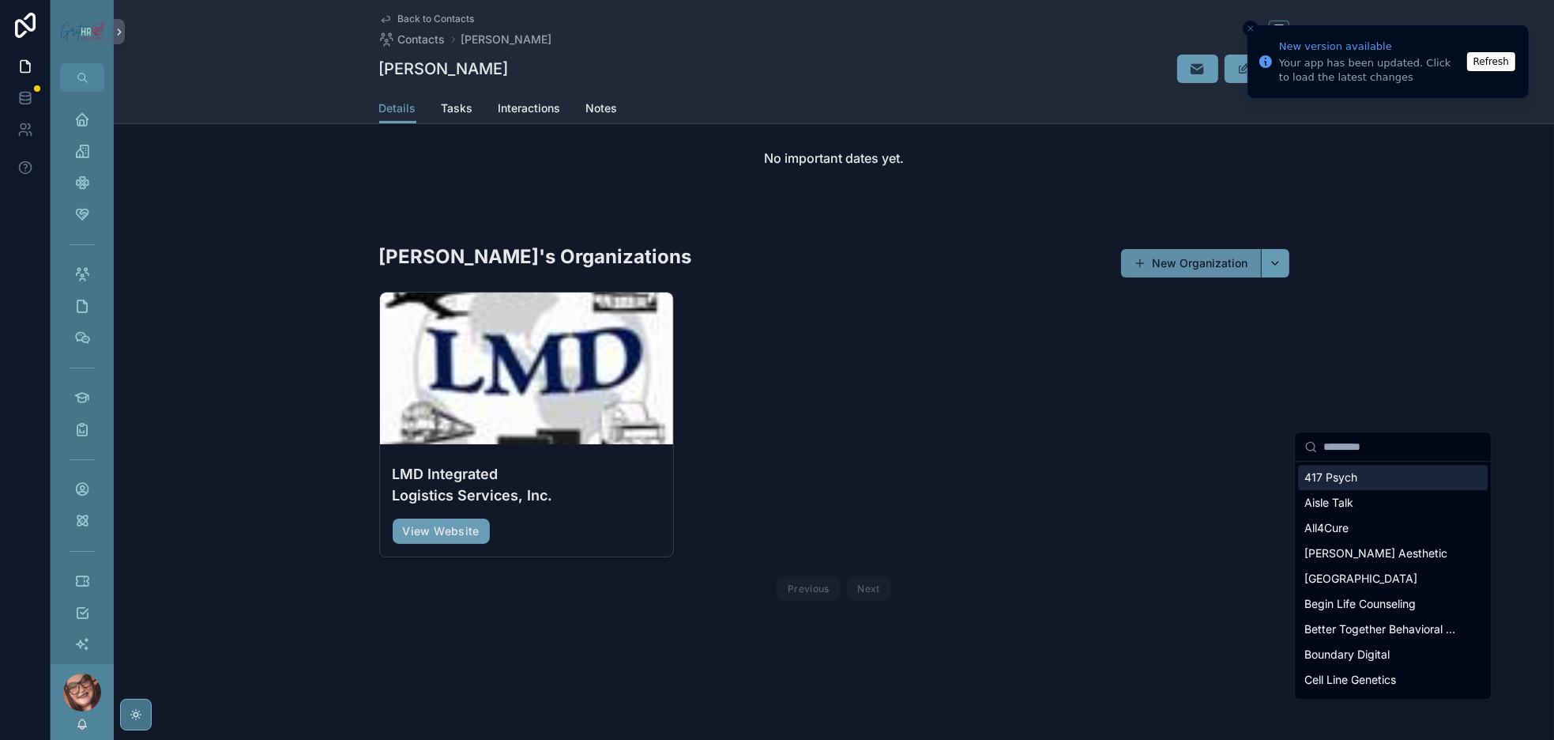
click at [1261, 277] on button "New Organization" at bounding box center [1191, 263] width 140 height 28
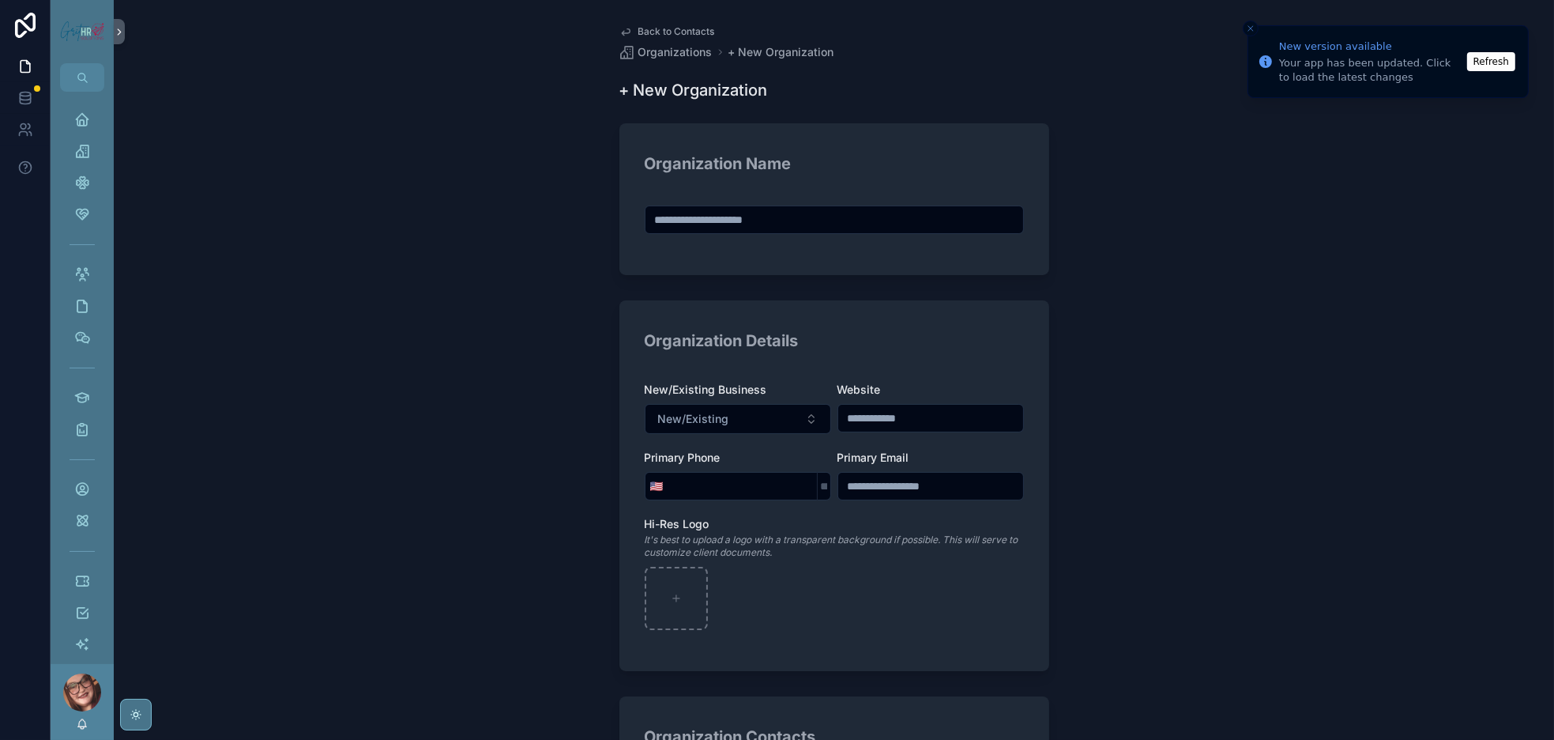
click at [775, 231] on input "scrollable content" at bounding box center [835, 220] width 378 height 22
type input "***"
click at [639, 59] on span "Organizations" at bounding box center [676, 52] width 74 height 16
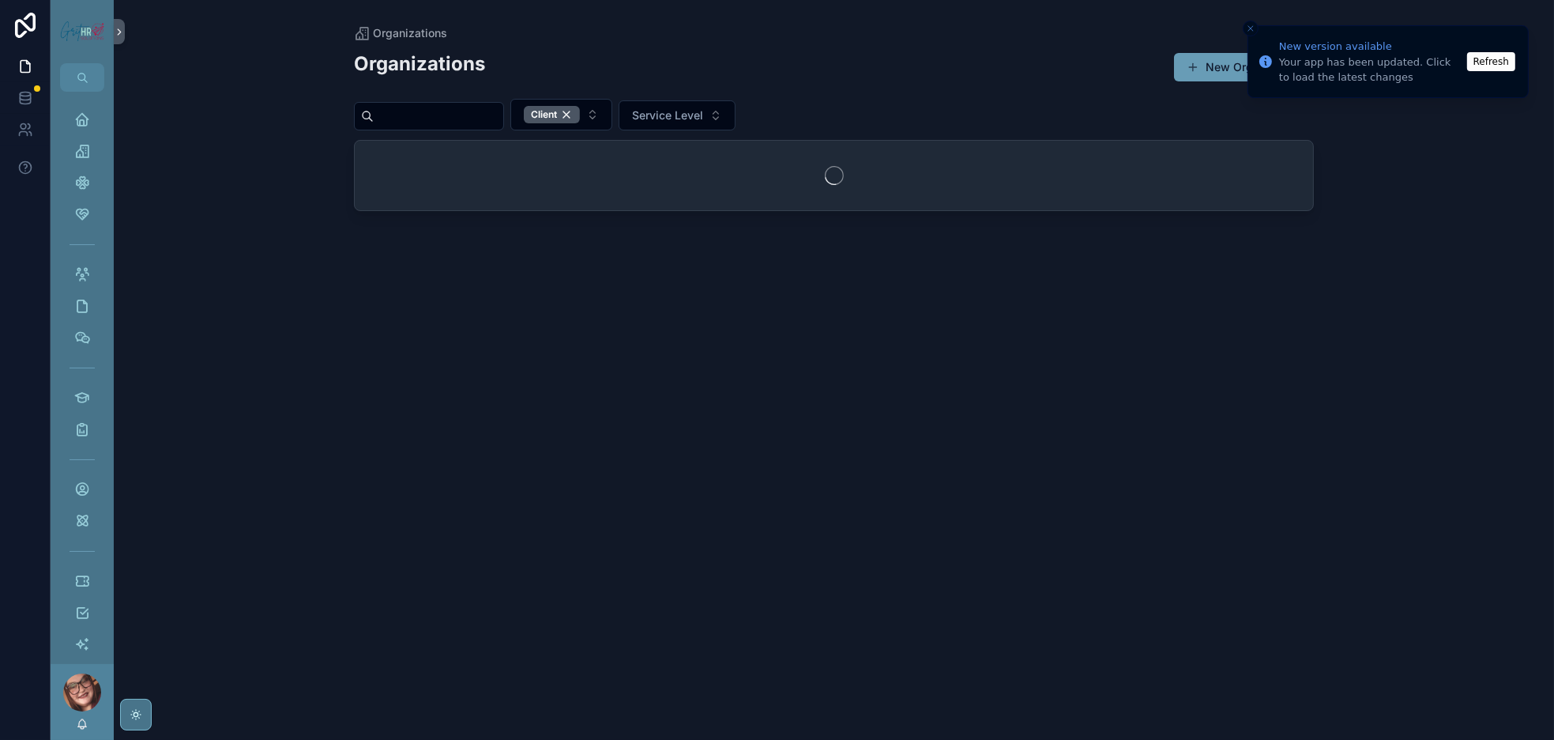
drag, startPoint x: 1250, startPoint y: 20, endPoint x: 1258, endPoint y: 29, distance: 12.3
click at [1250, 25] on li "New version available Your app has been updated. Click to load the latest chang…" at bounding box center [1388, 61] width 281 height 73
click at [1252, 24] on icon "Close toast" at bounding box center [1250, 28] width 9 height 9
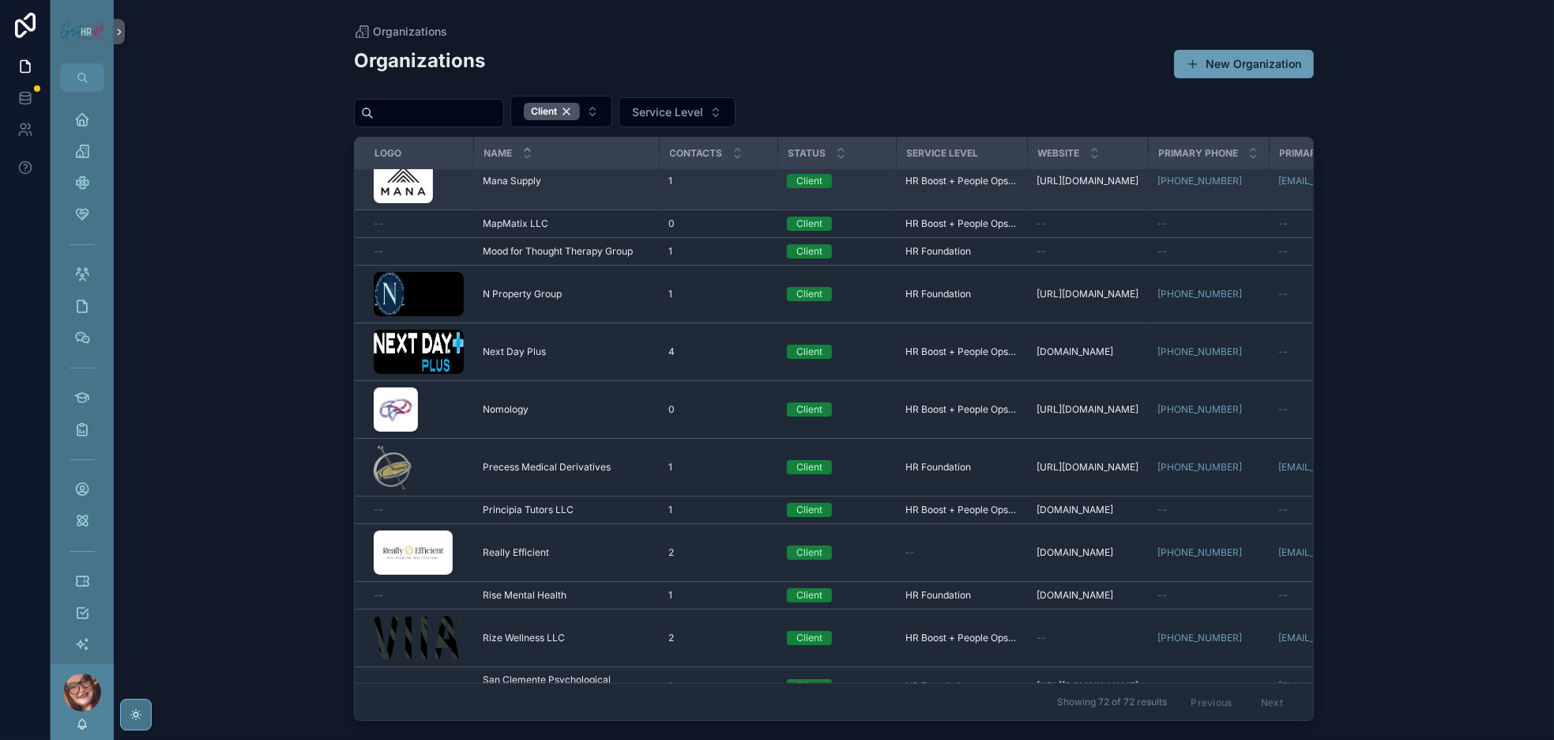
scroll to position [1303, 0]
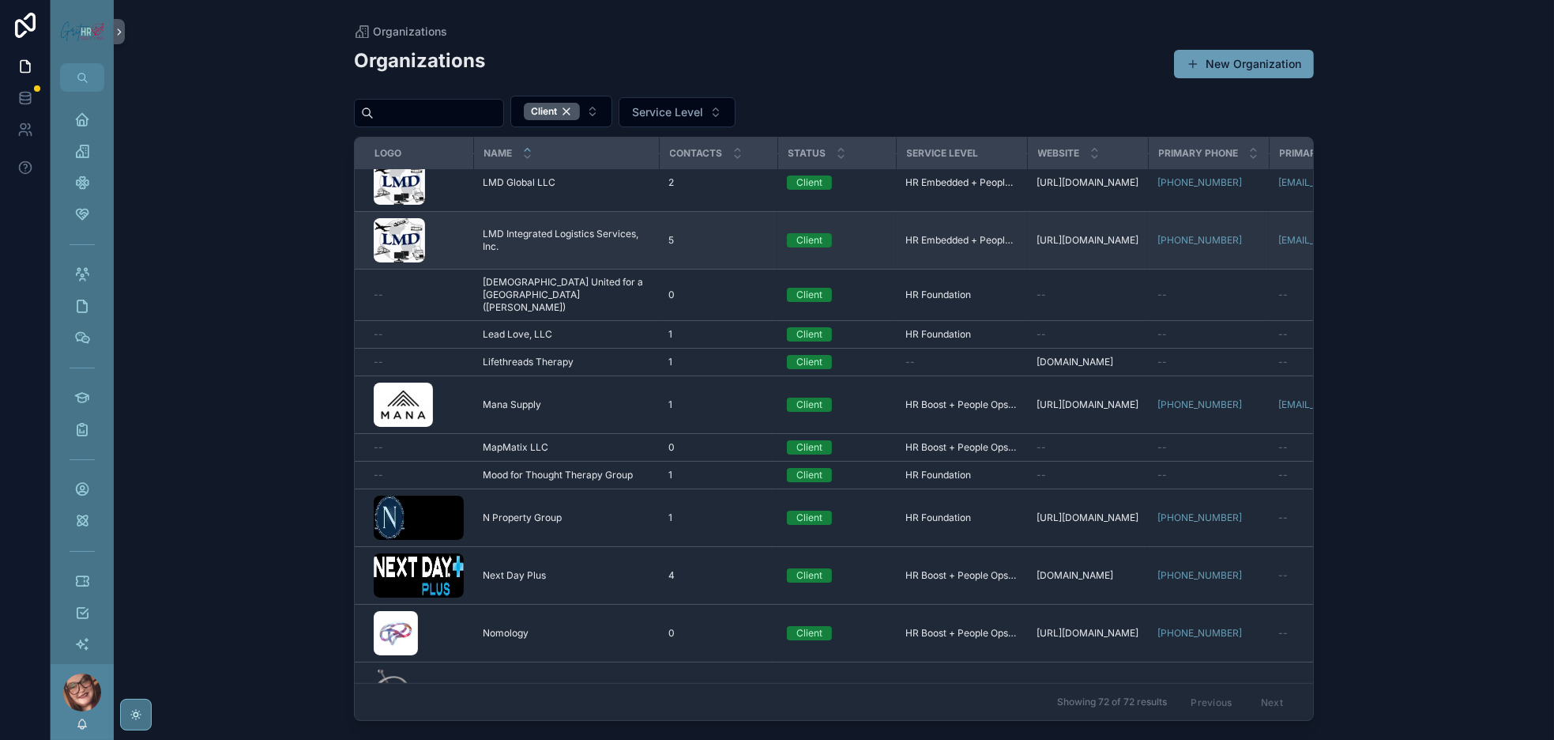
click at [563, 253] on span "LMD Integrated Logistics Services, Inc." at bounding box center [566, 240] width 167 height 25
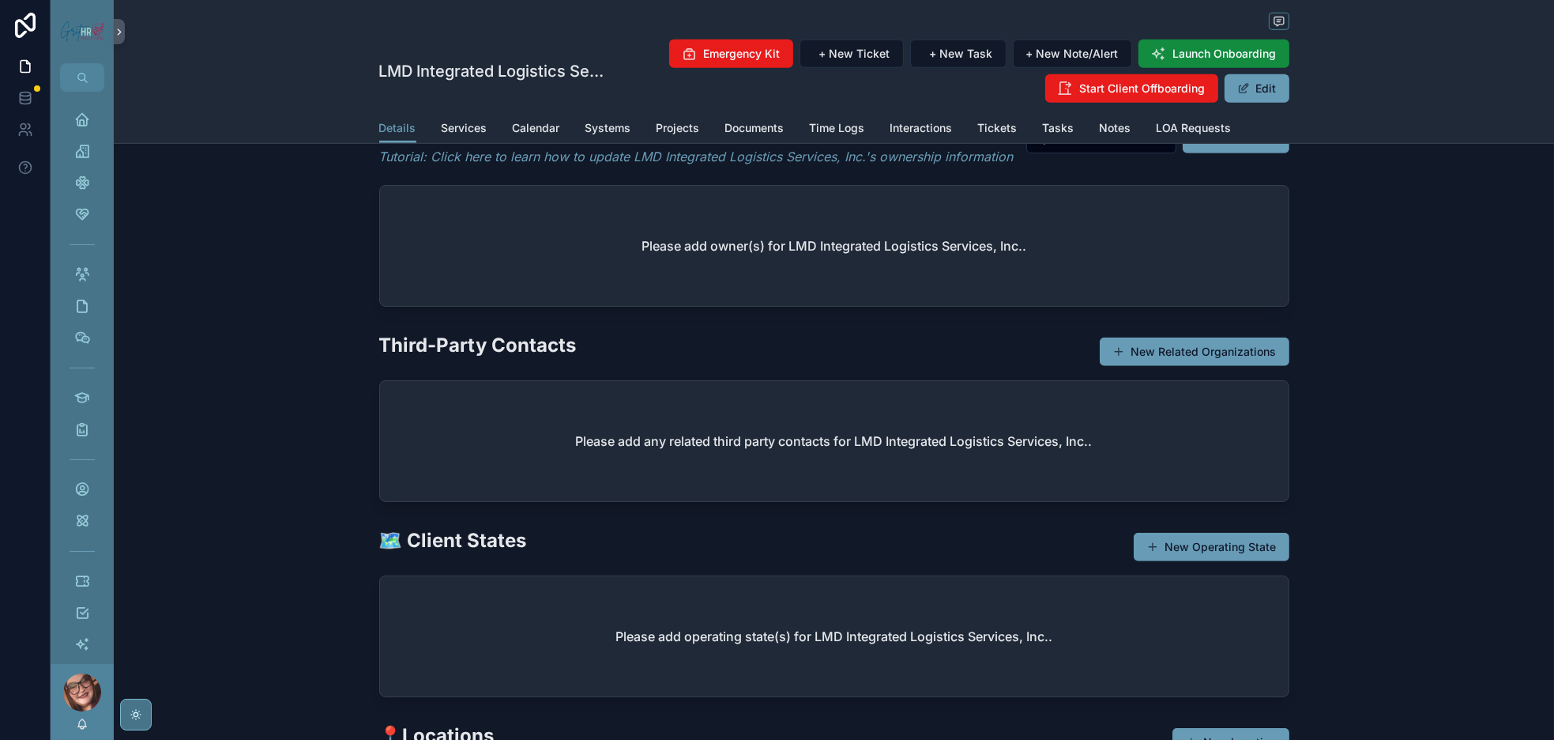
scroll to position [1304, 0]
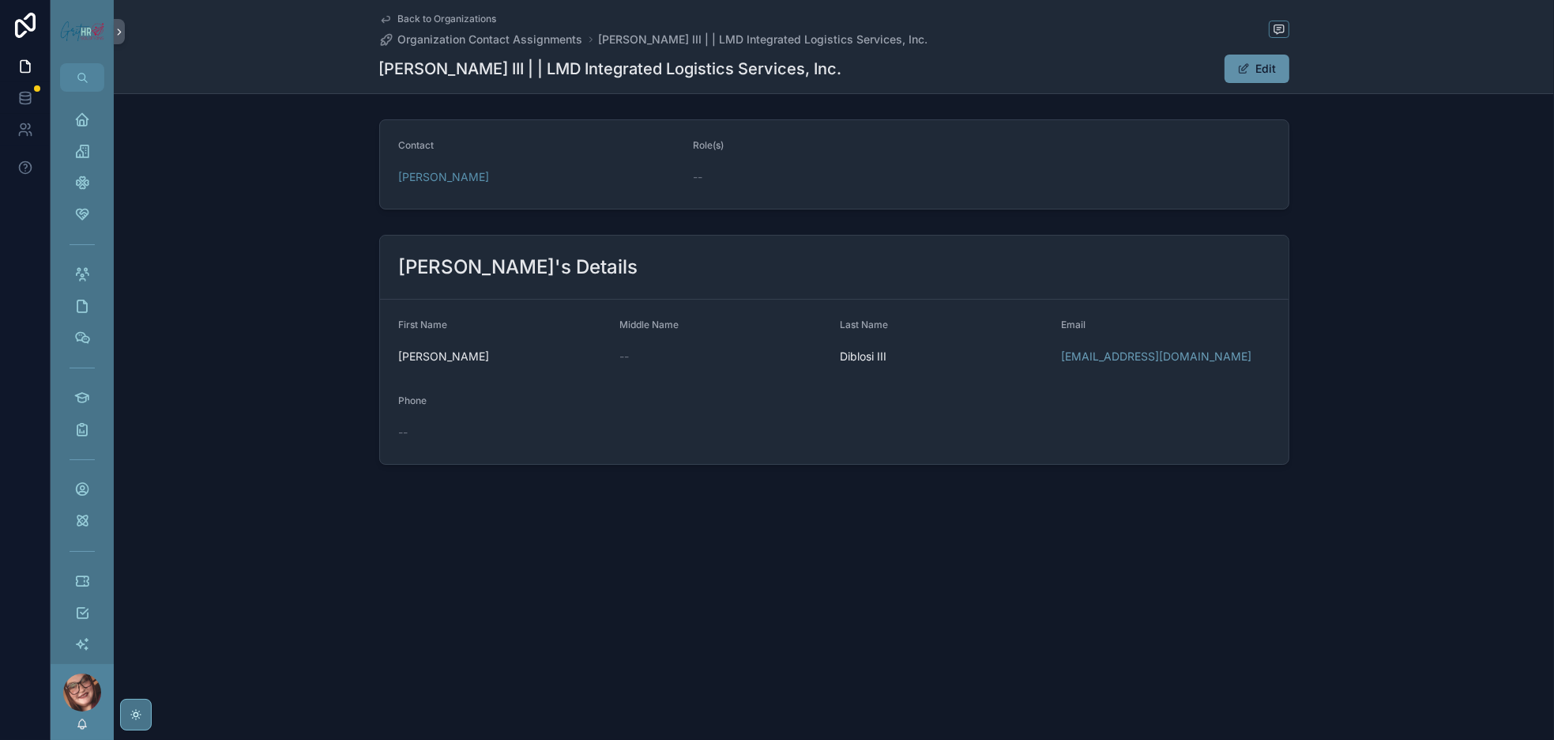
click at [1290, 81] on button "Edit" at bounding box center [1257, 69] width 65 height 28
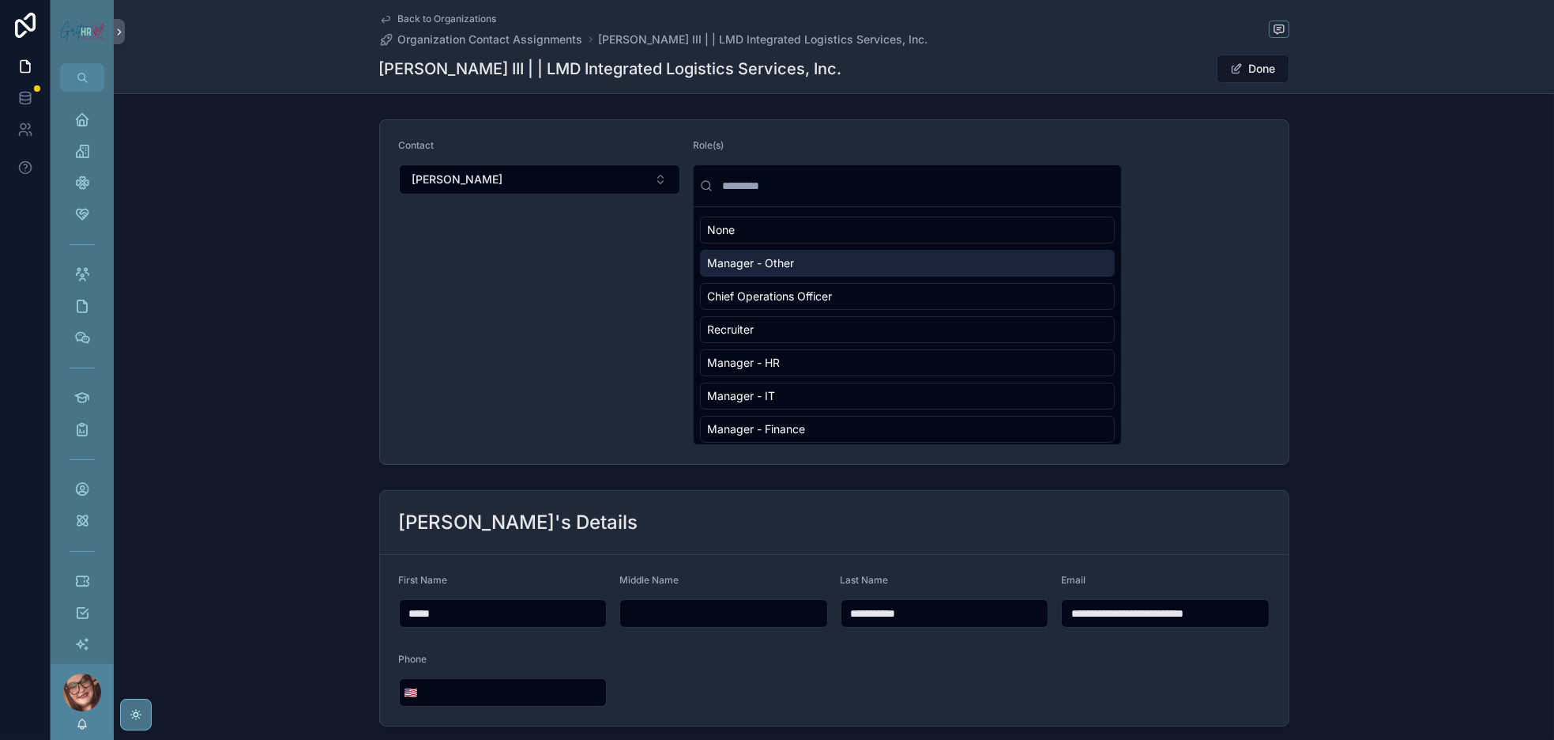
click at [778, 271] on span "Manager - Other" at bounding box center [750, 263] width 87 height 16
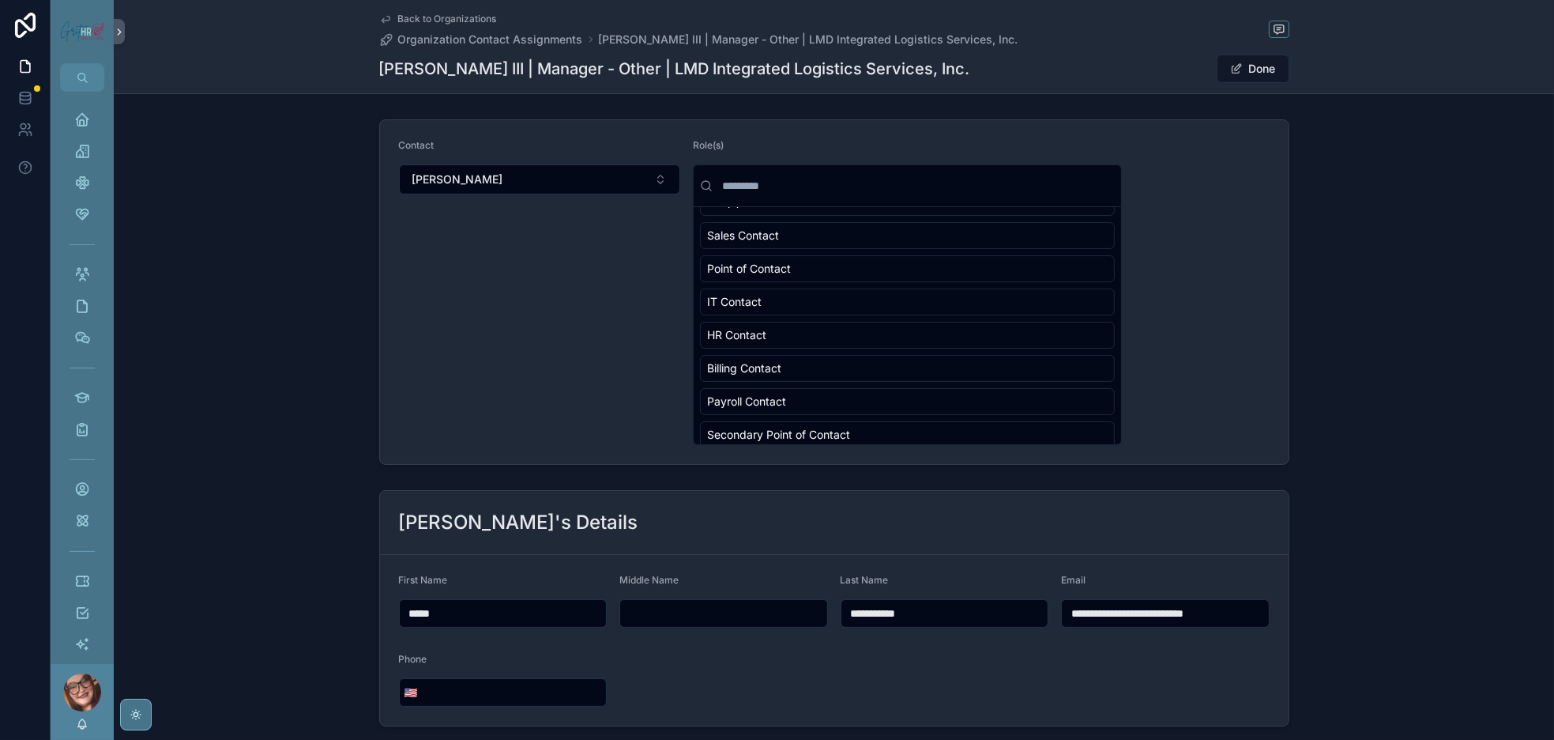
scroll to position [198, 0]
click at [1290, 83] on button "Done" at bounding box center [1253, 69] width 73 height 28
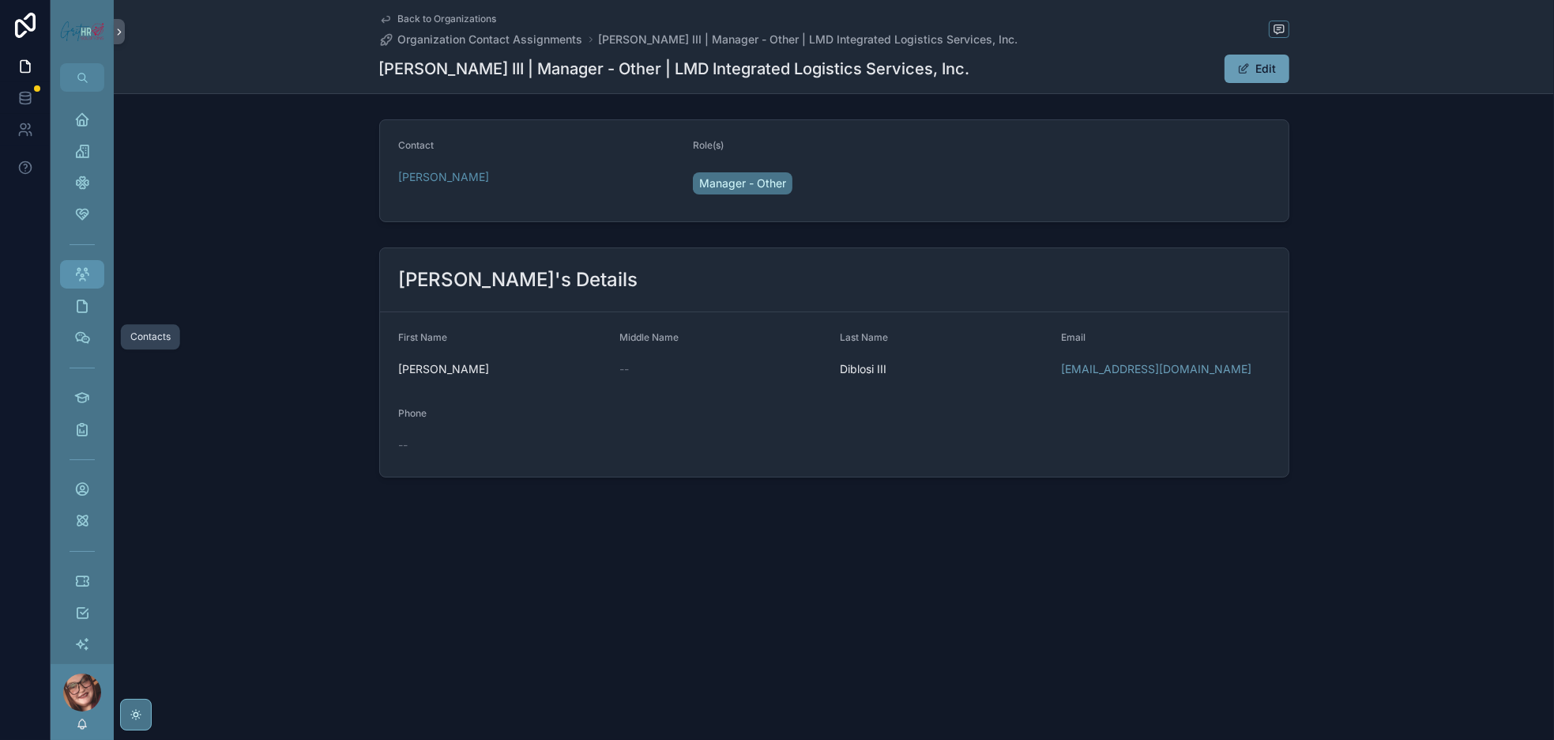
click at [90, 282] on icon "scrollable content" at bounding box center [82, 274] width 16 height 16
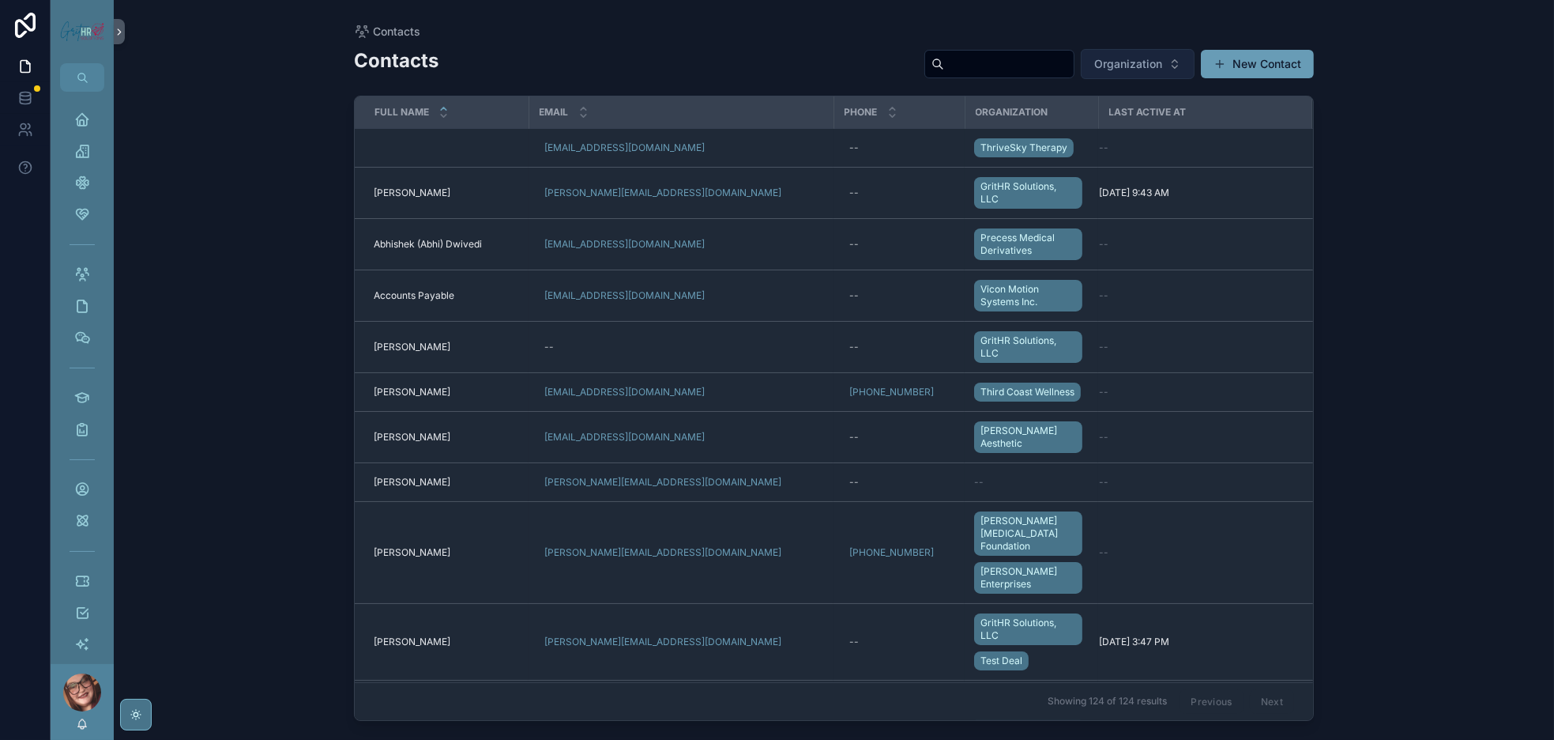
click at [1100, 72] on span "Organization" at bounding box center [1129, 64] width 68 height 16
click at [1091, 122] on input "scrollable content" at bounding box center [1112, 116] width 158 height 28
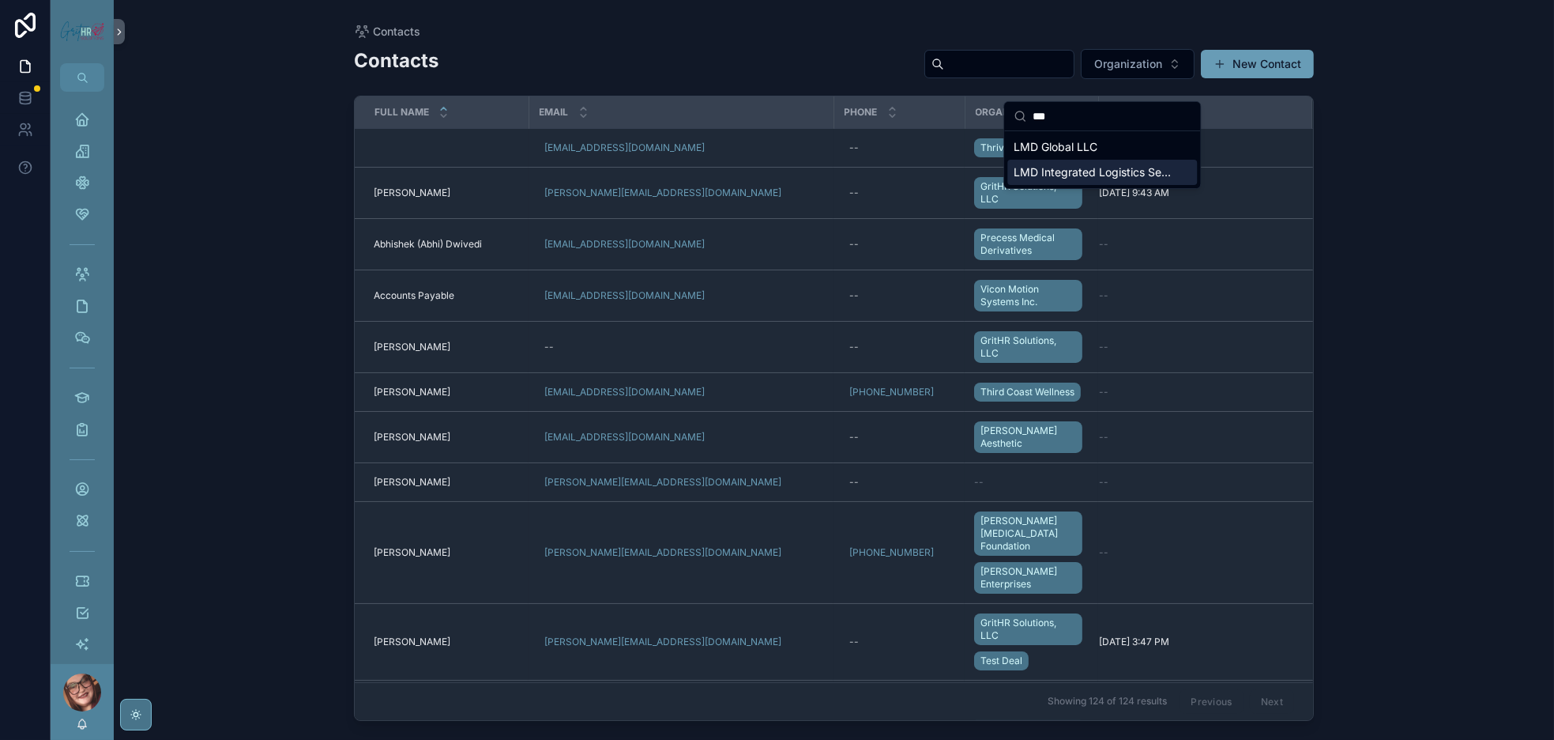
type input "***"
click at [1098, 180] on span "LMD Integrated Logistics Services, Inc." at bounding box center [1093, 172] width 158 height 16
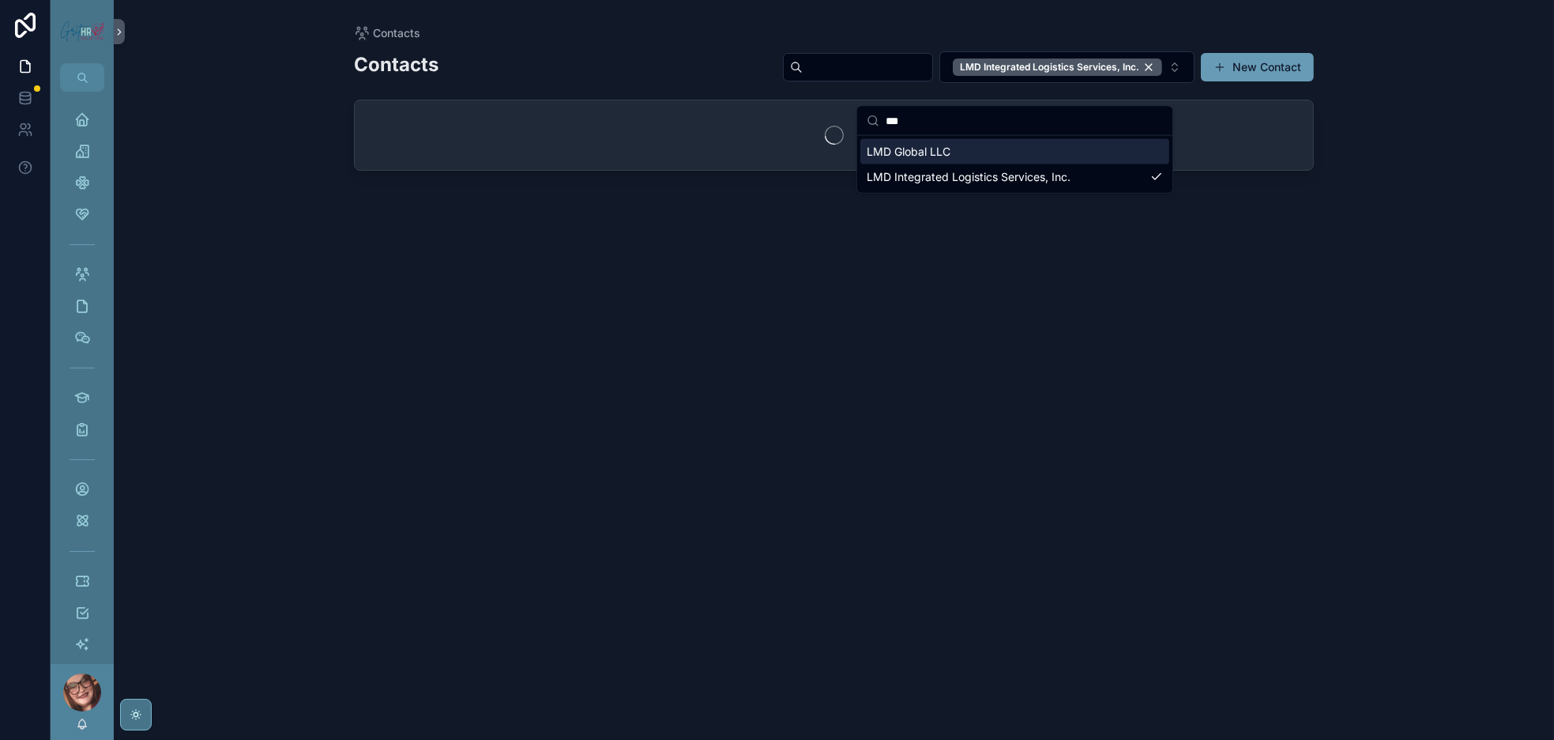
click at [1155, 311] on div "Contacts LMD Integrated Logistics Services, Inc. New Contact" at bounding box center [834, 381] width 960 height 680
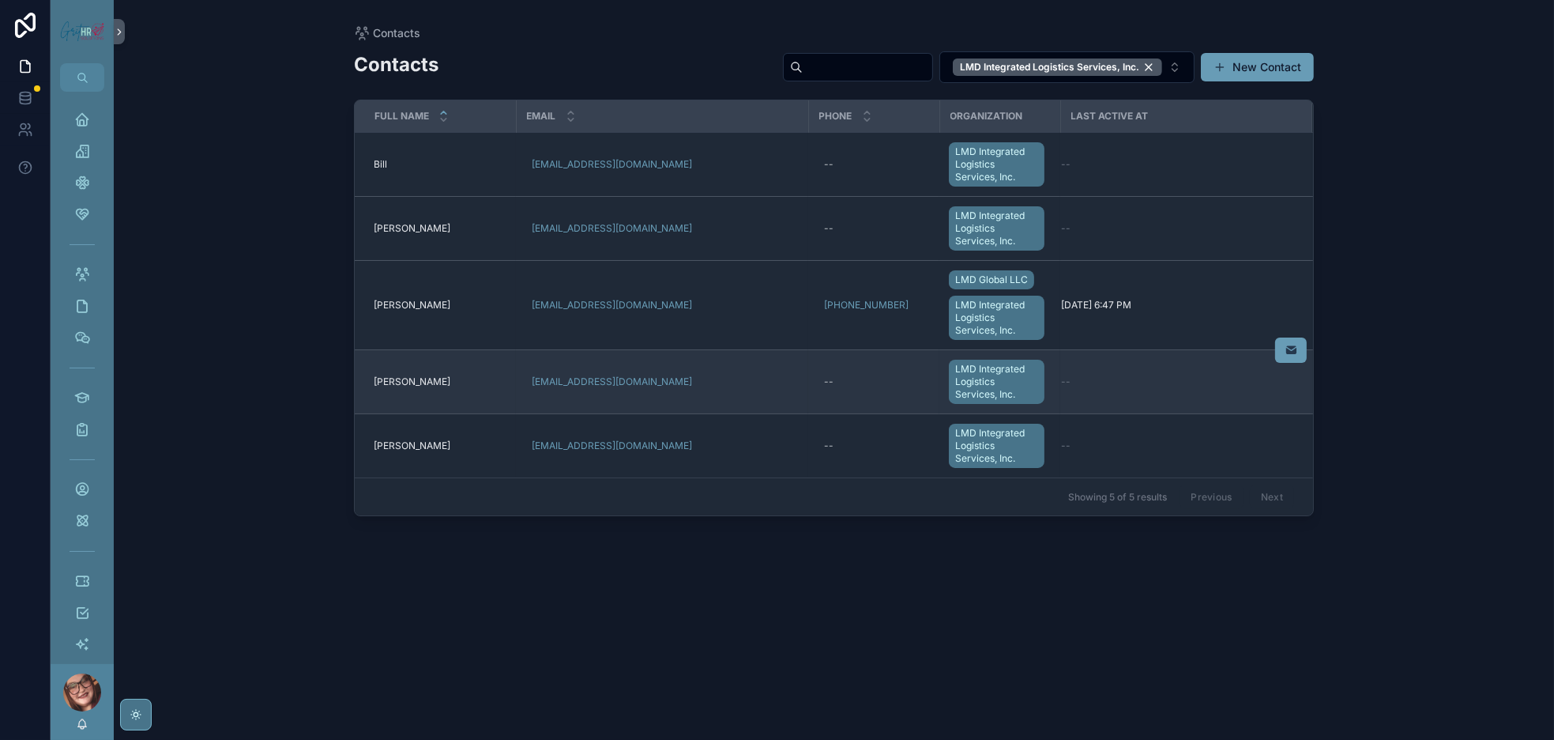
scroll to position [89, 0]
click at [450, 388] on span "[PERSON_NAME]" at bounding box center [412, 381] width 77 height 13
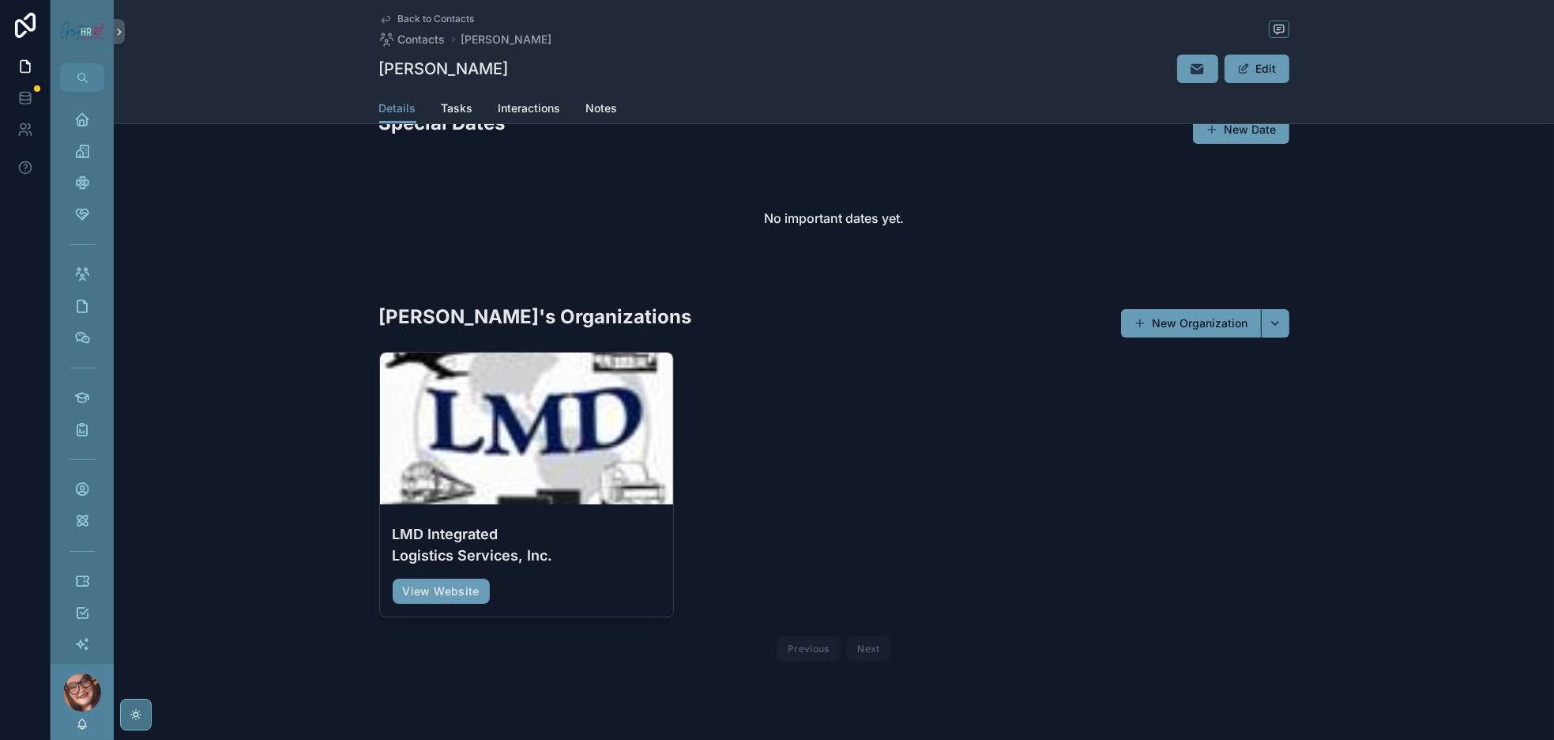
scroll to position [830, 0]
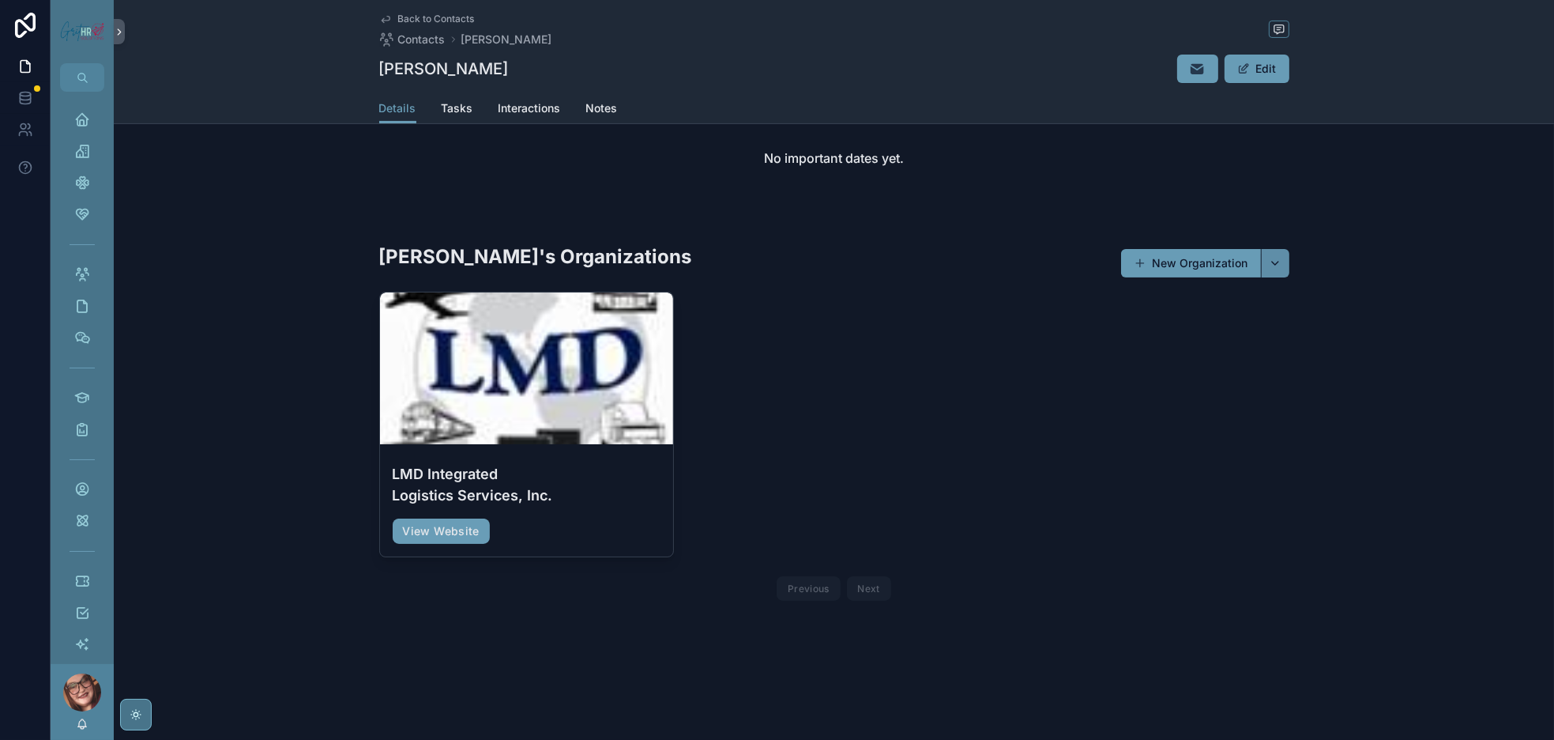
click at [1290, 249] on button "scrollable content" at bounding box center [1275, 263] width 28 height 28
click at [1380, 236] on input "scrollable content" at bounding box center [1403, 231] width 158 height 28
type input "***"
click at [1388, 266] on span "LMD Global LLC" at bounding box center [1347, 262] width 84 height 16
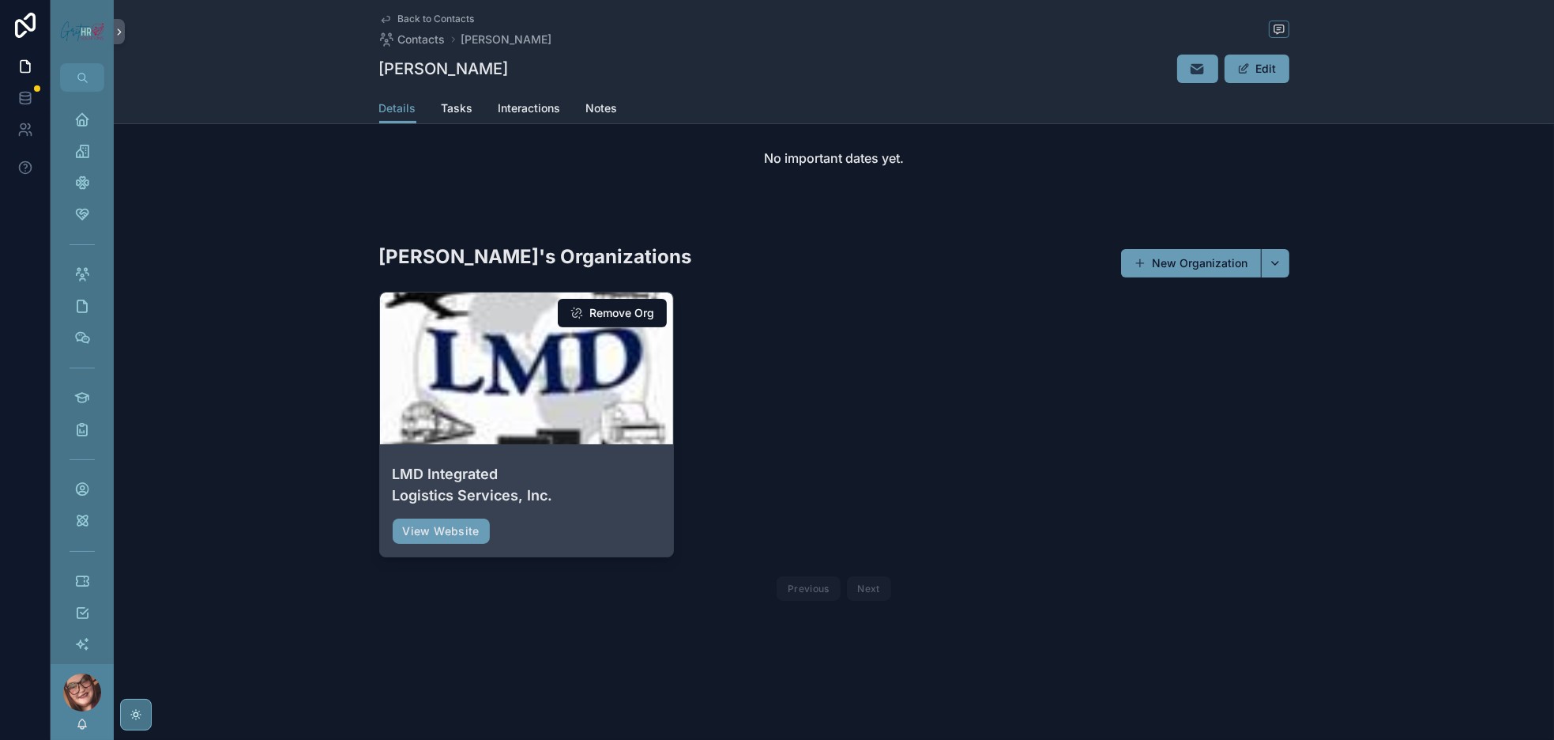
scroll to position [852, 0]
click at [560, 299] on button "Remove Org" at bounding box center [612, 313] width 109 height 28
click at [563, 299] on button "Remove Org" at bounding box center [612, 313] width 109 height 28
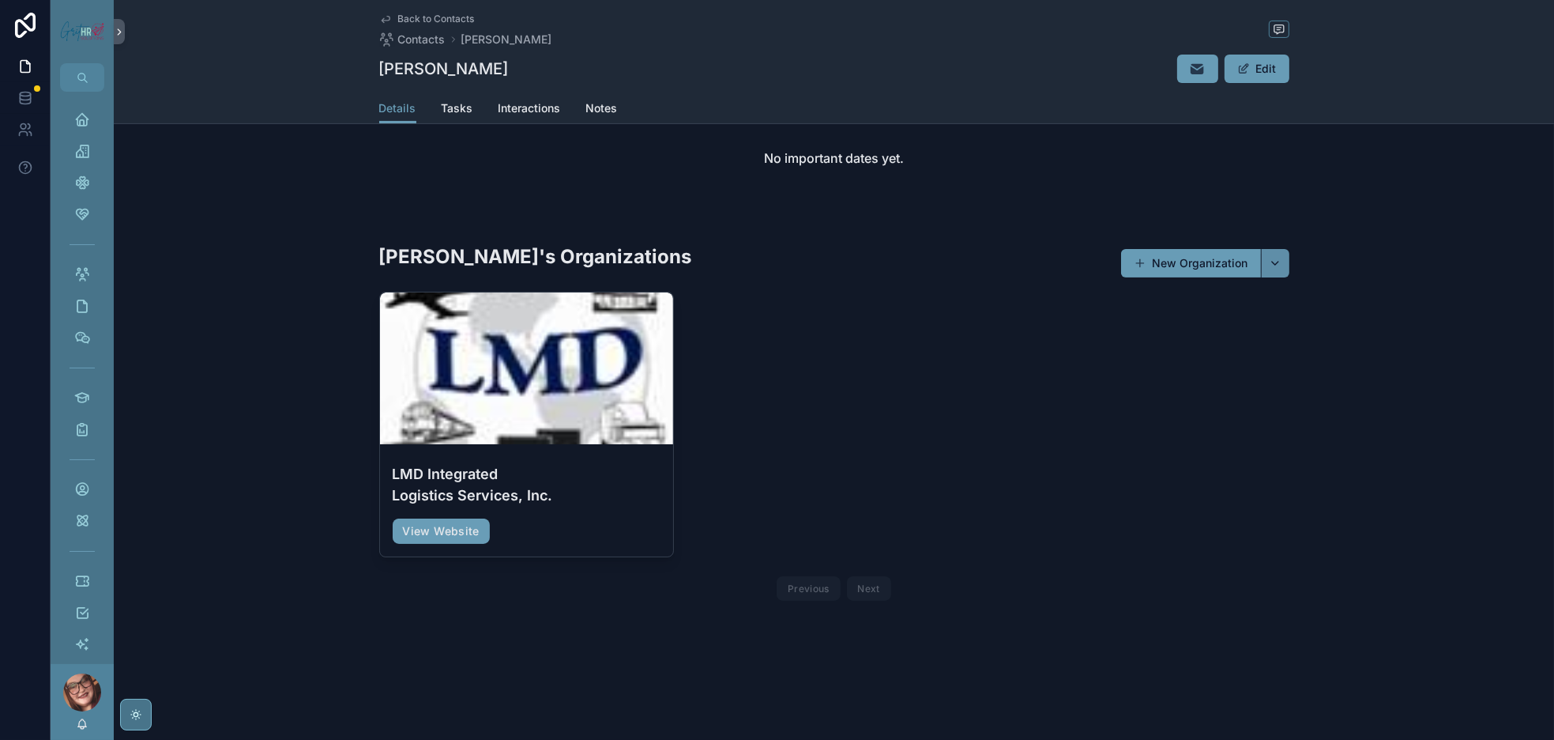
click at [1290, 249] on button "scrollable content" at bounding box center [1275, 263] width 28 height 28
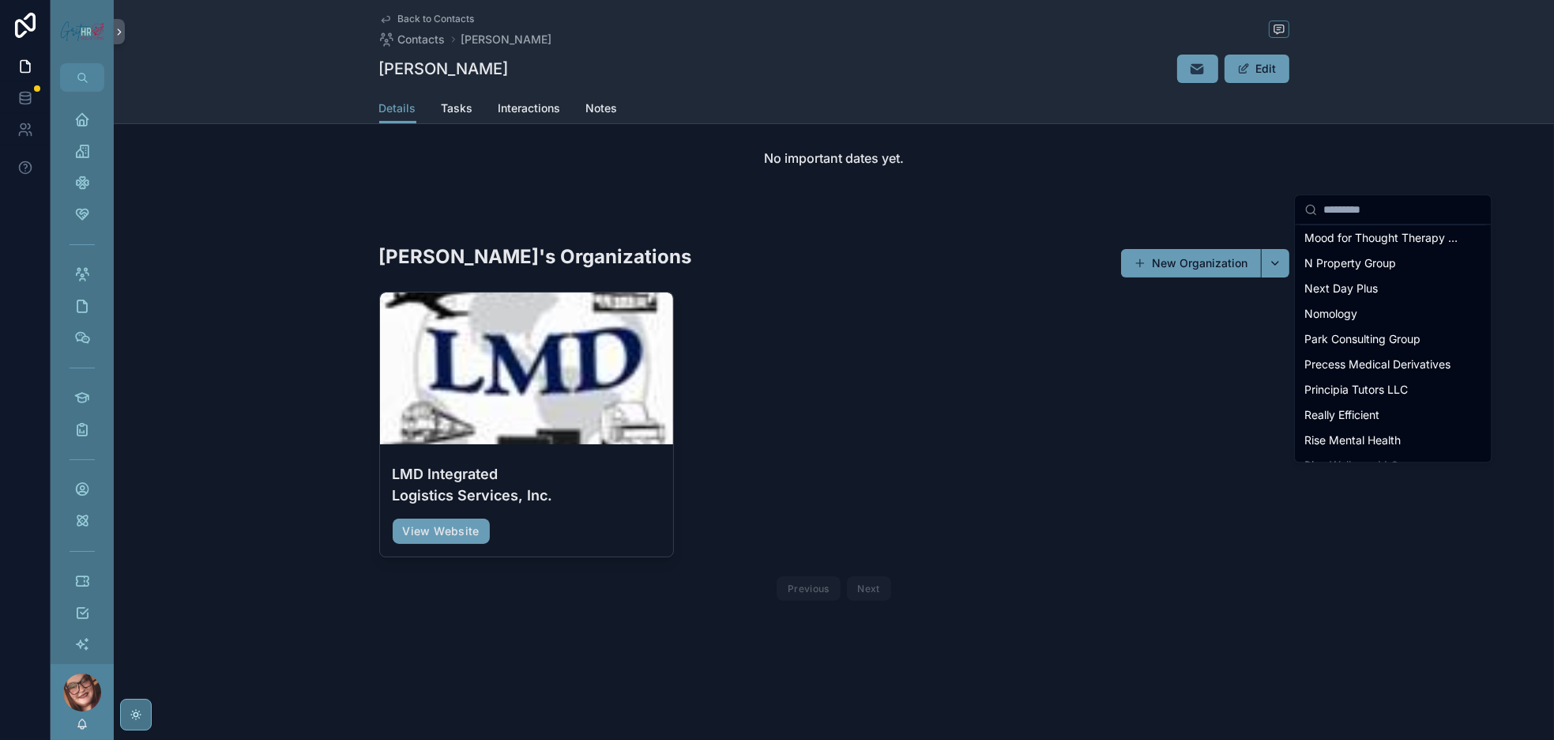
scroll to position [1162, 0]
click at [1388, 98] on span "LMD Global LLC" at bounding box center [1347, 90] width 84 height 16
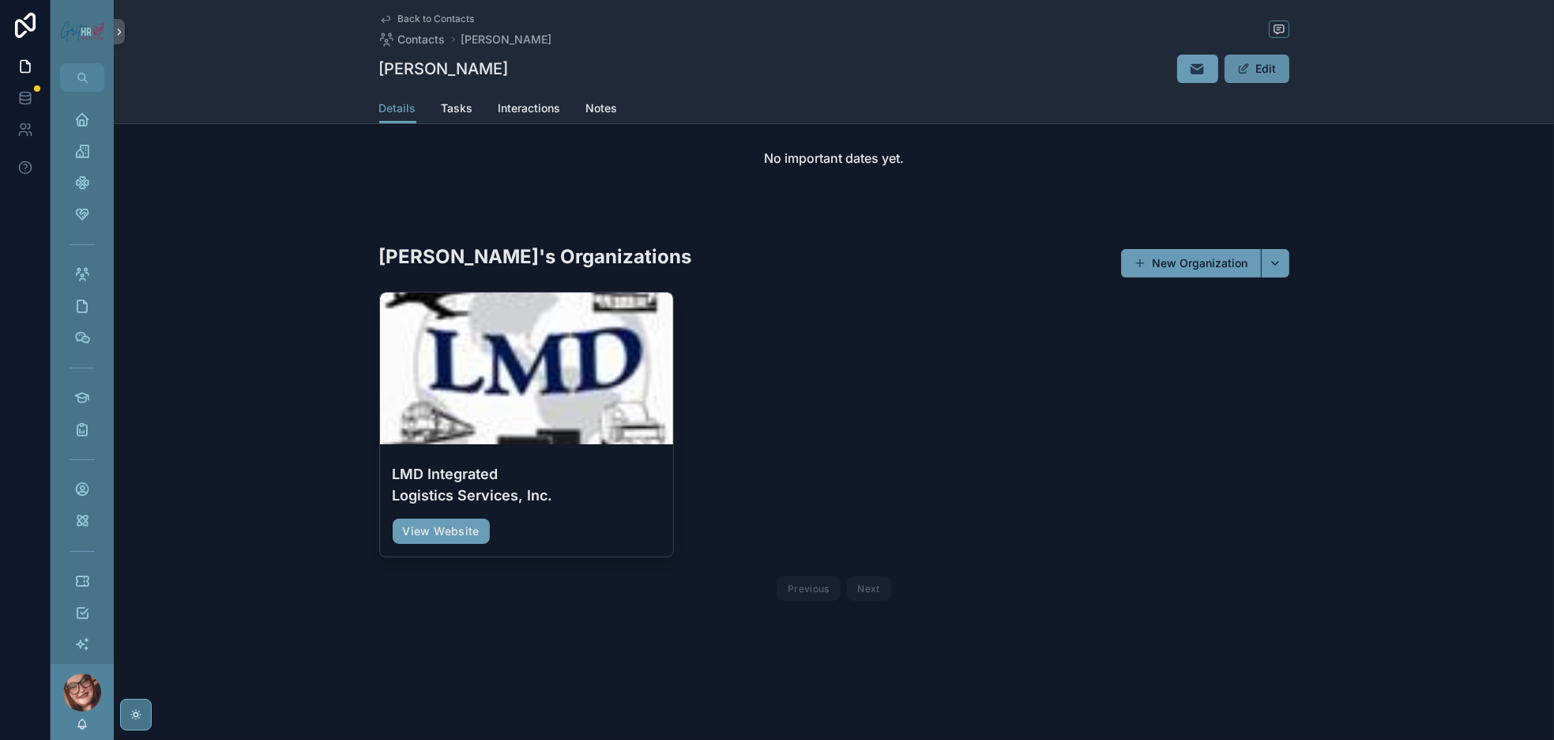
click at [1290, 83] on button "Edit" at bounding box center [1257, 69] width 65 height 28
click at [1290, 81] on button "Done" at bounding box center [1253, 69] width 73 height 28
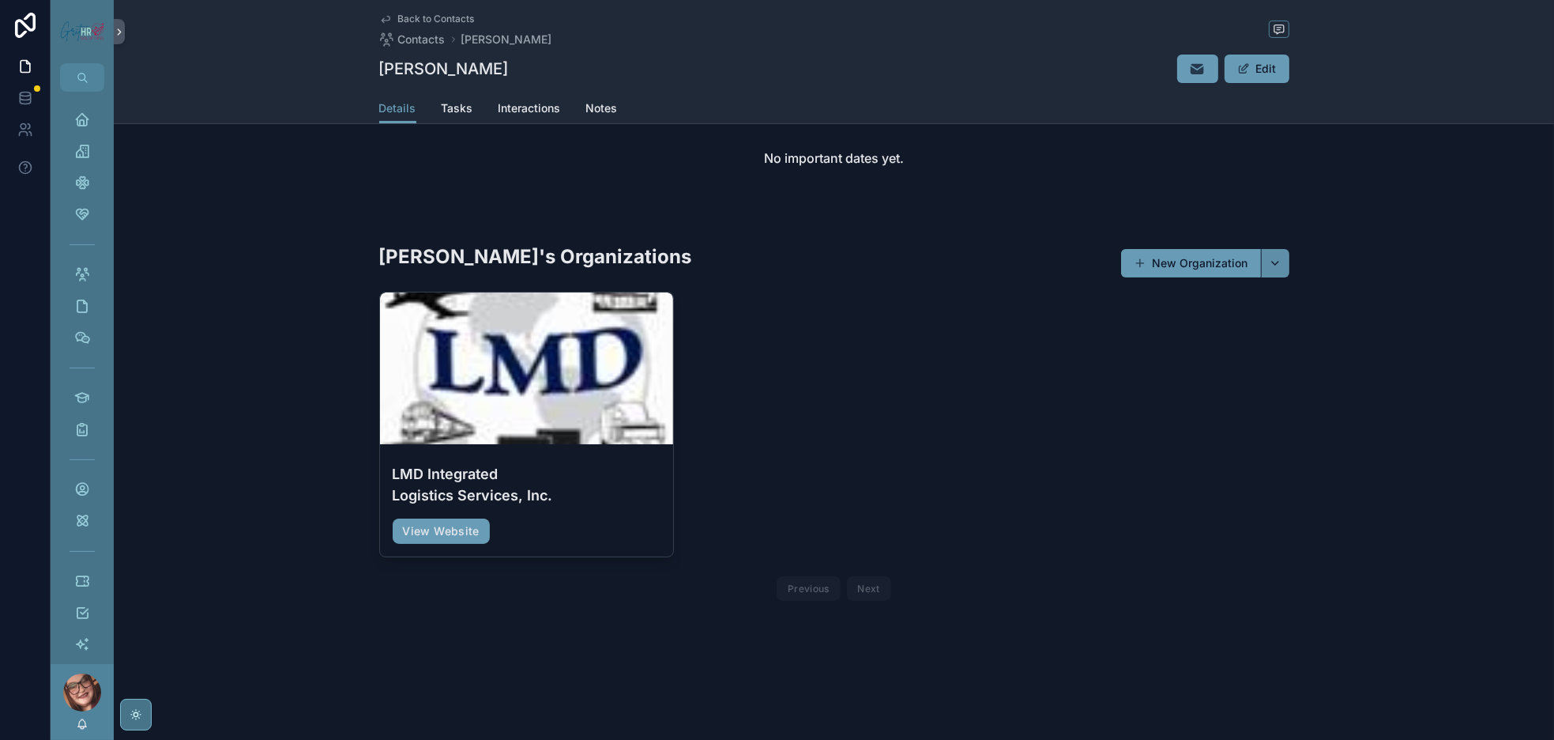
click at [1290, 249] on button "scrollable content" at bounding box center [1275, 263] width 28 height 28
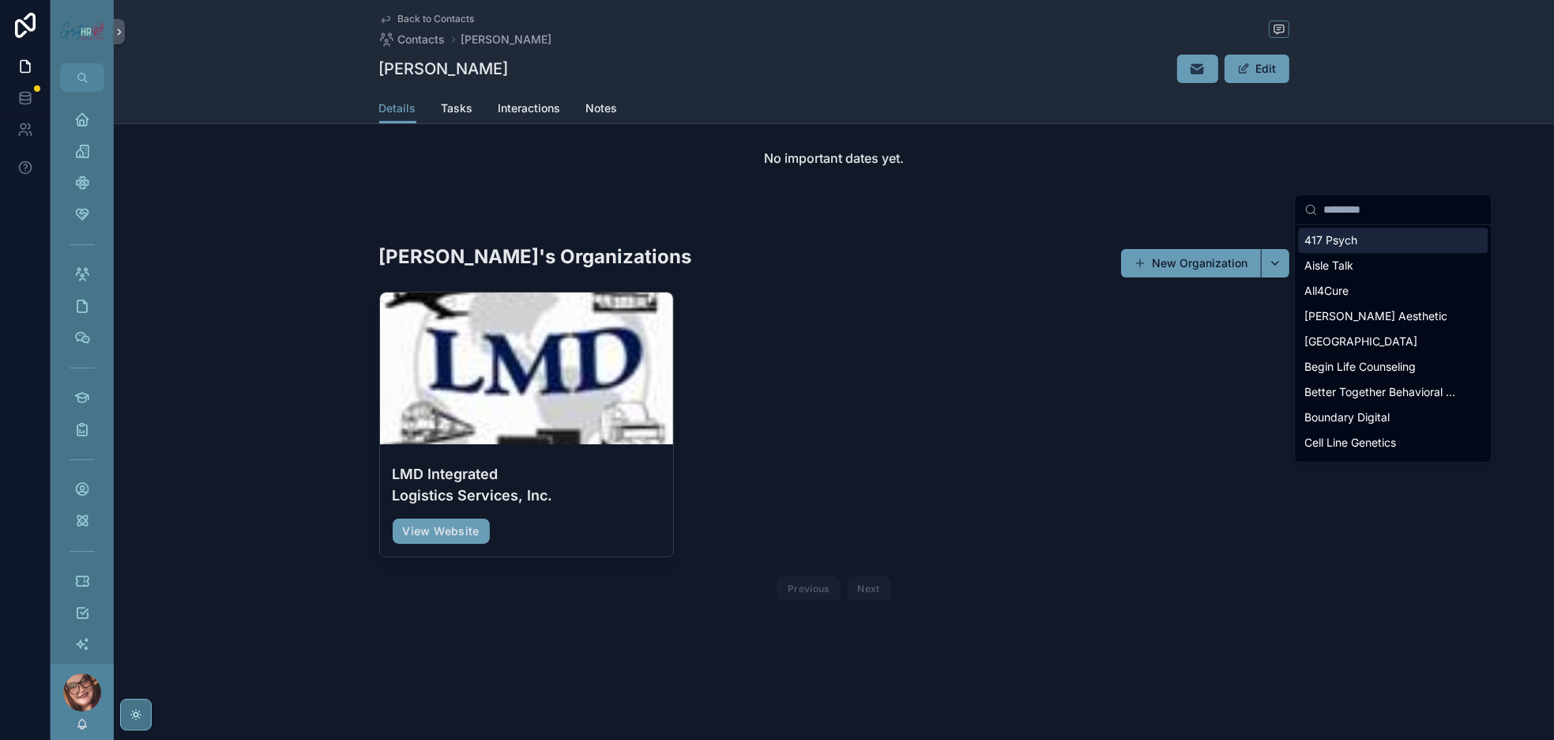
click at [1355, 216] on input "scrollable content" at bounding box center [1403, 209] width 158 height 28
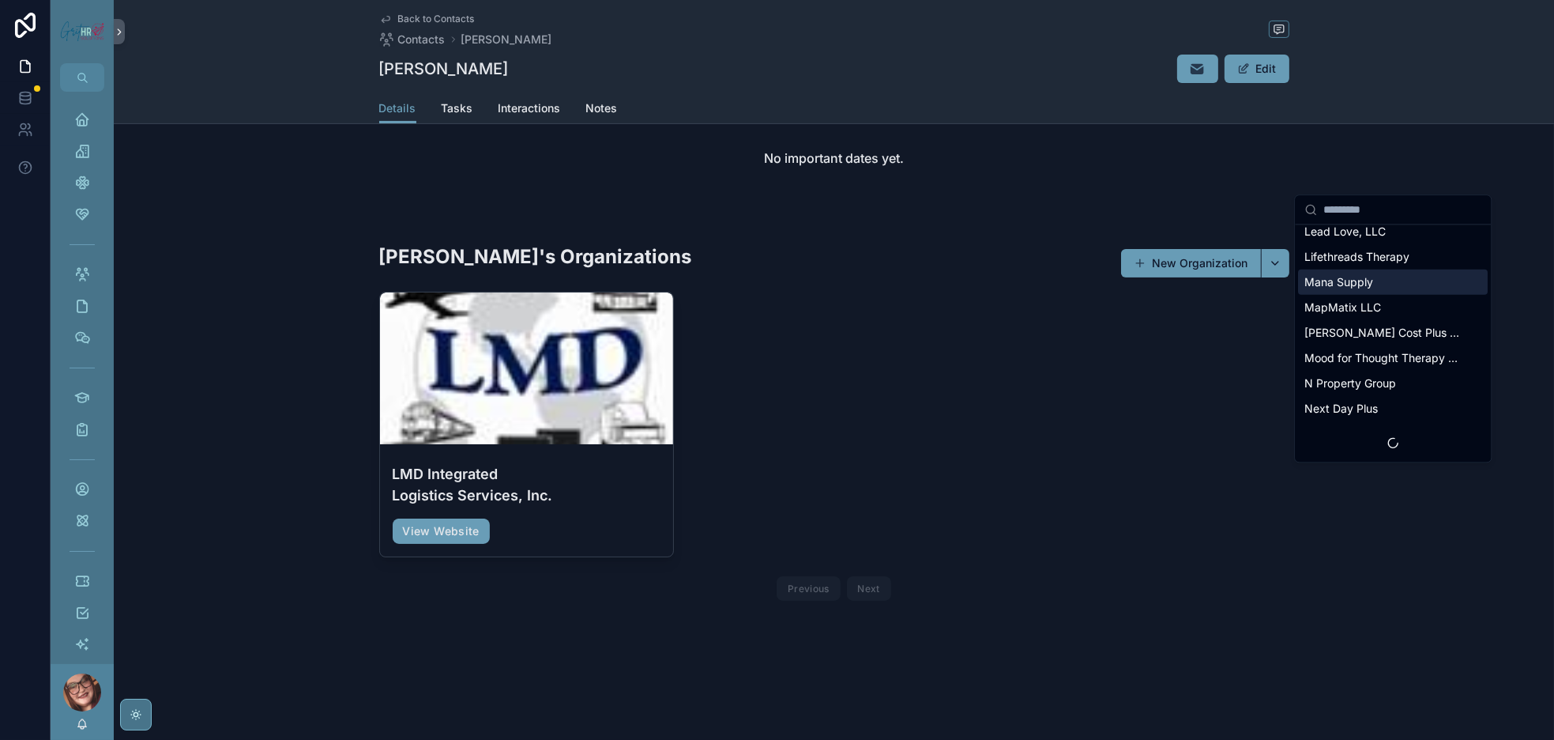
scroll to position [1185, 0]
click at [1385, 188] on span "LMD Global LLC" at bounding box center [1347, 180] width 84 height 16
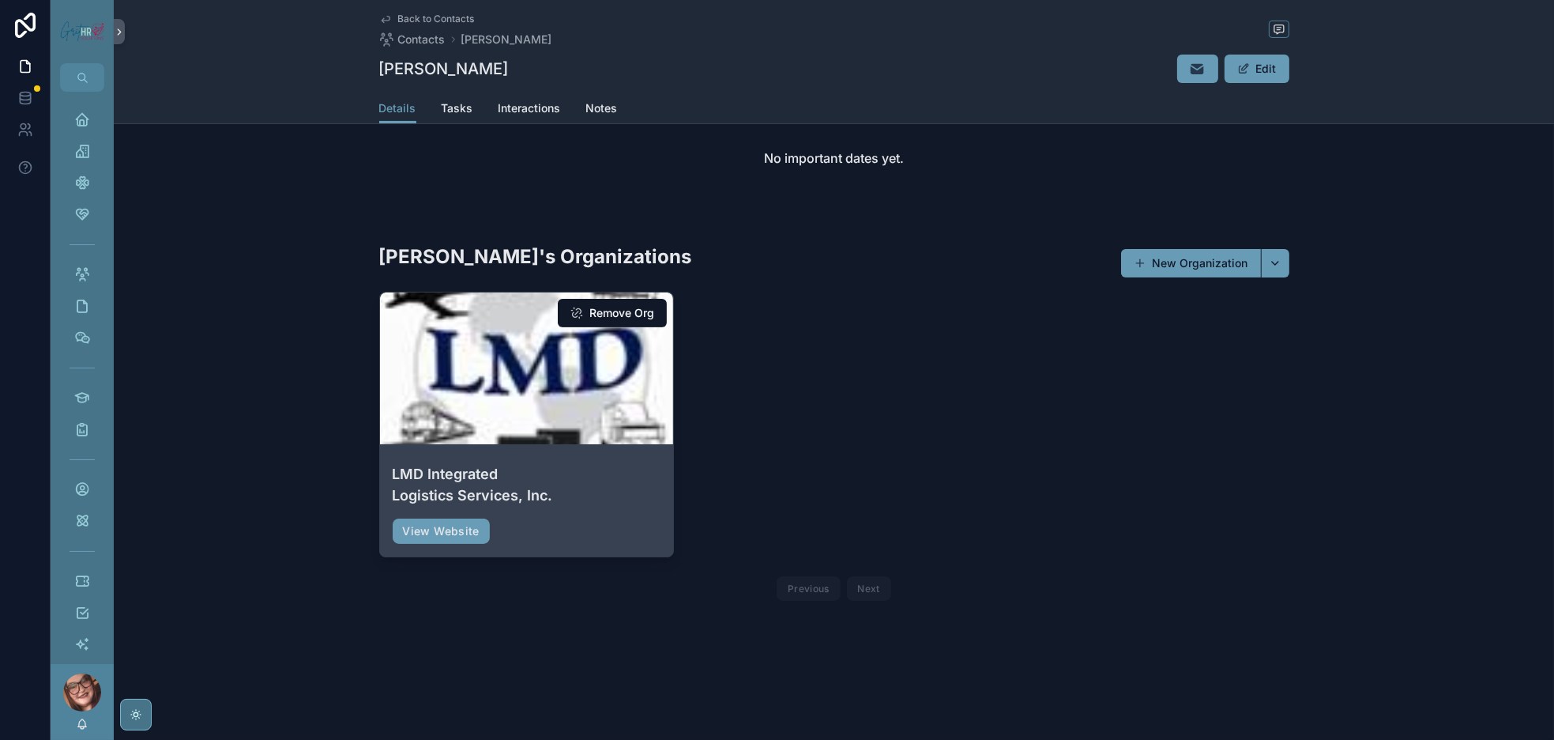
scroll to position [733, 0]
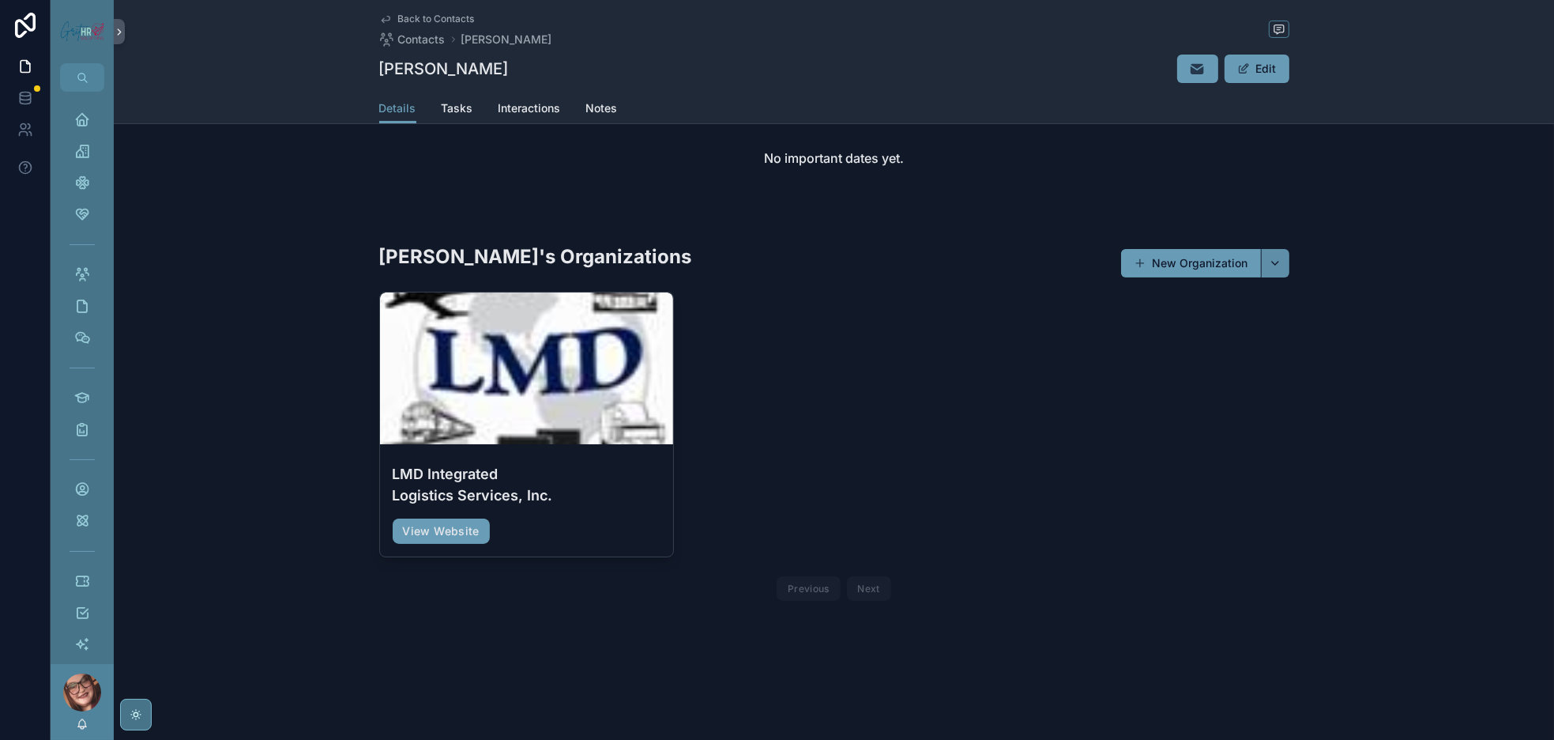
click at [1290, 277] on button "scrollable content" at bounding box center [1275, 263] width 28 height 28
click at [1261, 277] on button "New Organization" at bounding box center [1191, 263] width 140 height 28
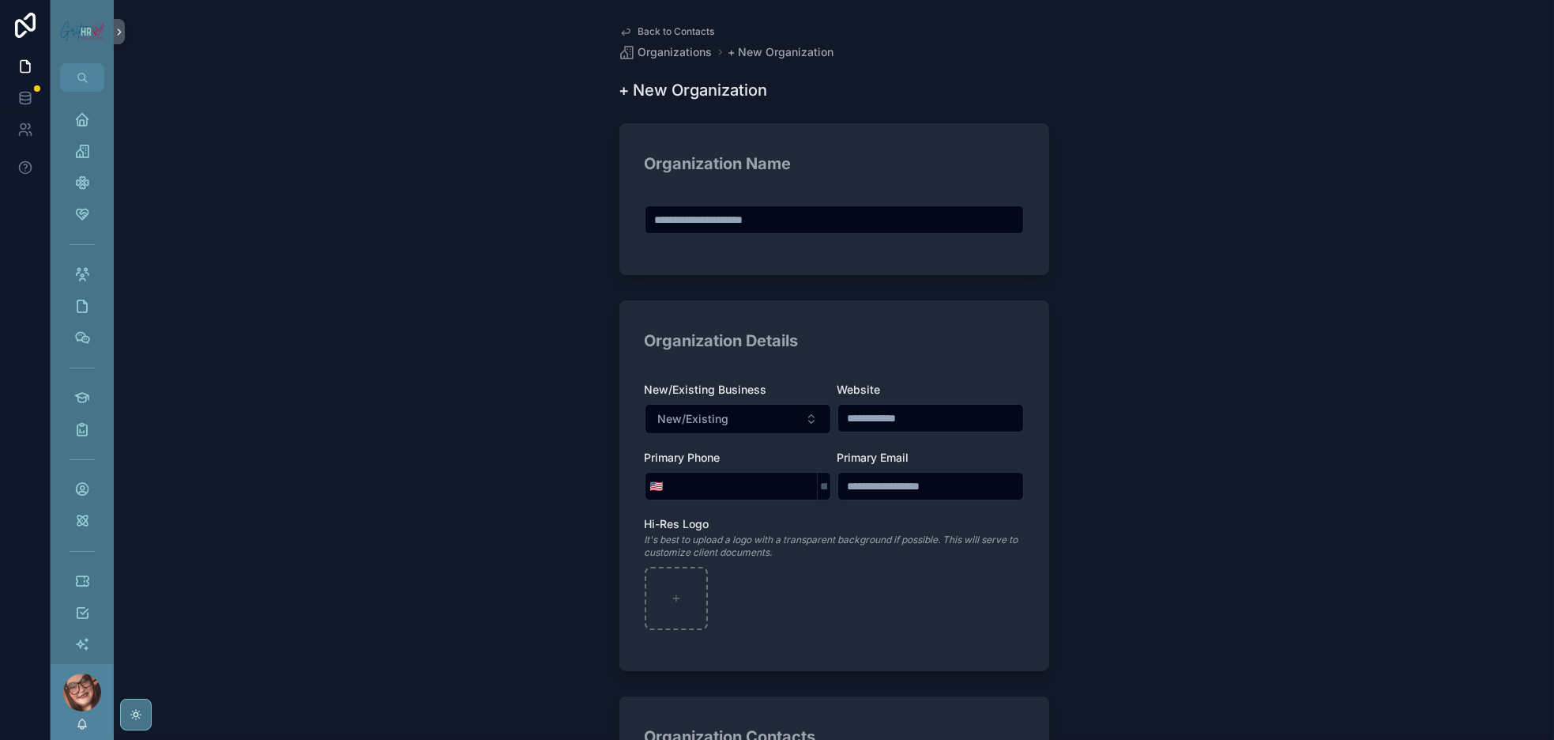
click at [691, 231] on input "scrollable content" at bounding box center [835, 220] width 378 height 22
type input "***"
click at [646, 38] on span "Back to Contacts" at bounding box center [677, 31] width 77 height 13
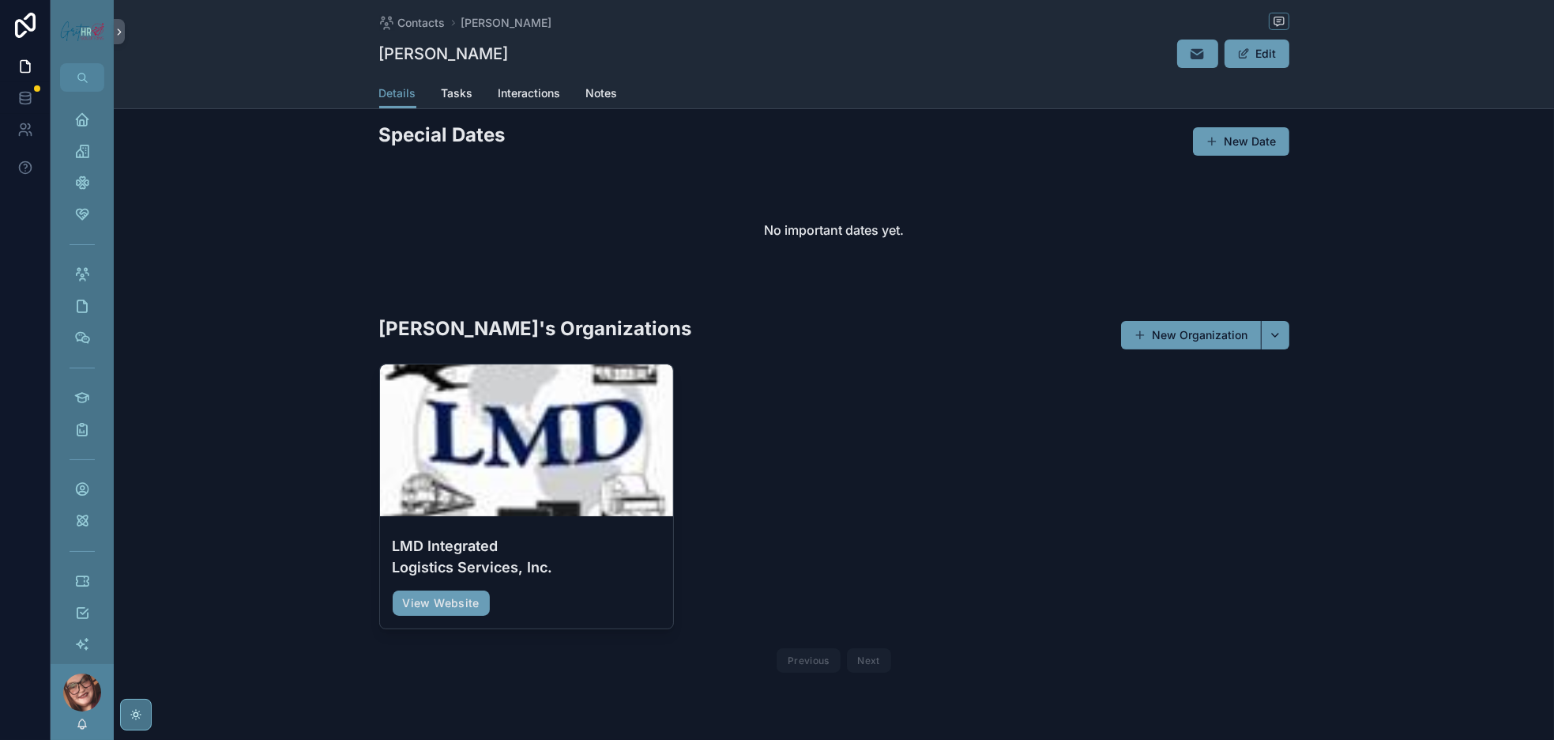
scroll to position [832, 0]
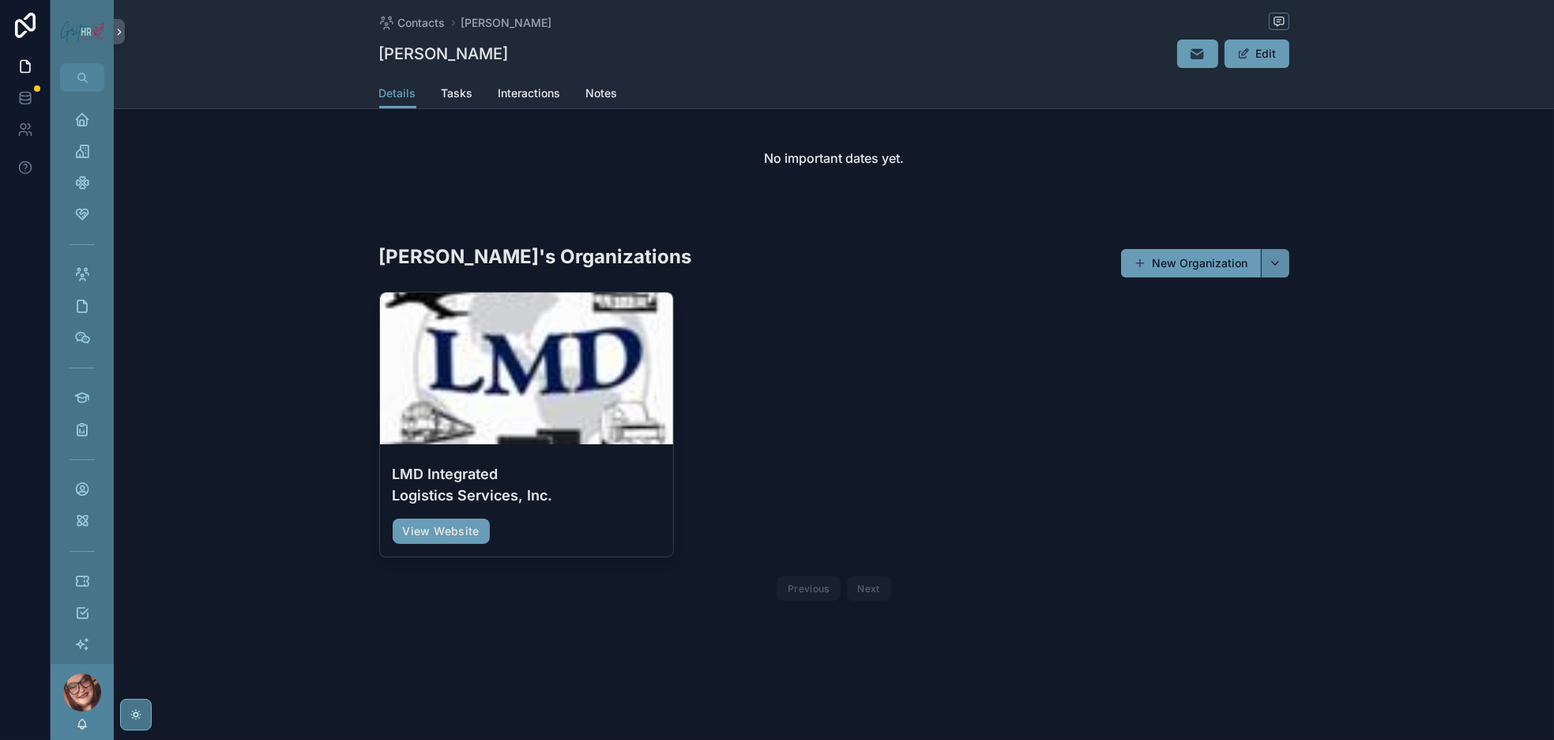
click at [1290, 249] on button "scrollable content" at bounding box center [1275, 263] width 28 height 28
type input "****"
click at [1376, 248] on span "LMD Global LLC" at bounding box center [1347, 240] width 84 height 16
click at [95, 164] on div "Organizations" at bounding box center [82, 150] width 25 height 25
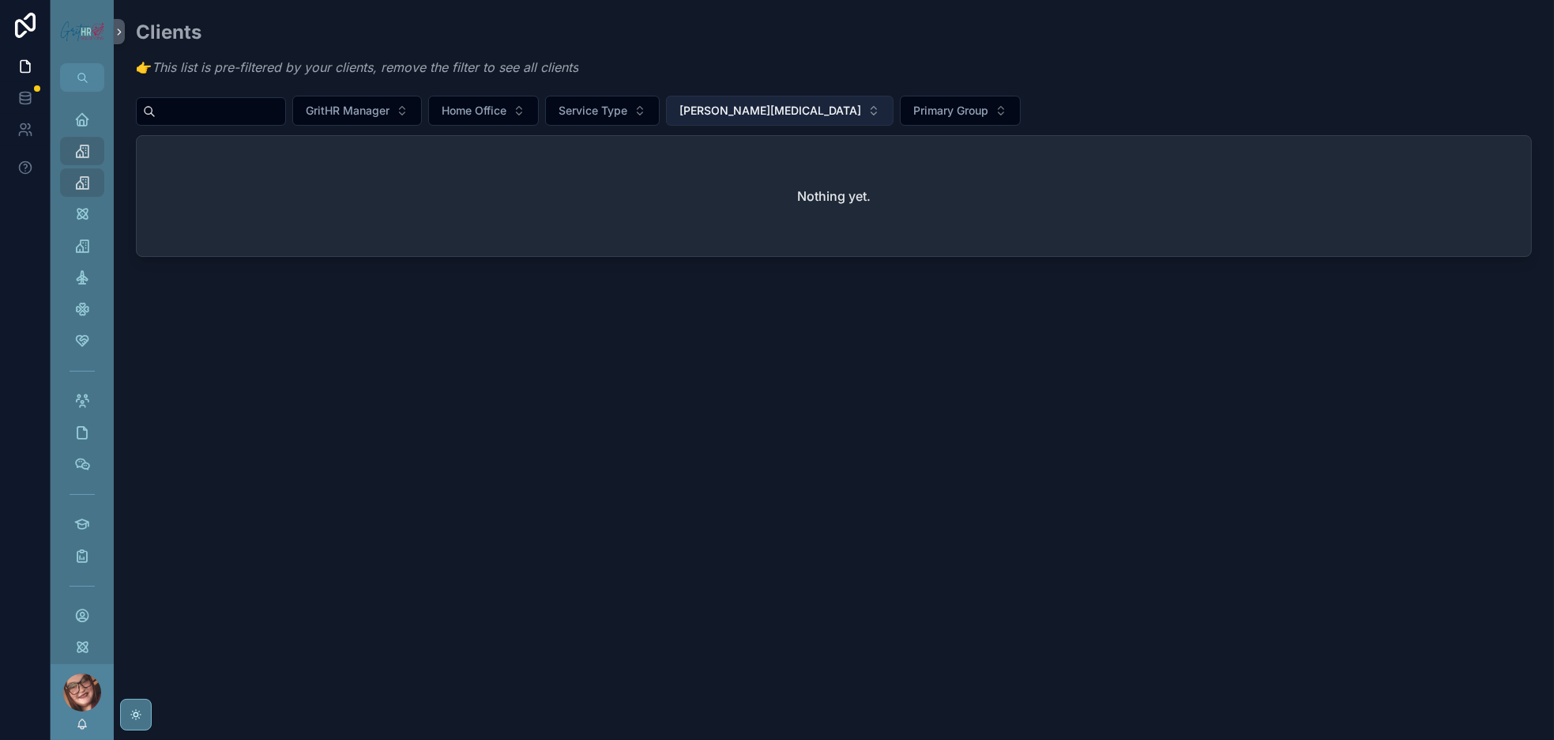
click at [861, 119] on span "[PERSON_NAME]" at bounding box center [771, 111] width 182 height 16
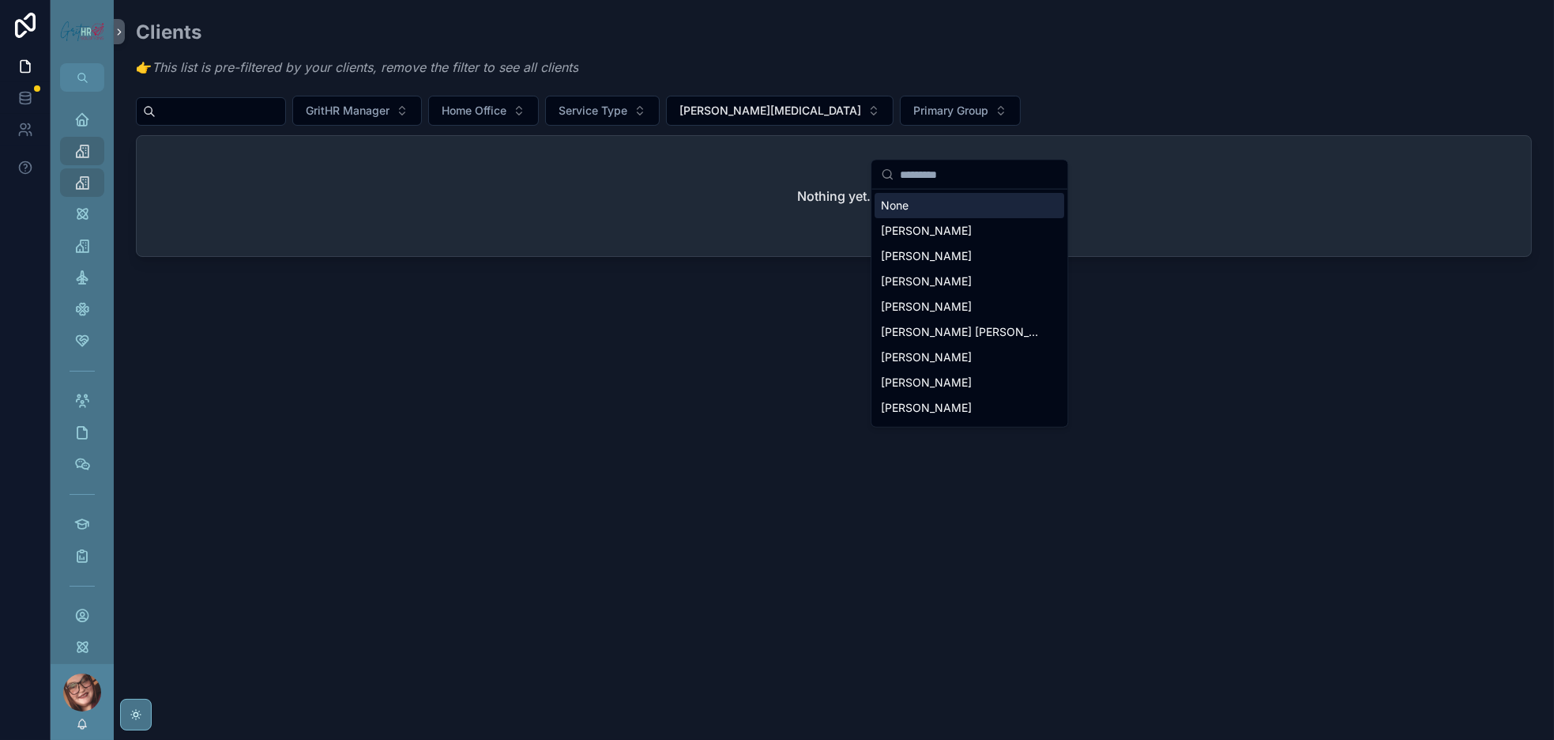
click at [937, 214] on div "None" at bounding box center [970, 205] width 190 height 25
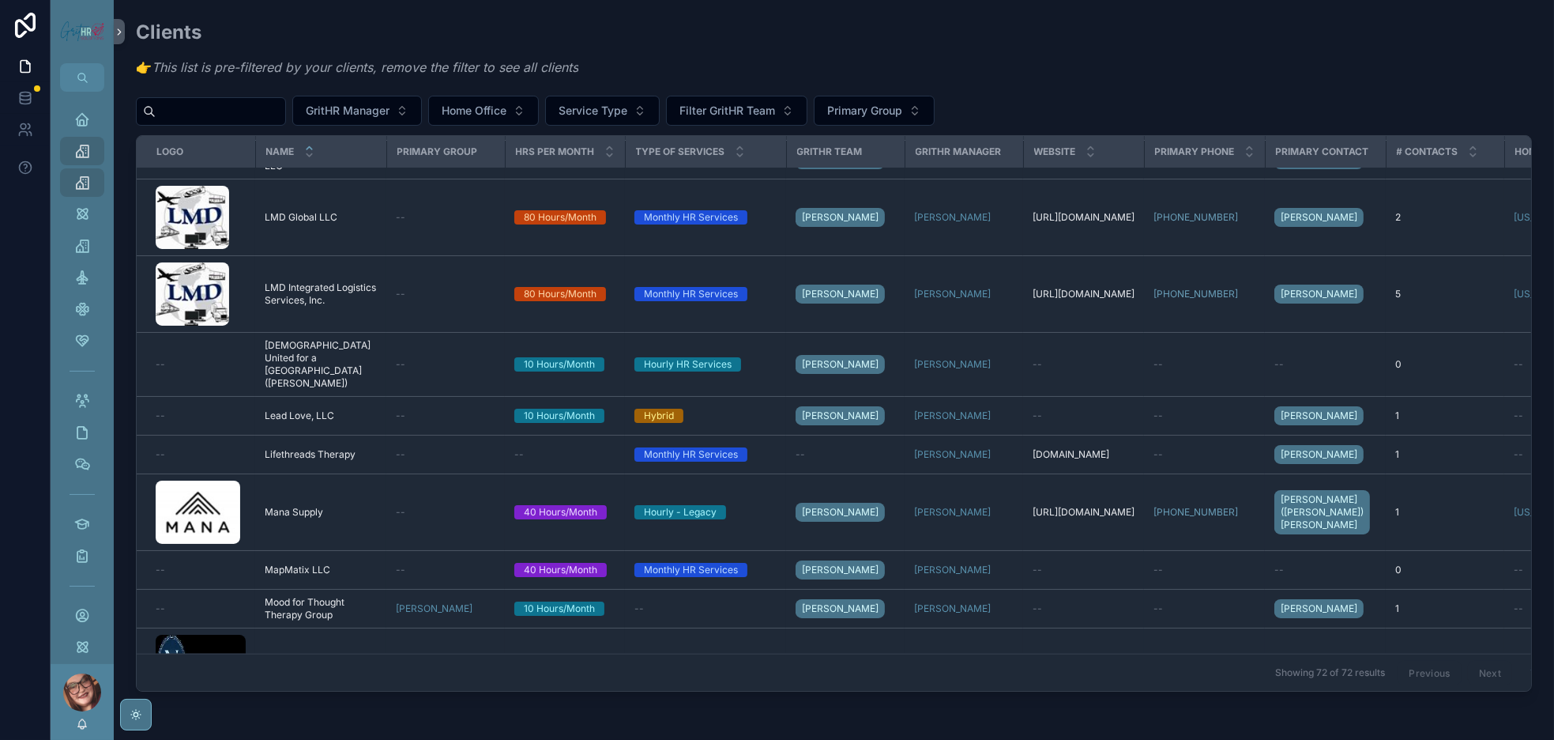
scroll to position [2374, 0]
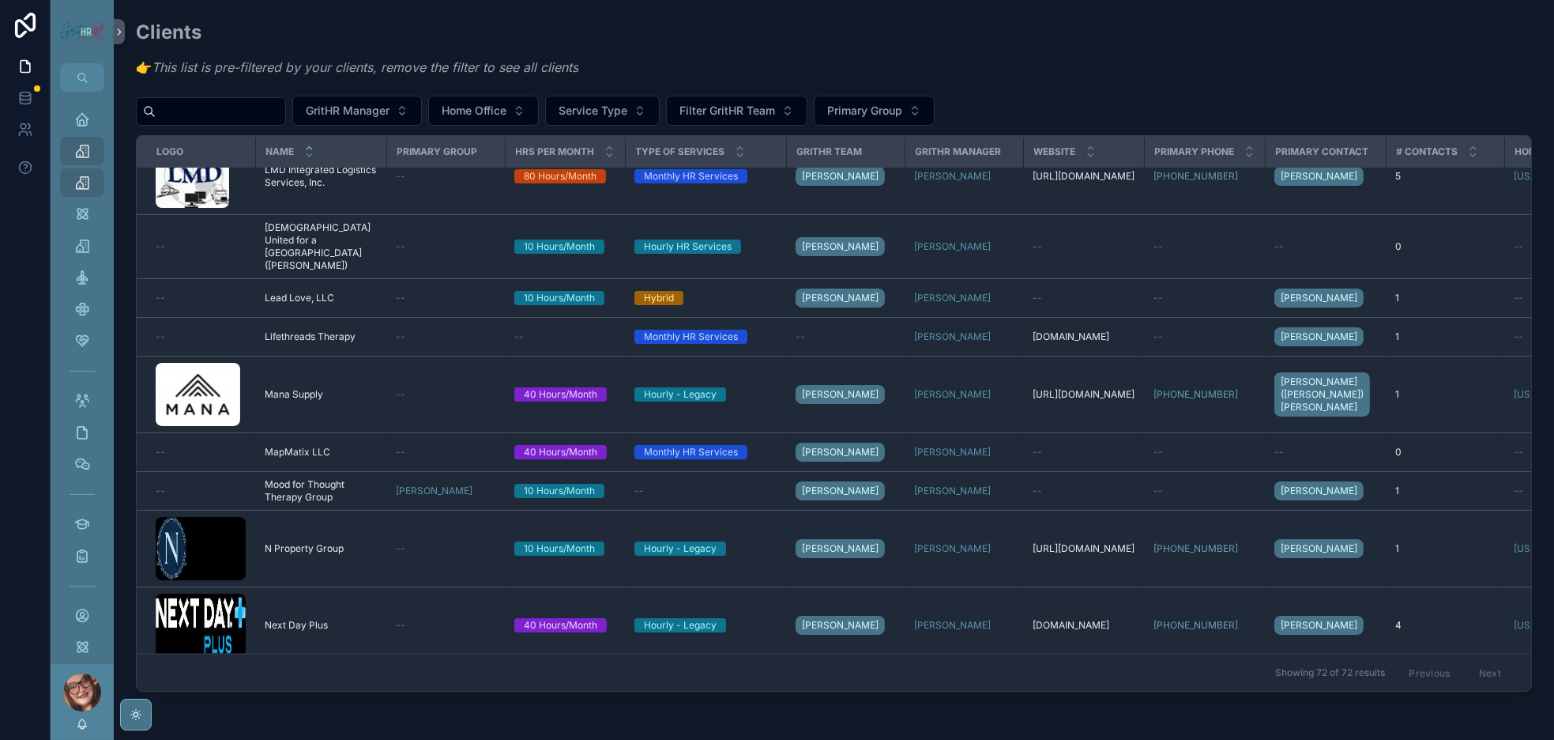
click at [337, 106] on span "LMD Global LLC" at bounding box center [301, 99] width 73 height 13
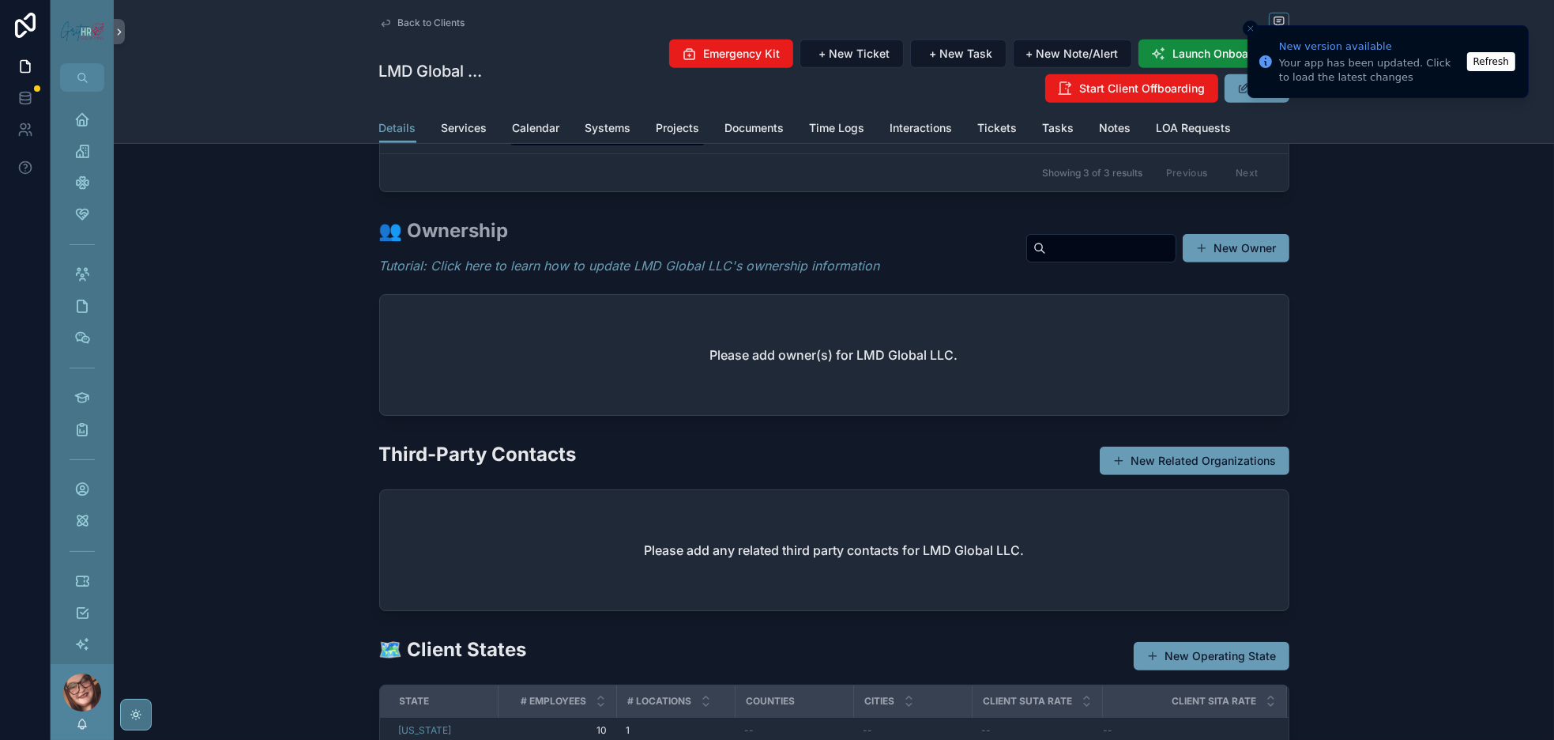
scroll to position [1304, 0]
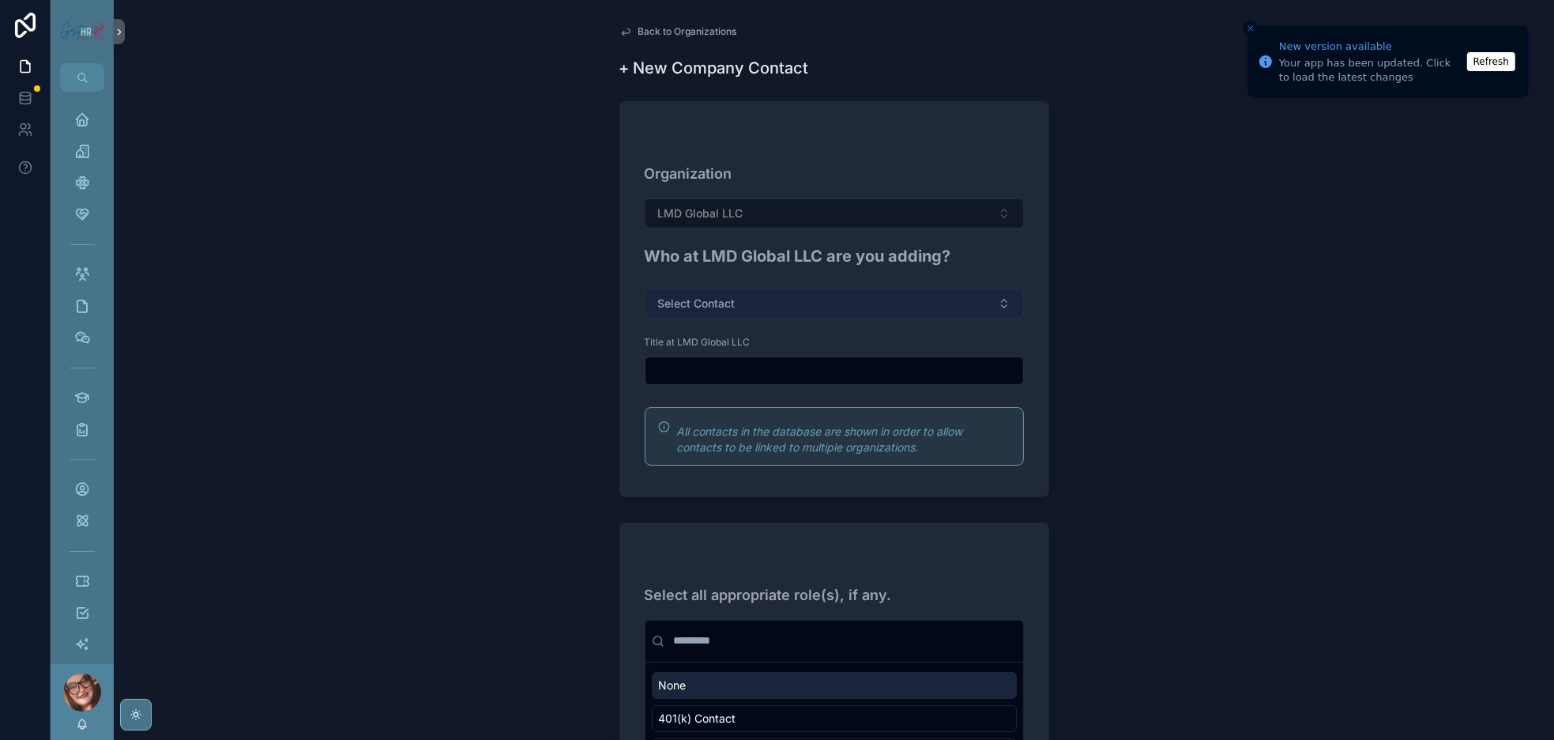
click at [692, 311] on span "Select Contact" at bounding box center [696, 304] width 77 height 16
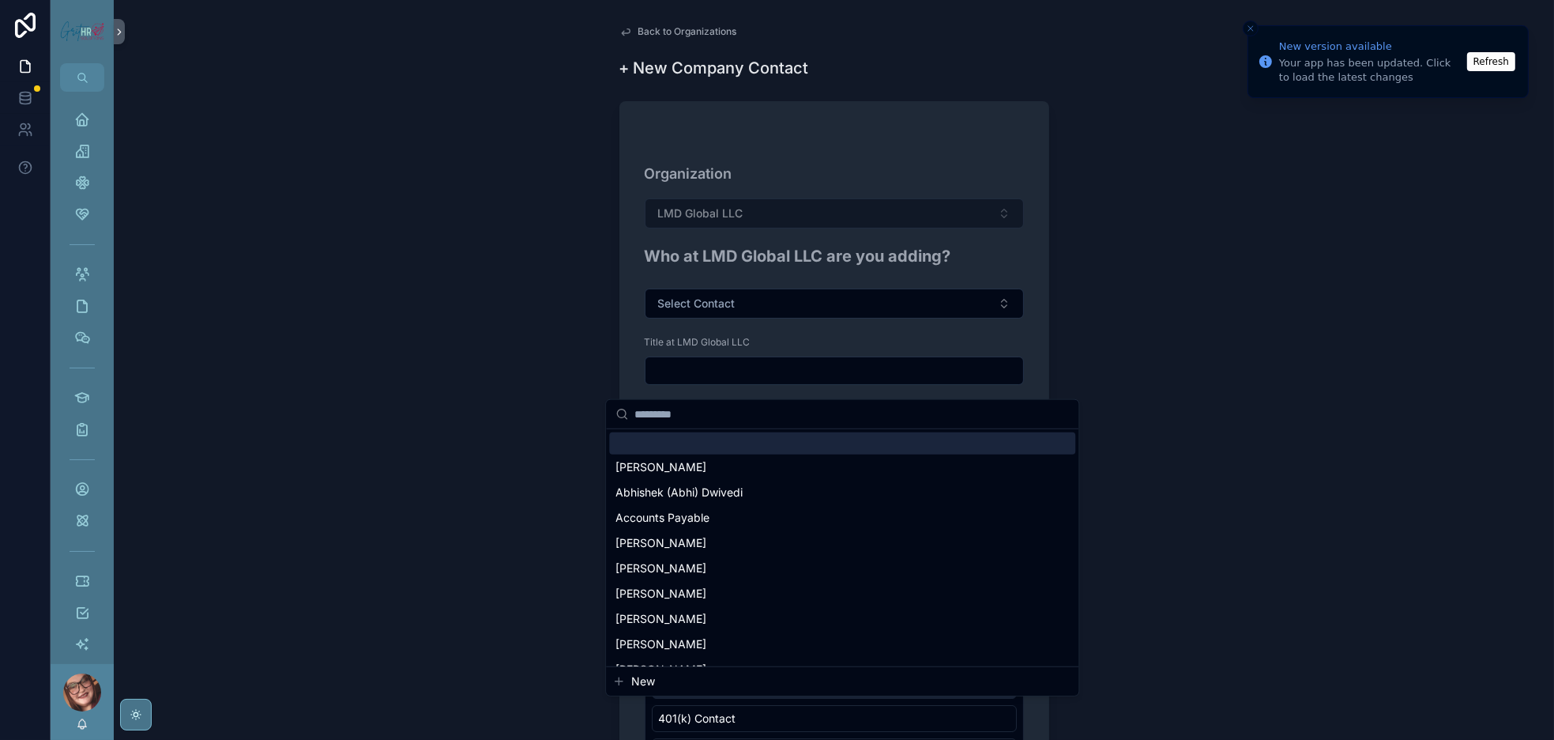
click at [684, 424] on input "scrollable content" at bounding box center [852, 414] width 435 height 28
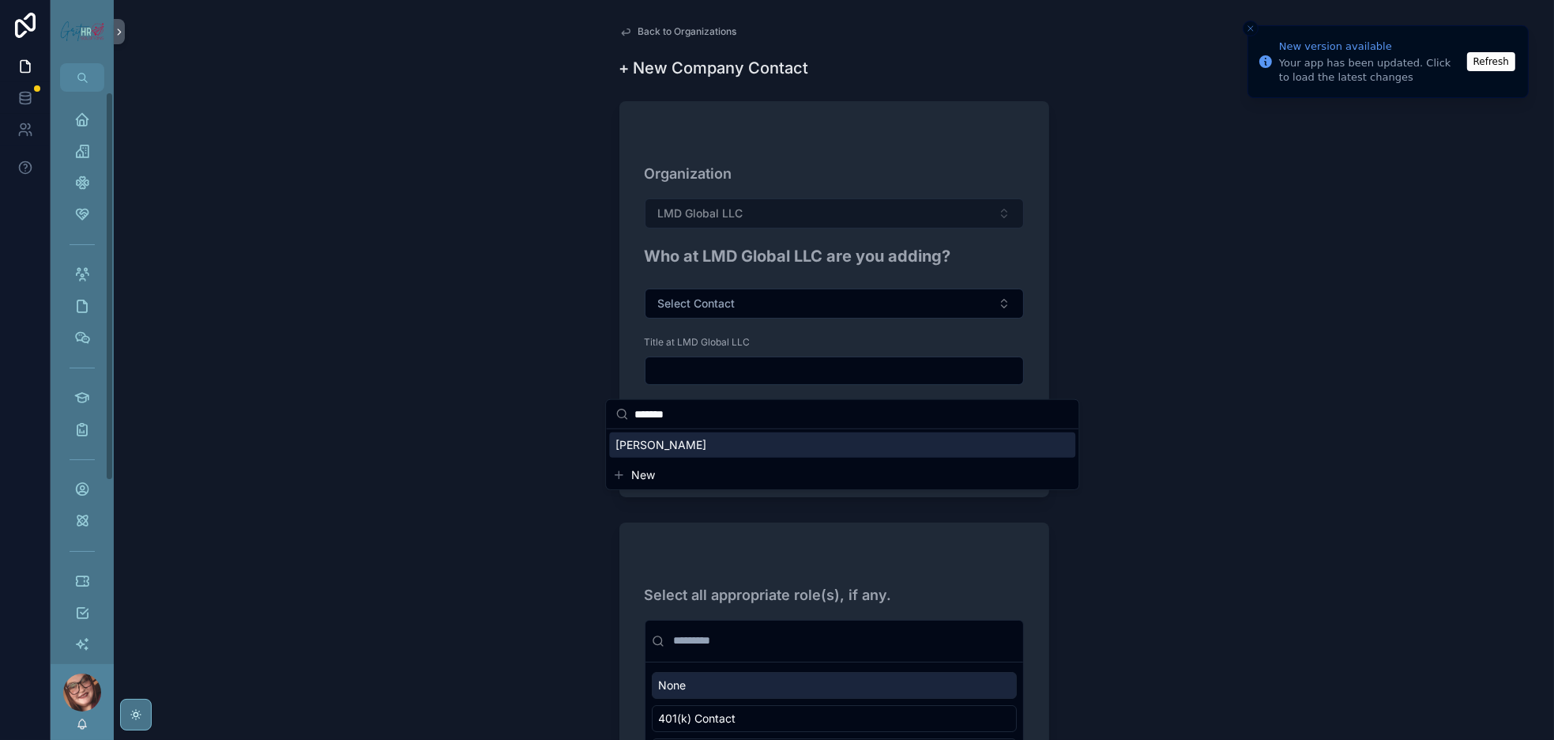
type input "*******"
click at [687, 450] on span "[PERSON_NAME]" at bounding box center [661, 445] width 91 height 16
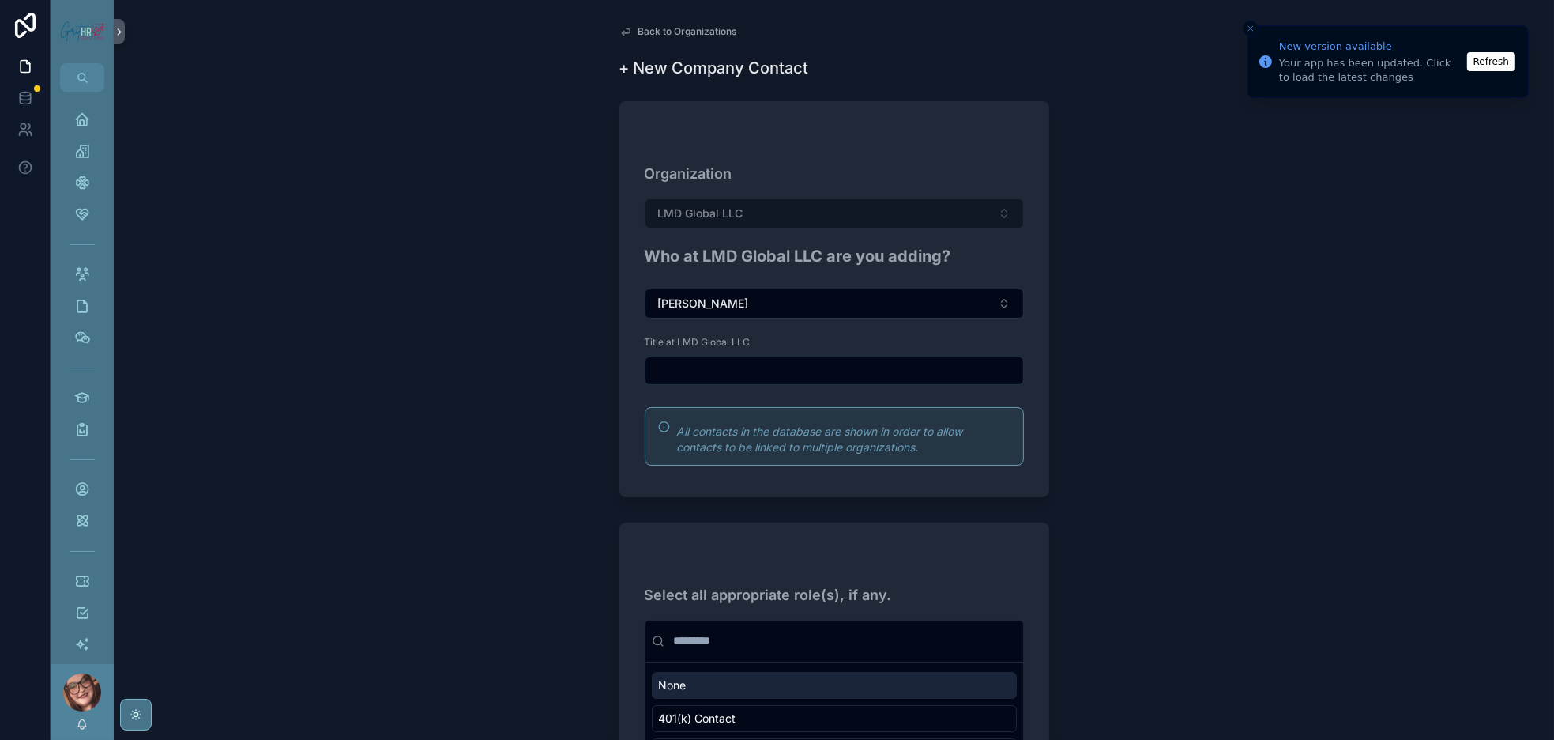
click at [752, 385] on div "scrollable content" at bounding box center [834, 370] width 379 height 28
click at [737, 382] on input "scrollable content" at bounding box center [835, 371] width 378 height 22
click at [752, 382] on input "scrollable content" at bounding box center [835, 371] width 378 height 22
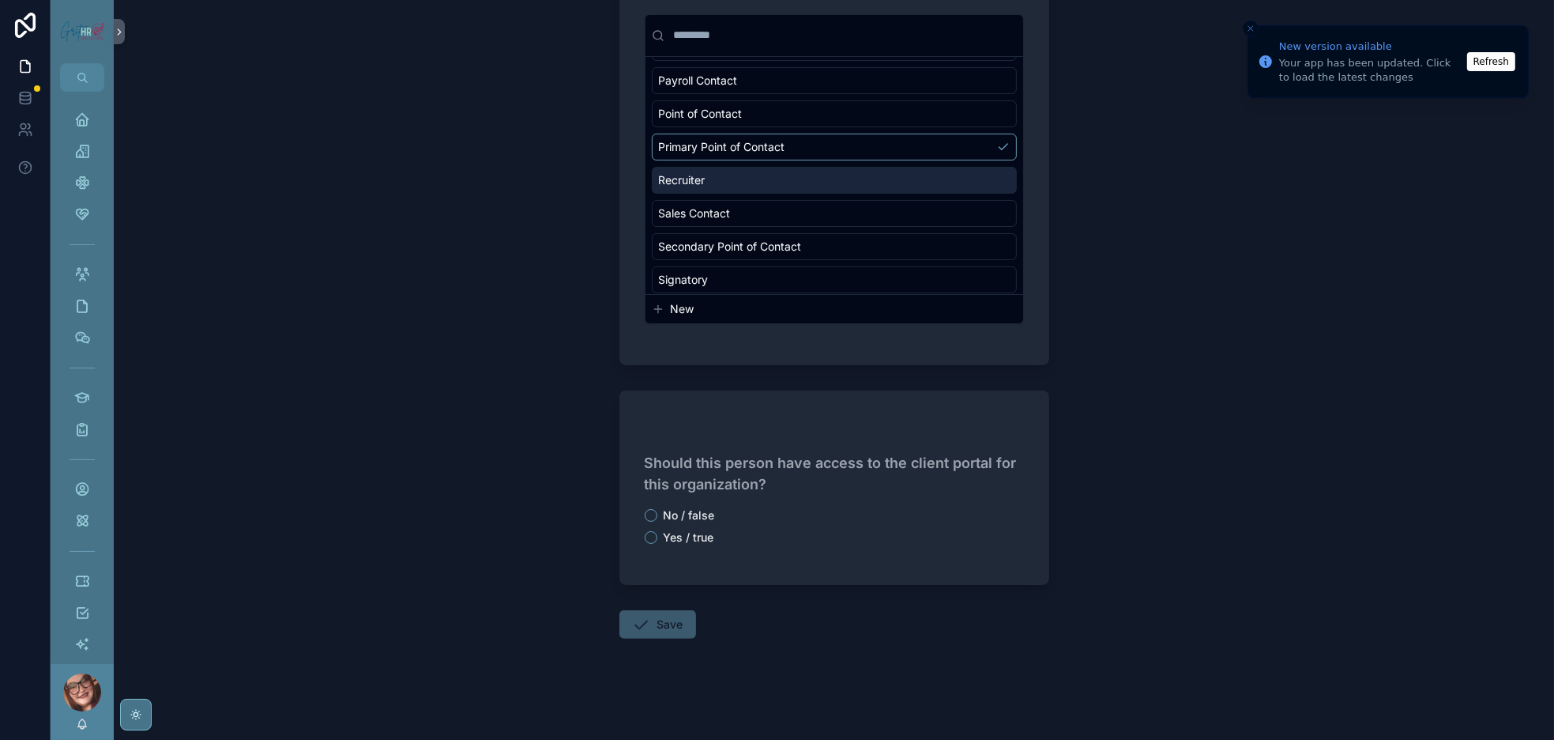
scroll to position [316, 0]
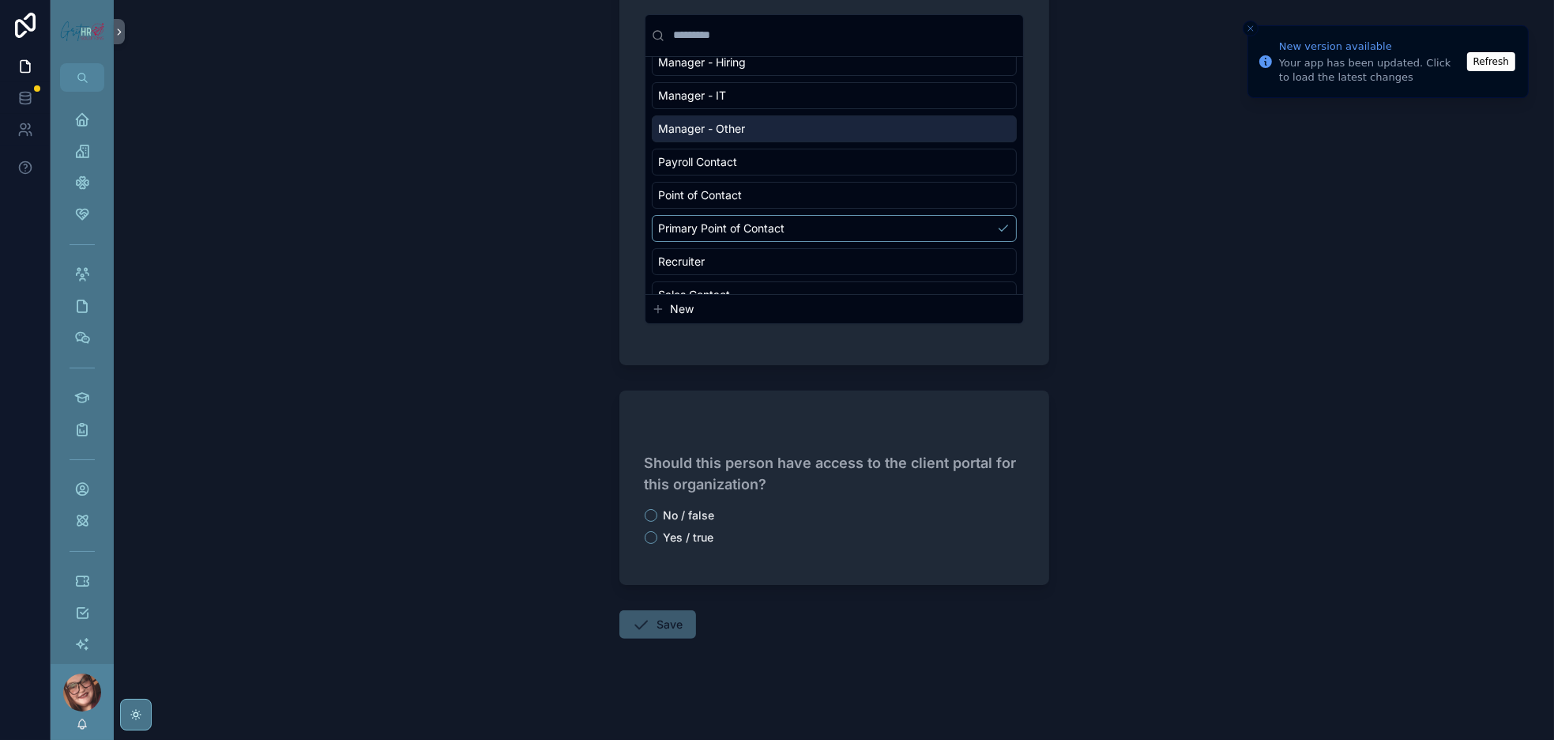
click at [734, 142] on div "Manager - Other" at bounding box center [834, 128] width 365 height 27
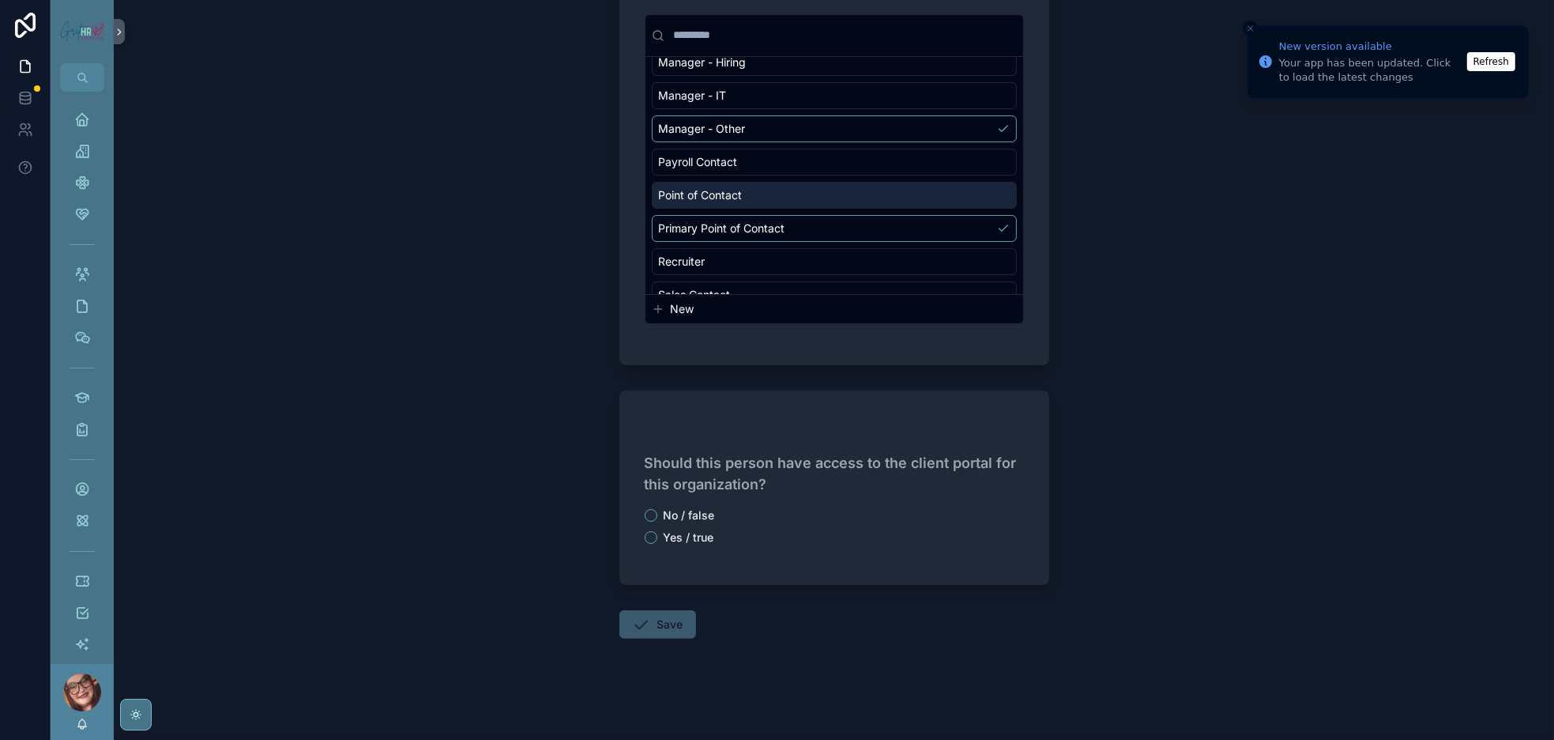
scroll to position [878, 0]
click at [645, 509] on button "No / false" at bounding box center [651, 515] width 13 height 13
click at [620, 610] on button "Save" at bounding box center [658, 624] width 77 height 28
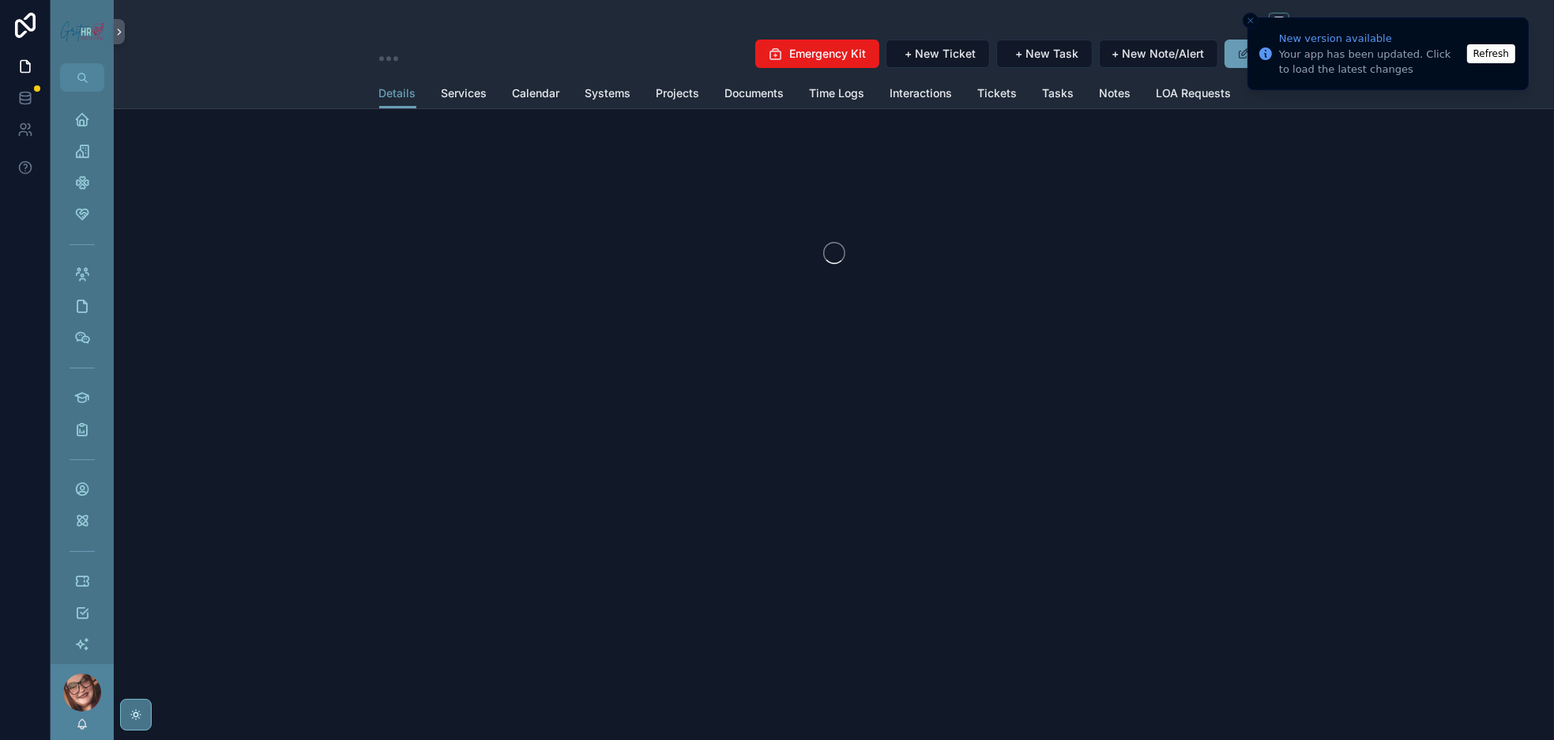
click at [1248, 14] on button "Close toast" at bounding box center [1251, 21] width 16 height 16
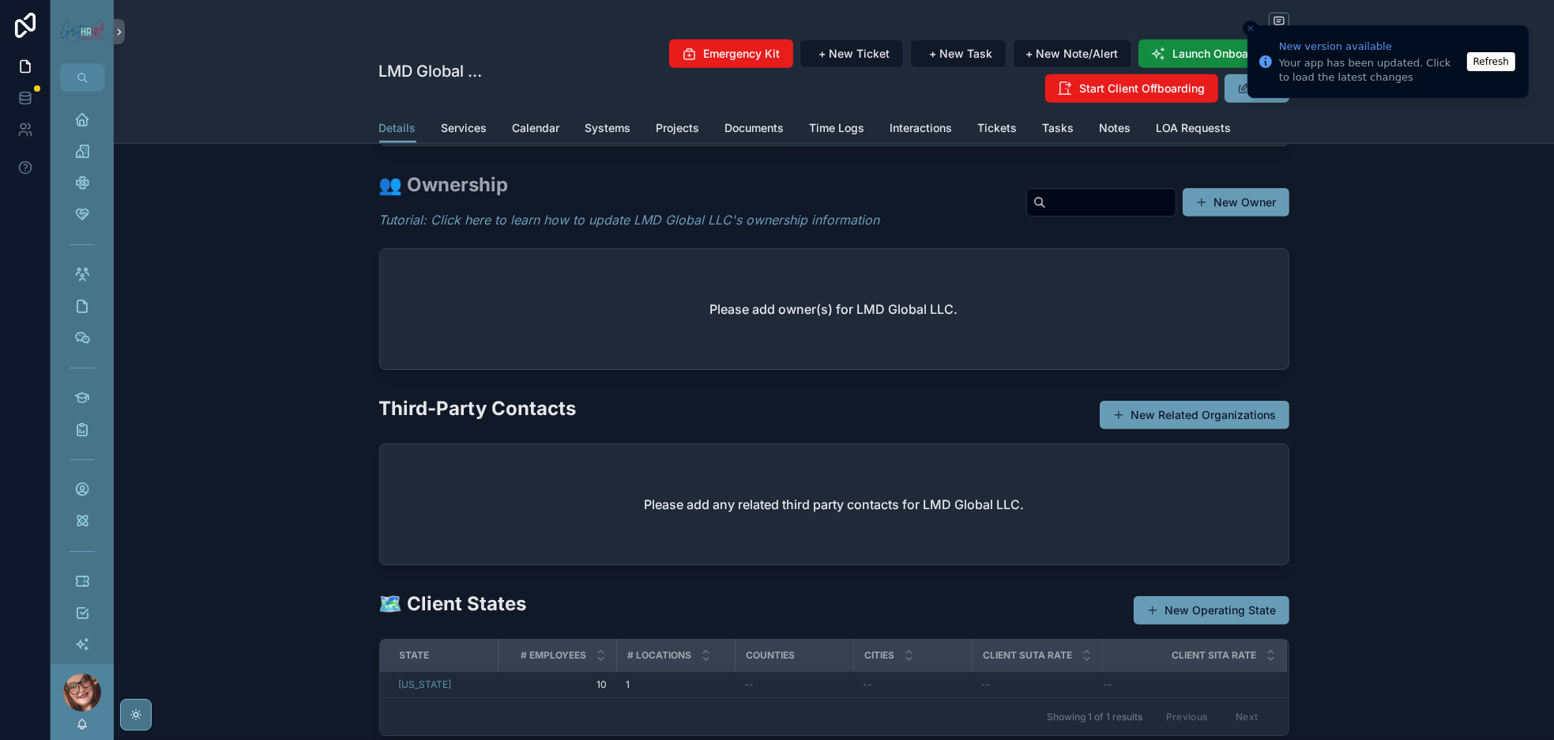
scroll to position [1422, 0]
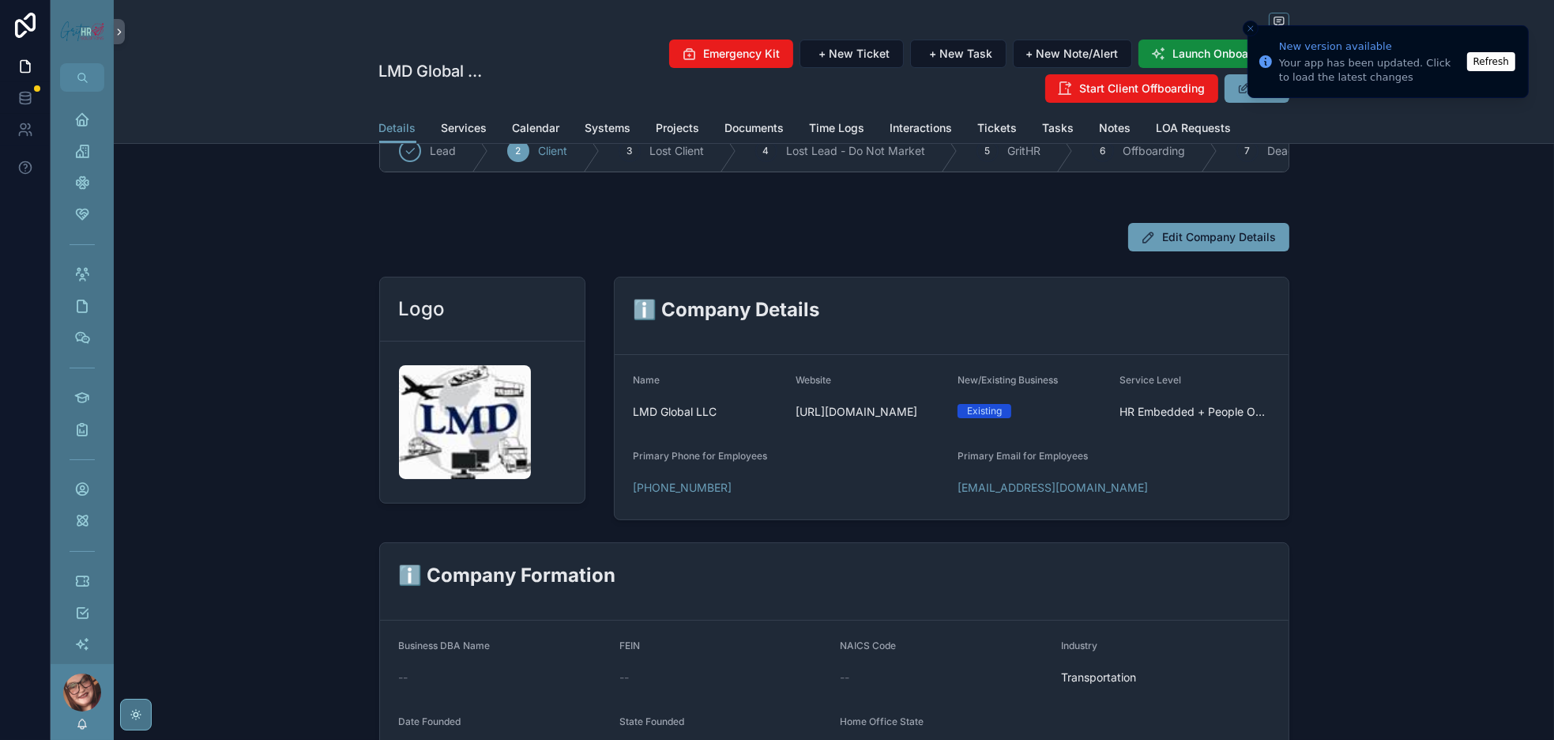
scroll to position [0, 0]
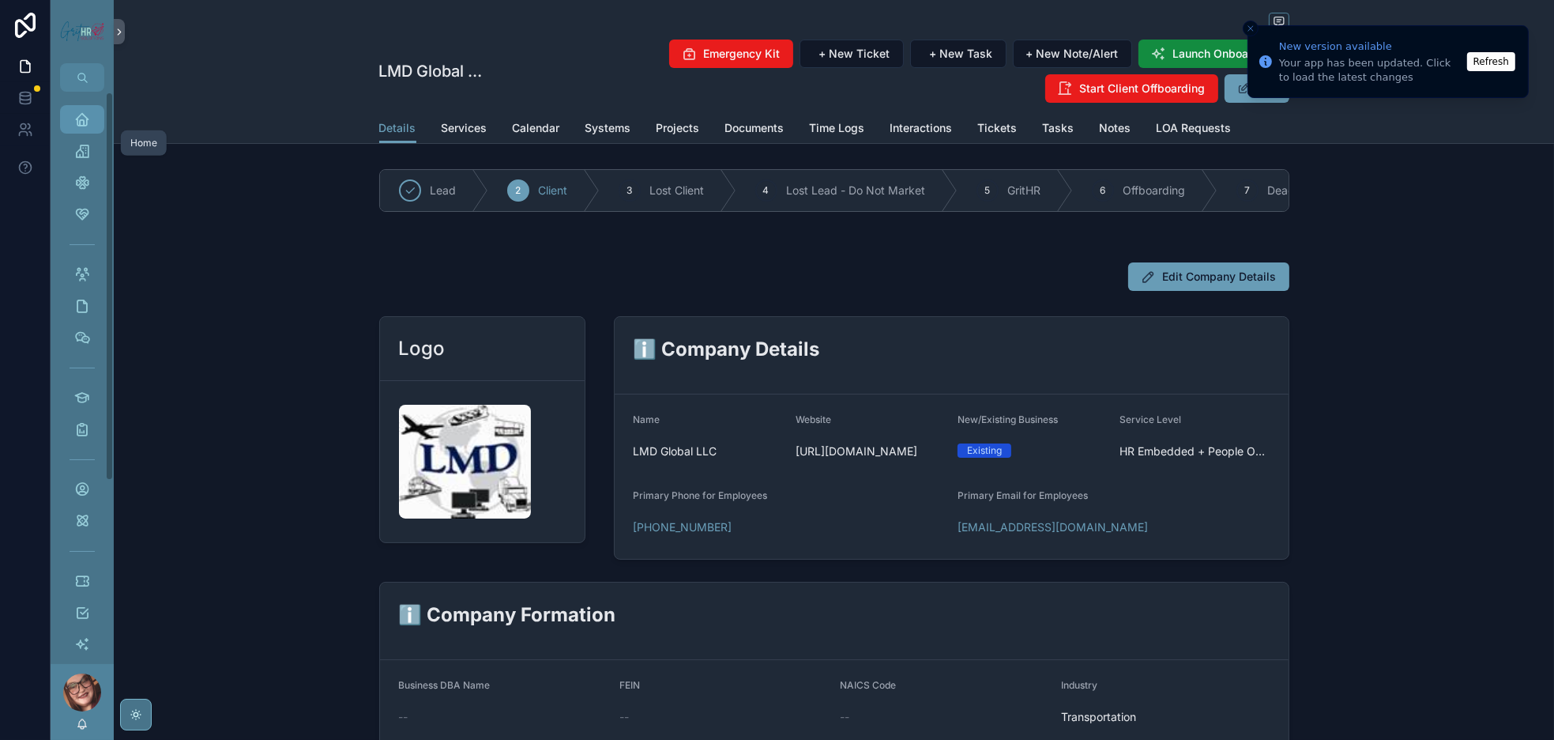
click at [90, 127] on icon "scrollable content" at bounding box center [82, 119] width 16 height 16
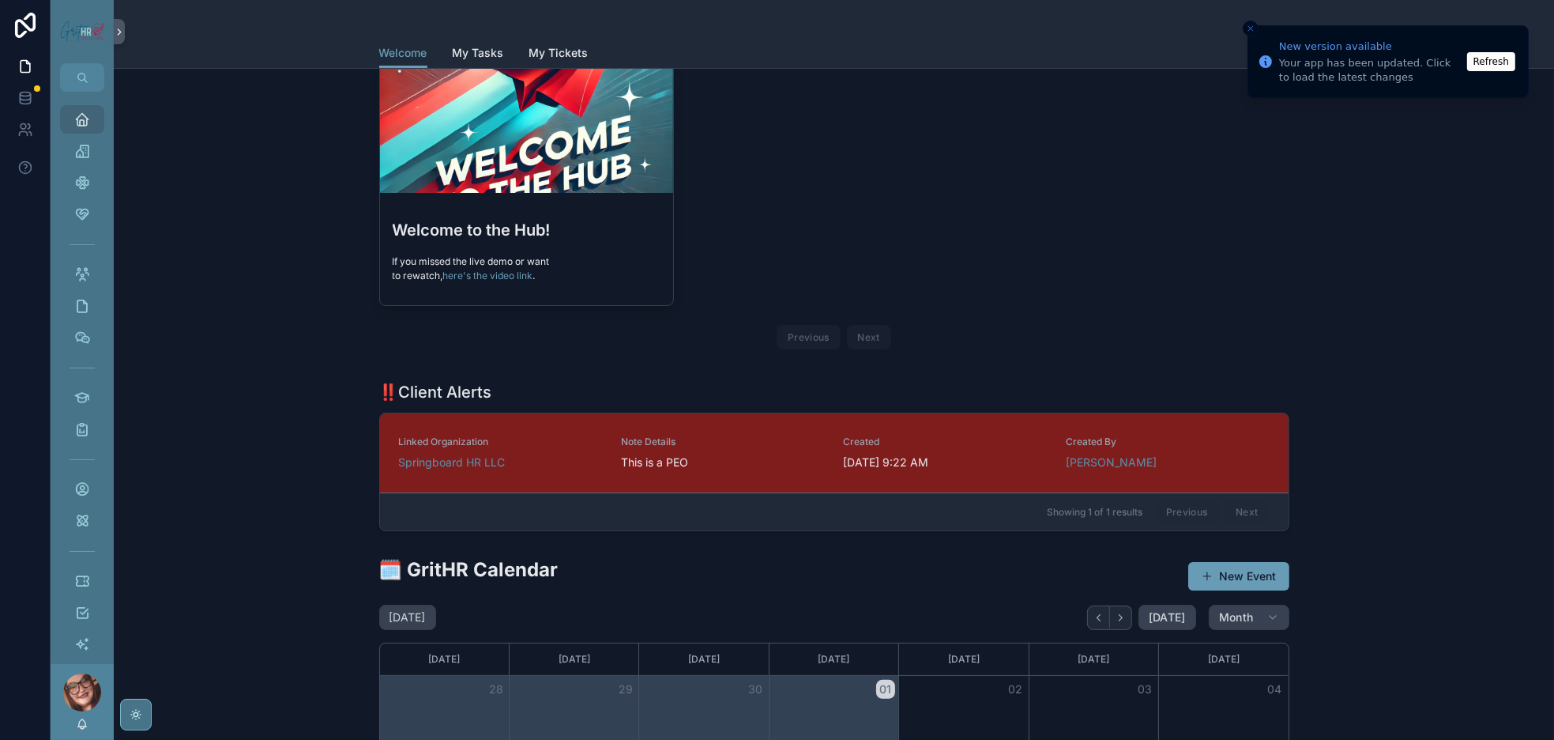
scroll to position [356, 0]
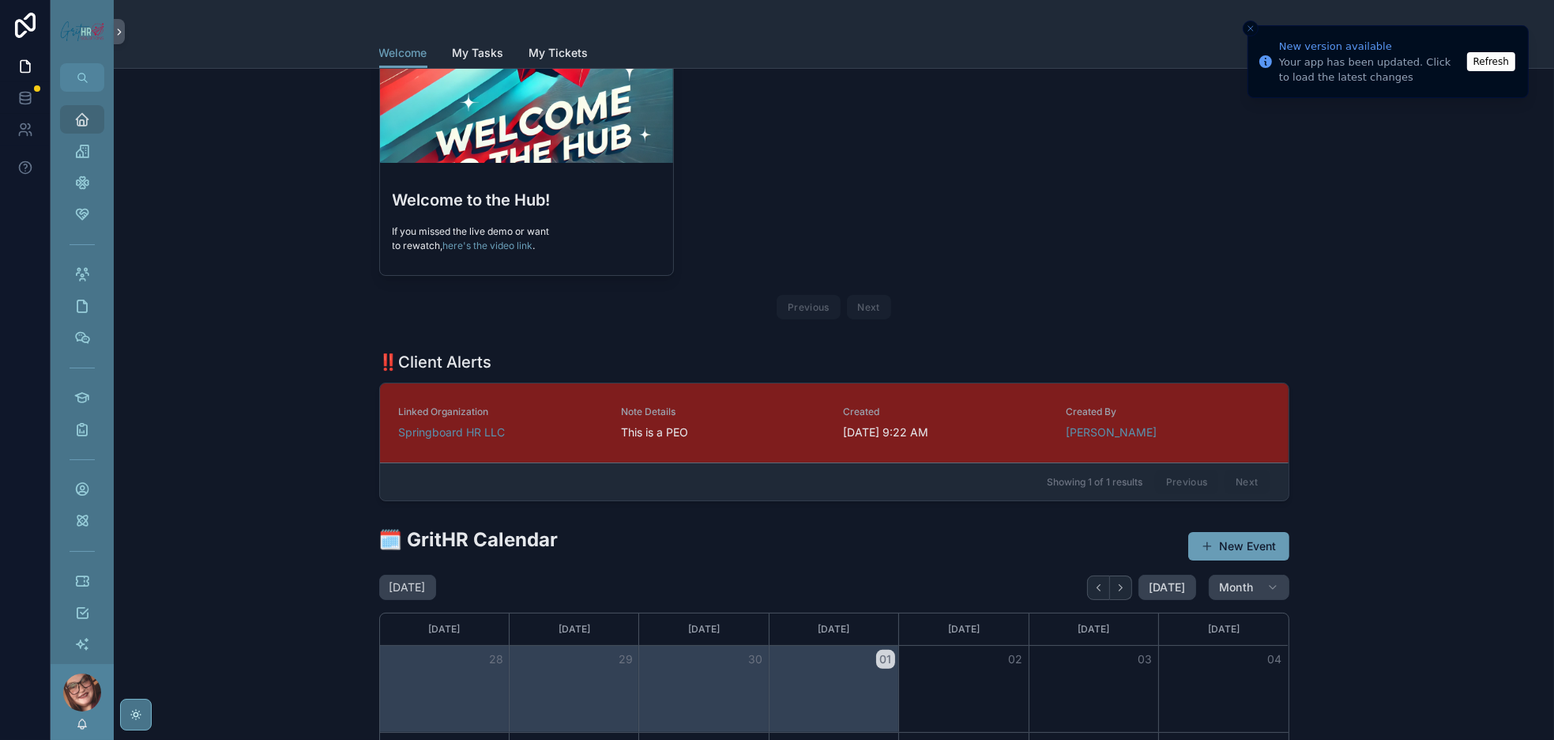
click at [1486, 56] on button "Refresh" at bounding box center [1492, 61] width 48 height 19
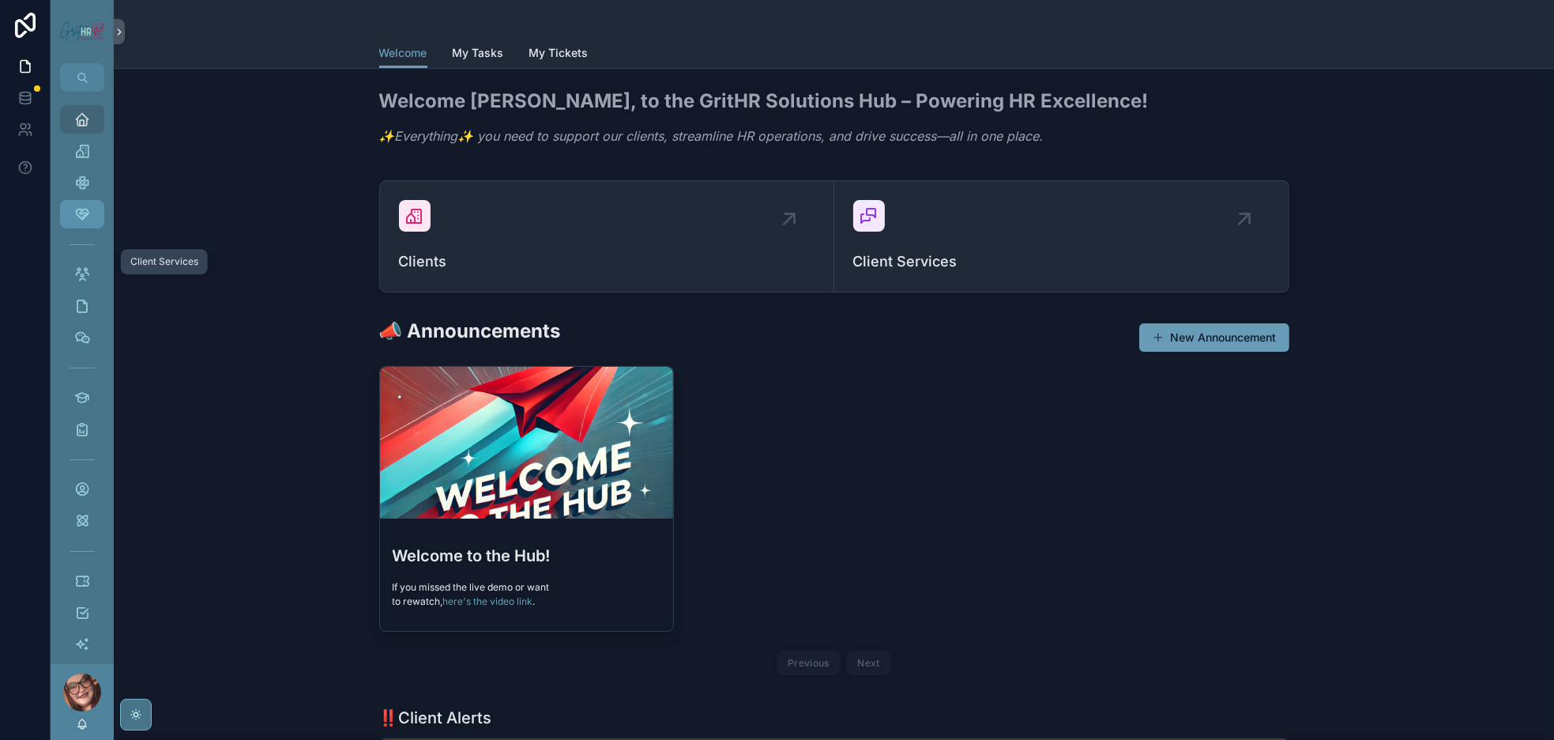
click at [90, 222] on icon "scrollable content" at bounding box center [82, 214] width 16 height 16
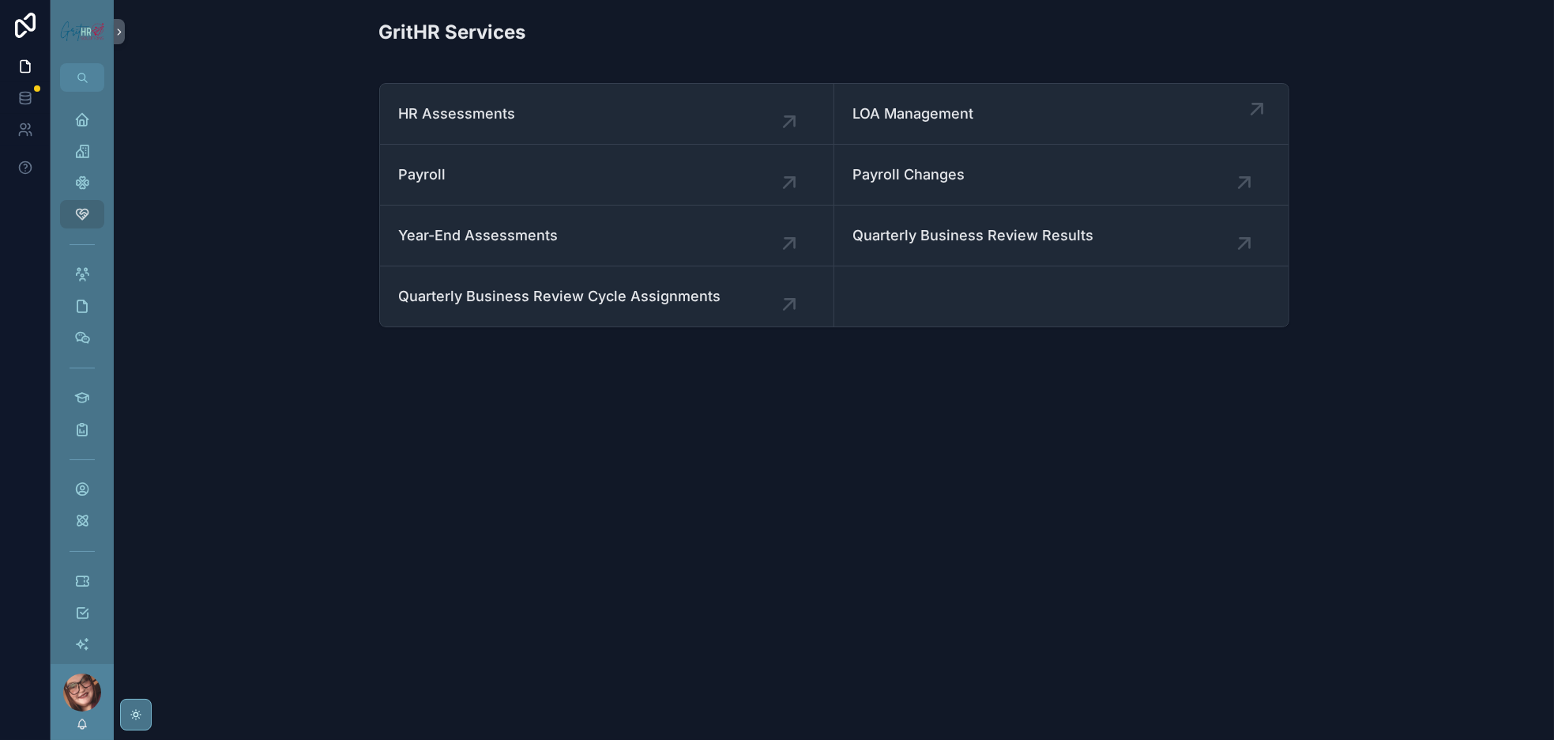
click at [936, 125] on span "LOA Management" at bounding box center [1061, 114] width 416 height 22
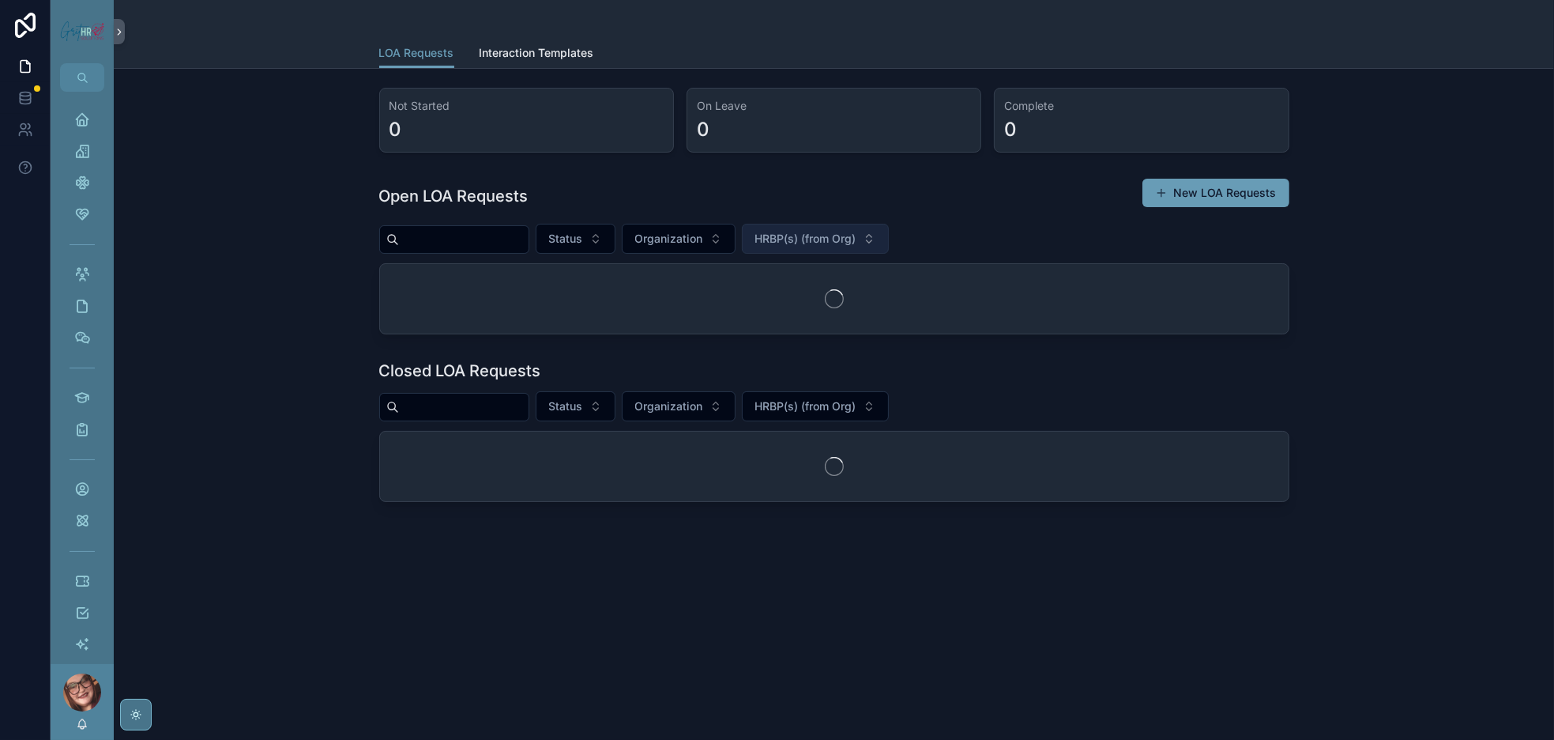
click at [822, 247] on span "HRBP(s) (from Org)" at bounding box center [805, 239] width 101 height 16
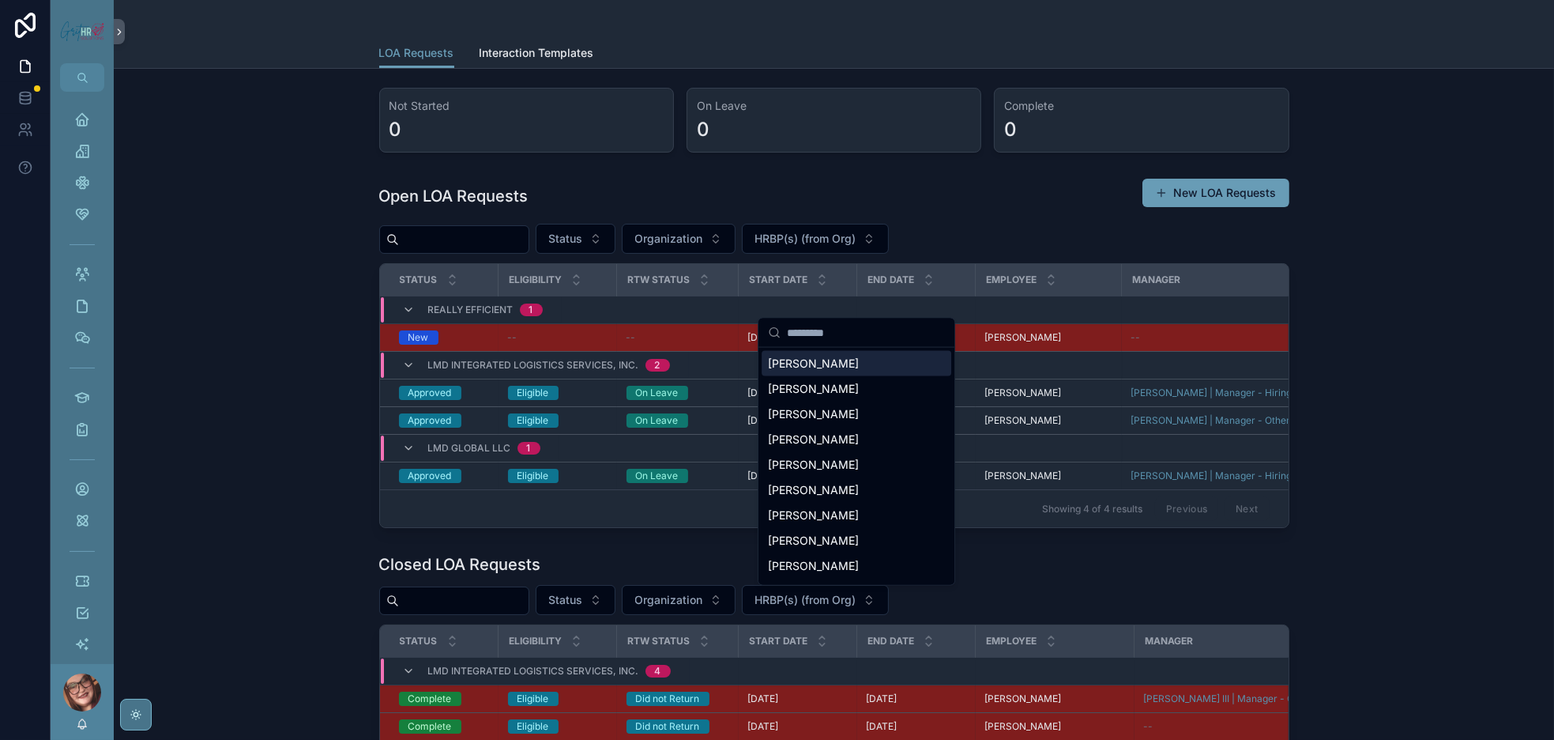
click at [1107, 214] on div "Open LOA Requests New LOA Requests" at bounding box center [834, 196] width 910 height 36
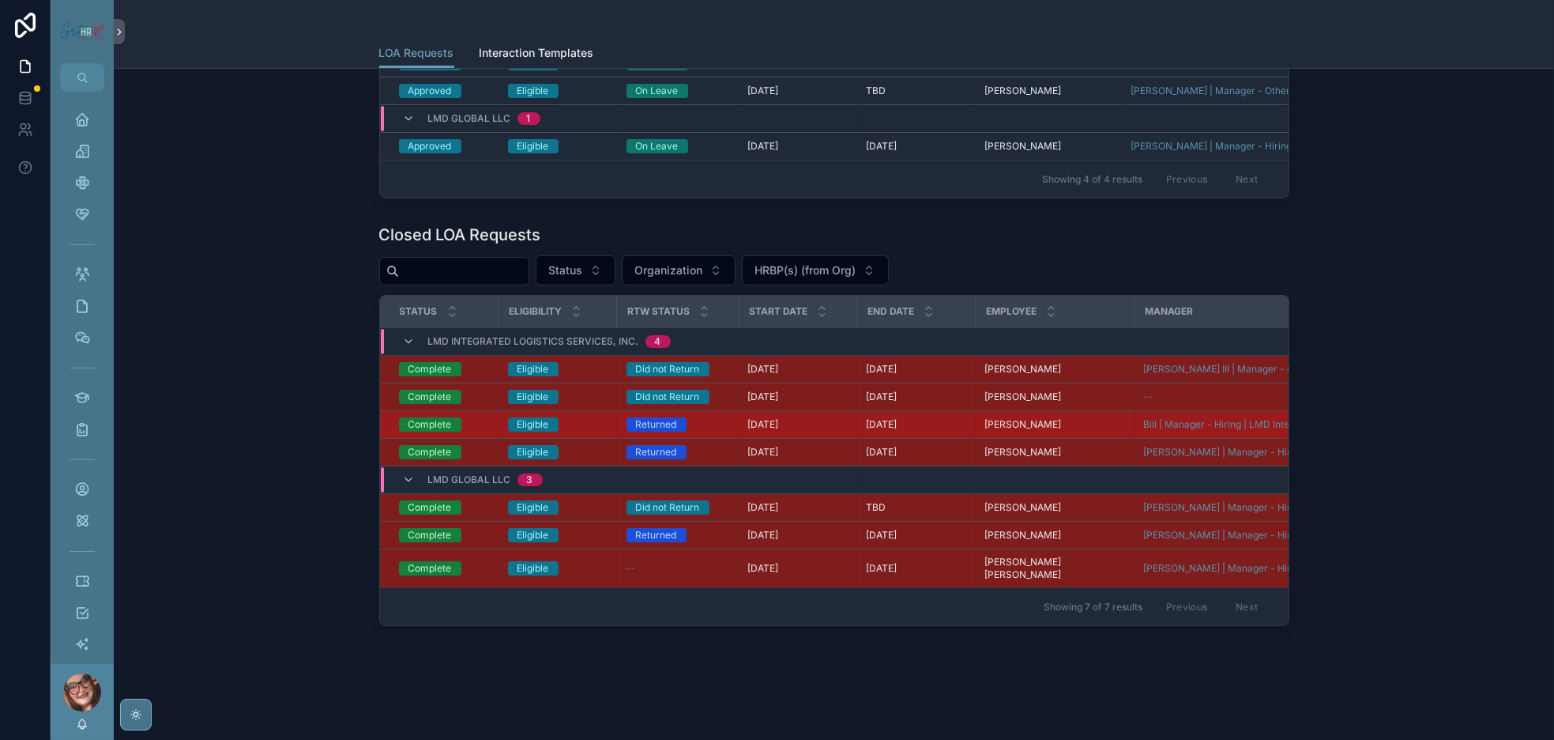
scroll to position [474, 0]
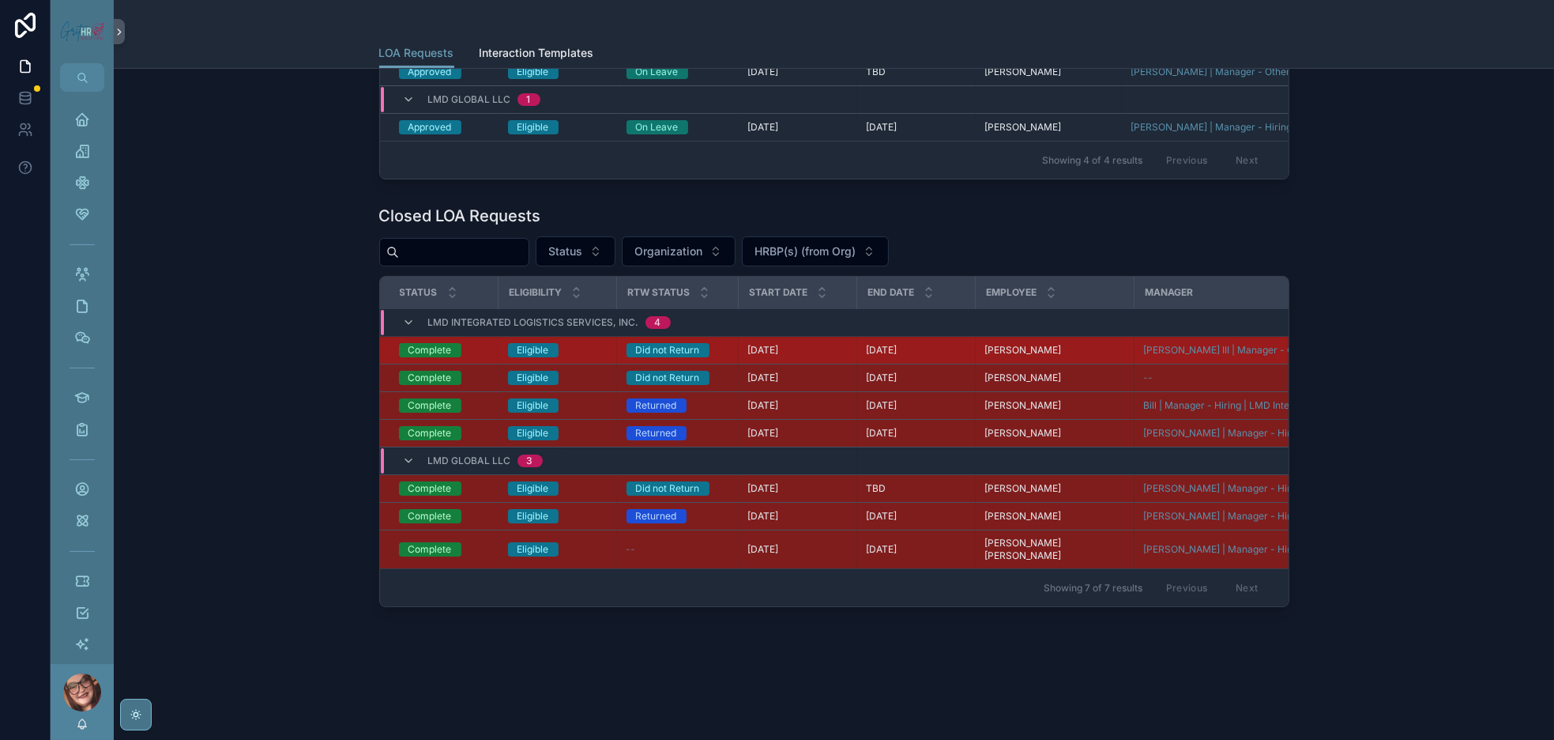
click at [748, 356] on div "[DATE] [DATE]" at bounding box center [798, 350] width 100 height 13
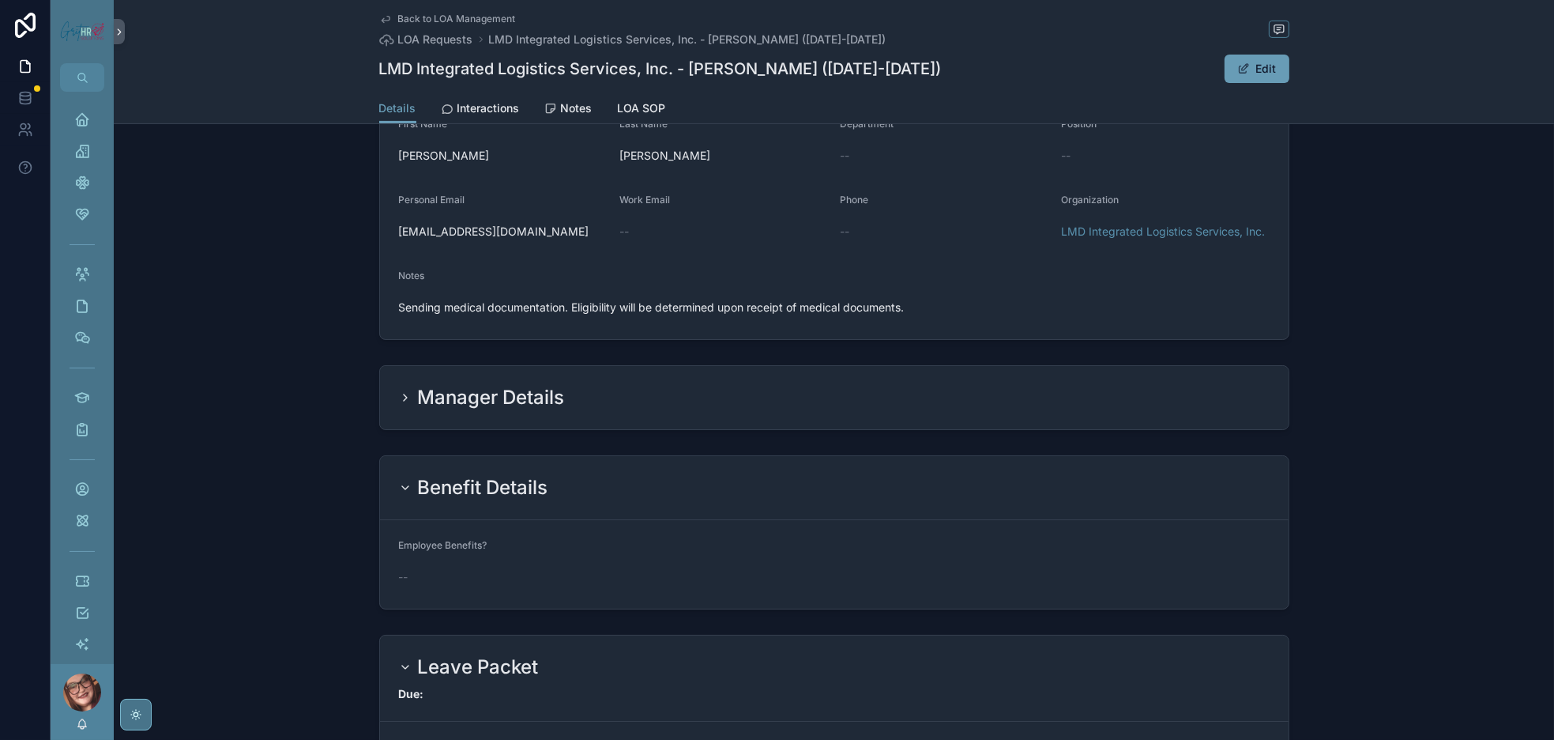
scroll to position [830, 0]
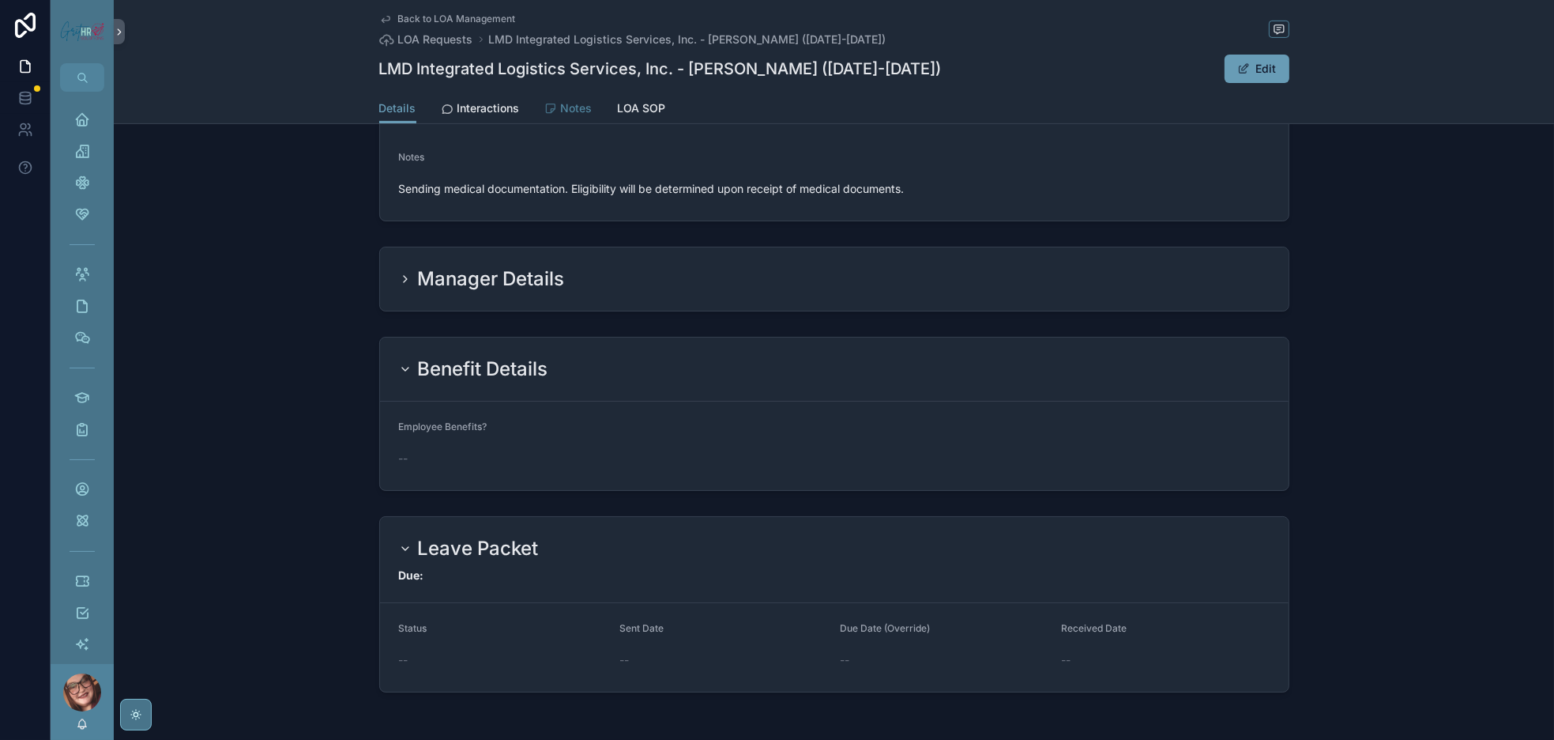
click at [561, 116] on span "Notes" at bounding box center [577, 108] width 32 height 16
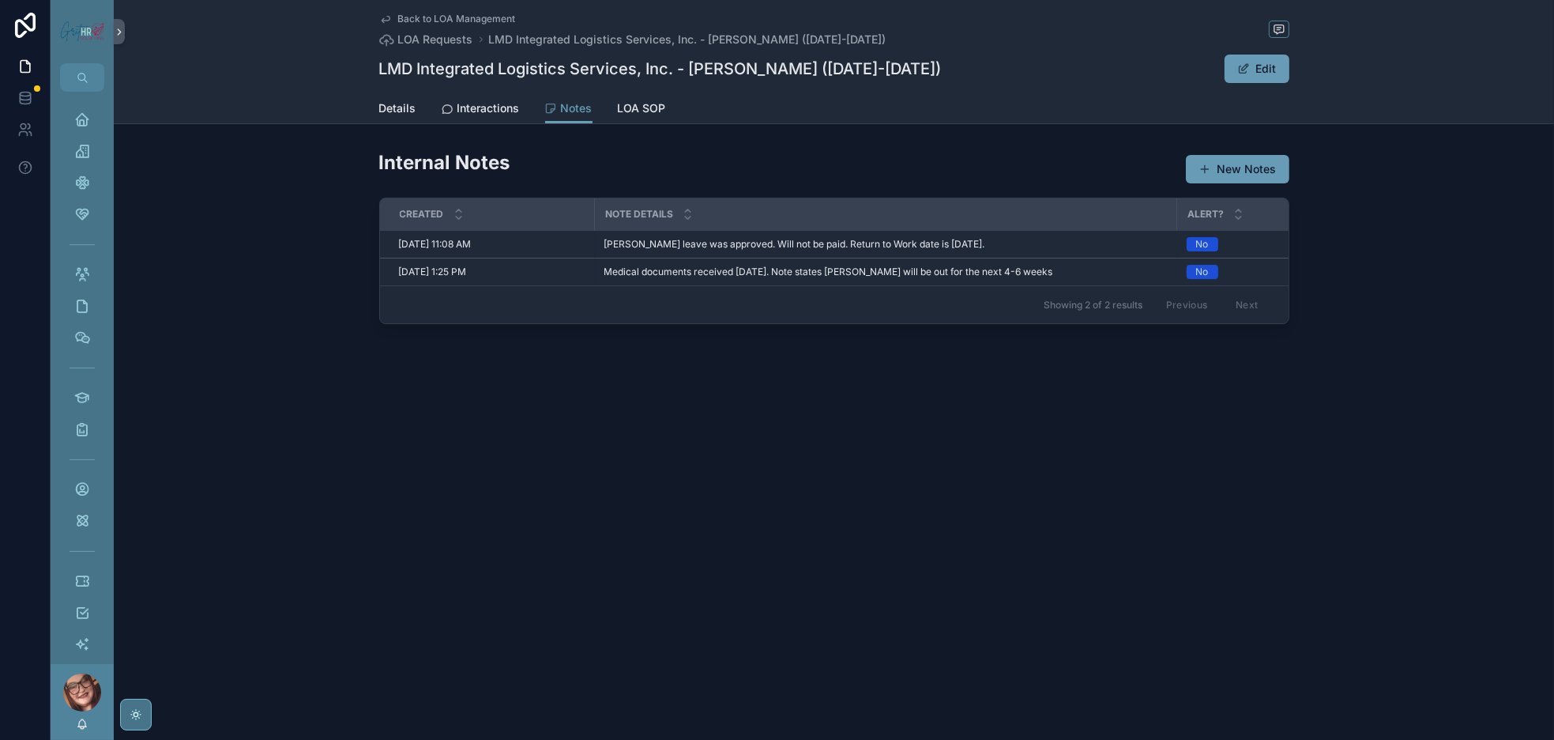
drag, startPoint x: 1368, startPoint y: 215, endPoint x: 1368, endPoint y: 224, distance: 8.7
click at [1290, 183] on button "New Notes" at bounding box center [1238, 169] width 104 height 28
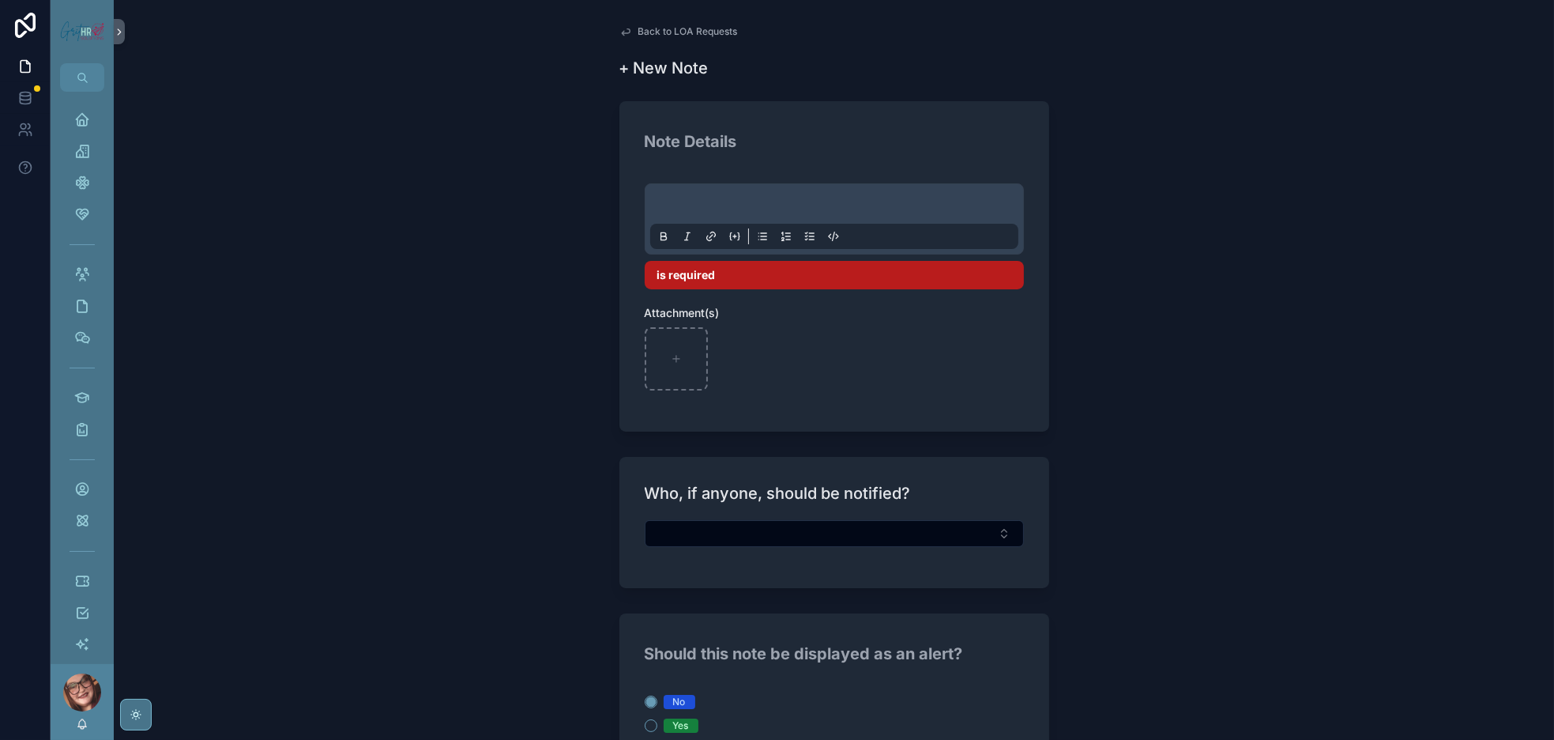
click at [733, 214] on p "scrollable content" at bounding box center [838, 206] width 368 height 16
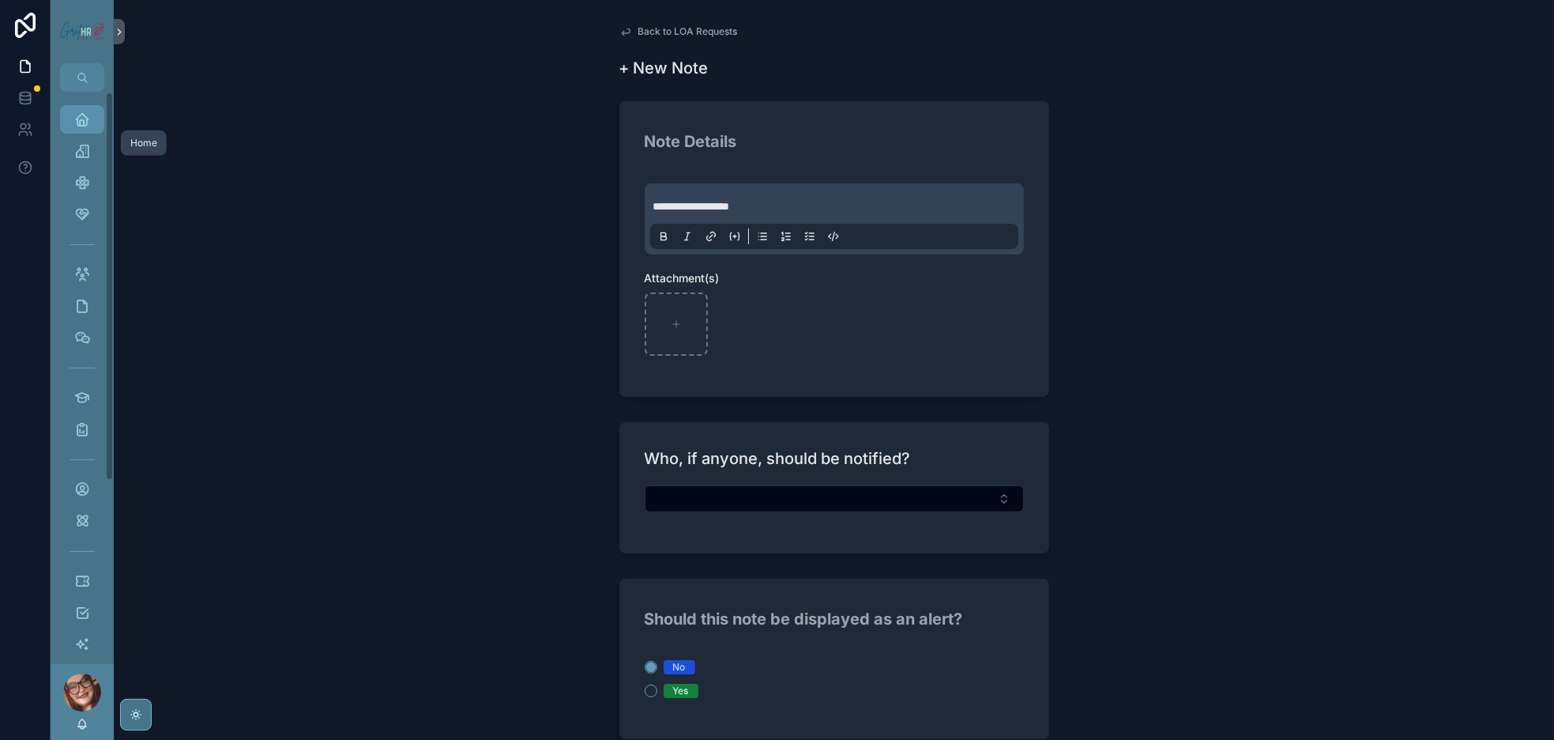
click at [90, 127] on icon "scrollable content" at bounding box center [82, 119] width 16 height 16
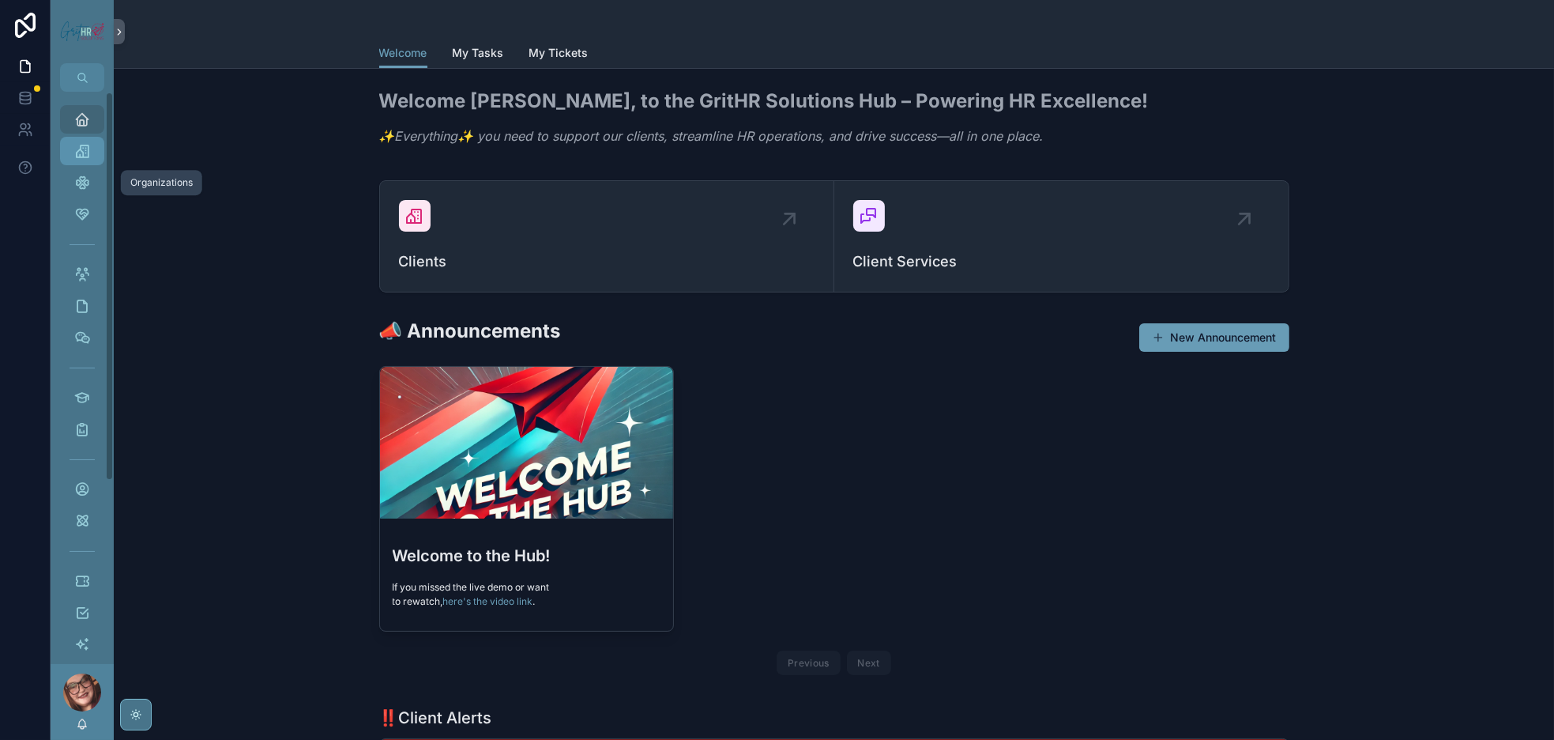
click at [90, 159] on icon "scrollable content" at bounding box center [82, 151] width 16 height 16
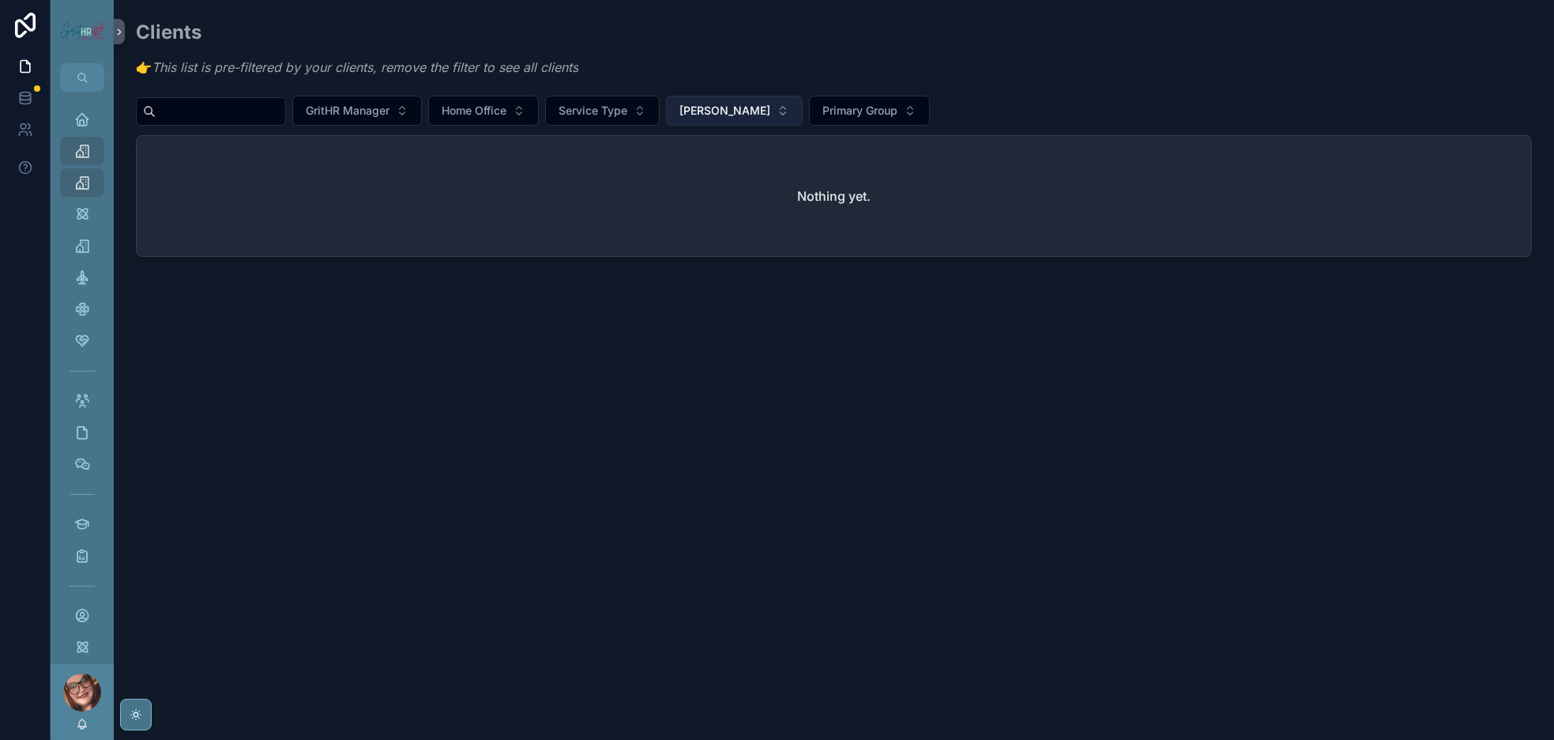
click at [771, 119] on span "[PERSON_NAME]" at bounding box center [725, 111] width 91 height 16
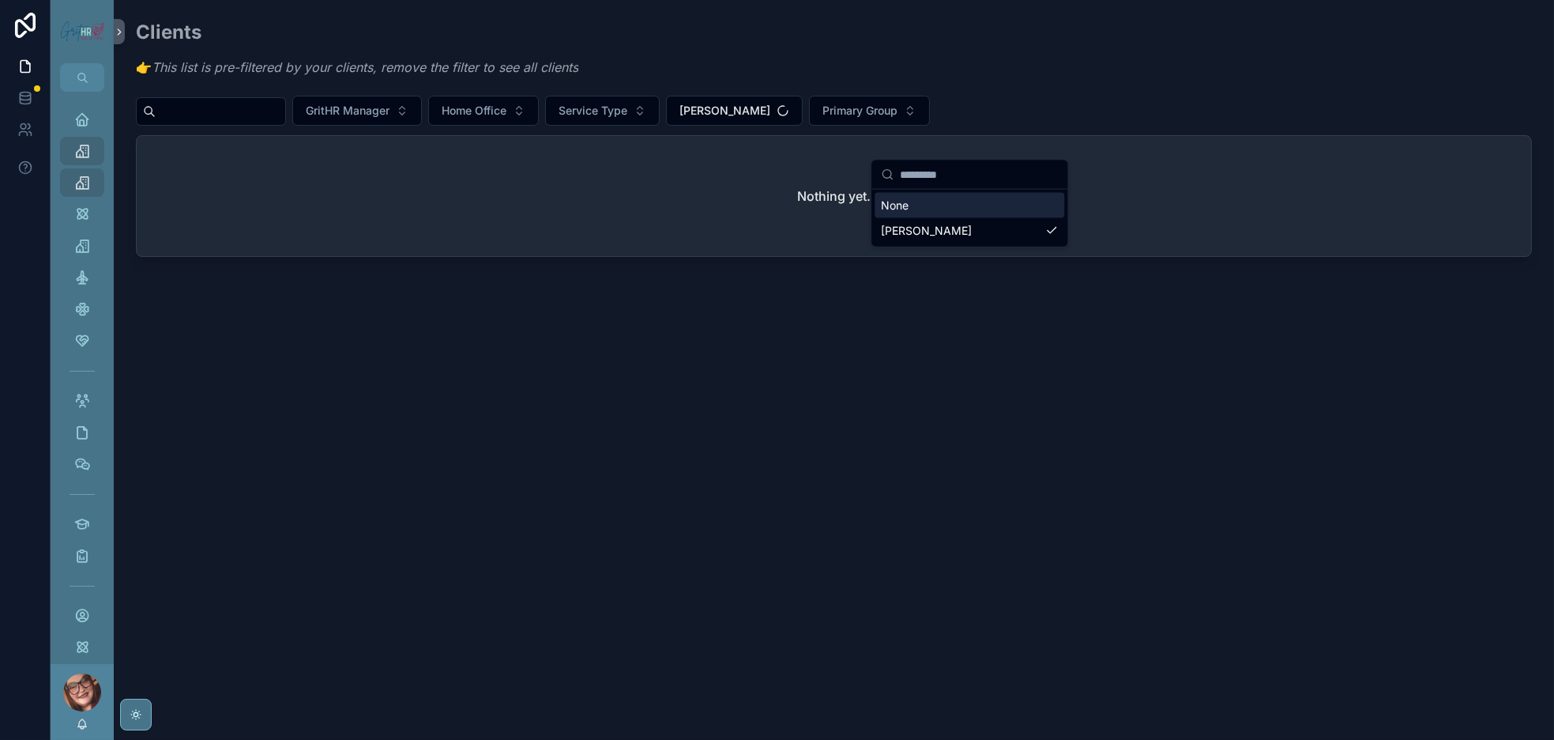
click at [944, 180] on input "scrollable content" at bounding box center [979, 174] width 158 height 28
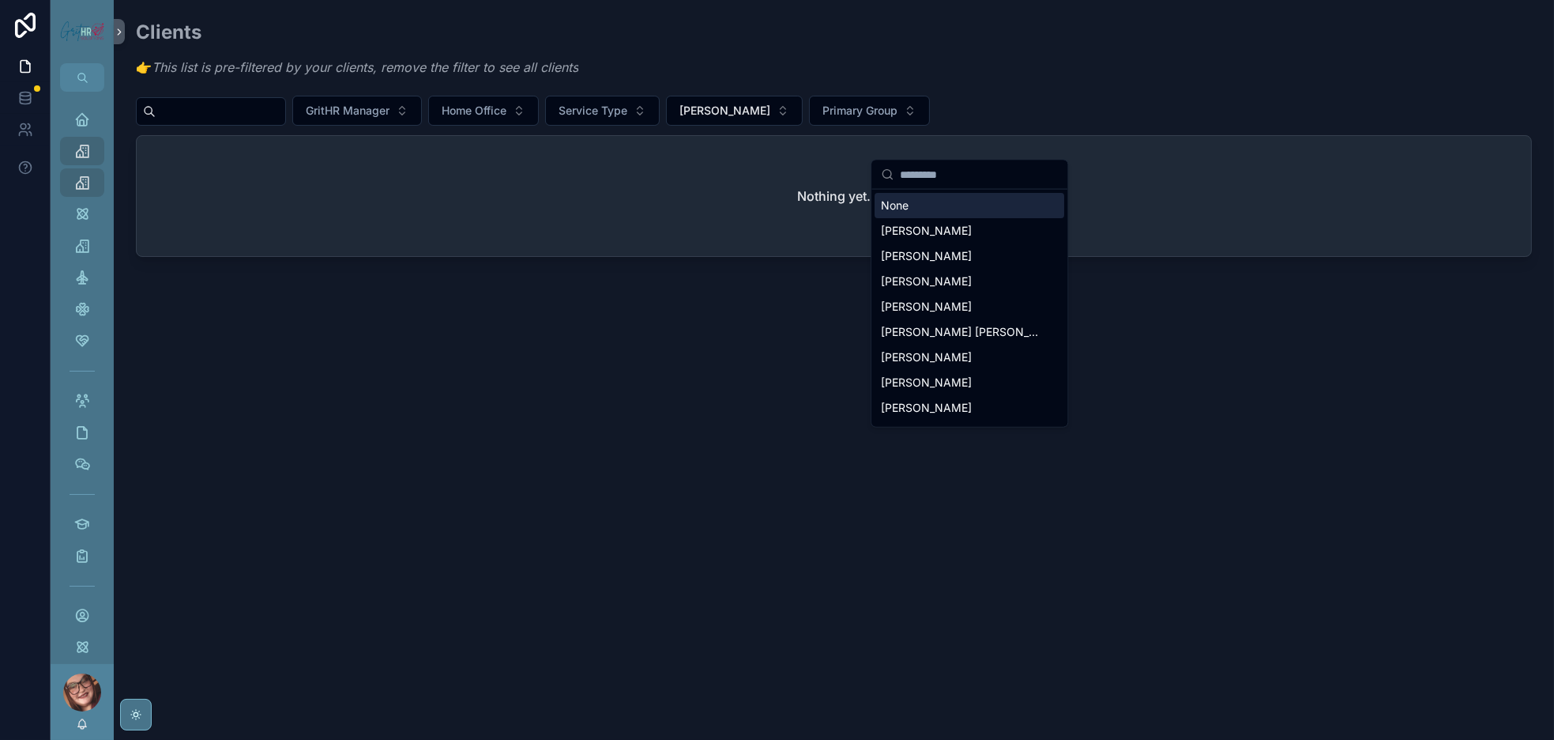
click at [895, 208] on div "None" at bounding box center [970, 205] width 190 height 25
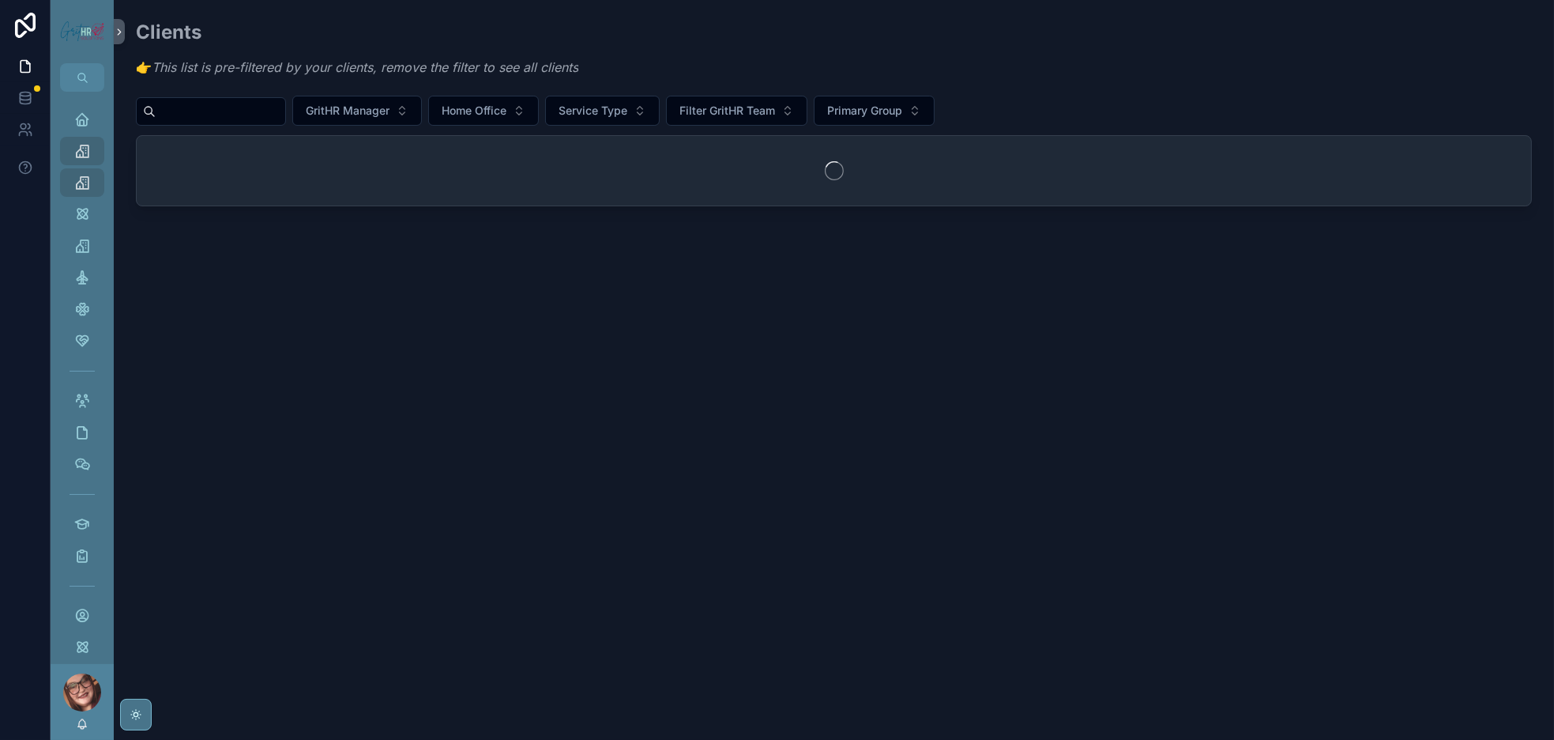
click at [286, 122] on div "scrollable content" at bounding box center [211, 111] width 150 height 28
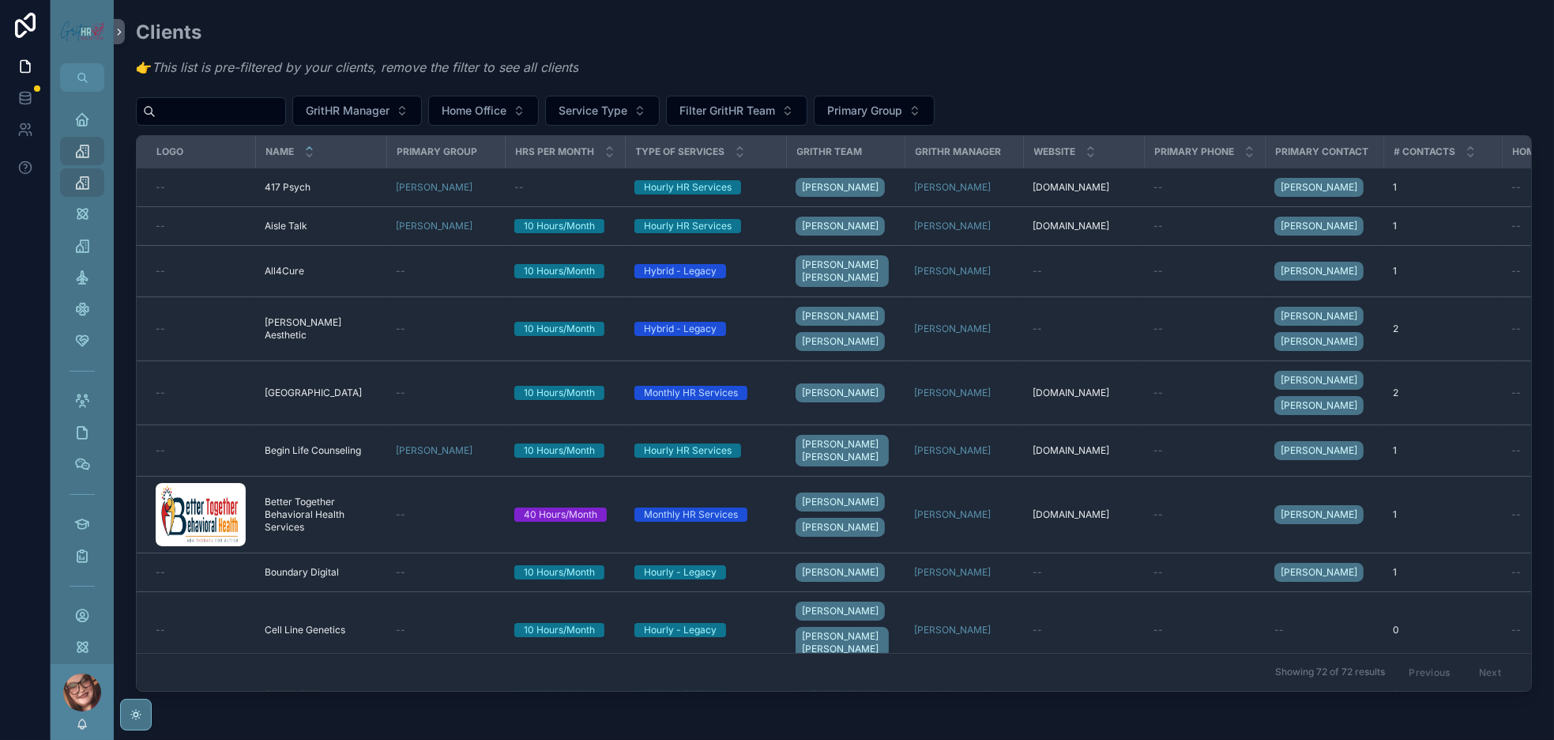
click at [285, 122] on input "scrollable content" at bounding box center [221, 111] width 130 height 22
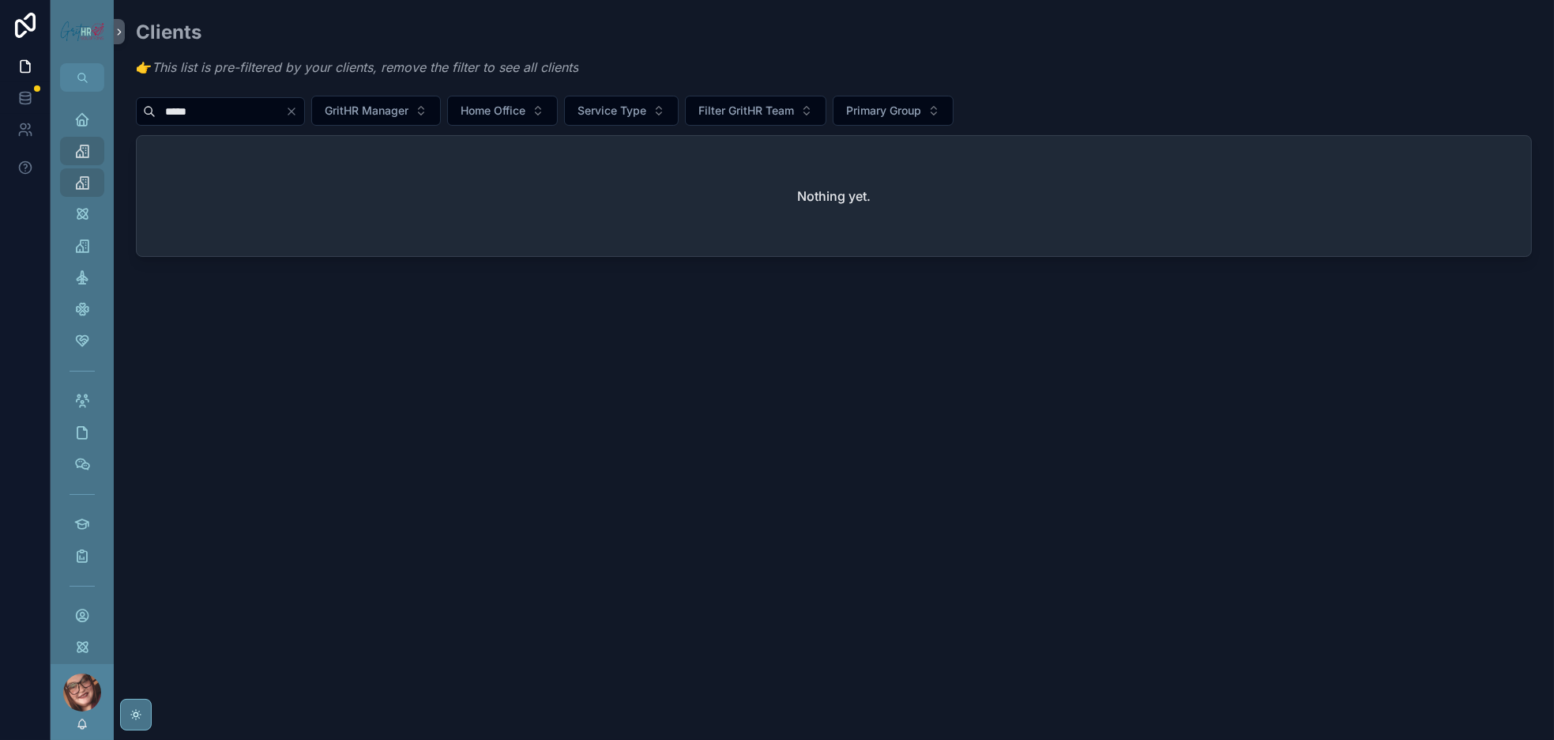
drag, startPoint x: 303, startPoint y: 129, endPoint x: 124, endPoint y: 117, distance: 179.0
click at [134, 116] on div "Home Organizations Clients Group Projects Deactivated Clients Leads Onboarding …" at bounding box center [803, 370] width 1504 height 740
drag, startPoint x: 191, startPoint y: 143, endPoint x: 142, endPoint y: 139, distance: 49.2
click at [142, 139] on div "Clients 👉 This list is pre-filtered by your clients, remove the filter to see a…" at bounding box center [834, 182] width 1441 height 364
type input "****"
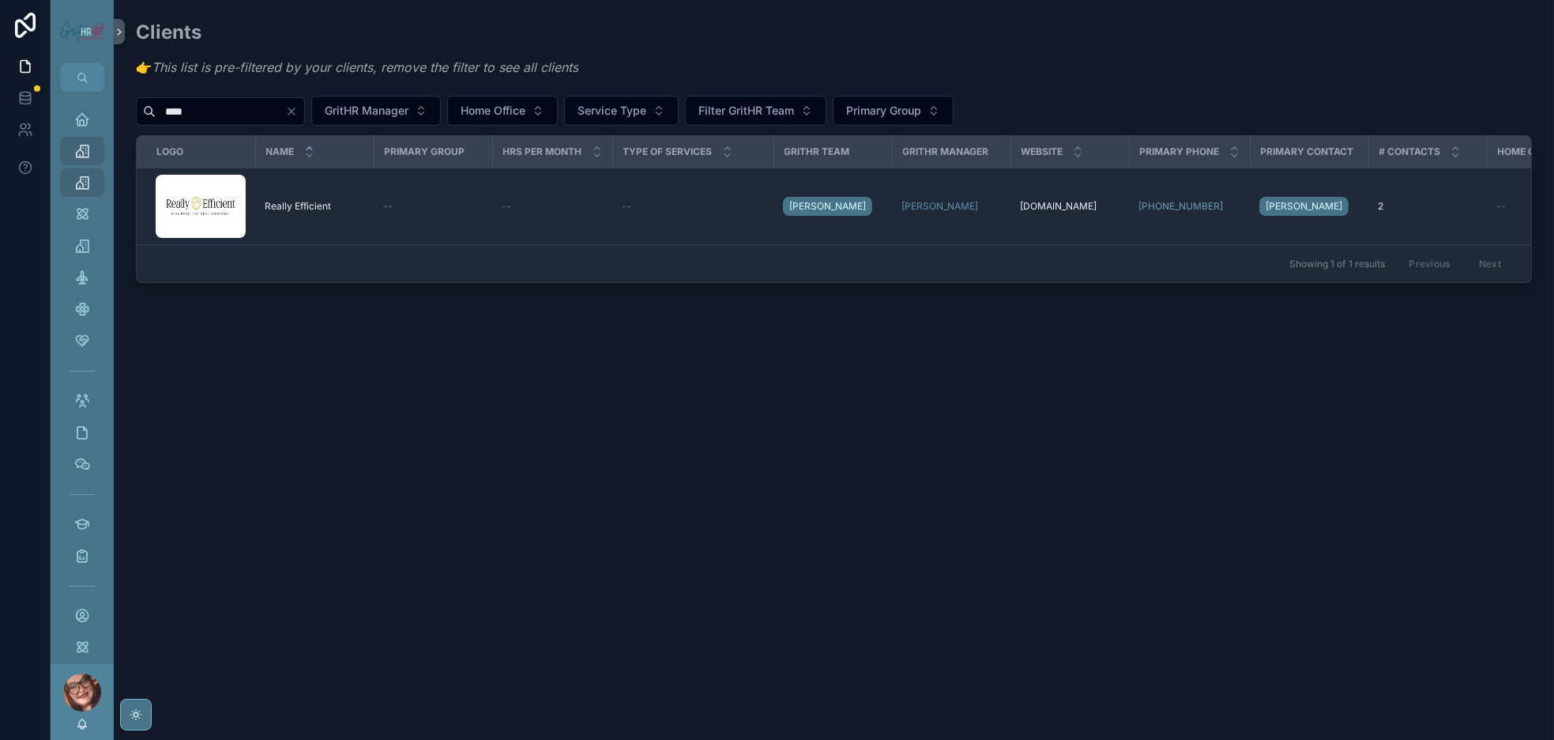
drag, startPoint x: 303, startPoint y: 133, endPoint x: 178, endPoint y: 130, distance: 124.9
click at [178, 126] on div "****" at bounding box center [220, 111] width 169 height 28
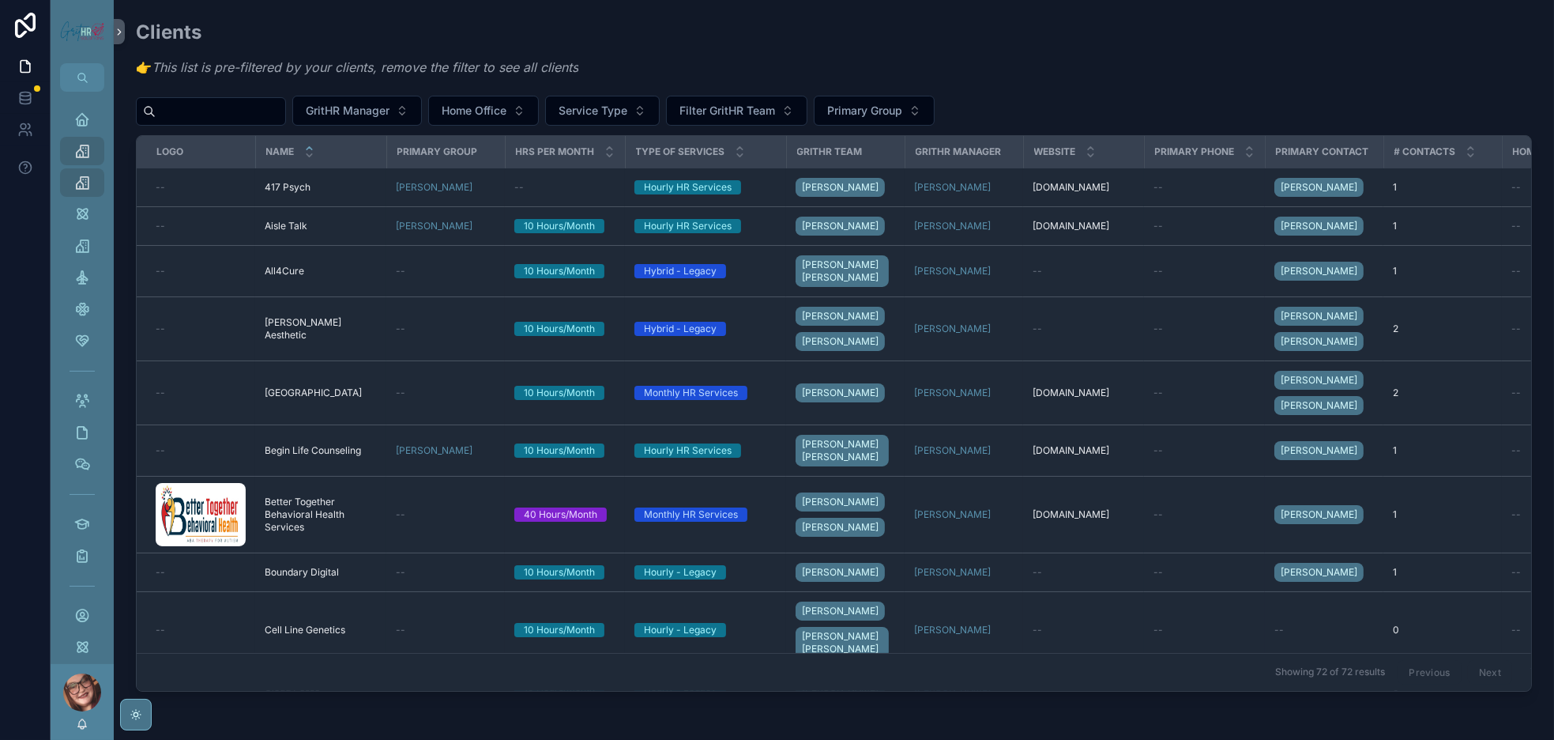
click at [279, 122] on input "scrollable content" at bounding box center [221, 111] width 130 height 22
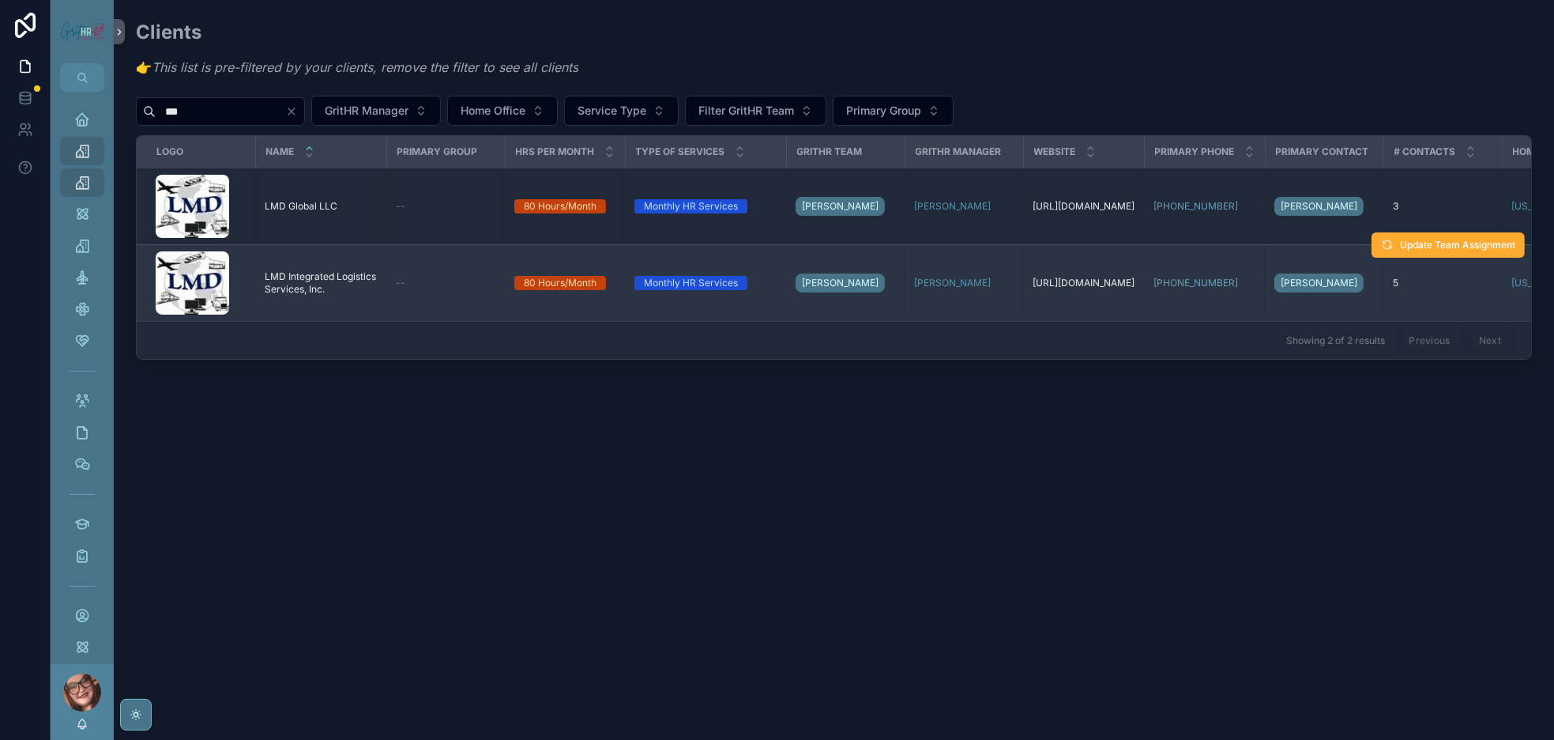
type input "***"
click at [371, 296] on span "LMD Integrated Logistics Services, Inc." at bounding box center [321, 282] width 112 height 25
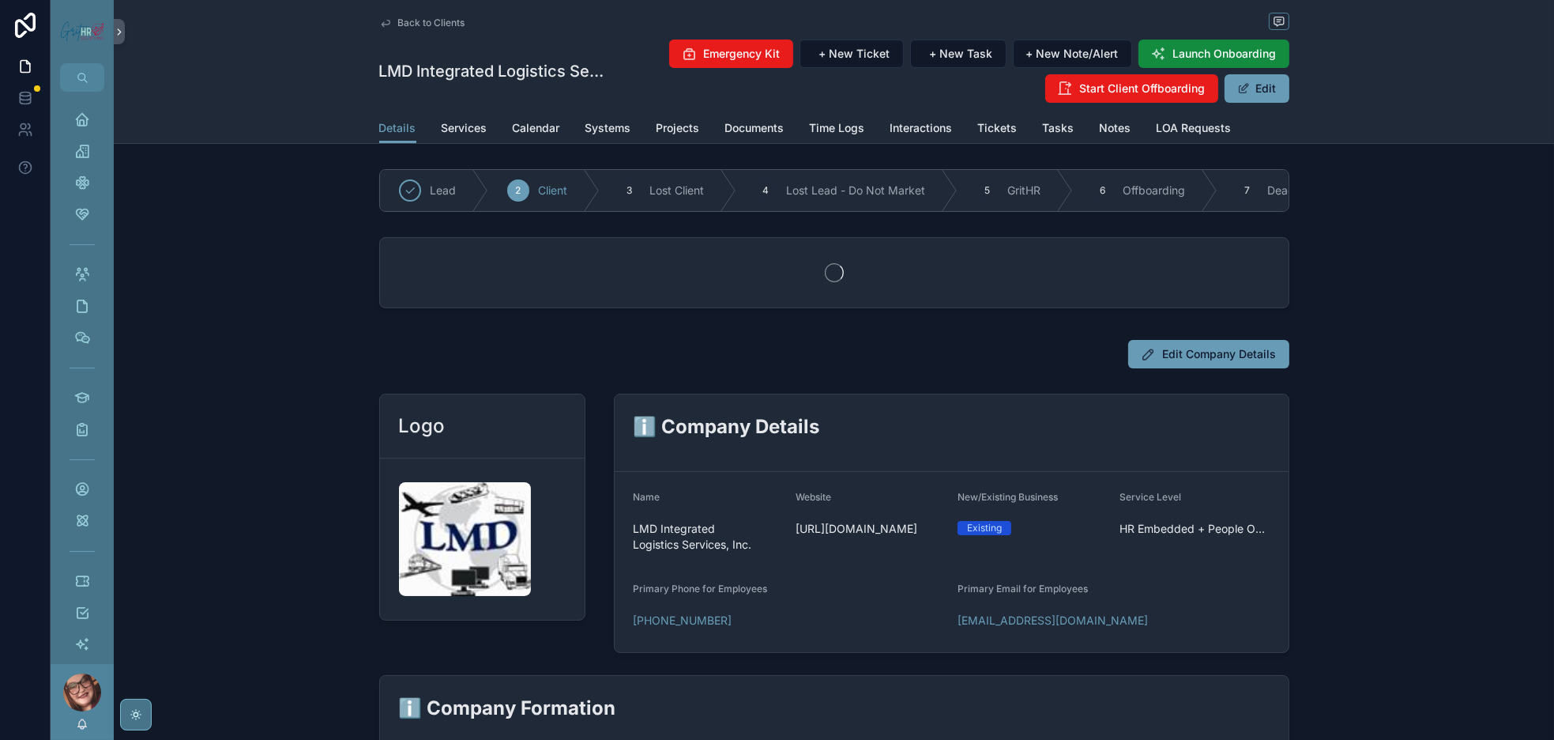
click at [1219, 103] on button "Start Client Offboarding" at bounding box center [1132, 88] width 173 height 28
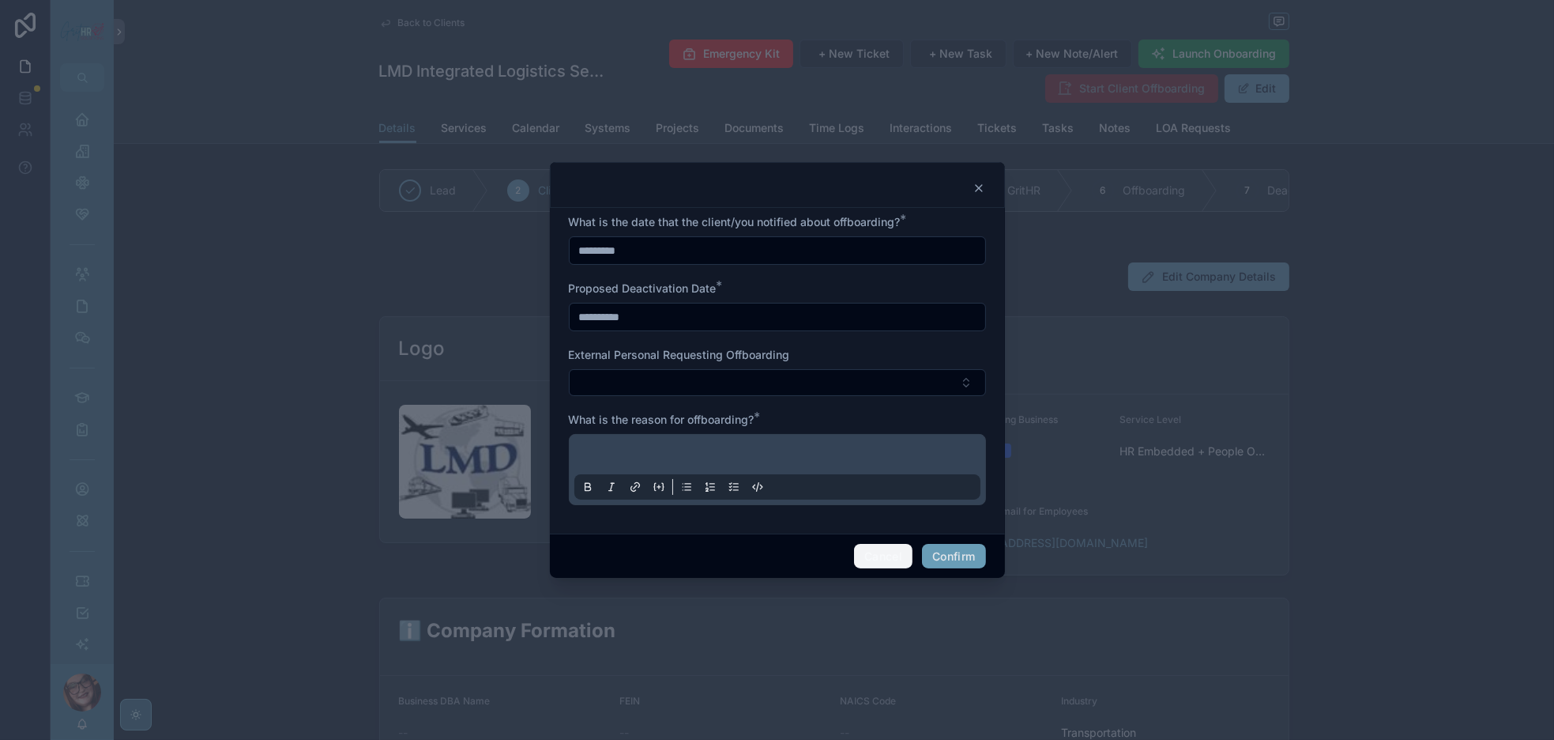
click at [913, 569] on button "Cancel" at bounding box center [883, 556] width 58 height 25
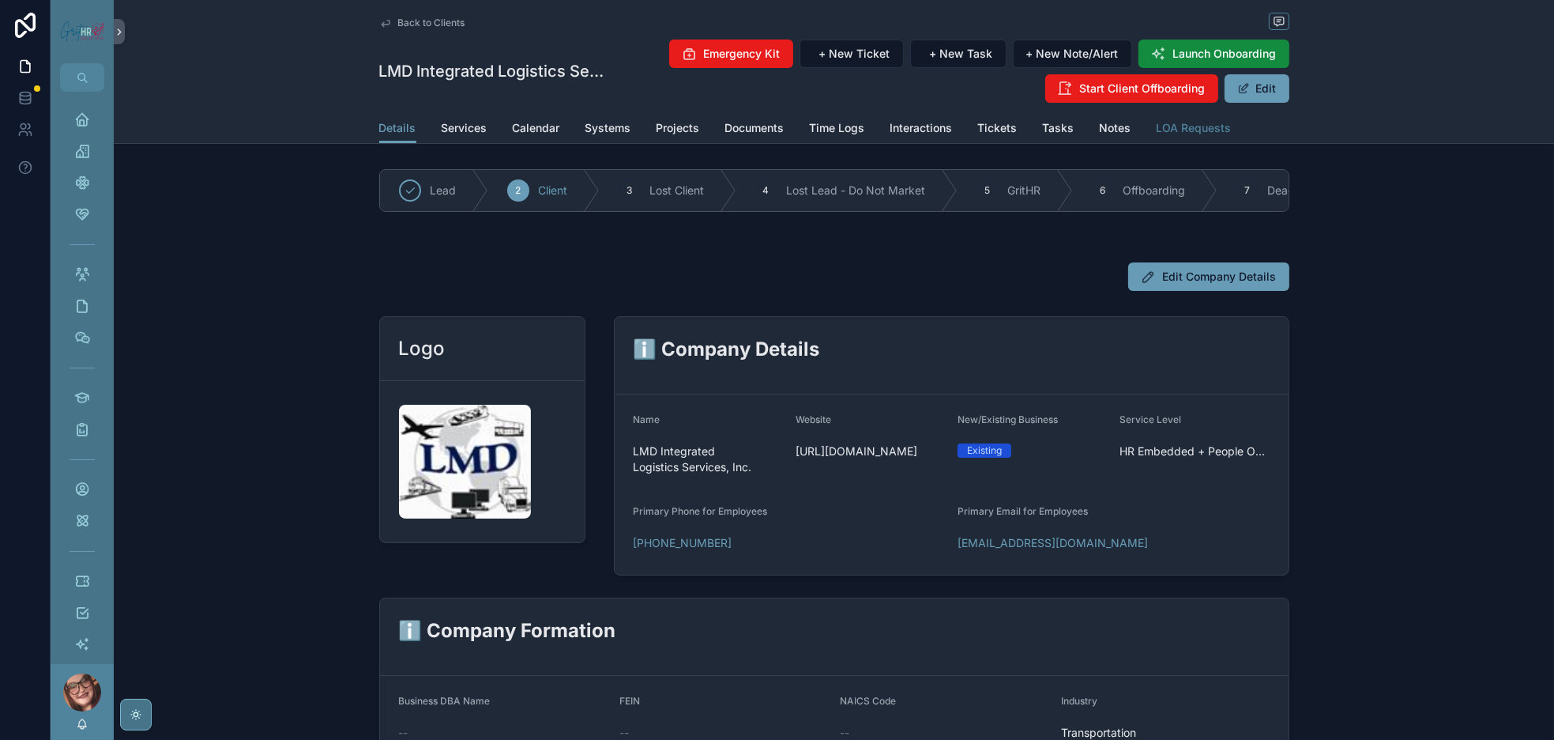
click at [1232, 142] on link "LOA Requests" at bounding box center [1194, 130] width 75 height 32
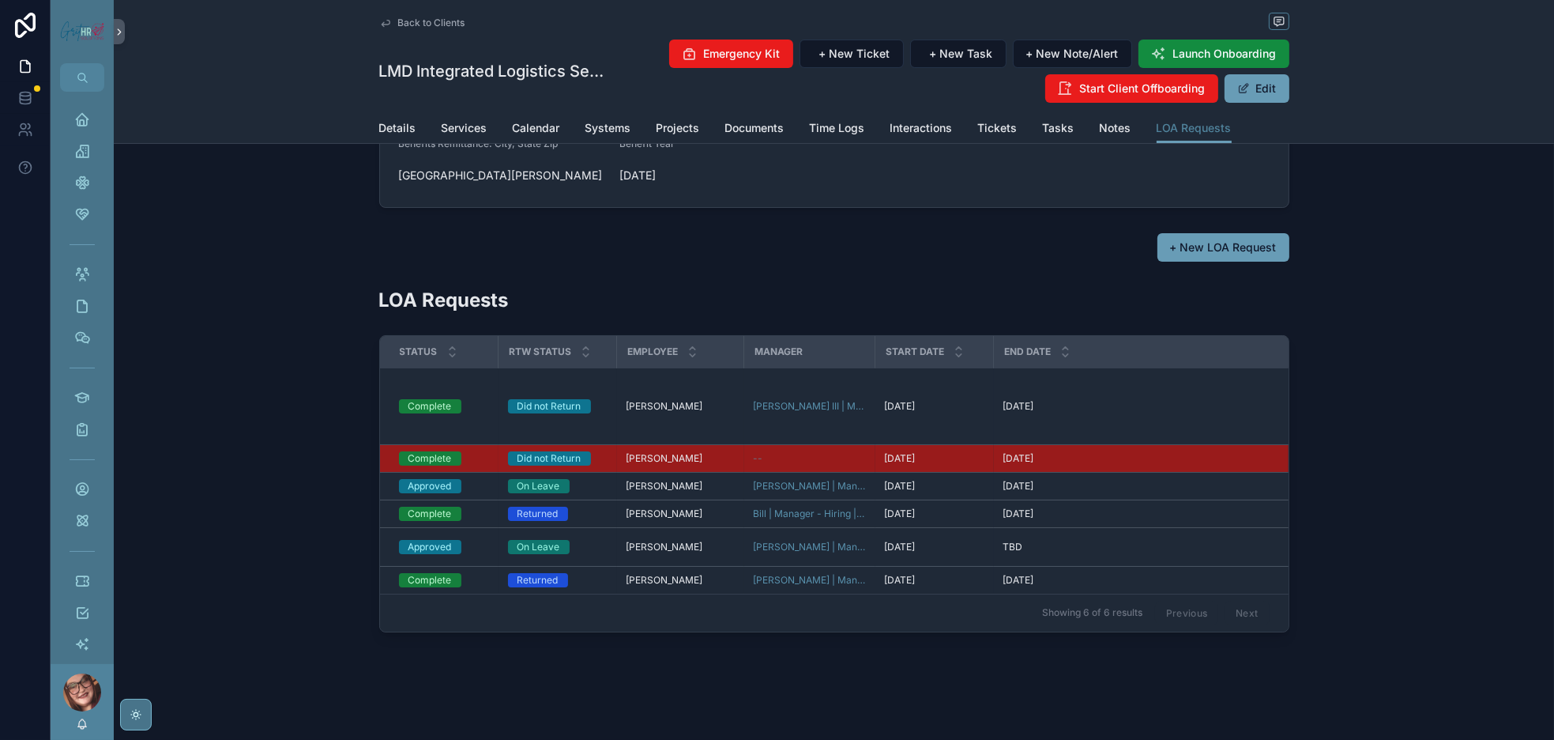
scroll to position [474, 0]
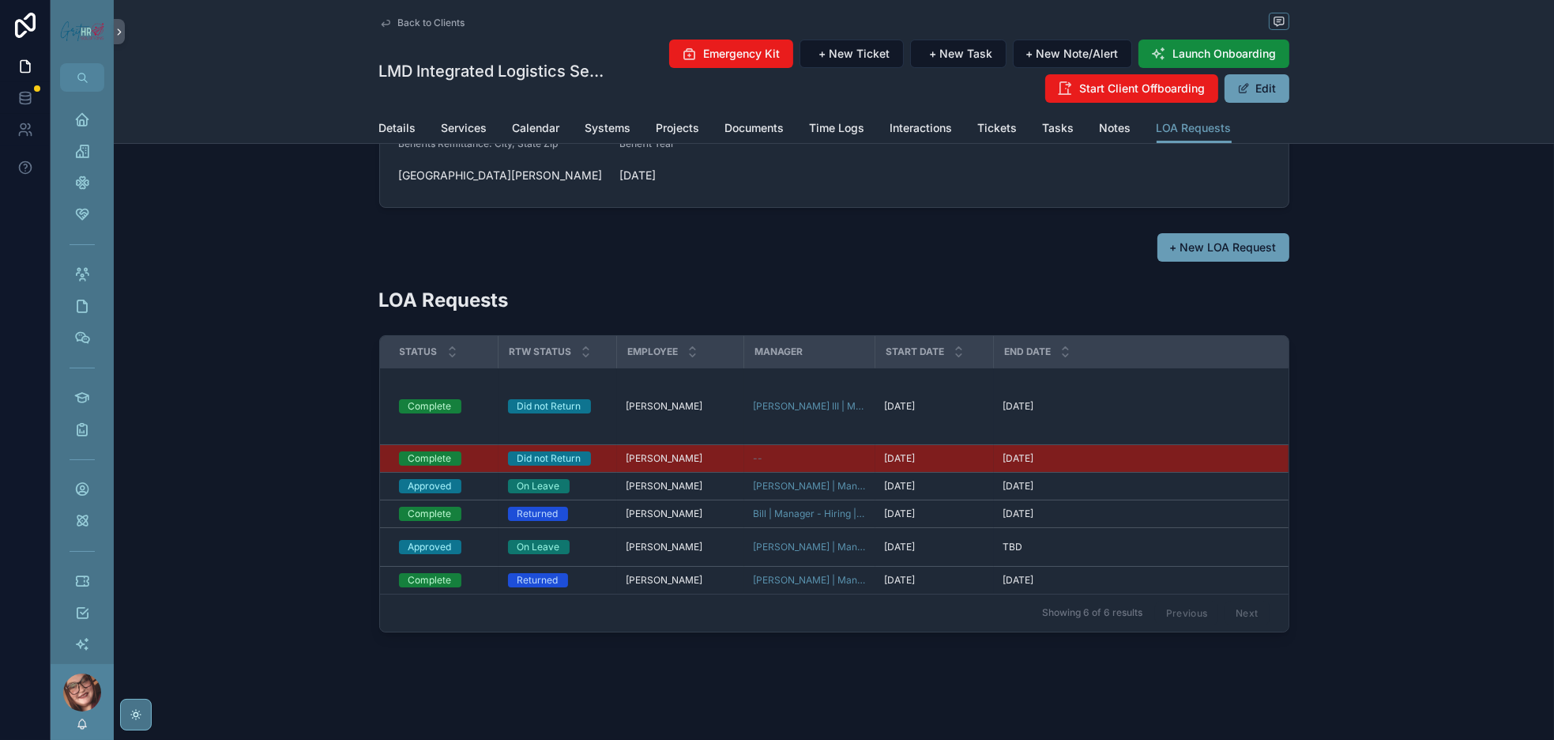
click at [627, 400] on span "[PERSON_NAME]" at bounding box center [665, 406] width 77 height 13
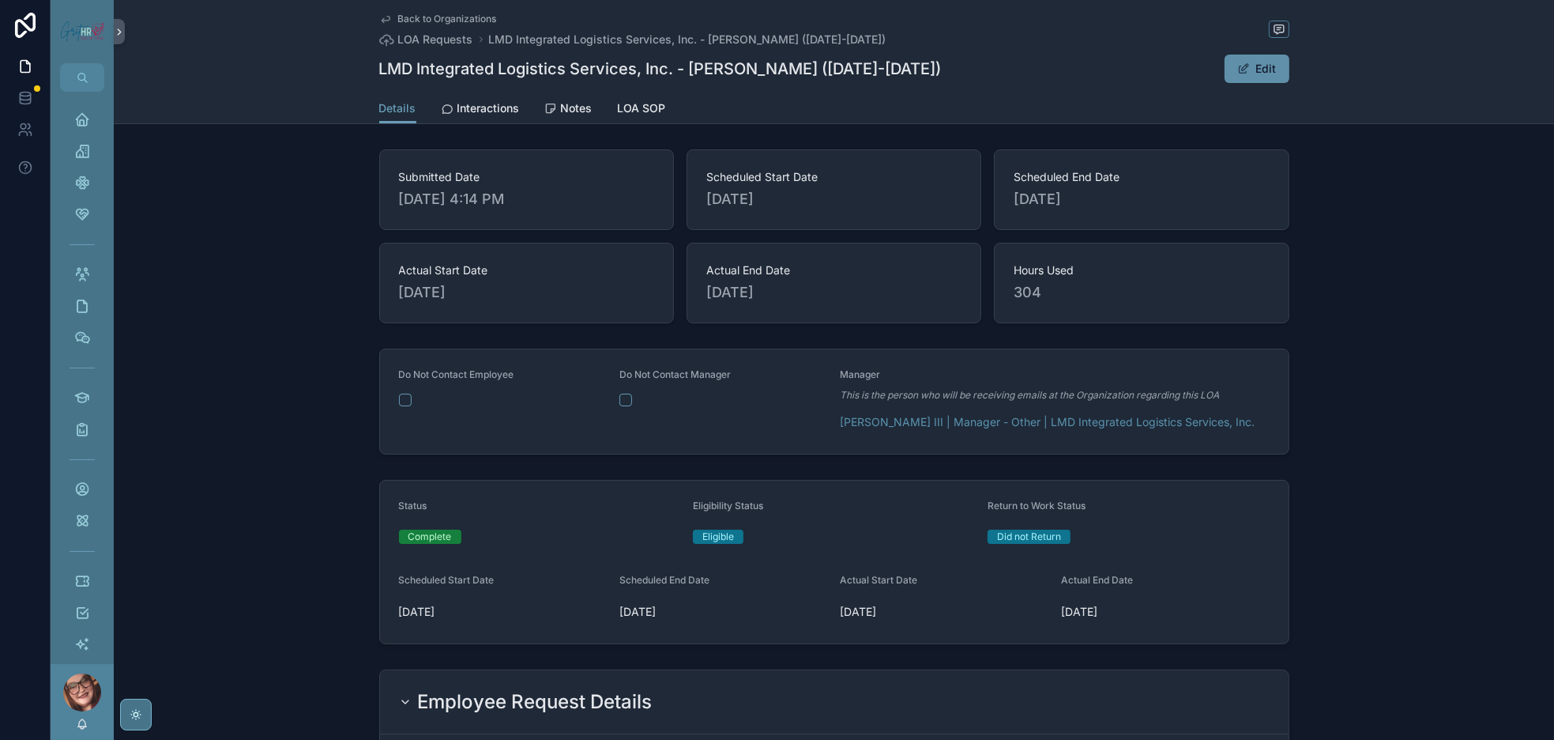
click at [1290, 83] on button "Edit" at bounding box center [1257, 69] width 65 height 28
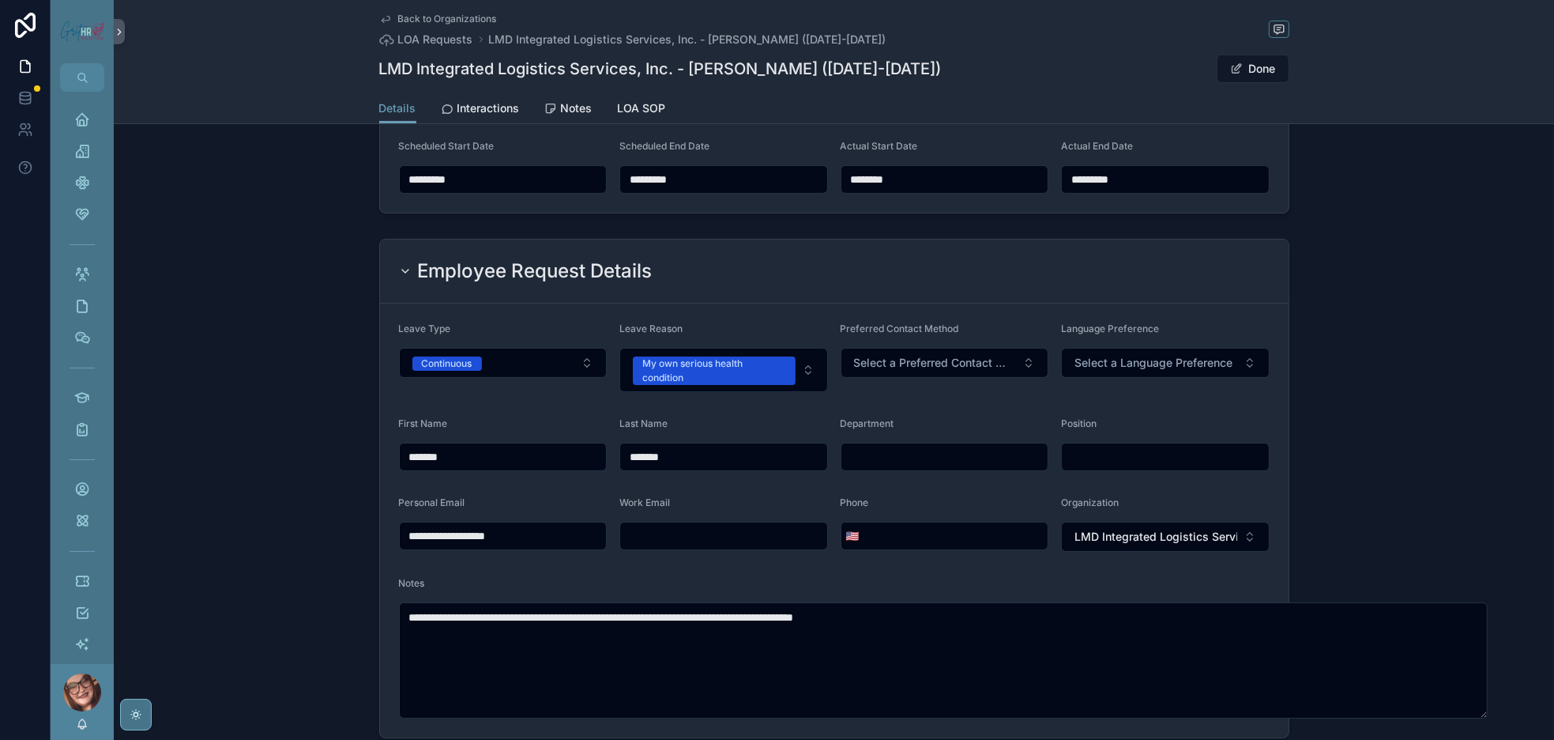
scroll to position [474, 0]
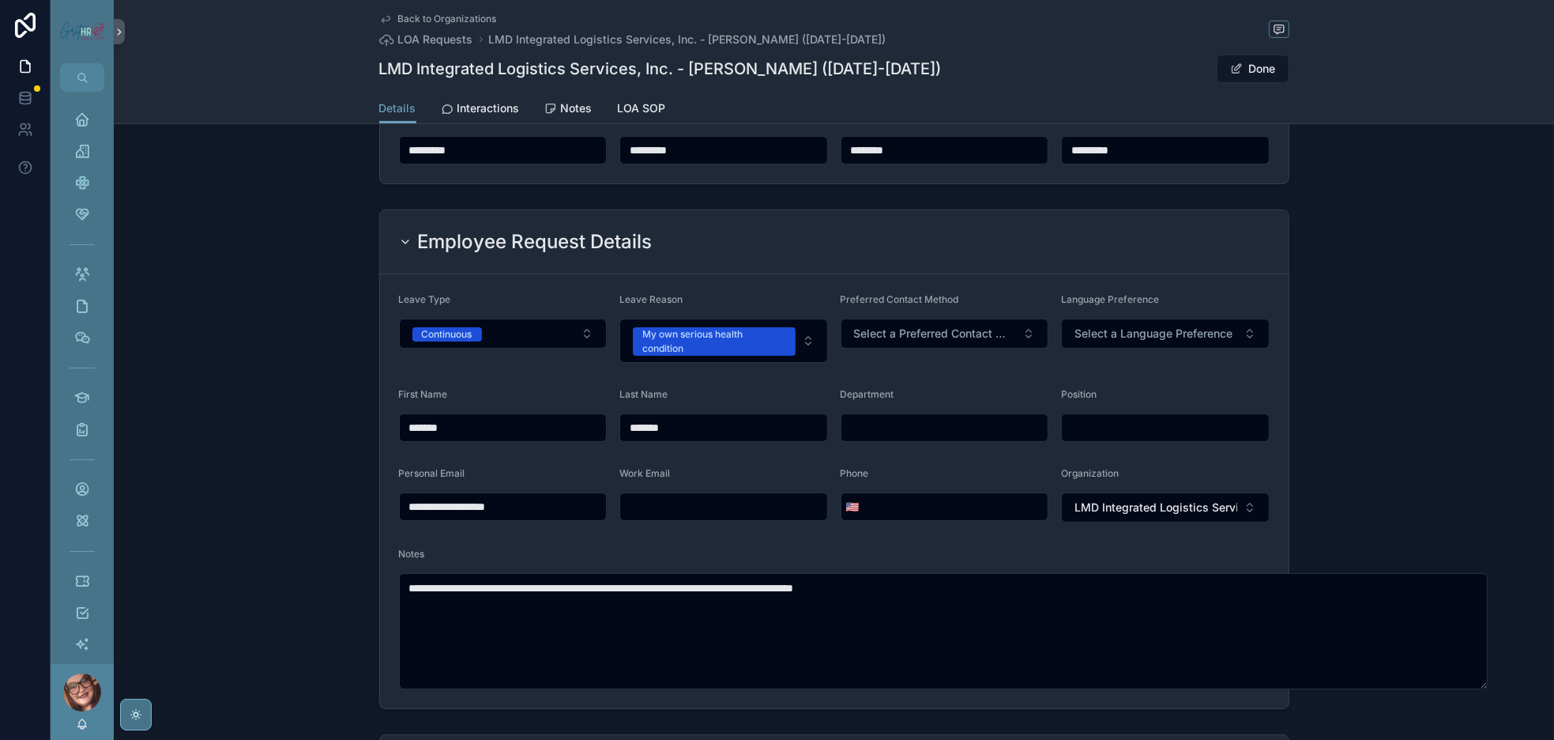
click at [446, 85] on button "Complete" at bounding box center [540, 70] width 282 height 30
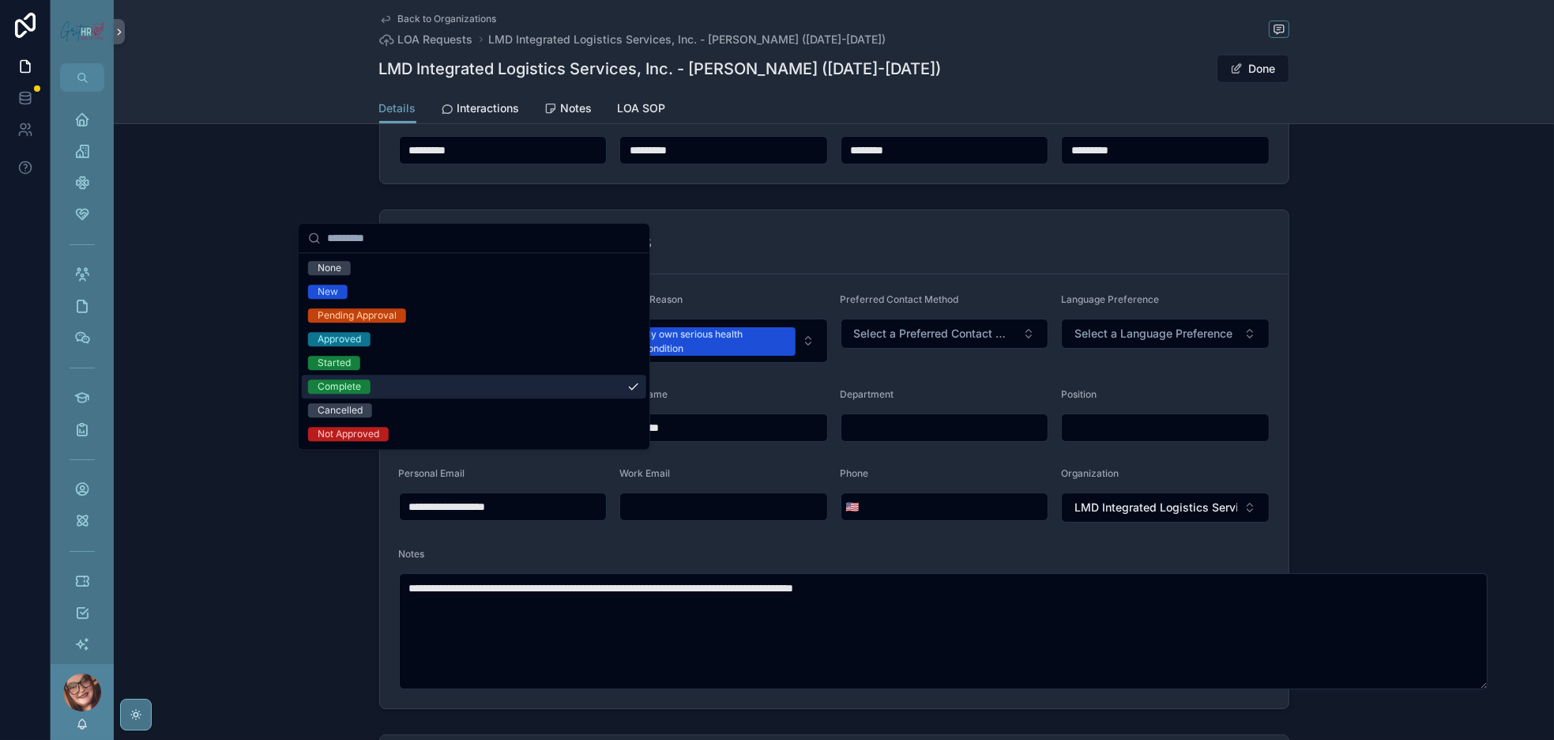
click at [392, 398] on div "Complete" at bounding box center [474, 387] width 345 height 24
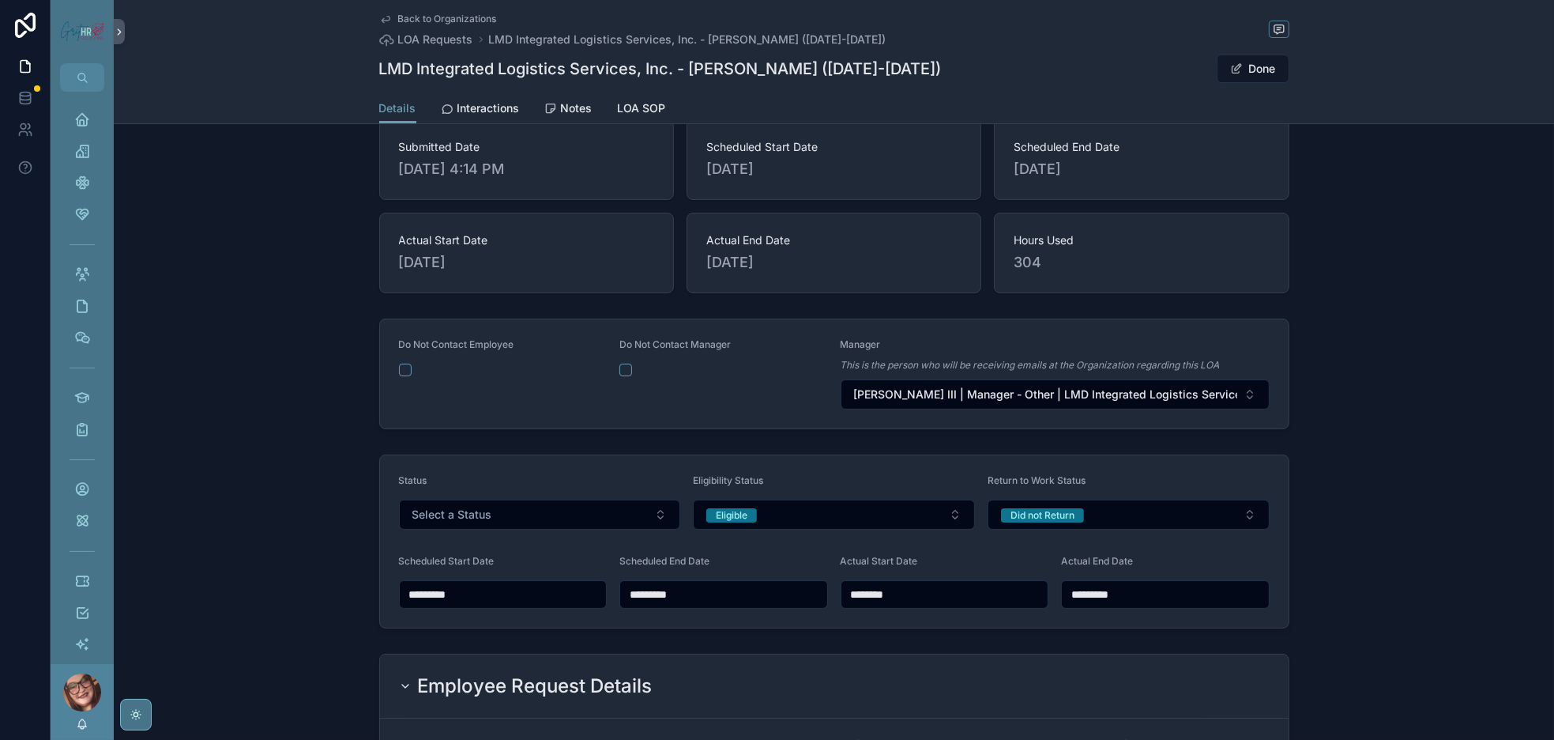
scroll to position [0, 0]
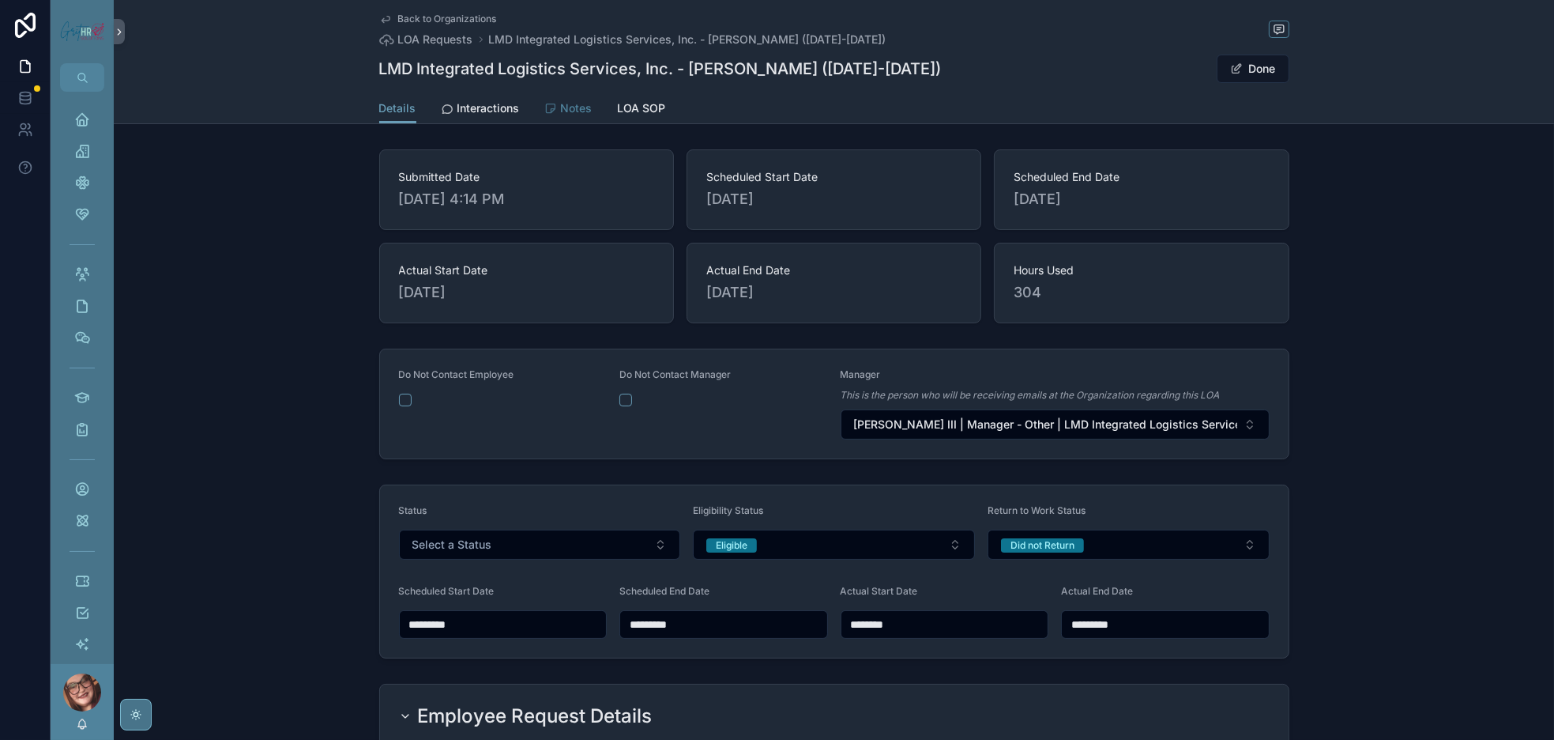
click at [561, 116] on span "Notes" at bounding box center [577, 108] width 32 height 16
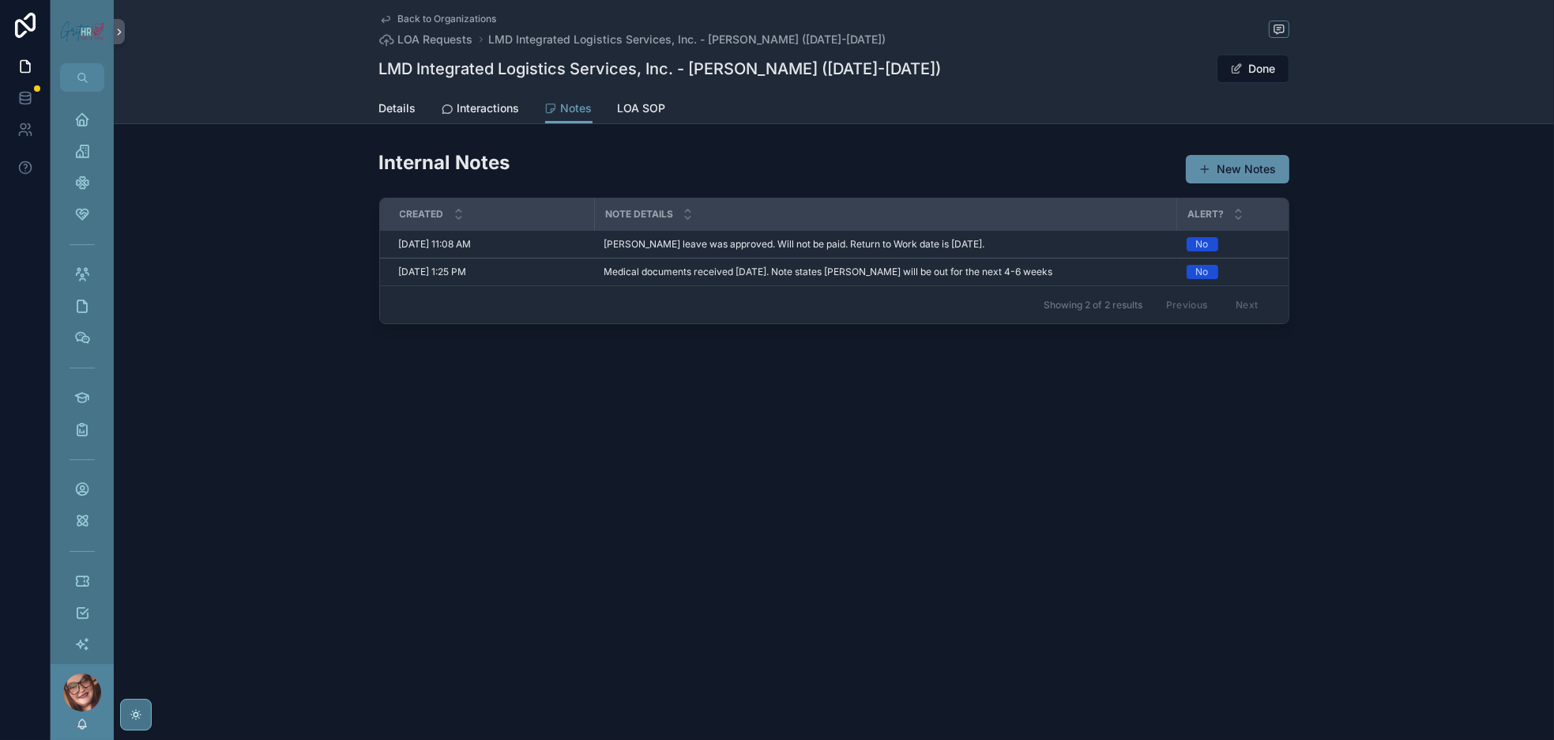
click at [1290, 183] on button "New Notes" at bounding box center [1238, 169] width 104 height 28
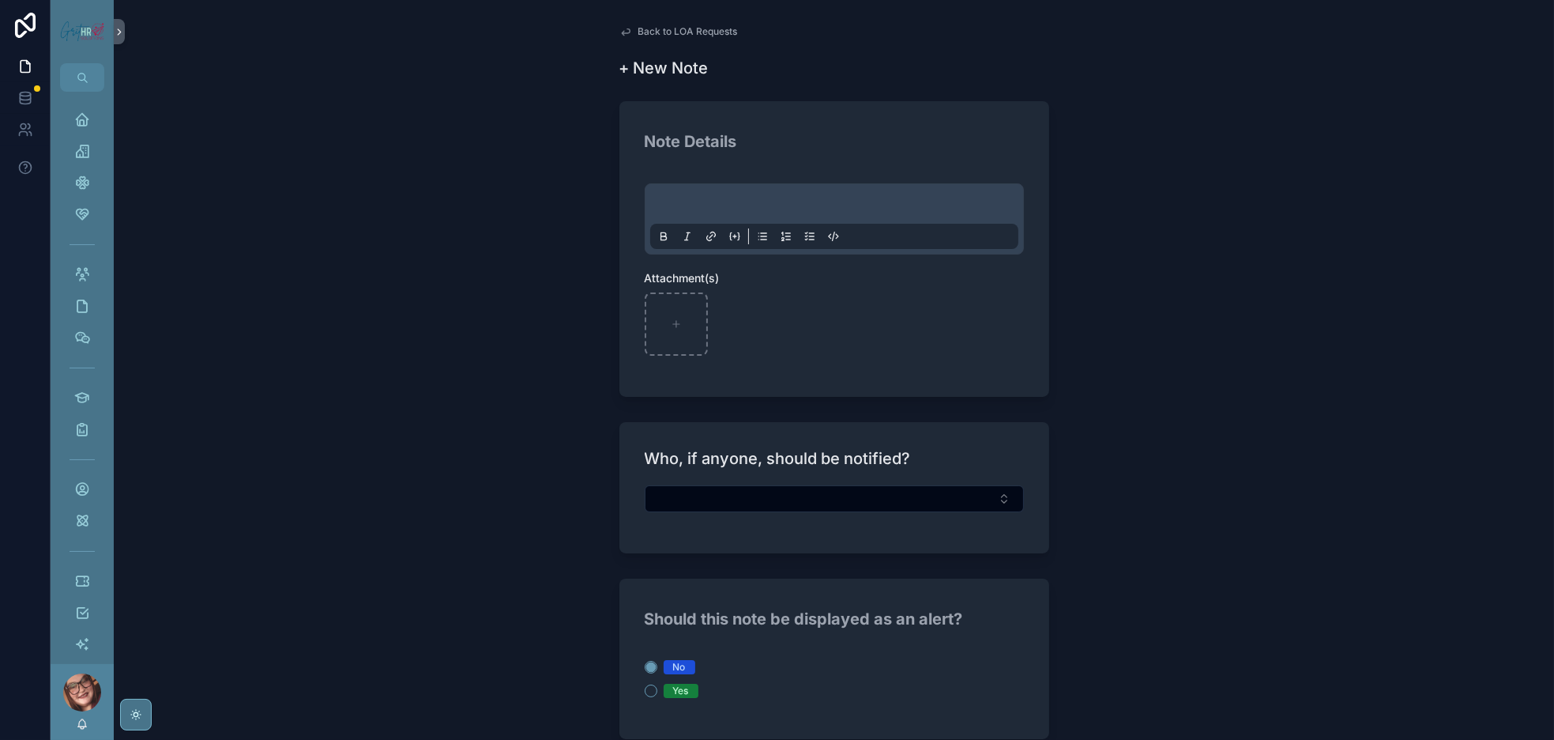
click at [725, 243] on div "scrollable content" at bounding box center [834, 219] width 368 height 60
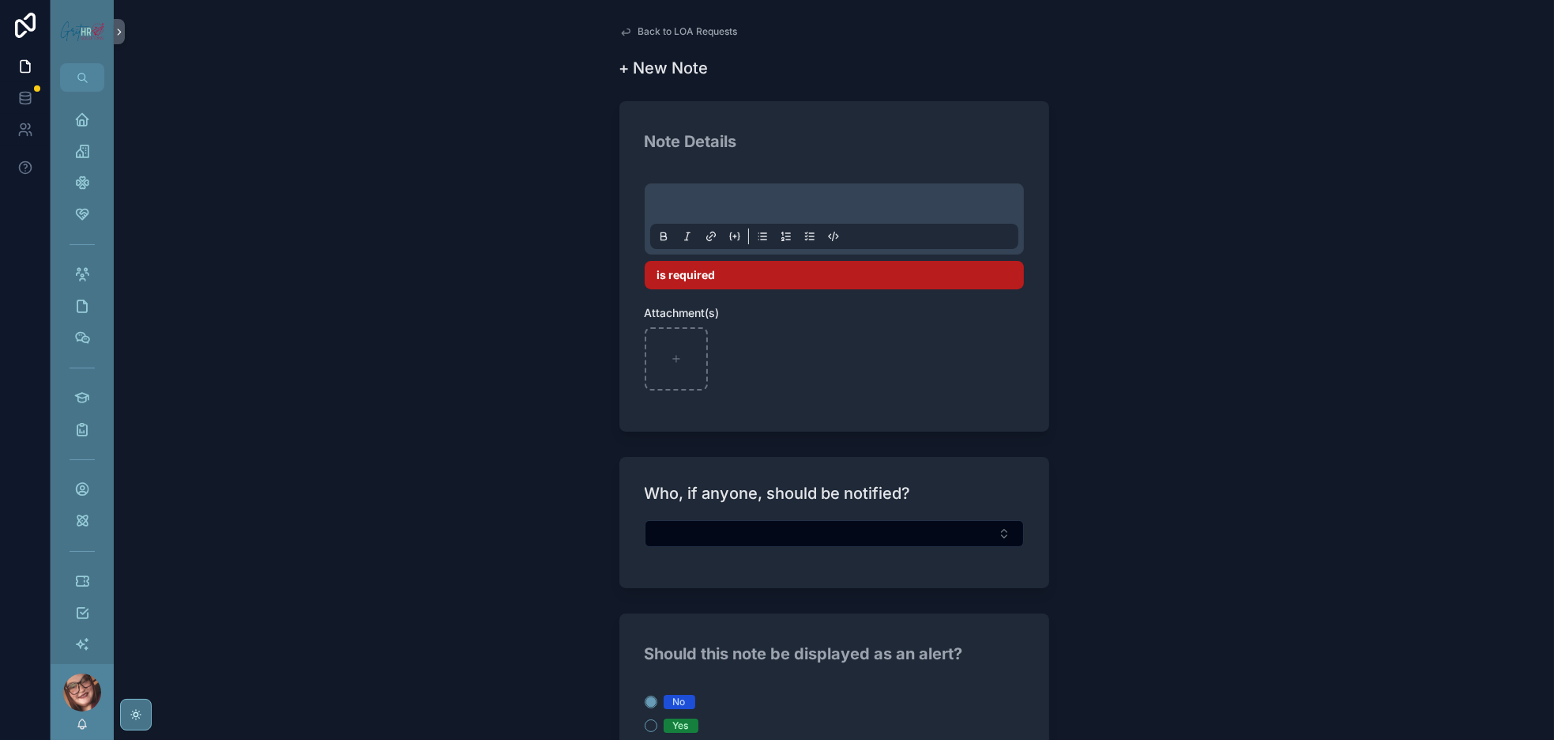
click at [654, 214] on p "scrollable content" at bounding box center [838, 206] width 368 height 16
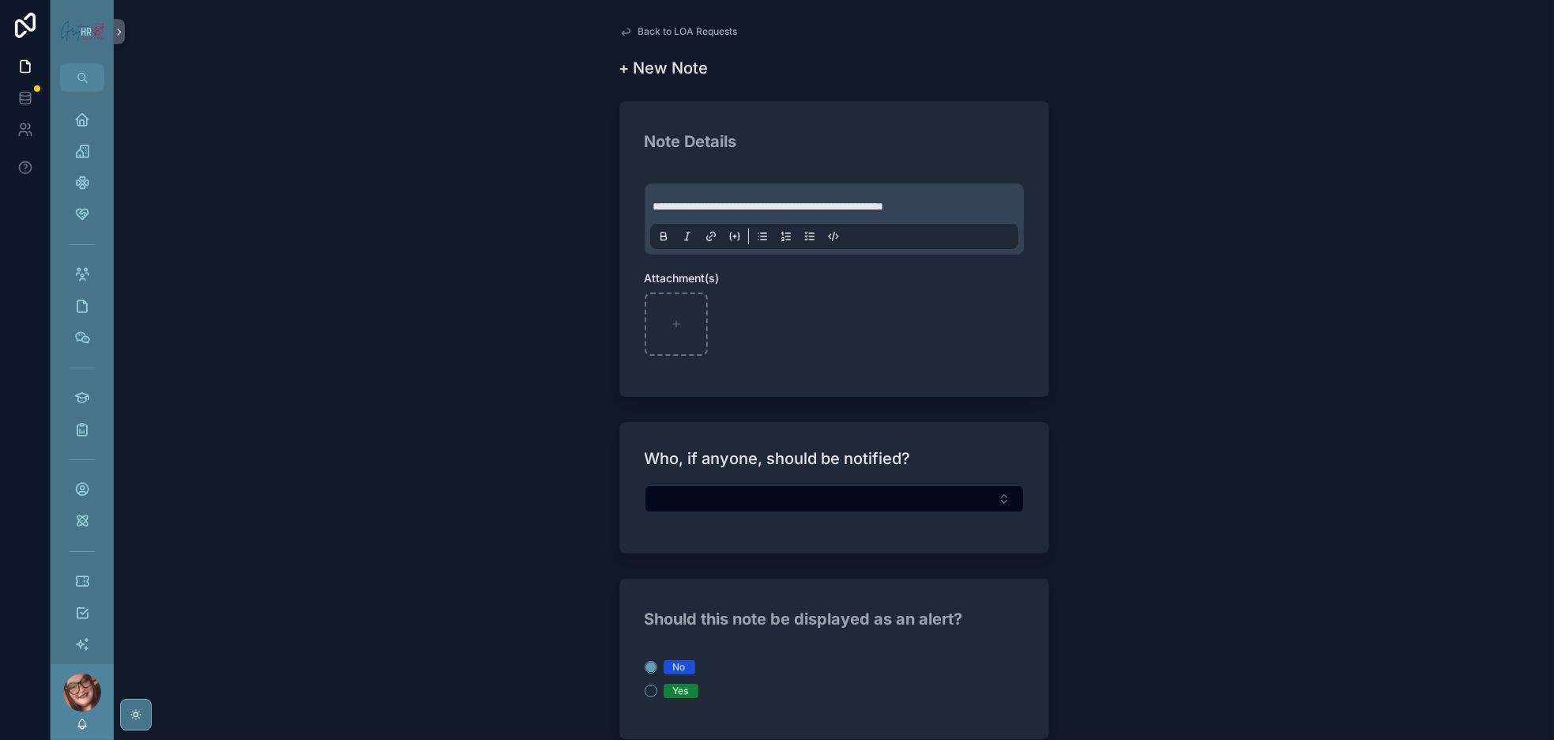
click at [1015, 237] on div "**********" at bounding box center [834, 219] width 368 height 60
click at [1011, 214] on p "**********" at bounding box center [838, 206] width 368 height 16
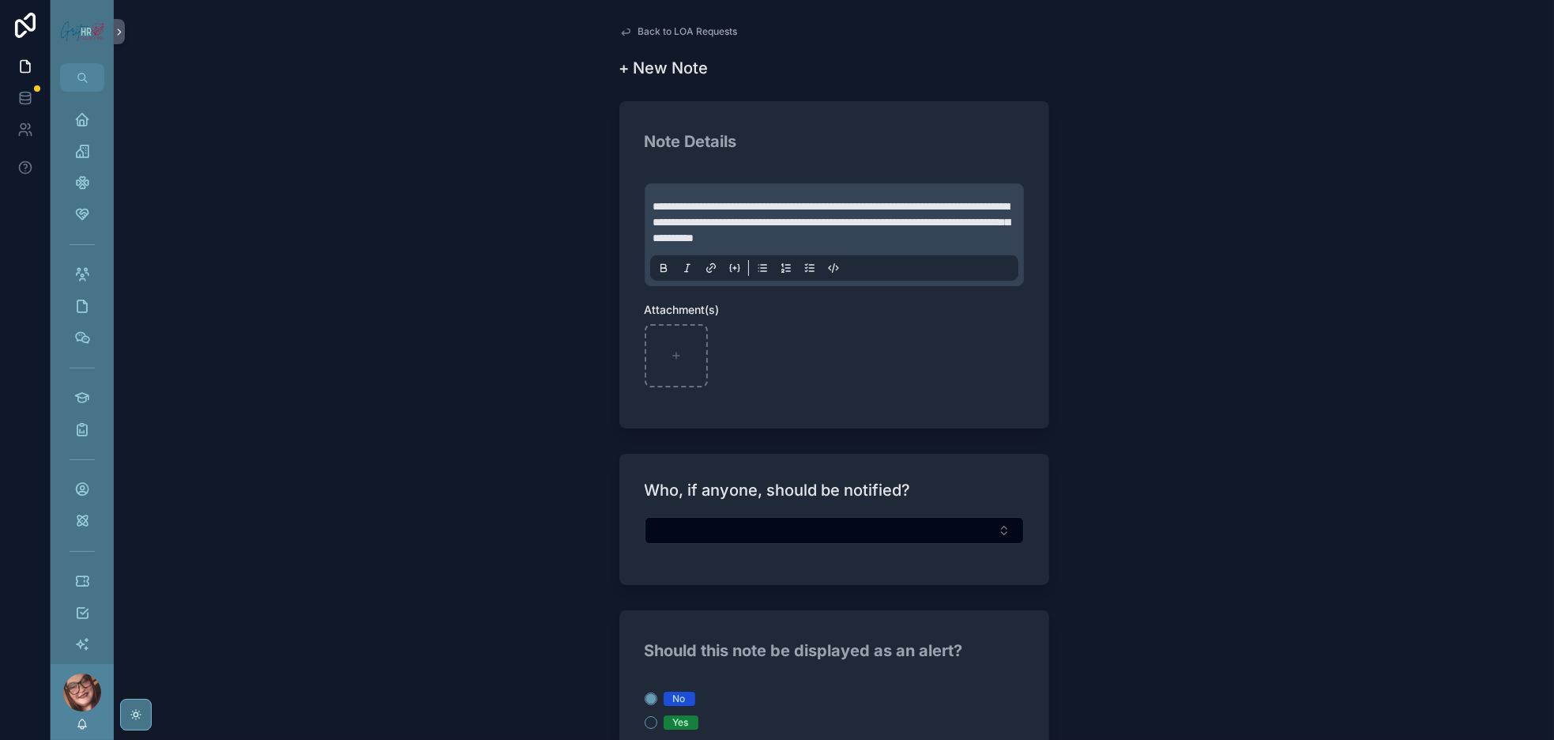
click at [995, 246] on p "**********" at bounding box center [838, 221] width 368 height 47
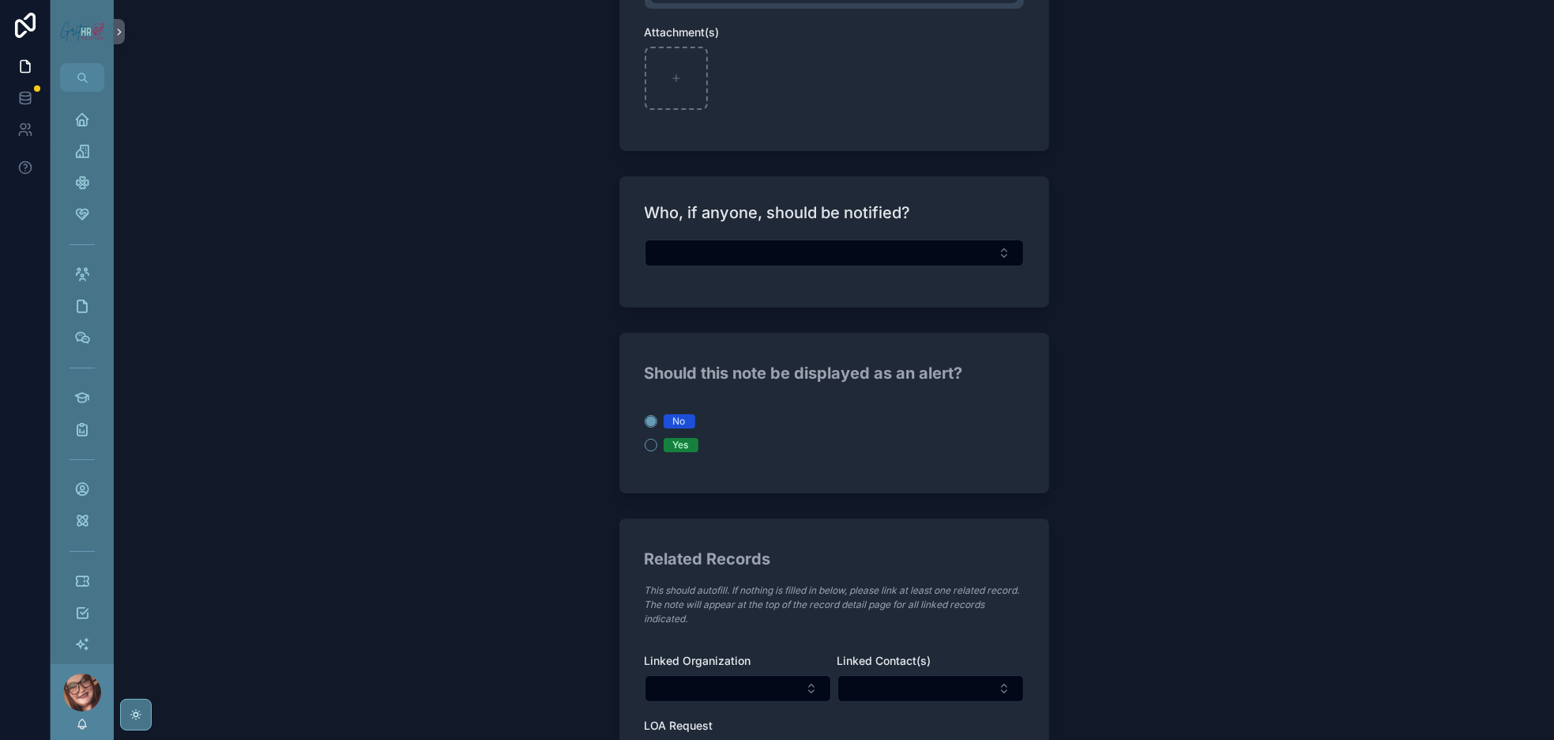
scroll to position [356, 0]
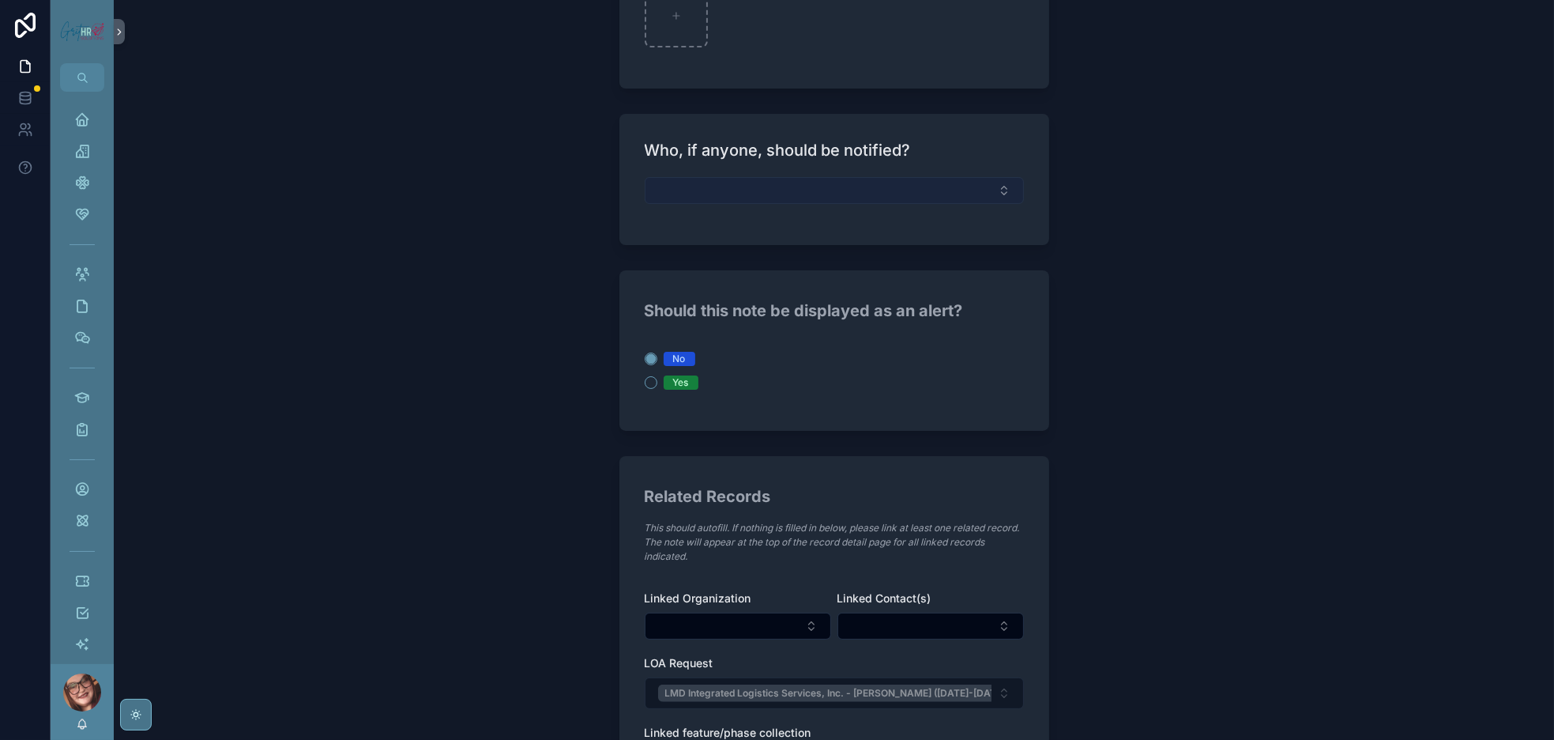
click at [721, 204] on button "Select Button" at bounding box center [834, 190] width 379 height 27
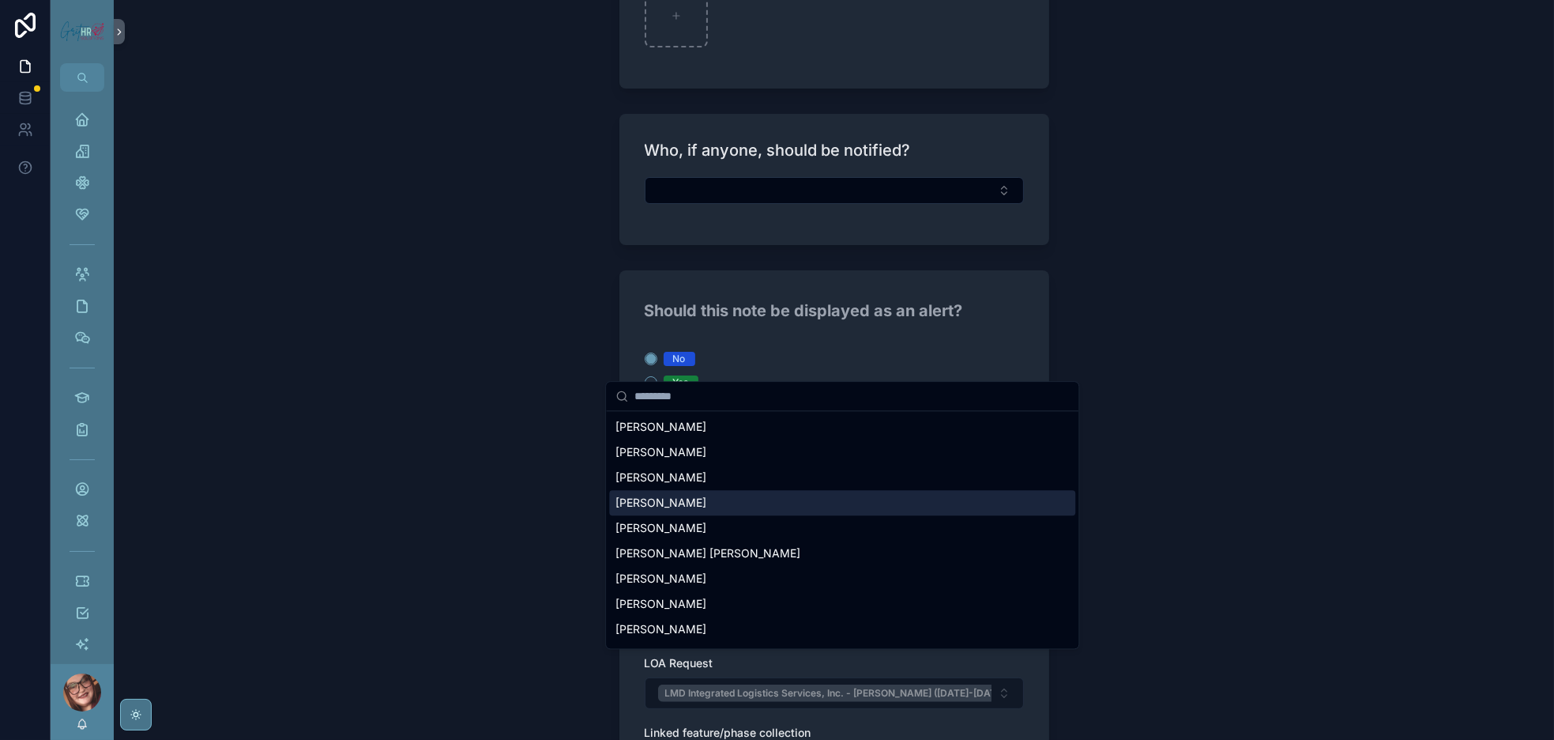
click at [1288, 507] on div "**********" at bounding box center [834, 370] width 1441 height 740
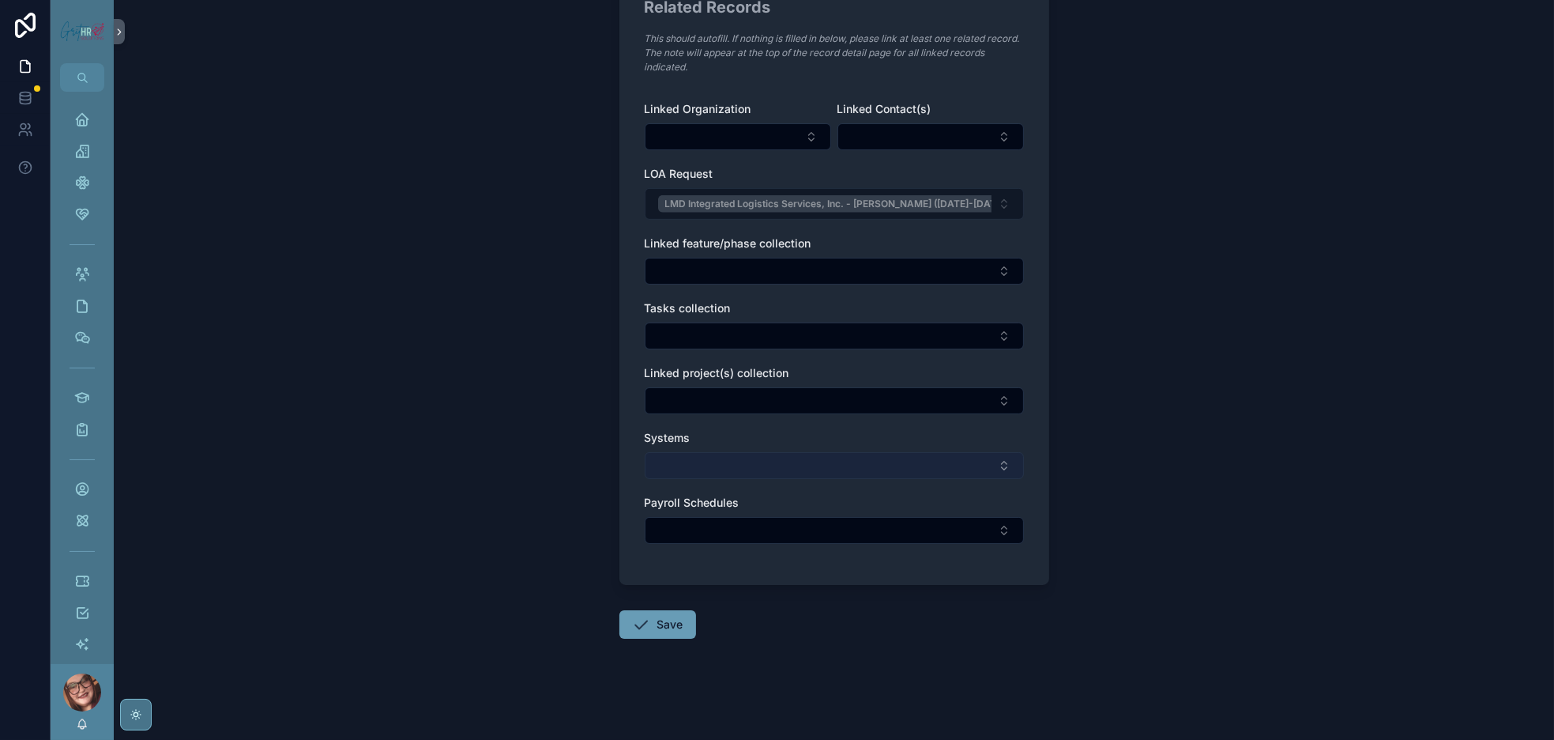
scroll to position [1269, 0]
click at [627, 610] on button "Save" at bounding box center [658, 624] width 77 height 28
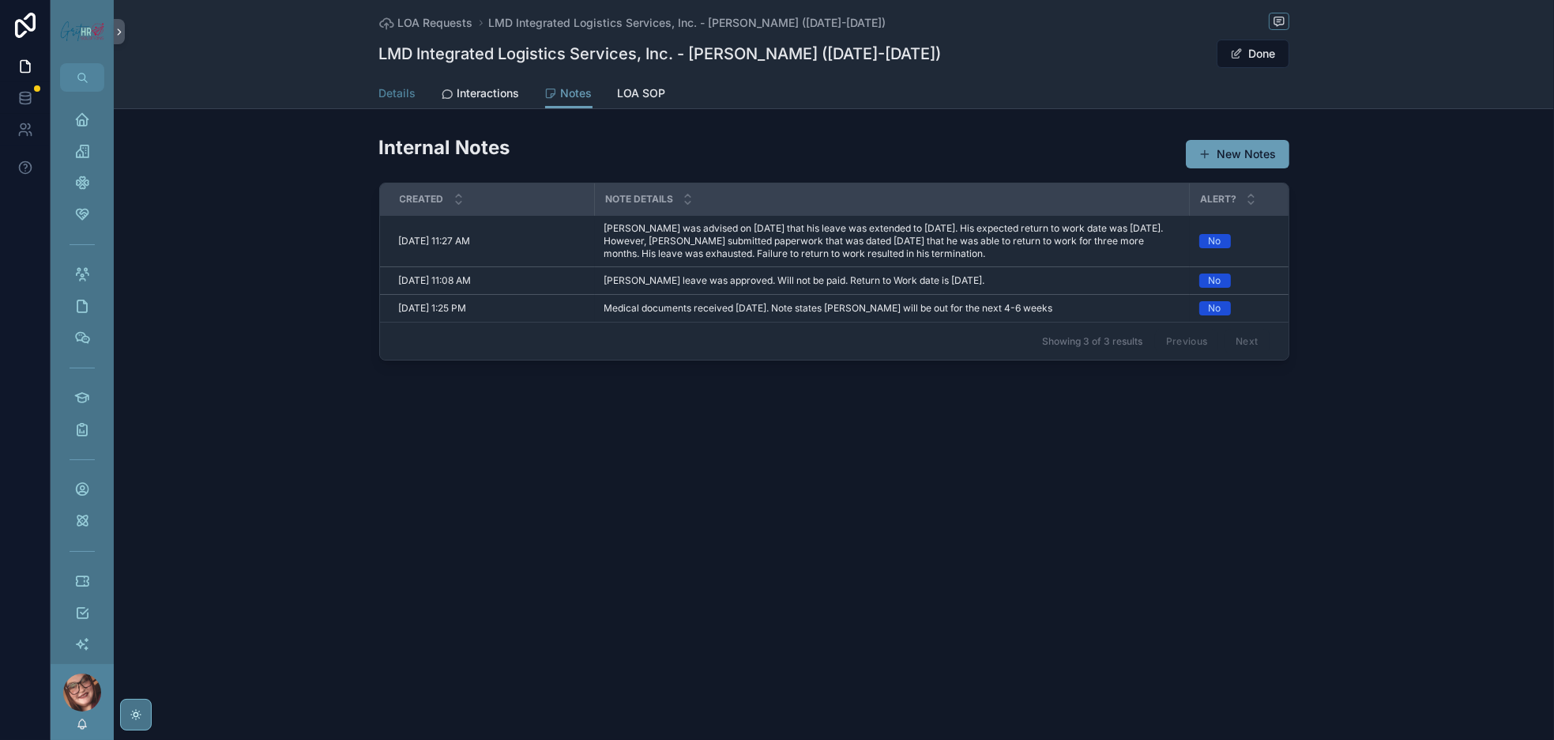
click at [379, 101] on span "Details" at bounding box center [397, 93] width 37 height 16
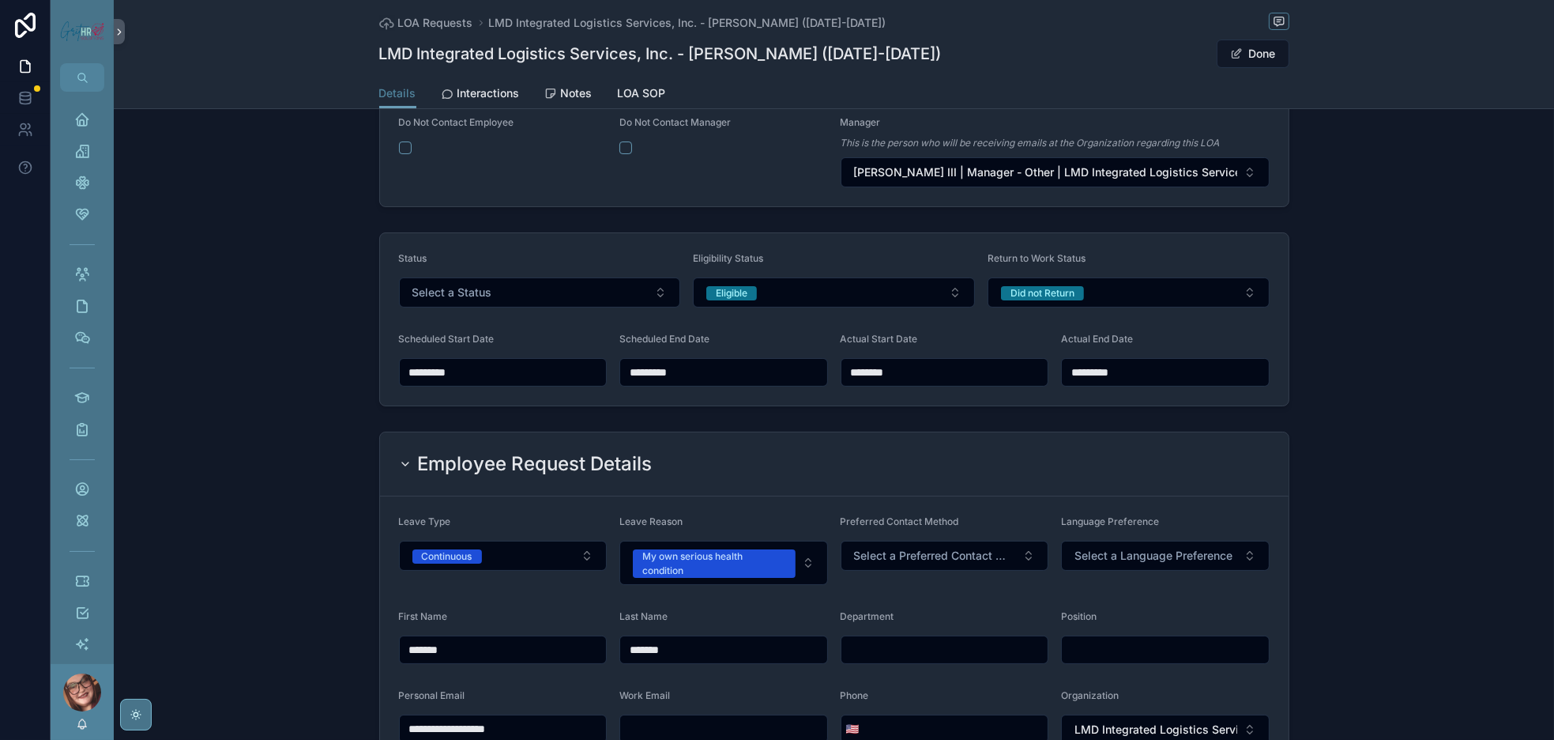
scroll to position [356, 0]
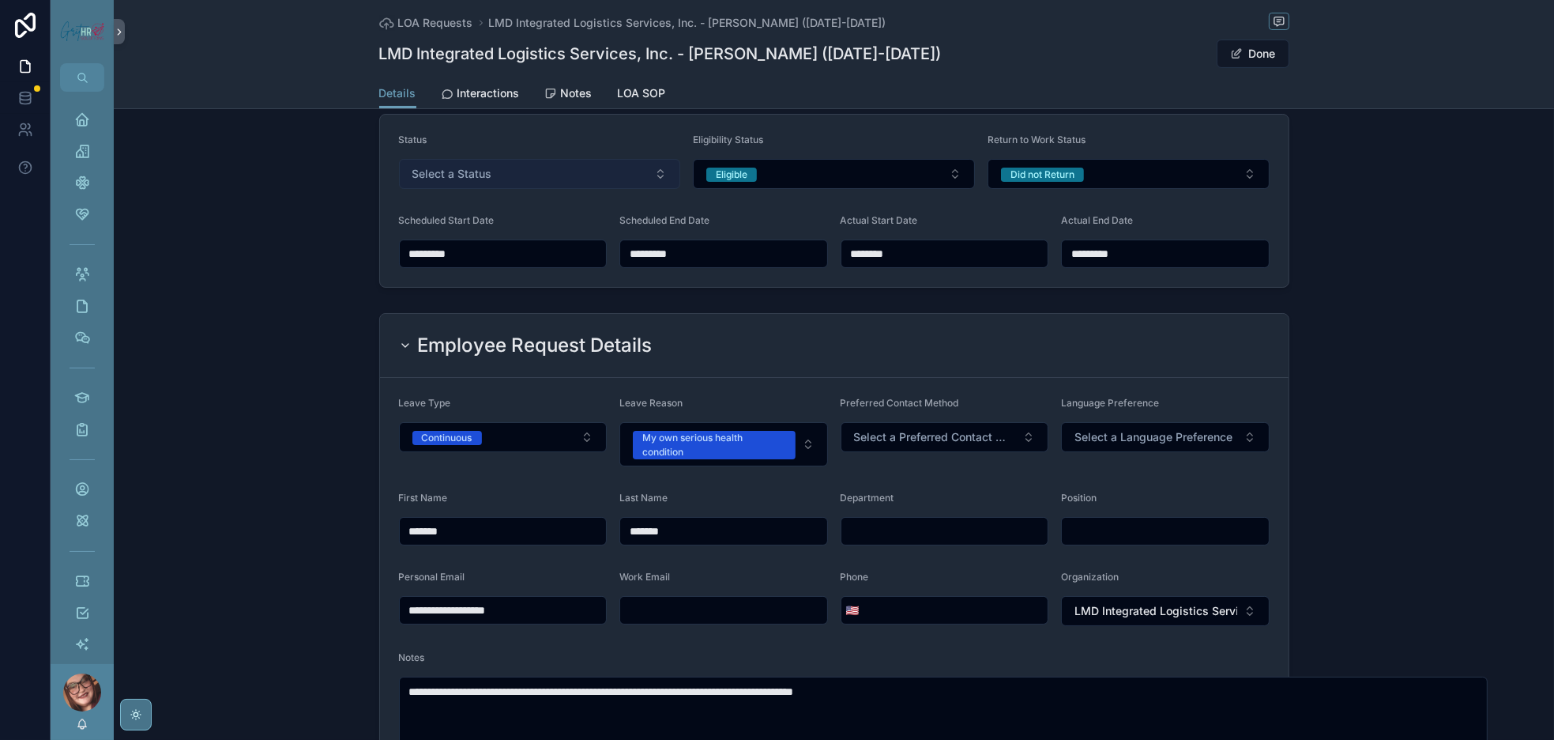
click at [475, 189] on button "Select a Status" at bounding box center [540, 174] width 282 height 30
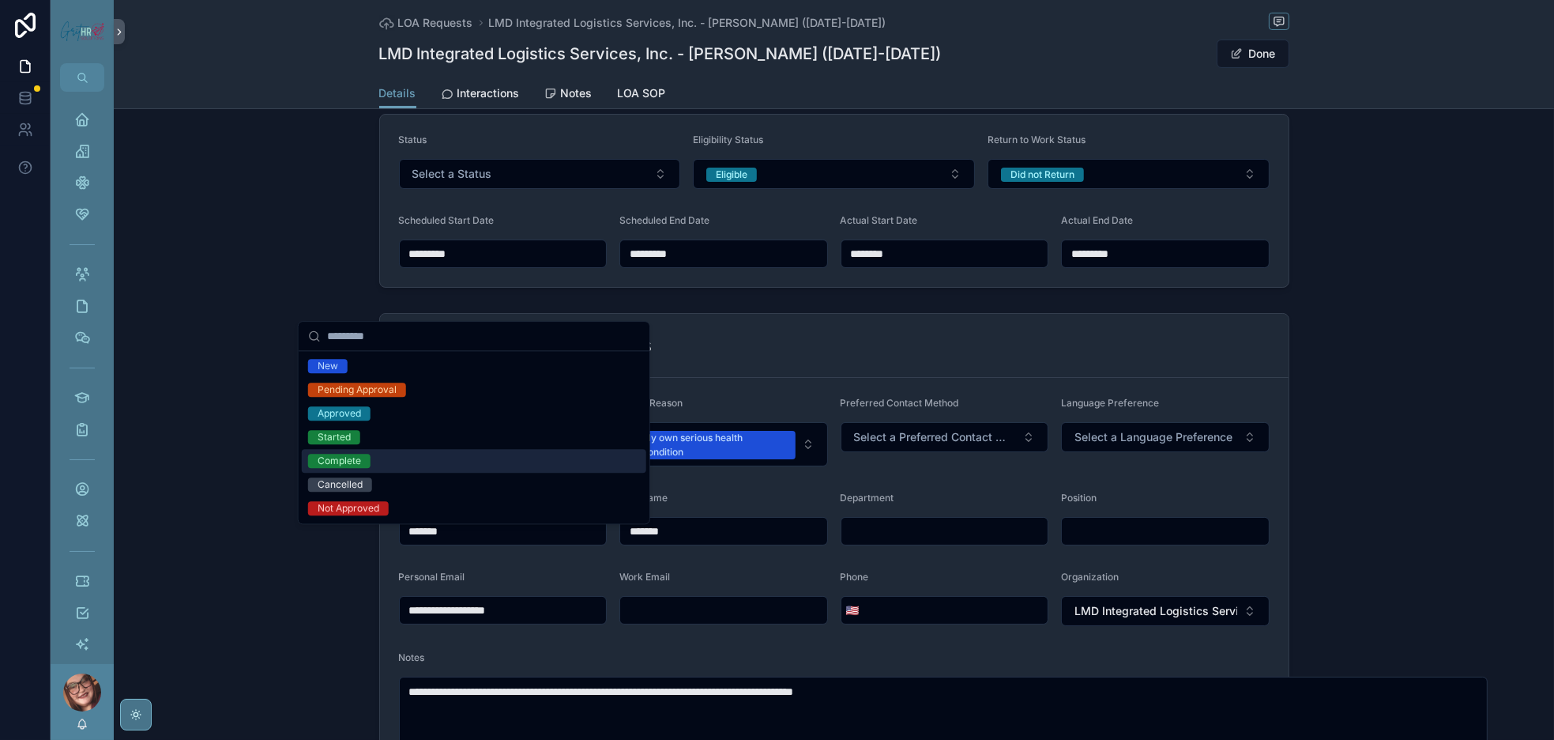
click at [351, 468] on div "Complete" at bounding box center [339, 461] width 43 height 14
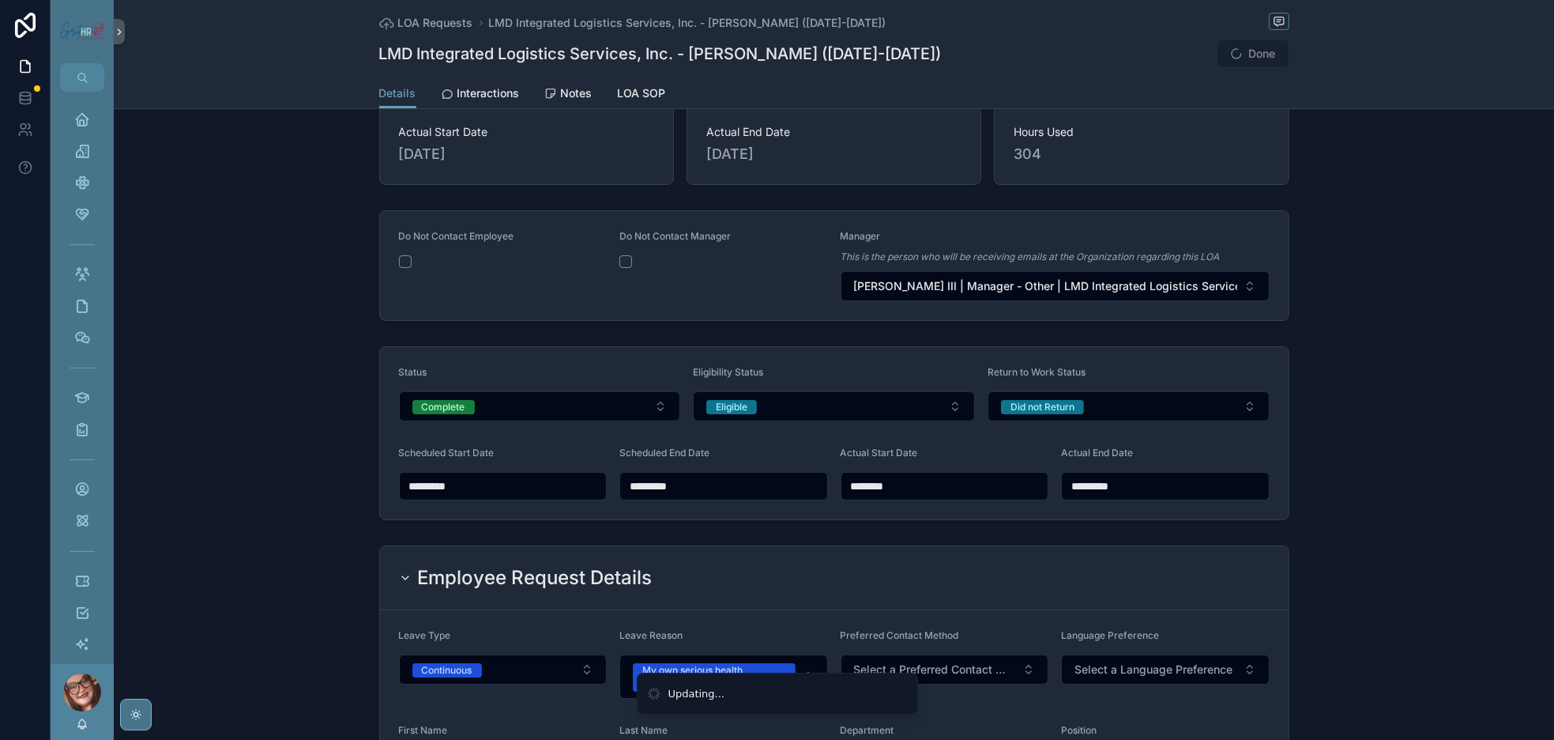
scroll to position [0, 0]
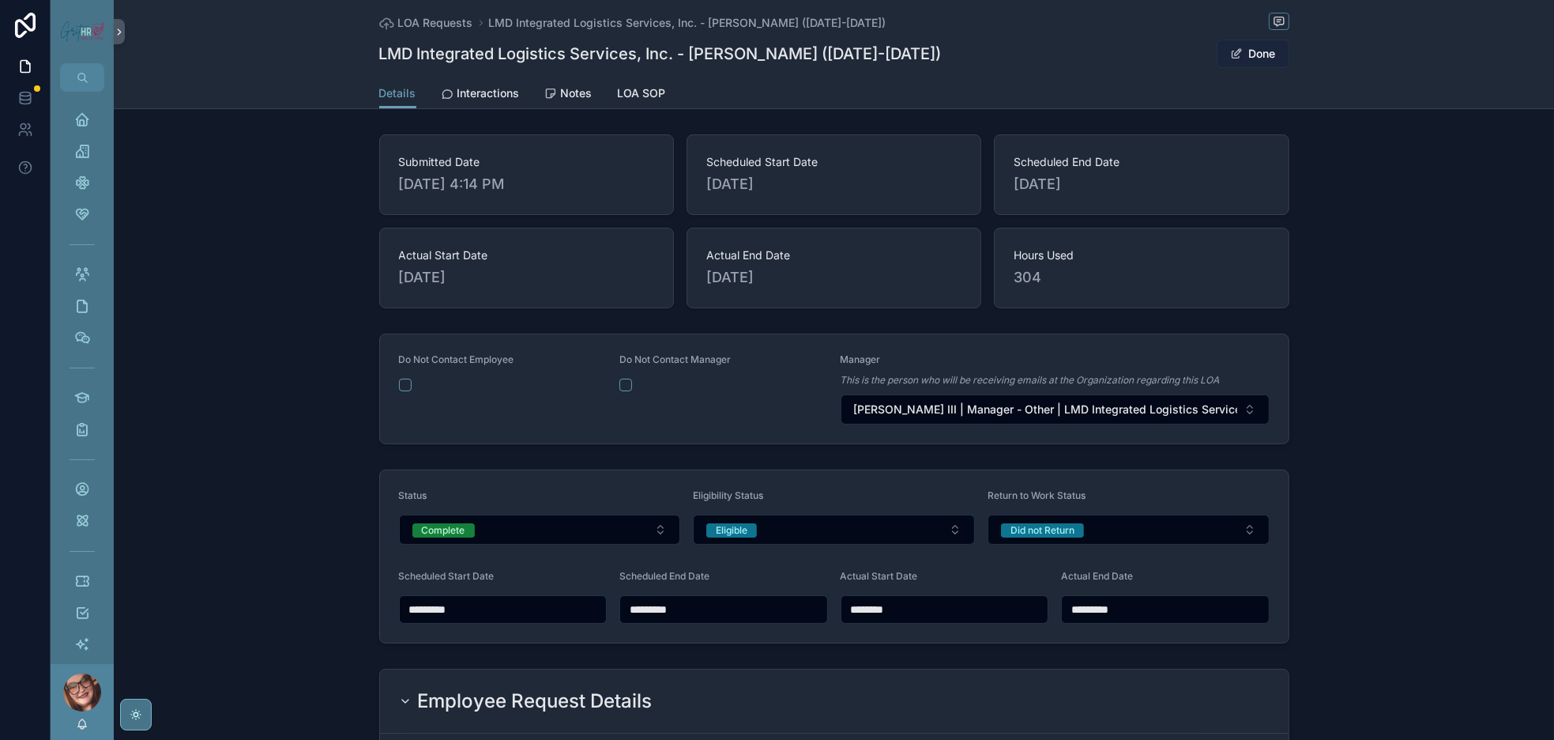
click at [1290, 66] on button "Done" at bounding box center [1253, 54] width 73 height 28
